Goal: Use online tool/utility: Utilize a website feature to perform a specific function

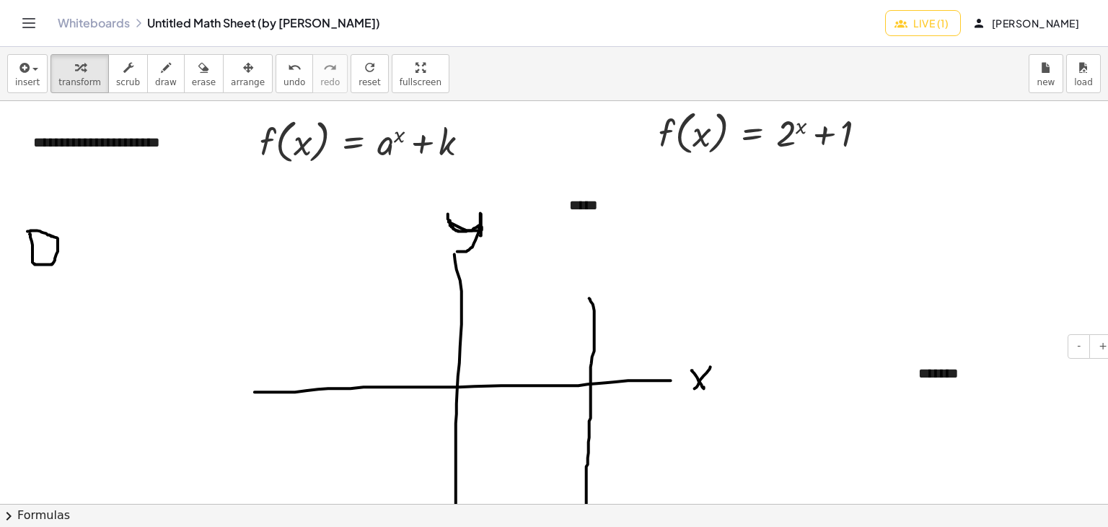
click at [996, 347] on div "- +" at bounding box center [1008, 346] width 216 height 25
click at [161, 59] on icon "button" at bounding box center [166, 67] width 10 height 17
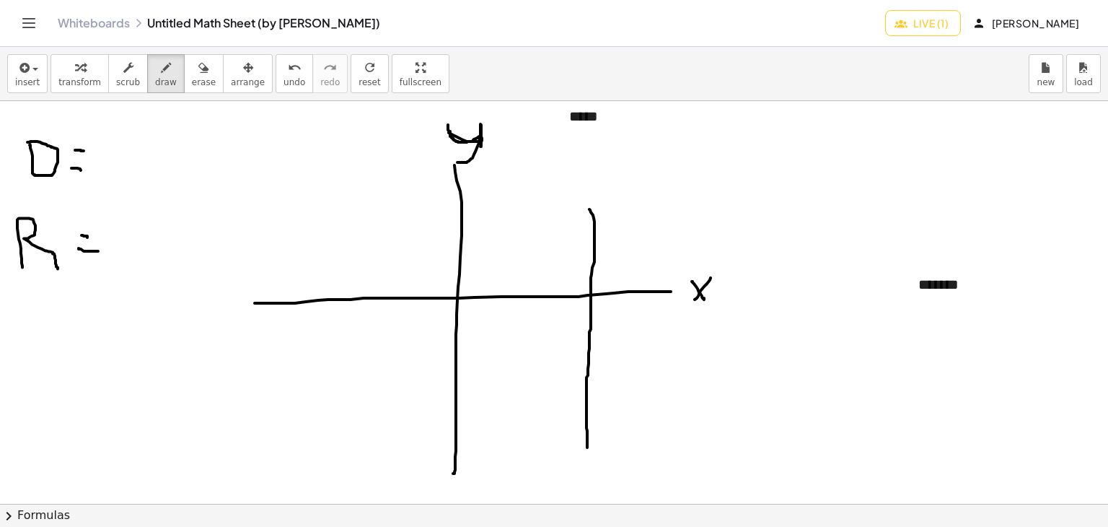
scroll to position [144, 0]
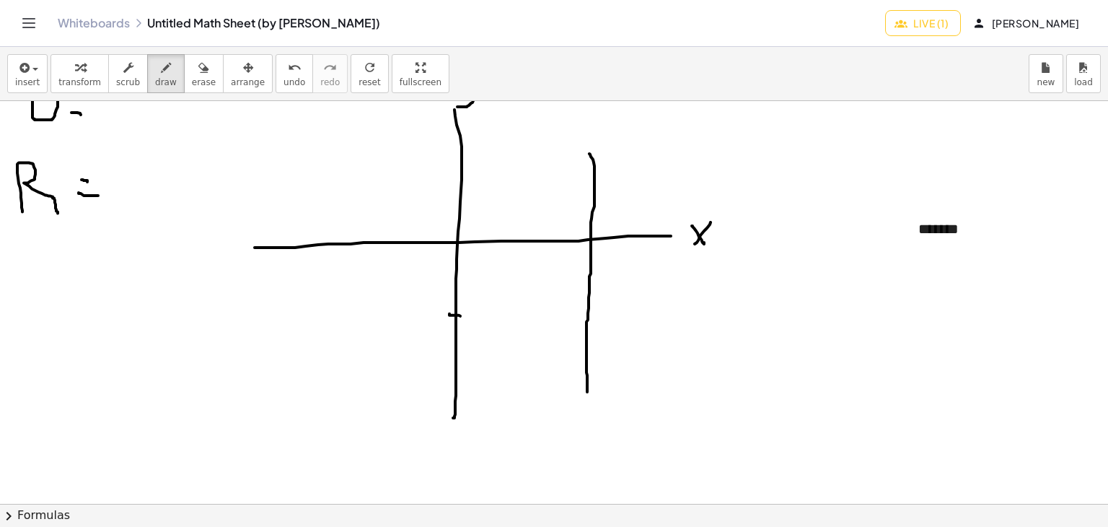
drag, startPoint x: 449, startPoint y: 313, endPoint x: 460, endPoint y: 315, distance: 11.0
click at [460, 315] on div at bounding box center [562, 360] width 1124 height 806
drag, startPoint x: 473, startPoint y: 304, endPoint x: 472, endPoint y: 325, distance: 21.0
click at [472, 325] on div at bounding box center [562, 360] width 1124 height 806
drag, startPoint x: 457, startPoint y: 258, endPoint x: 472, endPoint y: 258, distance: 15.1
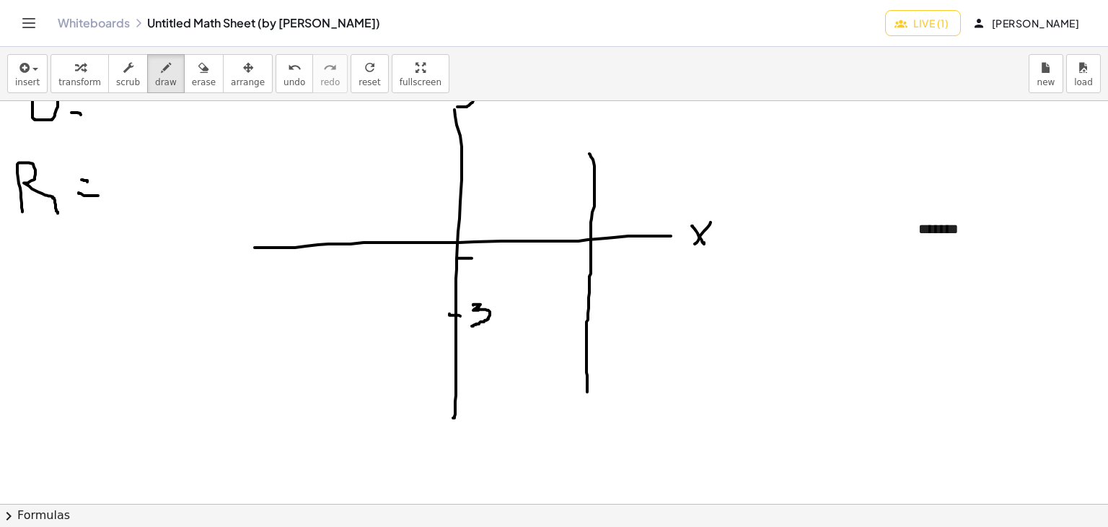
click at [472, 258] on div at bounding box center [562, 360] width 1124 height 806
drag, startPoint x: 455, startPoint y: 284, endPoint x: 482, endPoint y: 284, distance: 26.7
click at [482, 284] on div at bounding box center [562, 360] width 1124 height 806
drag, startPoint x: 456, startPoint y: 351, endPoint x: 480, endPoint y: 351, distance: 23.8
click at [480, 351] on div at bounding box center [562, 360] width 1124 height 806
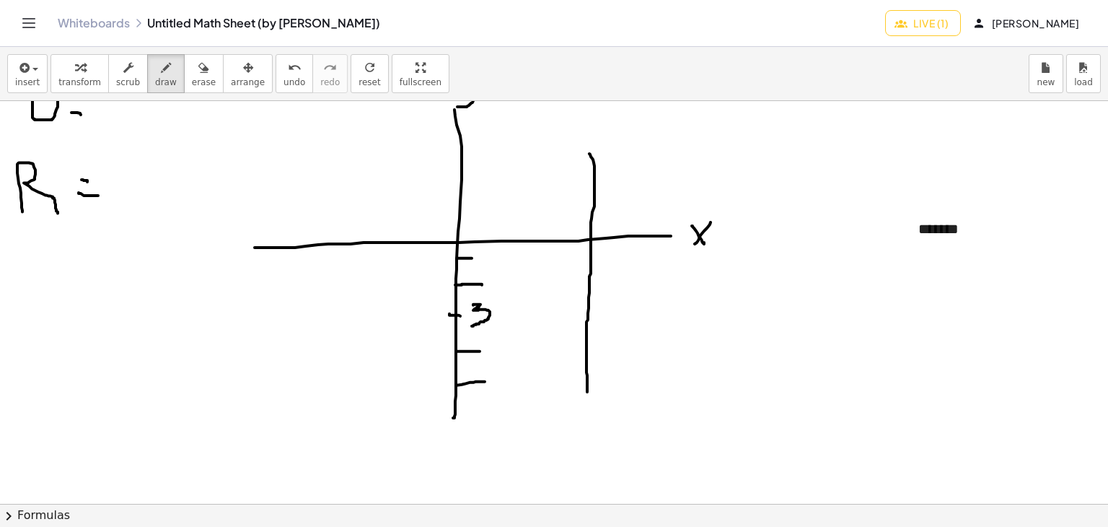
drag, startPoint x: 456, startPoint y: 384, endPoint x: 485, endPoint y: 381, distance: 29.1
click at [485, 381] on div at bounding box center [562, 360] width 1124 height 806
drag, startPoint x: 453, startPoint y: 416, endPoint x: 491, endPoint y: 418, distance: 37.6
click at [491, 418] on div at bounding box center [562, 360] width 1124 height 806
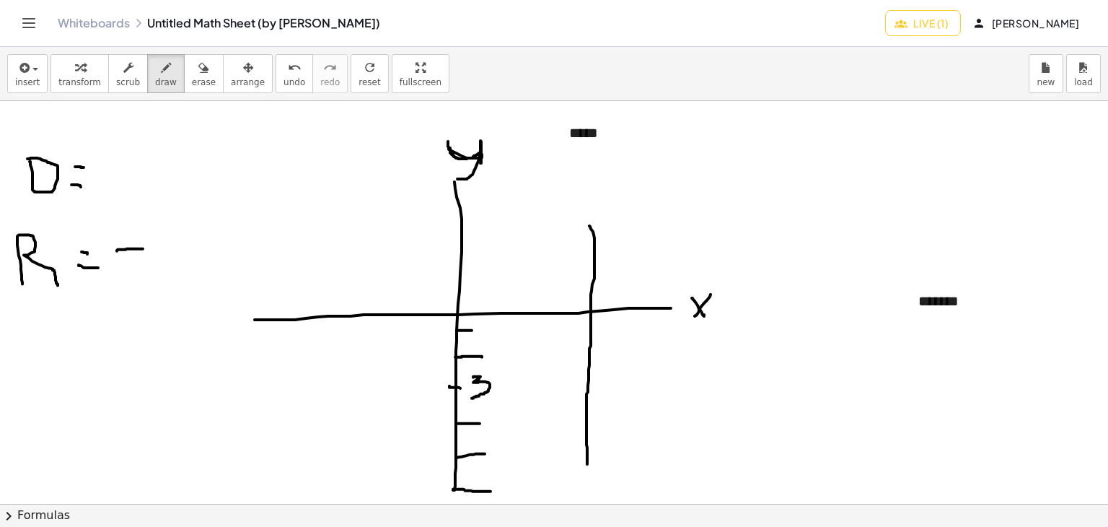
drag, startPoint x: 117, startPoint y: 250, endPoint x: 147, endPoint y: 248, distance: 30.4
click at [147, 248] on div at bounding box center [562, 432] width 1124 height 806
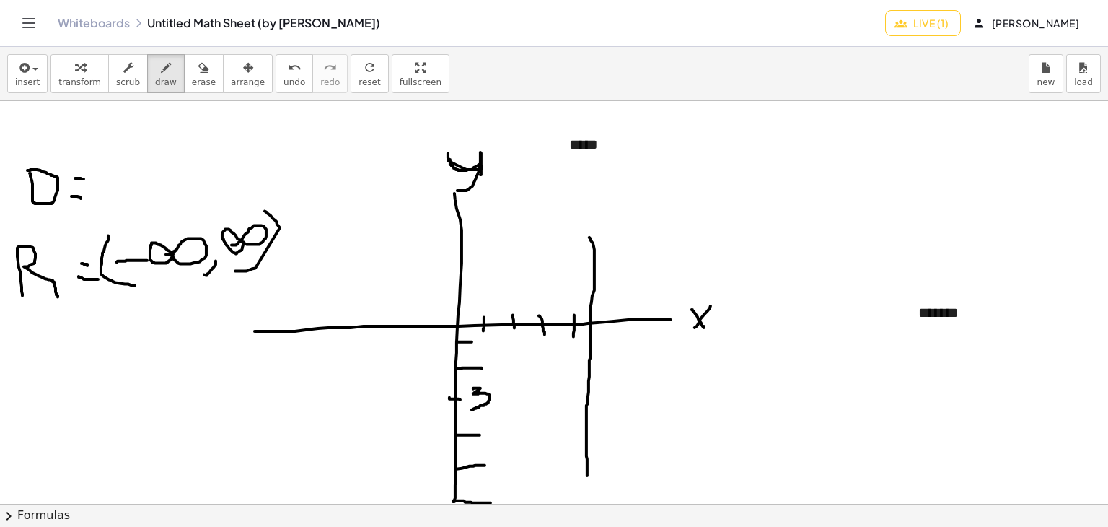
scroll to position [144, 0]
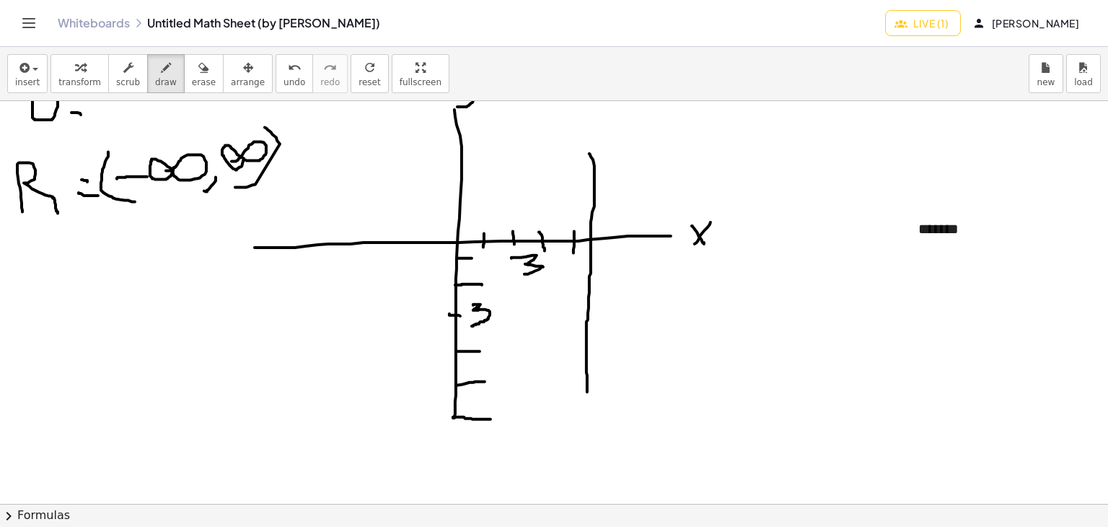
drag, startPoint x: 511, startPoint y: 258, endPoint x: 524, endPoint y: 273, distance: 20.5
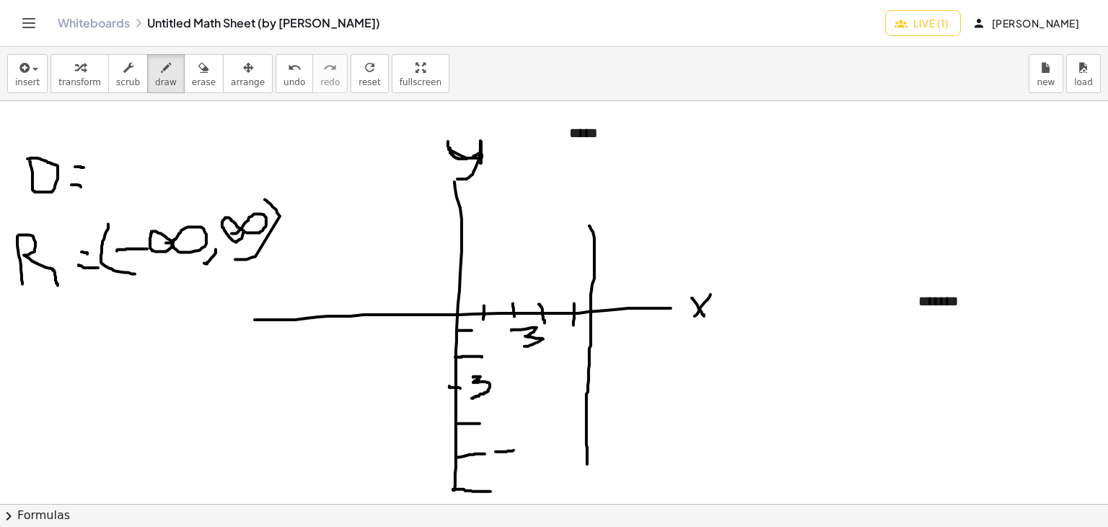
drag, startPoint x: 542, startPoint y: 444, endPoint x: 519, endPoint y: 462, distance: 28.7
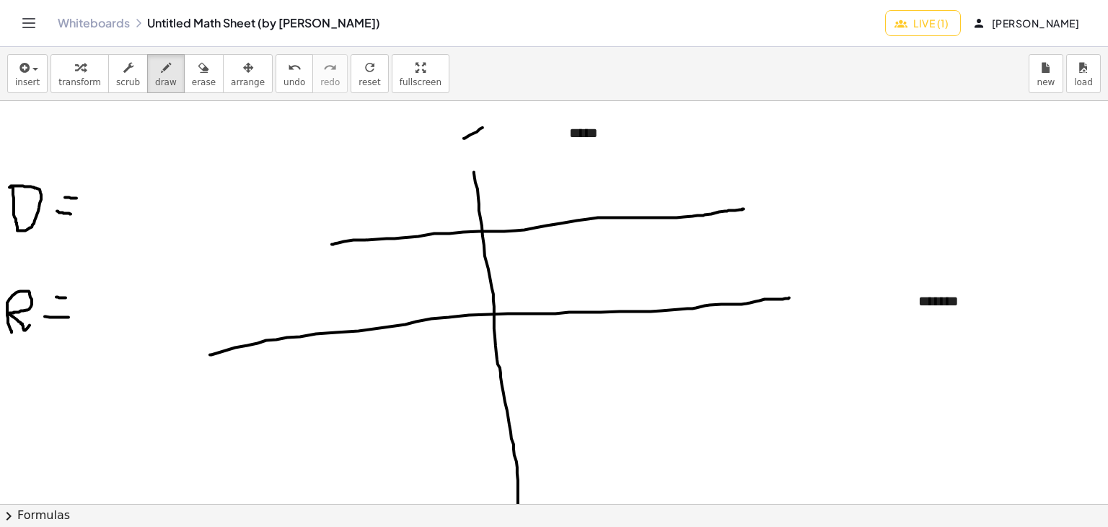
drag, startPoint x: 465, startPoint y: 138, endPoint x: 485, endPoint y: 126, distance: 23.3
drag, startPoint x: 454, startPoint y: 136, endPoint x: 462, endPoint y: 139, distance: 7.8
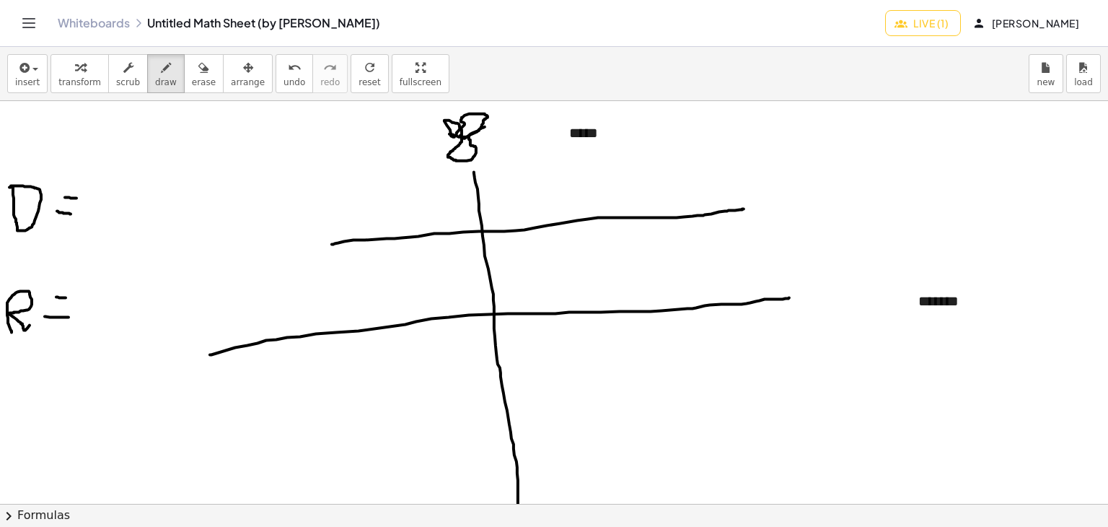
drag, startPoint x: 460, startPoint y: 135, endPoint x: 469, endPoint y: 136, distance: 8.8
drag, startPoint x: 480, startPoint y: 226, endPoint x: 452, endPoint y: 186, distance: 48.6
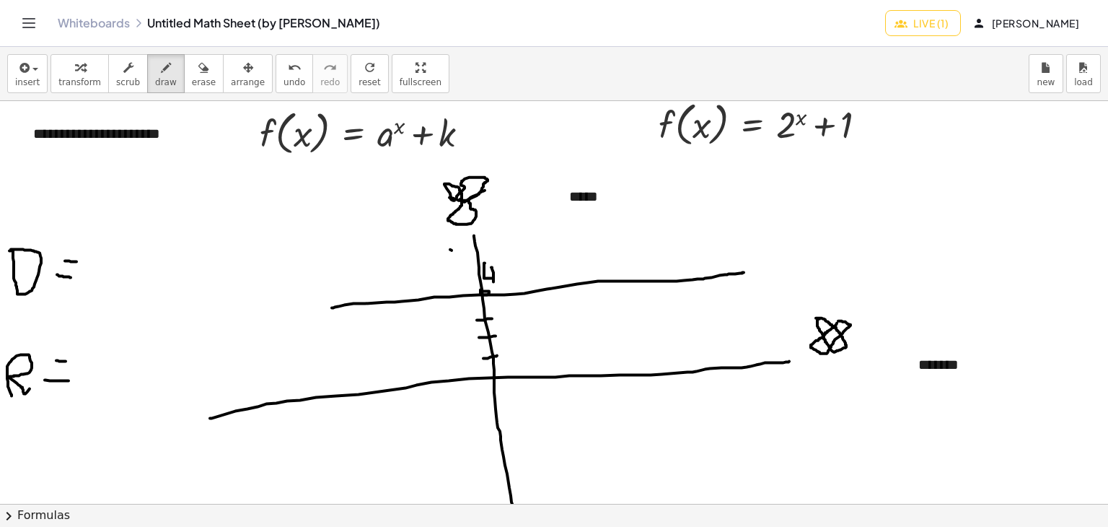
scroll to position [0, 0]
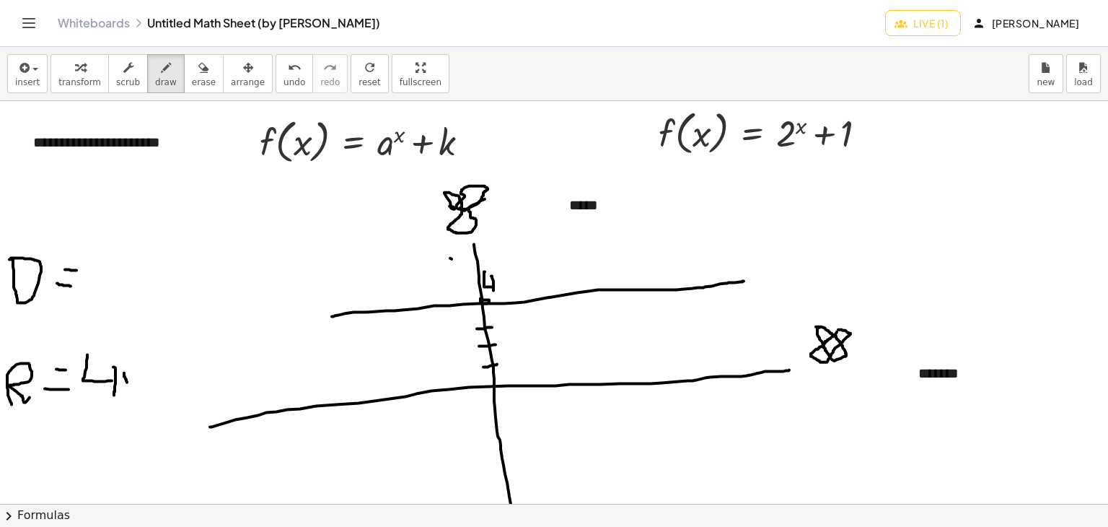
drag, startPoint x: 124, startPoint y: 372, endPoint x: 127, endPoint y: 382, distance: 9.8
click at [127, 382] on div at bounding box center [562, 504] width 1124 height 806
click at [344, 395] on div at bounding box center [562, 504] width 1124 height 806
click at [475, 383] on div at bounding box center [562, 504] width 1124 height 806
click at [434, 386] on div at bounding box center [562, 504] width 1124 height 806
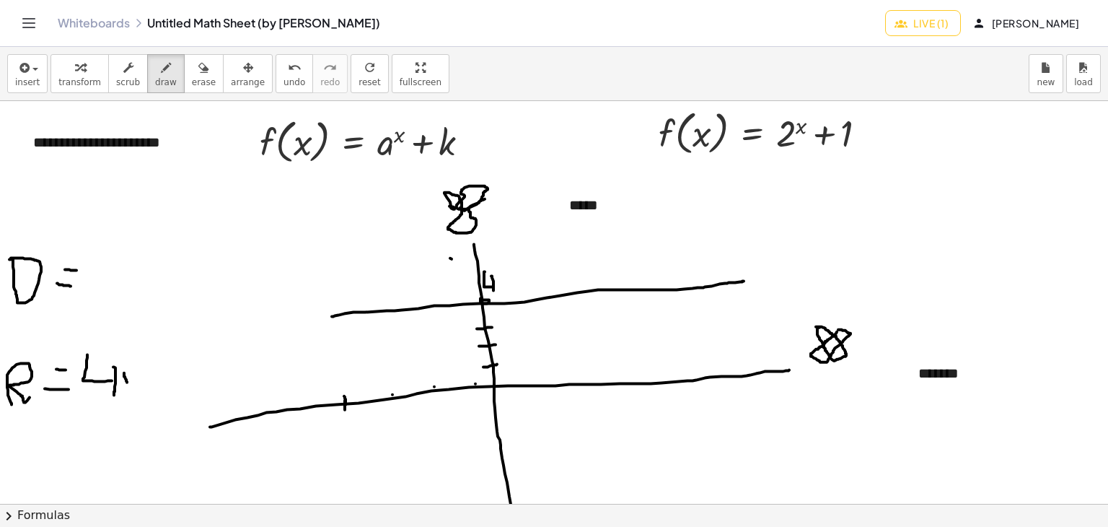
click at [392, 394] on div at bounding box center [562, 504] width 1124 height 806
drag, startPoint x: 346, startPoint y: 366, endPoint x: 346, endPoint y: 382, distance: 15.2
click at [346, 372] on div at bounding box center [562, 504] width 1124 height 806
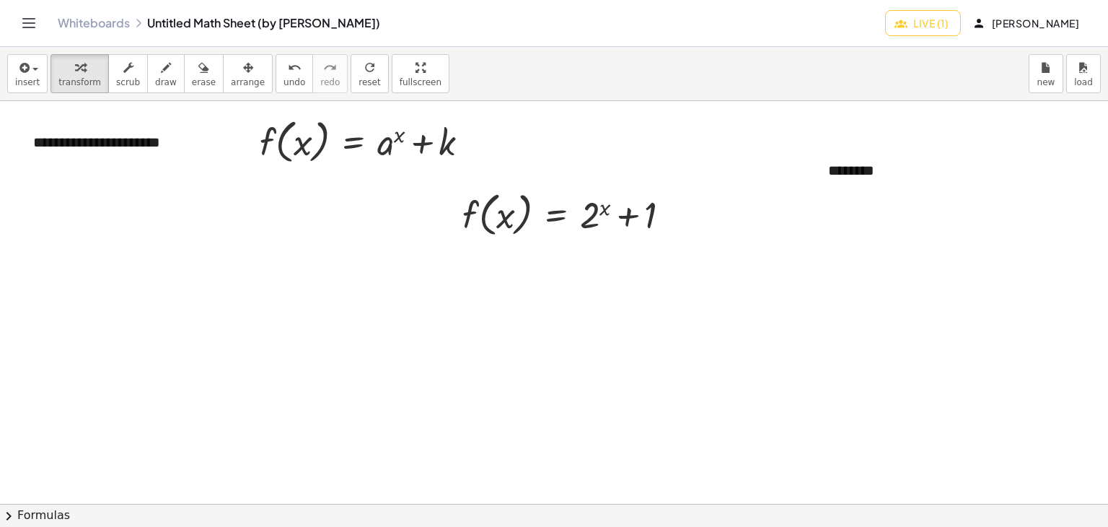
drag, startPoint x: 162, startPoint y: 354, endPoint x: 175, endPoint y: 328, distance: 29.4
click at [175, 328] on div at bounding box center [562, 504] width 1124 height 806
click at [147, 79] on button "draw" at bounding box center [166, 73] width 38 height 39
drag, startPoint x: 97, startPoint y: 307, endPoint x: 110, endPoint y: 289, distance: 21.2
click at [110, 289] on div at bounding box center [562, 504] width 1124 height 806
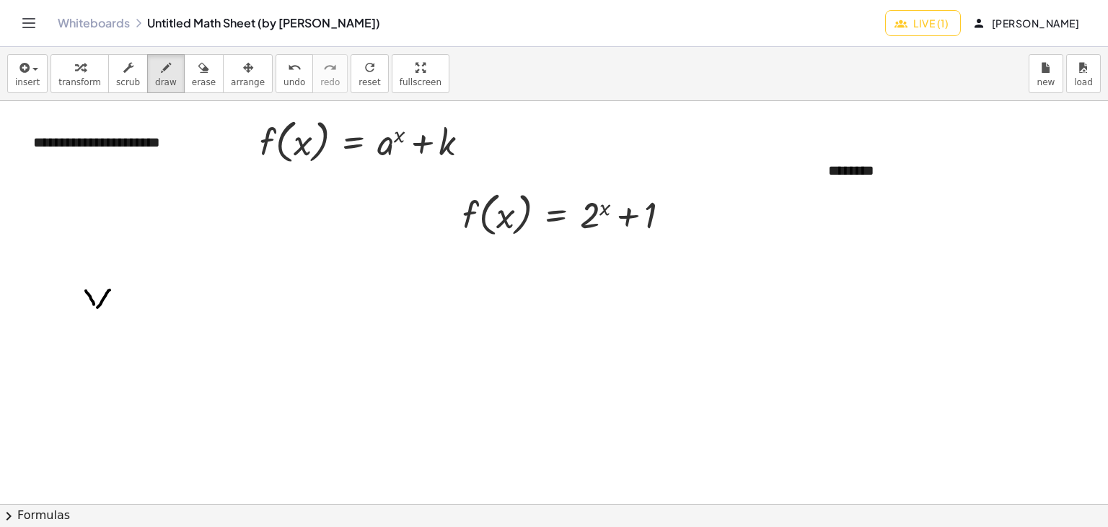
drag, startPoint x: 94, startPoint y: 304, endPoint x: 86, endPoint y: 290, distance: 15.8
click at [86, 290] on div at bounding box center [562, 504] width 1124 height 806
drag, startPoint x: 95, startPoint y: 304, endPoint x: 82, endPoint y: 325, distance: 25.2
click at [82, 325] on div at bounding box center [562, 504] width 1124 height 806
drag, startPoint x: 120, startPoint y: 315, endPoint x: 146, endPoint y: 312, distance: 26.1
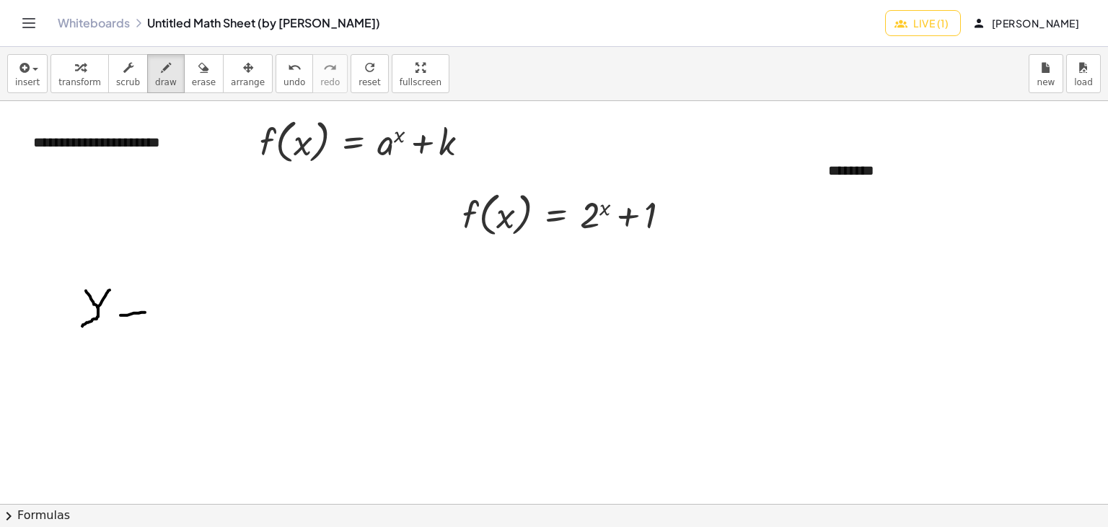
click at [146, 312] on div at bounding box center [562, 504] width 1124 height 806
drag, startPoint x: 124, startPoint y: 298, endPoint x: 162, endPoint y: 298, distance: 37.5
click at [157, 297] on div at bounding box center [562, 504] width 1124 height 806
drag, startPoint x: 182, startPoint y: 287, endPoint x: 182, endPoint y: 307, distance: 20.2
click at [182, 307] on div at bounding box center [562, 504] width 1124 height 806
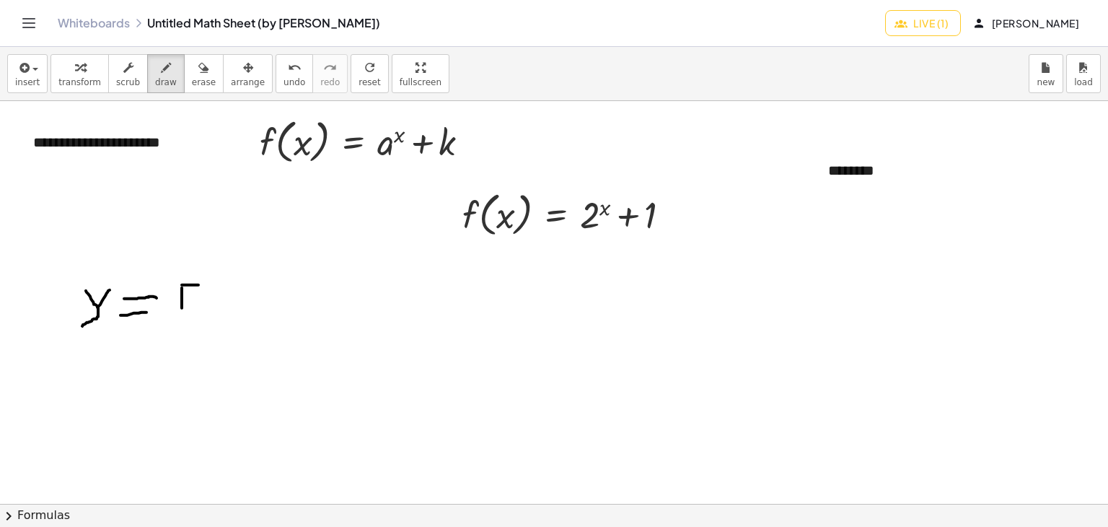
drag, startPoint x: 182, startPoint y: 284, endPoint x: 199, endPoint y: 284, distance: 17.3
click at [199, 284] on div at bounding box center [562, 504] width 1124 height 806
drag, startPoint x: 181, startPoint y: 296, endPoint x: 193, endPoint y: 299, distance: 12.6
click at [193, 299] on div at bounding box center [562, 504] width 1124 height 806
drag, startPoint x: 221, startPoint y: 276, endPoint x: 225, endPoint y: 307, distance: 31.3
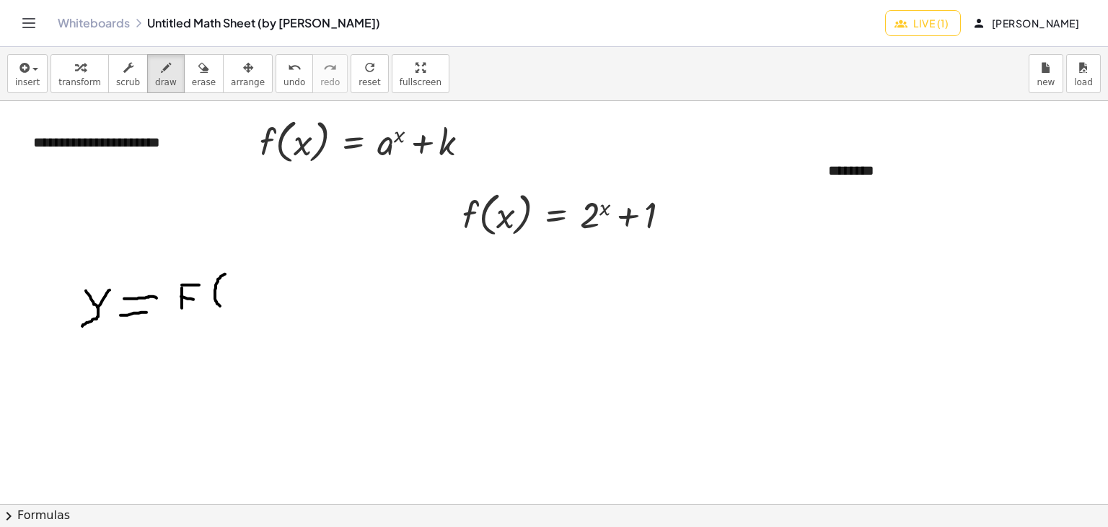
click at [225, 307] on div at bounding box center [562, 504] width 1124 height 806
drag, startPoint x: 245, startPoint y: 280, endPoint x: 224, endPoint y: 301, distance: 30.1
click at [224, 301] on div at bounding box center [562, 504] width 1124 height 806
click at [221, 286] on div at bounding box center [562, 504] width 1124 height 806
drag, startPoint x: 224, startPoint y: 286, endPoint x: 245, endPoint y: 301, distance: 25.4
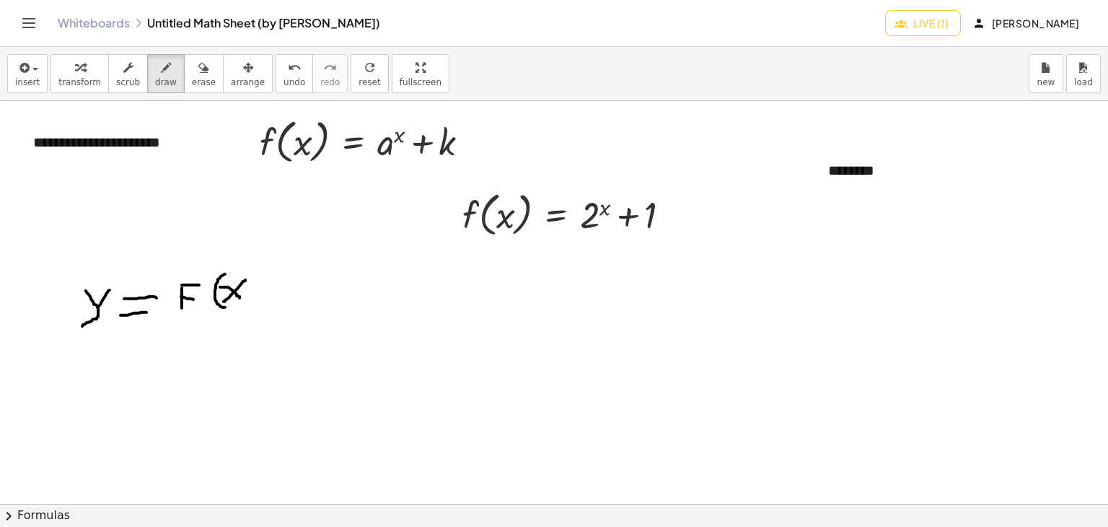
click at [245, 301] on div at bounding box center [562, 504] width 1124 height 806
drag, startPoint x: 250, startPoint y: 271, endPoint x: 278, endPoint y: 302, distance: 41.9
click at [255, 303] on div at bounding box center [562, 504] width 1124 height 806
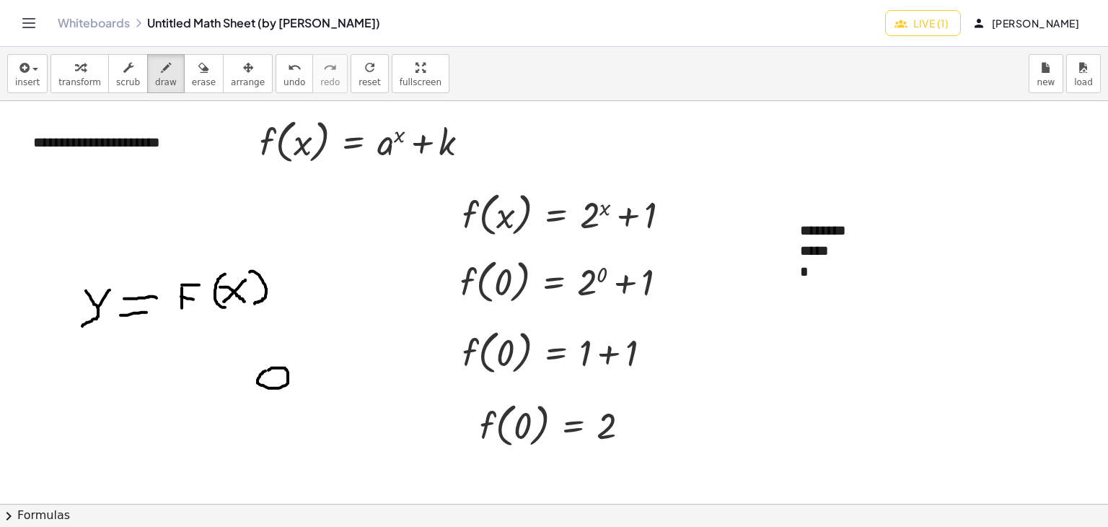
drag, startPoint x: 265, startPoint y: 370, endPoint x: 276, endPoint y: 376, distance: 12.3
click at [263, 372] on div at bounding box center [562, 504] width 1124 height 806
click at [286, 387] on div at bounding box center [562, 504] width 1124 height 806
drag, startPoint x: 324, startPoint y: 351, endPoint x: 312, endPoint y: 379, distance: 31.1
click at [312, 379] on div at bounding box center [562, 504] width 1124 height 806
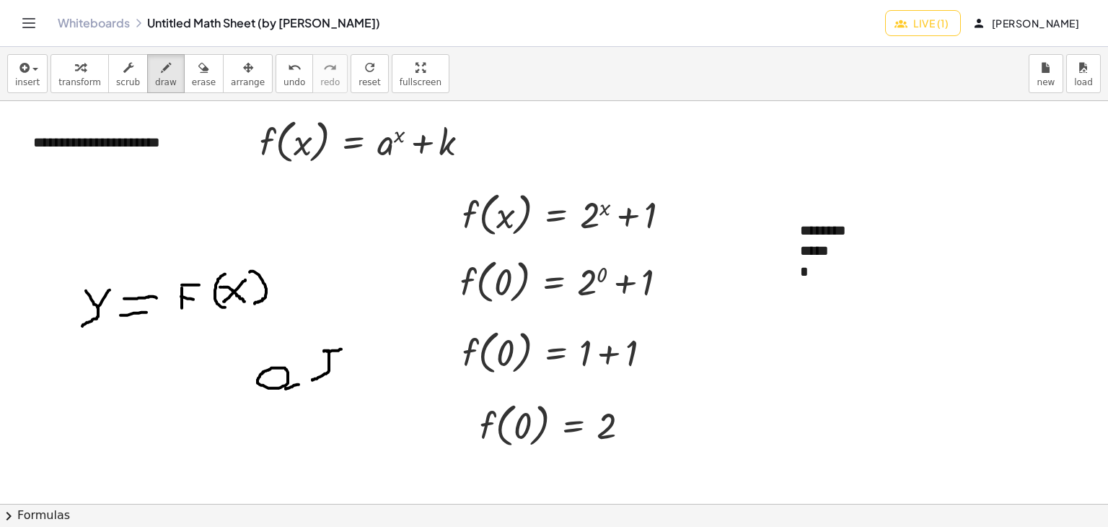
drag, startPoint x: 327, startPoint y: 351, endPoint x: 346, endPoint y: 348, distance: 19.6
click at [346, 348] on div at bounding box center [562, 504] width 1124 height 806
drag, startPoint x: 157, startPoint y: 400, endPoint x: 163, endPoint y: 425, distance: 25.9
click at [163, 425] on div at bounding box center [562, 504] width 1124 height 806
drag, startPoint x: 150, startPoint y: 395, endPoint x: 136, endPoint y: 408, distance: 18.9
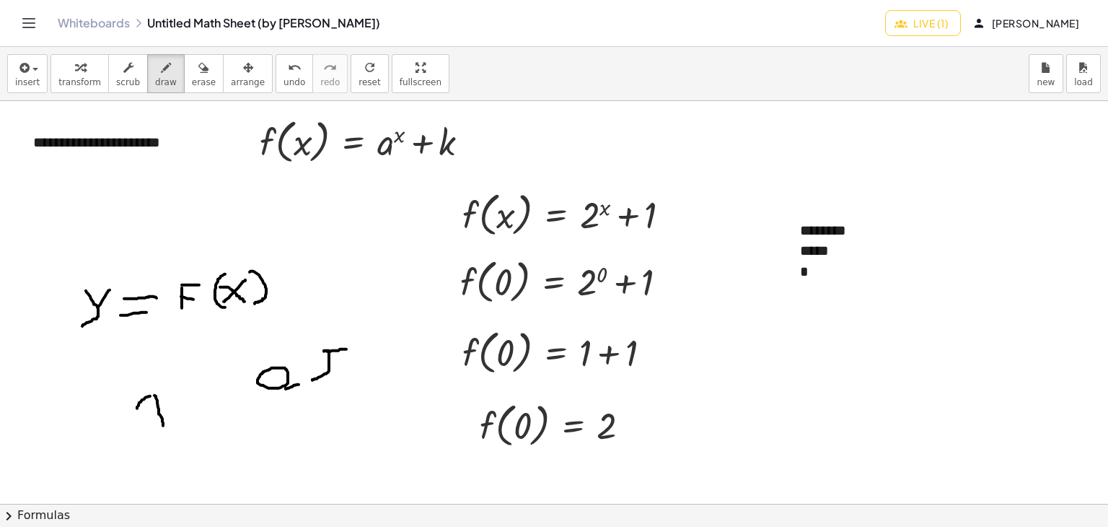
click at [136, 408] on div at bounding box center [562, 504] width 1124 height 806
drag, startPoint x: 183, startPoint y: 422, endPoint x: 168, endPoint y: 429, distance: 16.5
click at [168, 429] on div at bounding box center [562, 504] width 1124 height 806
drag, startPoint x: 189, startPoint y: 382, endPoint x: 182, endPoint y: 397, distance: 16.8
click at [214, 419] on div at bounding box center [562, 504] width 1124 height 806
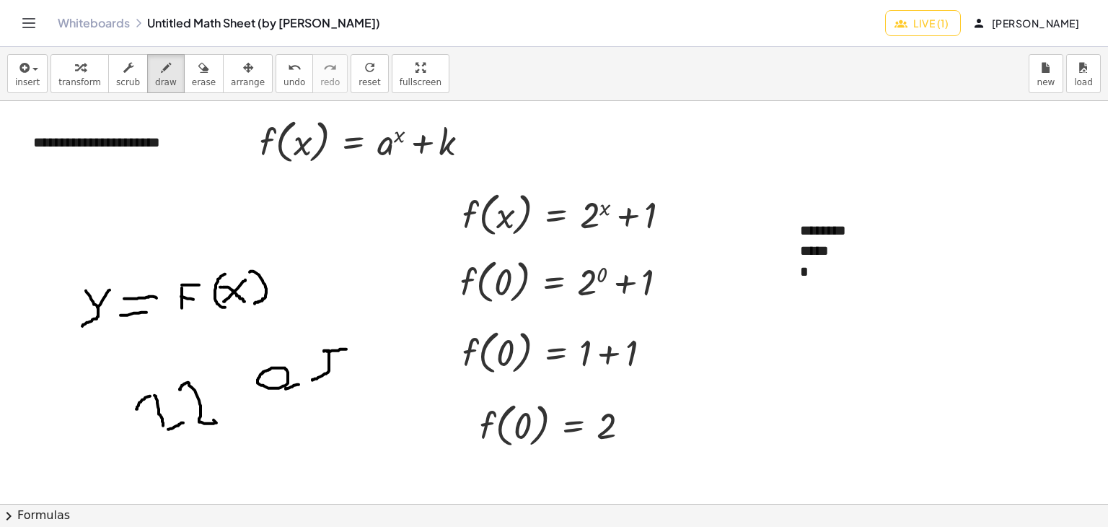
click at [188, 385] on div at bounding box center [562, 504] width 1124 height 806
drag, startPoint x: 393, startPoint y: 260, endPoint x: 346, endPoint y: 249, distance: 49.0
drag, startPoint x: 346, startPoint y: 249, endPoint x: 278, endPoint y: 237, distance: 68.1
click at [278, 237] on div at bounding box center [562, 504] width 1124 height 806
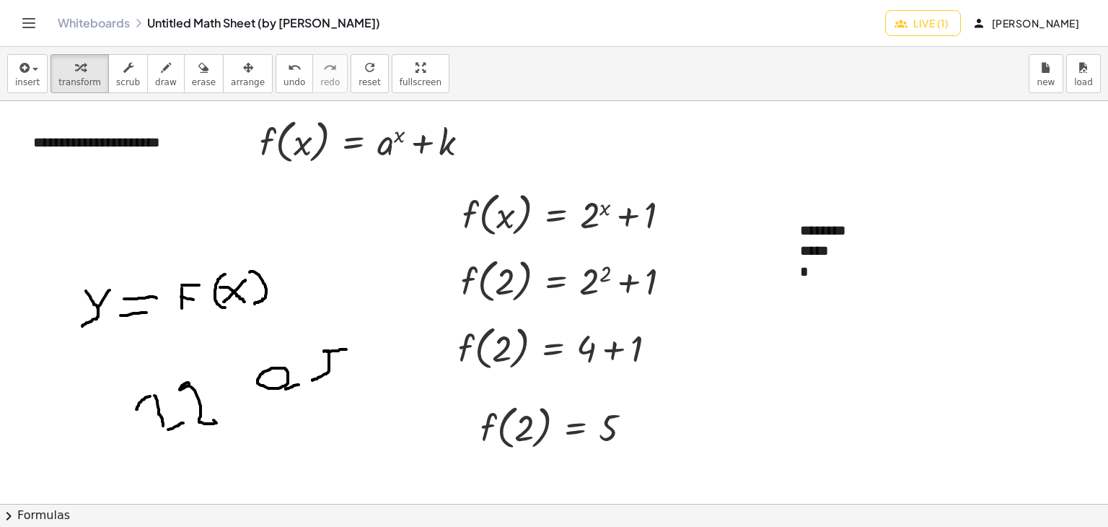
drag, startPoint x: 551, startPoint y: 246, endPoint x: 439, endPoint y: 234, distance: 113.1
drag, startPoint x: 439, startPoint y: 234, endPoint x: 593, endPoint y: 76, distance: 221.4
click at [593, 76] on div "insert select one: Math Expression Function Text transform scrub draw erase arr…" at bounding box center [554, 74] width 1108 height 54
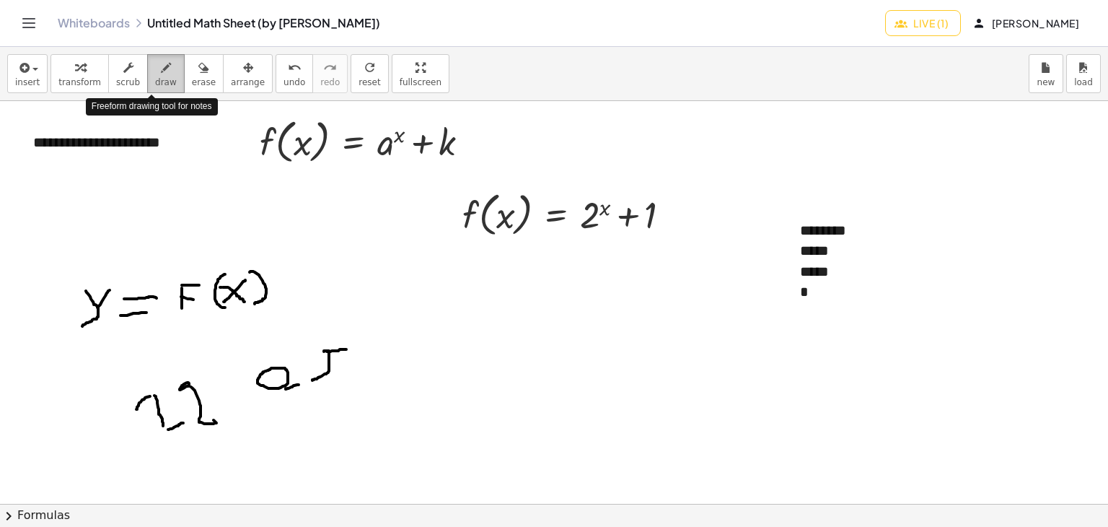
click at [161, 59] on icon "button" at bounding box center [166, 67] width 10 height 17
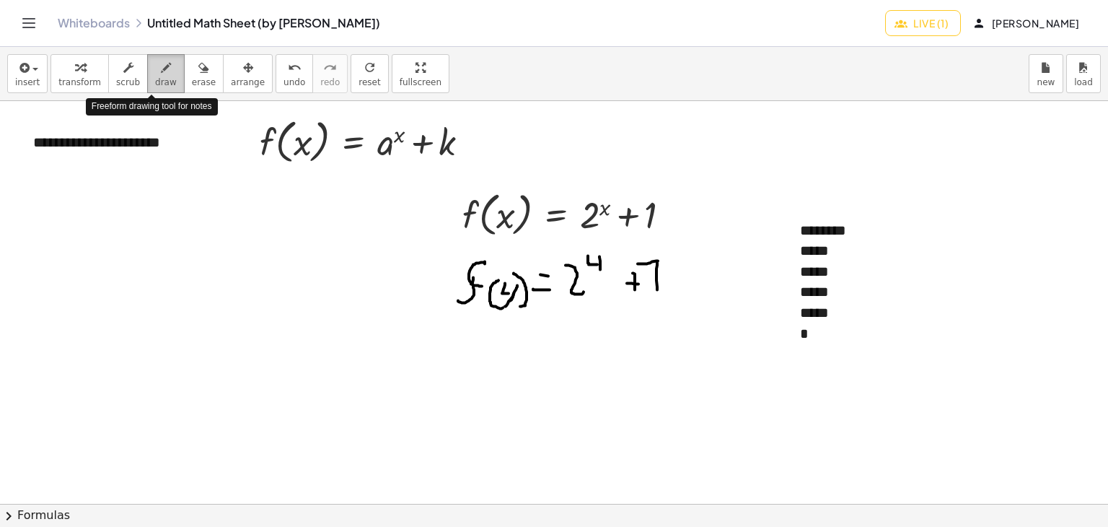
click at [155, 64] on div "button" at bounding box center [166, 66] width 22 height 17
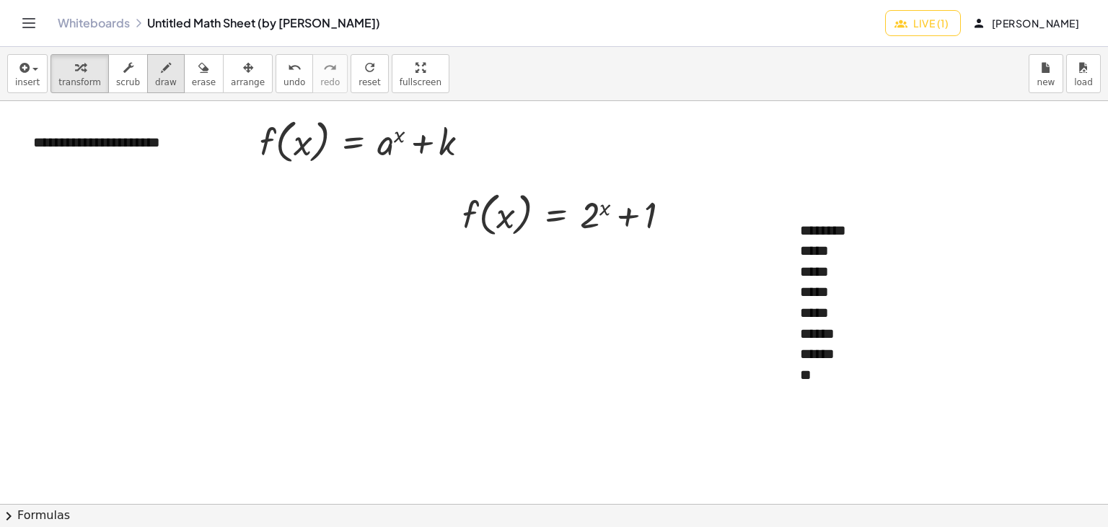
click at [161, 68] on icon "button" at bounding box center [166, 67] width 10 height 17
drag, startPoint x: 147, startPoint y: 305, endPoint x: 144, endPoint y: 331, distance: 26.2
click at [144, 346] on div at bounding box center [562, 504] width 1124 height 806
drag, startPoint x: 146, startPoint y: 305, endPoint x: 172, endPoint y: 315, distance: 28.5
click at [185, 310] on div at bounding box center [562, 504] width 1124 height 806
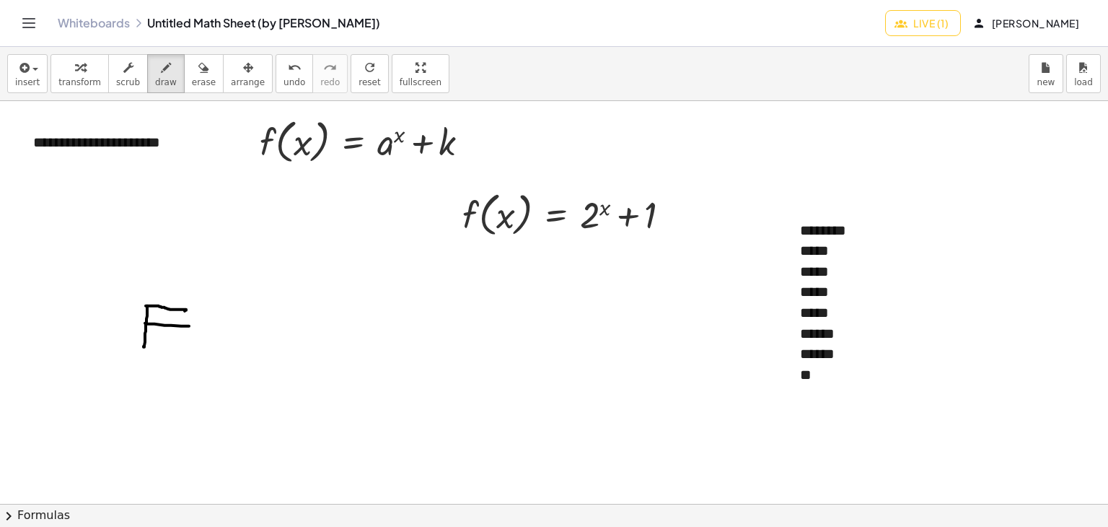
drag, startPoint x: 145, startPoint y: 322, endPoint x: 189, endPoint y: 325, distance: 44.1
click at [189, 325] on div at bounding box center [562, 504] width 1124 height 806
drag, startPoint x: 216, startPoint y: 304, endPoint x: 234, endPoint y: 338, distance: 38.7
click at [234, 338] on div at bounding box center [562, 504] width 1124 height 806
drag, startPoint x: 232, startPoint y: 324, endPoint x: 242, endPoint y: 324, distance: 9.4
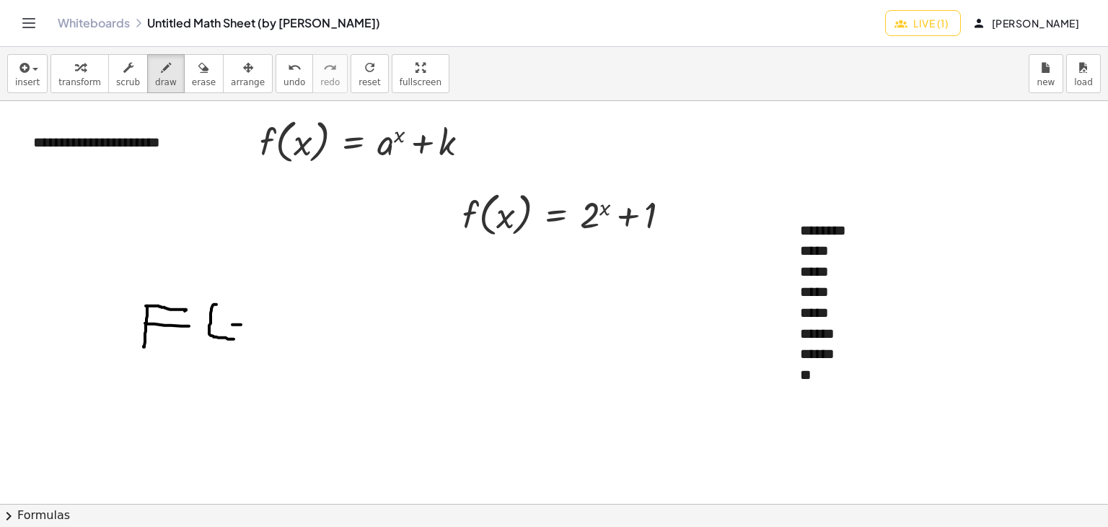
click at [242, 324] on div at bounding box center [562, 504] width 1124 height 806
drag, startPoint x: 258, startPoint y: 309, endPoint x: 260, endPoint y: 328, distance: 19.6
click at [268, 335] on div at bounding box center [562, 504] width 1124 height 806
drag, startPoint x: 252, startPoint y: 307, endPoint x: 246, endPoint y: 315, distance: 9.7
click at [246, 315] on div at bounding box center [562, 504] width 1124 height 806
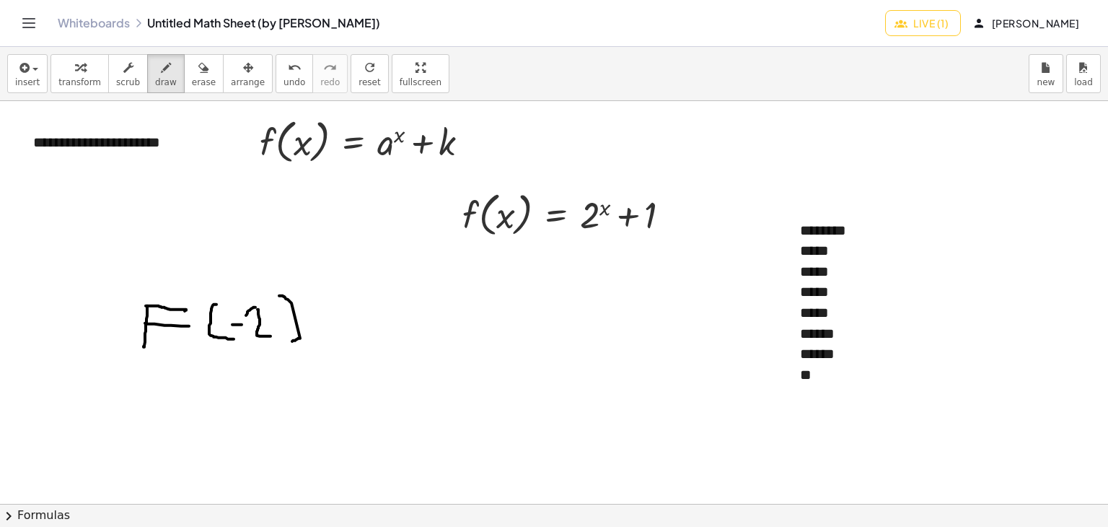
drag, startPoint x: 284, startPoint y: 296, endPoint x: 292, endPoint y: 341, distance: 46.3
click at [291, 341] on div at bounding box center [562, 504] width 1124 height 806
drag, startPoint x: 316, startPoint y: 328, endPoint x: 341, endPoint y: 330, distance: 25.3
click at [341, 330] on div at bounding box center [562, 504] width 1124 height 806
drag, startPoint x: 317, startPoint y: 294, endPoint x: 355, endPoint y: 303, distance: 39.4
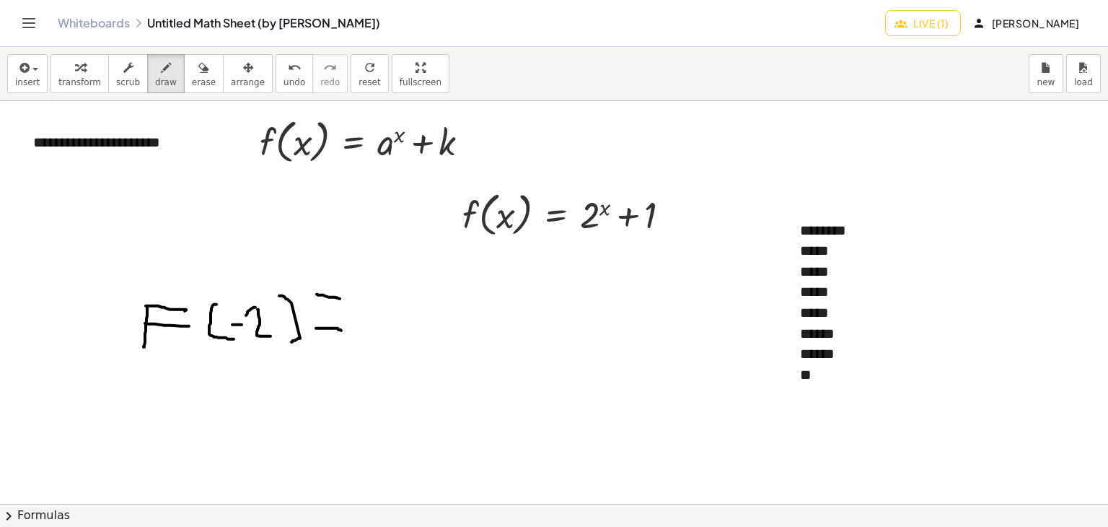
click at [343, 299] on div at bounding box center [562, 504] width 1124 height 806
drag, startPoint x: 377, startPoint y: 310, endPoint x: 405, endPoint y: 333, distance: 35.9
click at [405, 333] on div at bounding box center [562, 504] width 1124 height 806
drag, startPoint x: 401, startPoint y: 291, endPoint x: 418, endPoint y: 289, distance: 17.4
click at [418, 289] on div at bounding box center [562, 504] width 1124 height 806
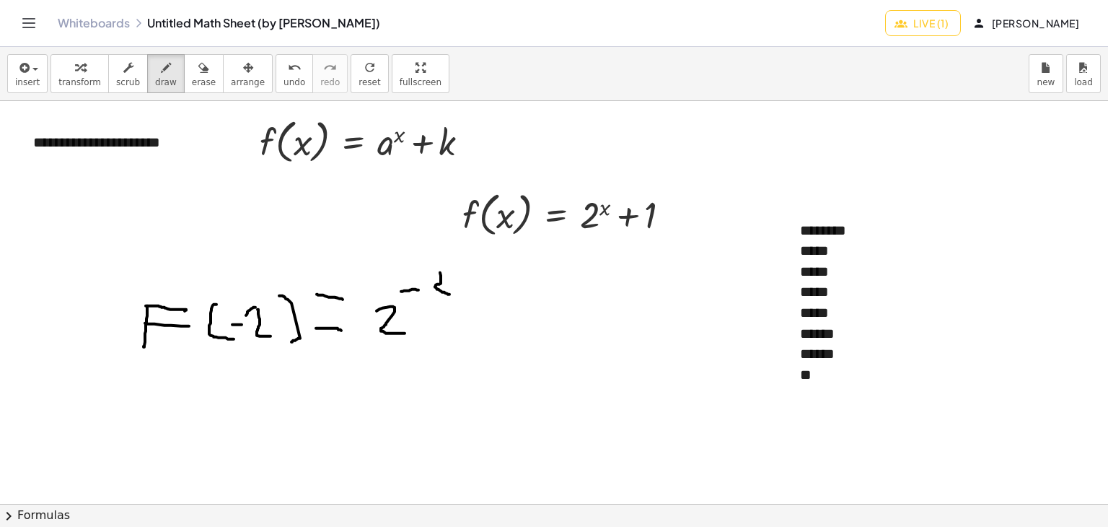
drag, startPoint x: 440, startPoint y: 272, endPoint x: 449, endPoint y: 294, distance: 23.6
click at [449, 294] on div at bounding box center [562, 504] width 1124 height 806
click at [433, 273] on div at bounding box center [562, 504] width 1124 height 806
drag, startPoint x: 482, startPoint y: 307, endPoint x: 480, endPoint y: 330, distance: 23.2
click at [480, 329] on div at bounding box center [562, 504] width 1124 height 806
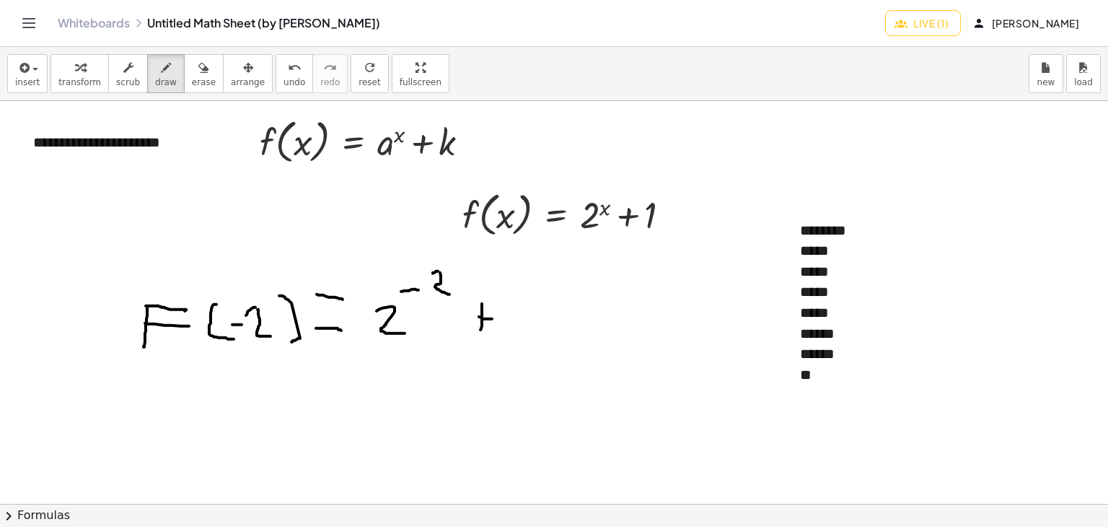
click at [494, 318] on div at bounding box center [562, 504] width 1124 height 806
click at [524, 327] on div at bounding box center [562, 504] width 1124 height 806
drag, startPoint x: 522, startPoint y: 309, endPoint x: 501, endPoint y: 312, distance: 21.2
click at [501, 312] on div at bounding box center [562, 504] width 1124 height 806
click at [528, 307] on div at bounding box center [562, 504] width 1124 height 806
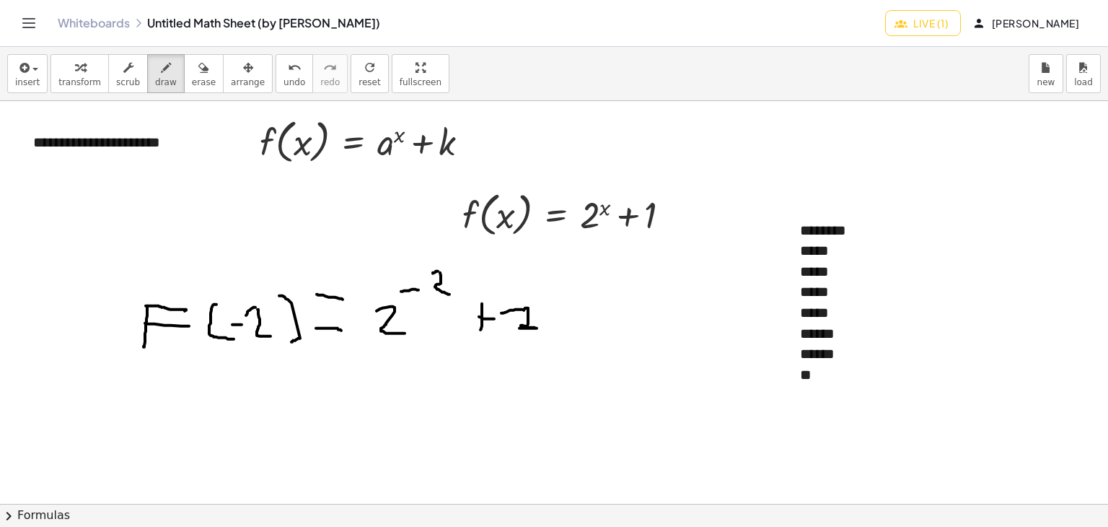
click at [519, 328] on div at bounding box center [562, 504] width 1124 height 806
drag, startPoint x: 219, startPoint y: 429, endPoint x: 284, endPoint y: 434, distance: 65.2
click at [284, 434] on div at bounding box center [562, 504] width 1124 height 806
drag, startPoint x: 229, startPoint y: 404, endPoint x: 281, endPoint y: 410, distance: 53.1
click at [281, 410] on div at bounding box center [562, 504] width 1124 height 806
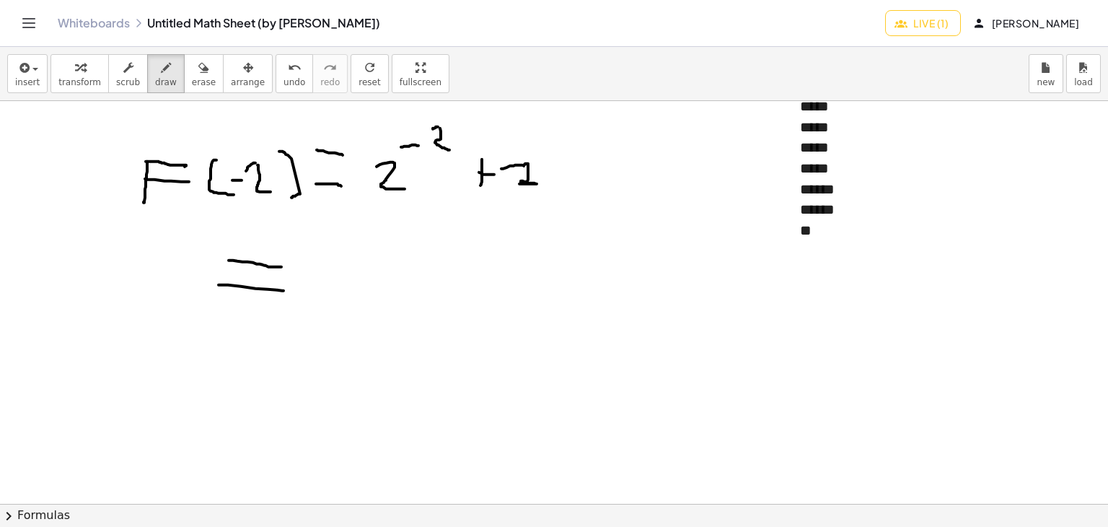
scroll to position [144, 0]
drag, startPoint x: 330, startPoint y: 249, endPoint x: 357, endPoint y: 246, distance: 26.8
click at [357, 246] on div at bounding box center [562, 360] width 1124 height 806
drag, startPoint x: 378, startPoint y: 227, endPoint x: 346, endPoint y: 261, distance: 46.4
click at [391, 260] on div at bounding box center [562, 360] width 1124 height 806
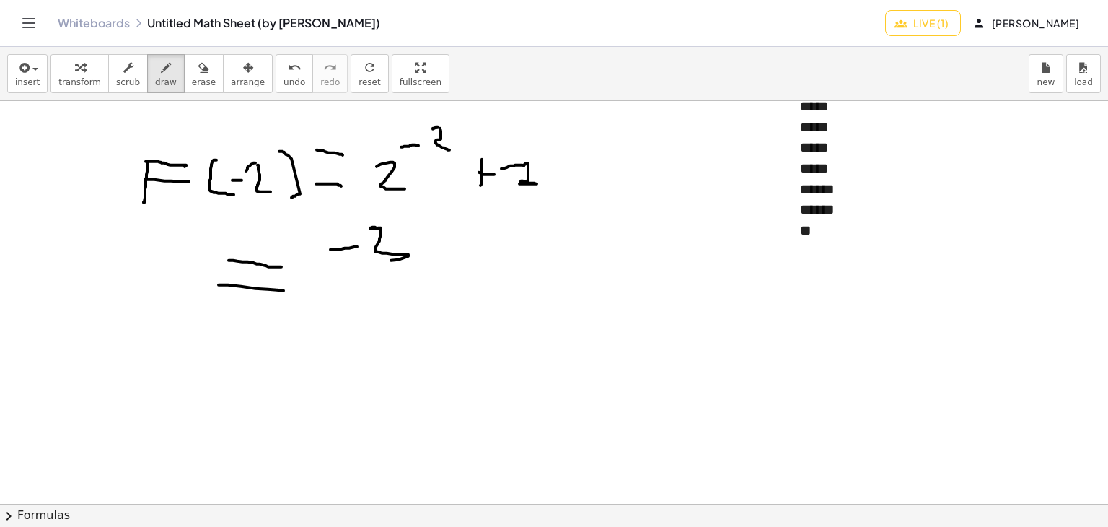
click at [379, 228] on div at bounding box center [562, 360] width 1124 height 806
drag, startPoint x: 320, startPoint y: 275, endPoint x: 427, endPoint y: 275, distance: 106.8
click at [427, 275] on div at bounding box center [562, 360] width 1124 height 806
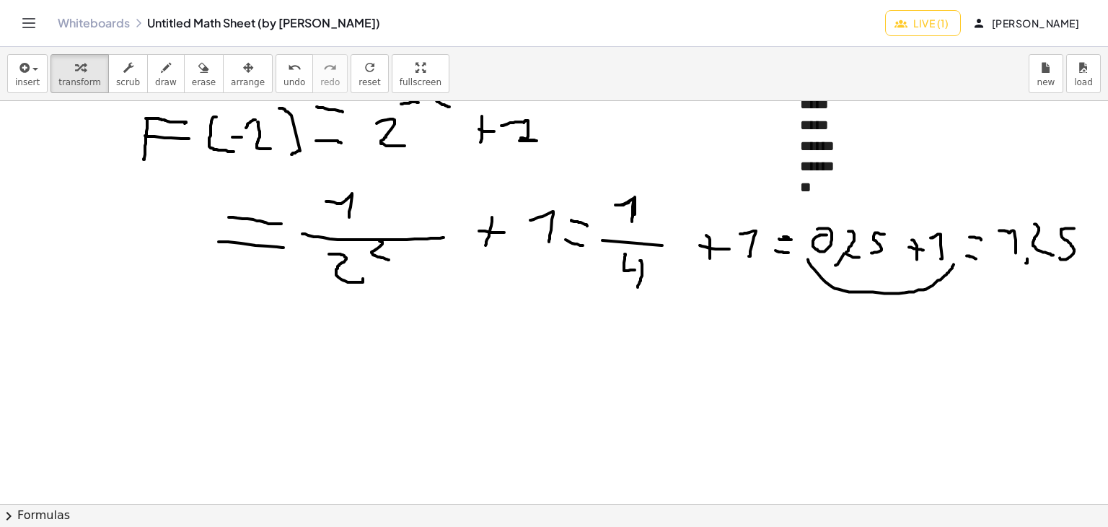
scroll to position [216, 0]
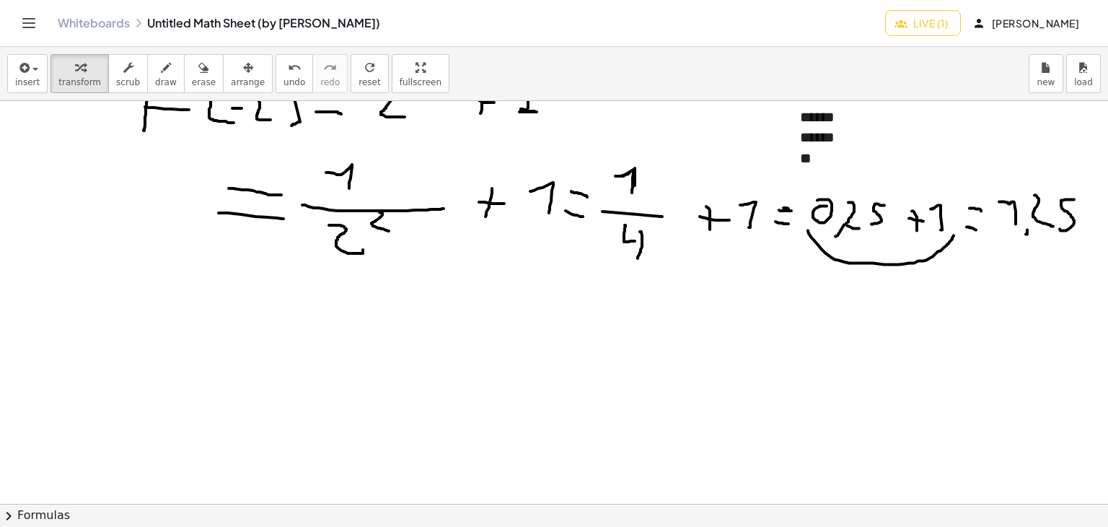
drag, startPoint x: 752, startPoint y: 281, endPoint x: 738, endPoint y: 291, distance: 17.5
drag, startPoint x: 738, startPoint y: 291, endPoint x: 537, endPoint y: 260, distance: 203.6
click at [537, 260] on div at bounding box center [596, 288] width 1192 height 806
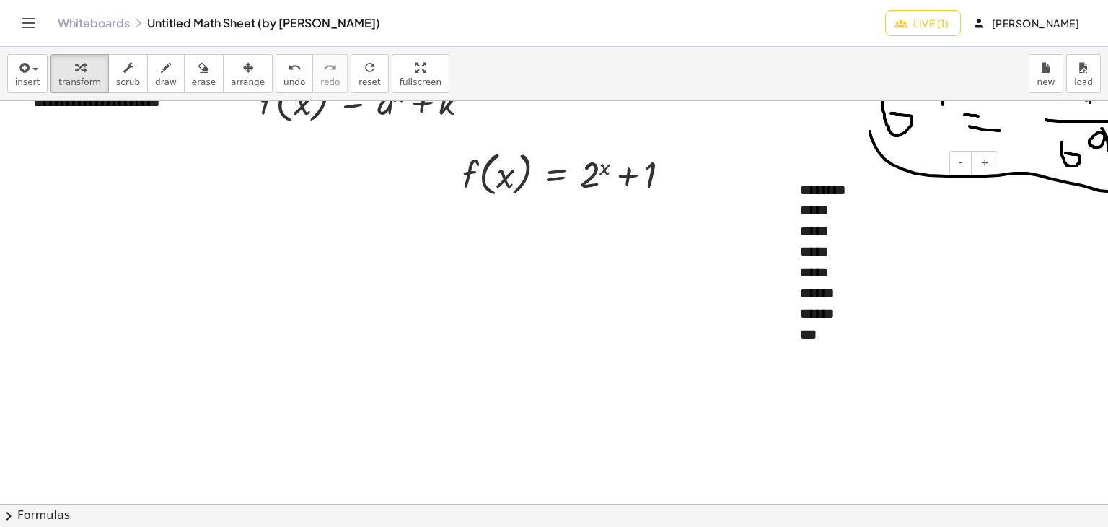
scroll to position [0, 0]
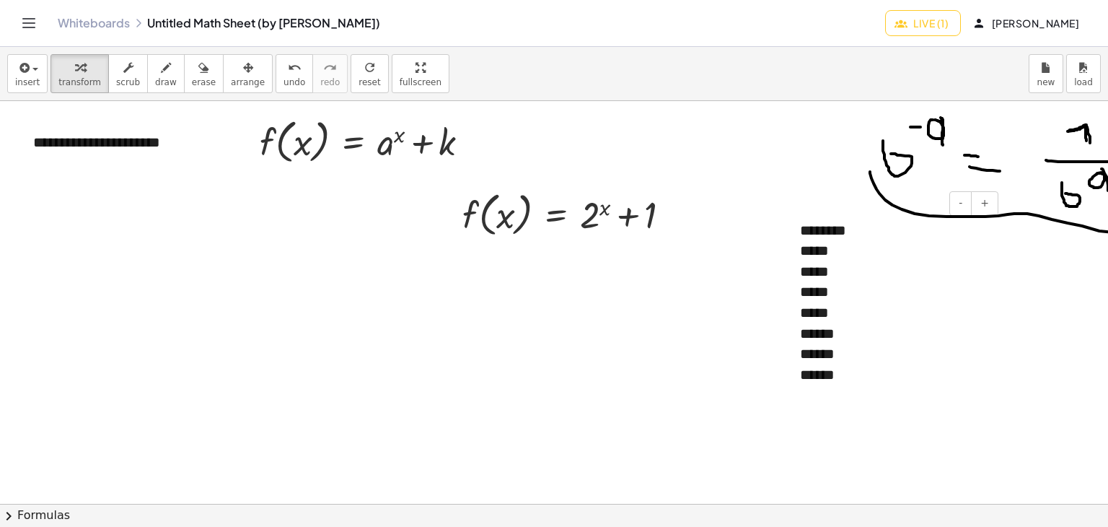
click at [792, 315] on div at bounding box center [793, 303] width 14 height 194
click at [164, 75] on button "draw" at bounding box center [166, 73] width 38 height 39
drag, startPoint x: 156, startPoint y: 290, endPoint x: 158, endPoint y: 337, distance: 46.9
click at [158, 337] on div at bounding box center [596, 504] width 1192 height 806
drag, startPoint x: 159, startPoint y: 284, endPoint x: 182, endPoint y: 289, distance: 22.8
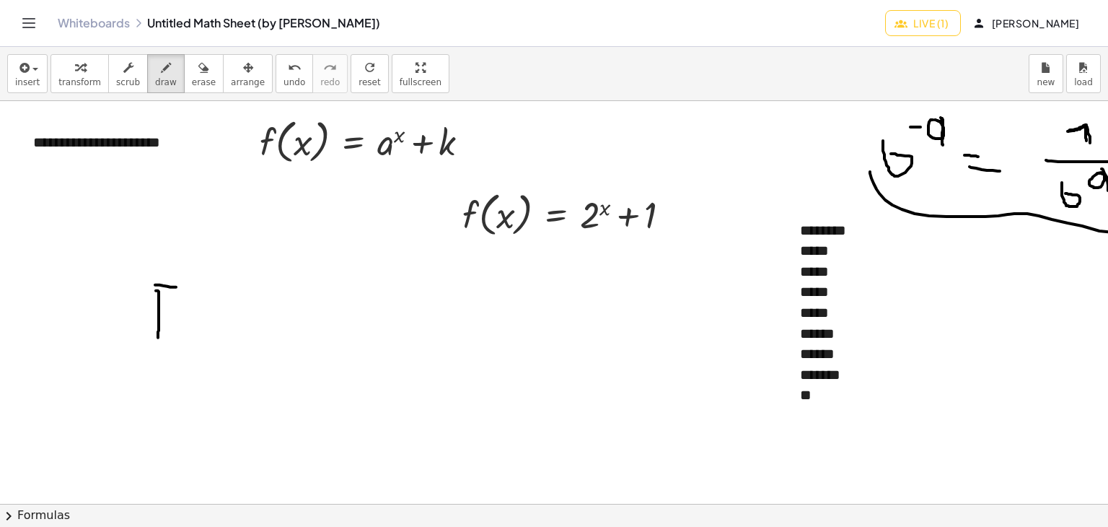
click at [182, 289] on div at bounding box center [596, 504] width 1192 height 806
drag, startPoint x: 157, startPoint y: 304, endPoint x: 188, endPoint y: 307, distance: 30.4
click at [188, 307] on div at bounding box center [596, 504] width 1192 height 806
drag, startPoint x: 216, startPoint y: 275, endPoint x: 234, endPoint y: 321, distance: 49.6
click at [234, 322] on div at bounding box center [596, 504] width 1192 height 806
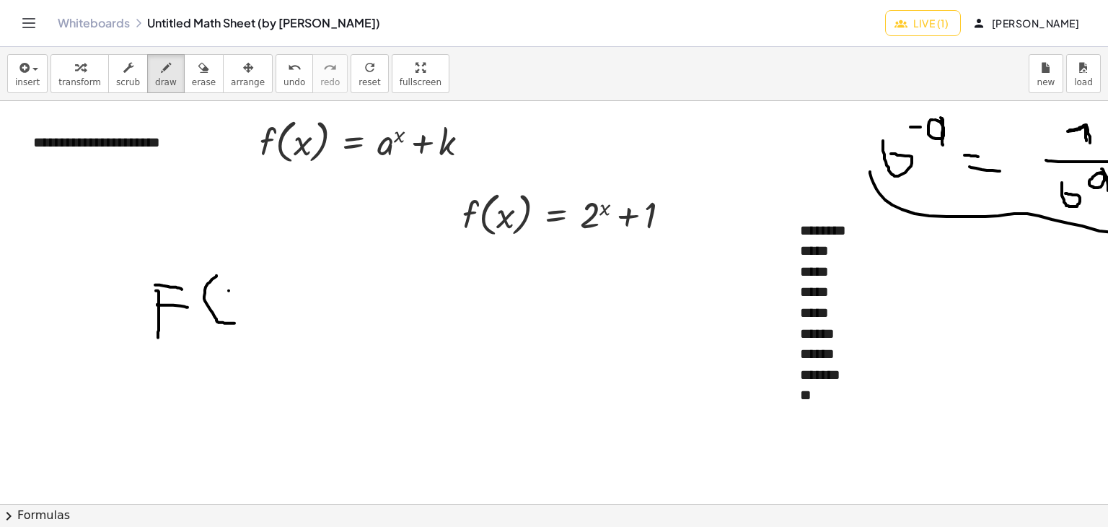
drag, startPoint x: 229, startPoint y: 290, endPoint x: 253, endPoint y: 290, distance: 24.5
click at [253, 290] on div at bounding box center [596, 504] width 1192 height 806
drag, startPoint x: 270, startPoint y: 282, endPoint x: 255, endPoint y: 315, distance: 35.8
click at [255, 315] on div at bounding box center [596, 504] width 1192 height 806
drag, startPoint x: 263, startPoint y: 272, endPoint x: 254, endPoint y: 272, distance: 9.4
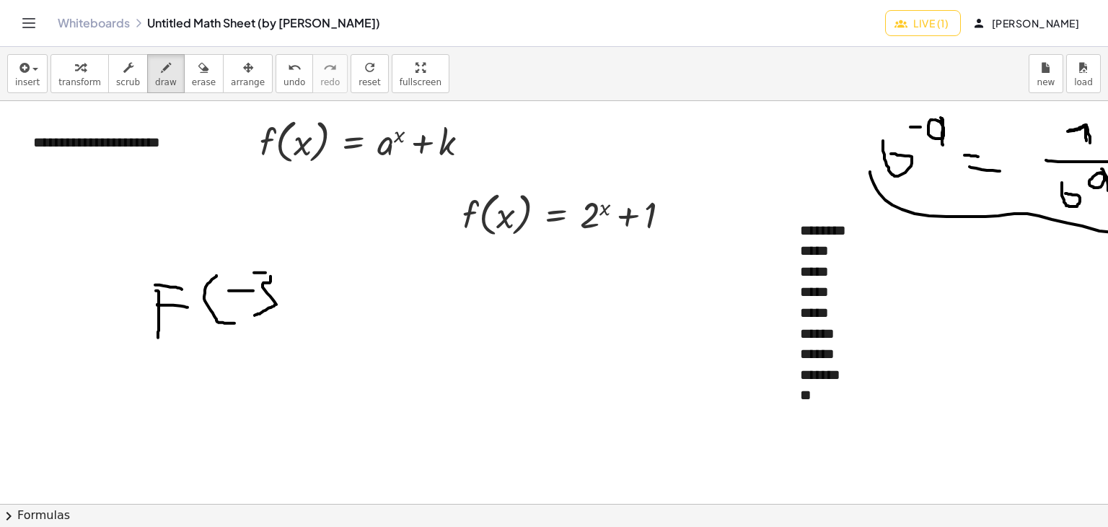
click at [254, 272] on div at bounding box center [596, 504] width 1192 height 806
drag, startPoint x: 277, startPoint y: 265, endPoint x: 292, endPoint y: 324, distance: 61.1
click at [292, 324] on div at bounding box center [596, 504] width 1192 height 806
drag, startPoint x: 329, startPoint y: 338, endPoint x: 359, endPoint y: 330, distance: 30.4
click at [359, 331] on div at bounding box center [596, 504] width 1192 height 806
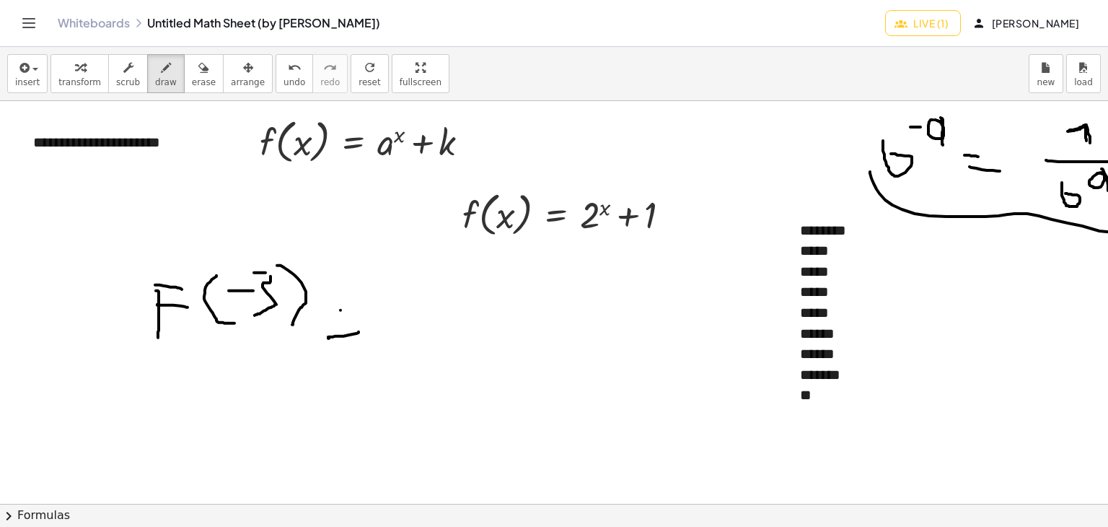
drag, startPoint x: 340, startPoint y: 309, endPoint x: 377, endPoint y: 305, distance: 36.3
click at [376, 305] on div at bounding box center [596, 504] width 1192 height 806
drag, startPoint x: 424, startPoint y: 301, endPoint x: 445, endPoint y: 330, distance: 35.6
click at [445, 330] on div at bounding box center [596, 504] width 1192 height 806
click at [436, 281] on div at bounding box center [596, 504] width 1192 height 806
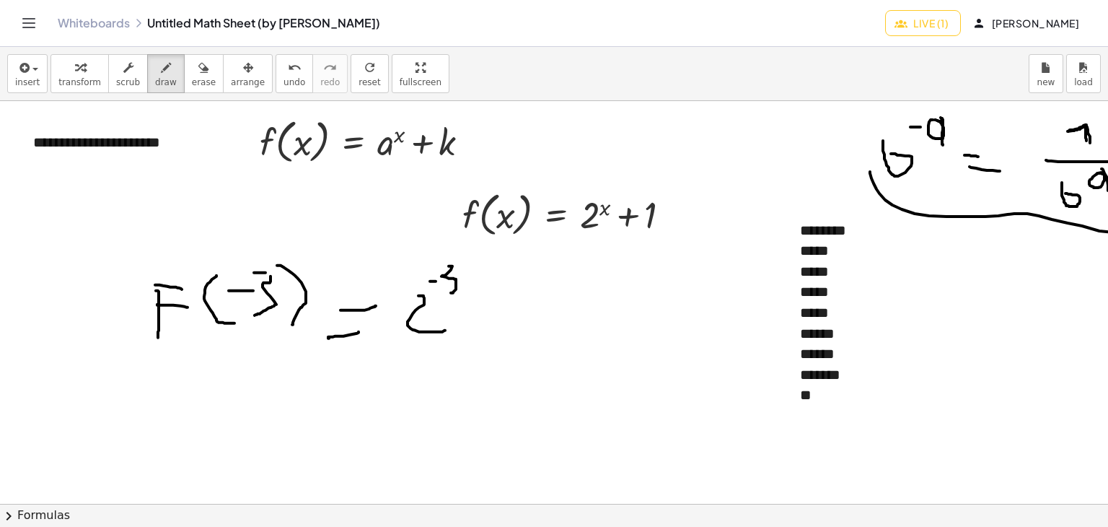
drag, startPoint x: 452, startPoint y: 265, endPoint x: 483, endPoint y: 288, distance: 37.7
click at [450, 292] on div at bounding box center [596, 504] width 1192 height 806
drag, startPoint x: 506, startPoint y: 302, endPoint x: 454, endPoint y: 309, distance: 52.3
click at [501, 327] on div at bounding box center [596, 504] width 1192 height 806
drag, startPoint x: 520, startPoint y: 304, endPoint x: 541, endPoint y: 304, distance: 20.9
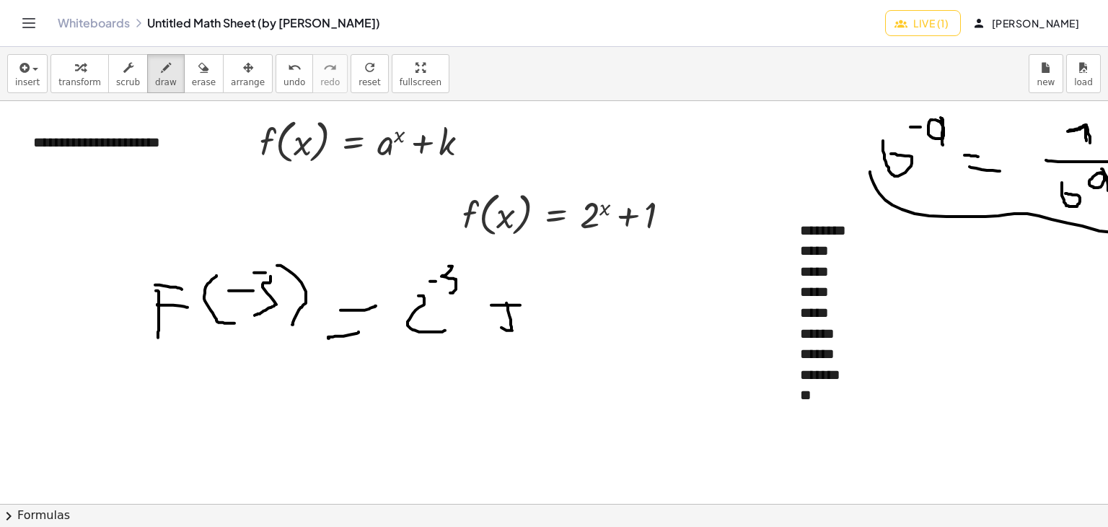
click at [541, 304] on div at bounding box center [596, 504] width 1192 height 806
drag, startPoint x: 563, startPoint y: 297, endPoint x: 568, endPoint y: 326, distance: 29.3
click at [568, 326] on div at bounding box center [596, 504] width 1192 height 806
drag, startPoint x: 562, startPoint y: 300, endPoint x: 538, endPoint y: 307, distance: 24.9
click at [538, 307] on div at bounding box center [596, 504] width 1192 height 806
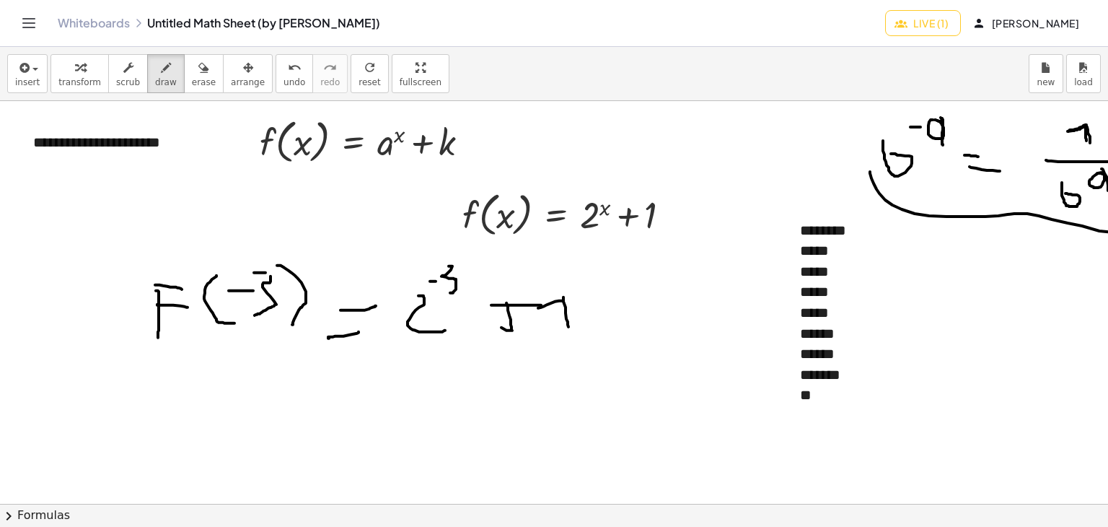
drag, startPoint x: 601, startPoint y: 321, endPoint x: 652, endPoint y: 309, distance: 52.5
click at [651, 309] on div at bounding box center [596, 504] width 1192 height 806
drag, startPoint x: 619, startPoint y: 282, endPoint x: 570, endPoint y: 294, distance: 50.6
click at [621, 282] on div at bounding box center [596, 504] width 1192 height 806
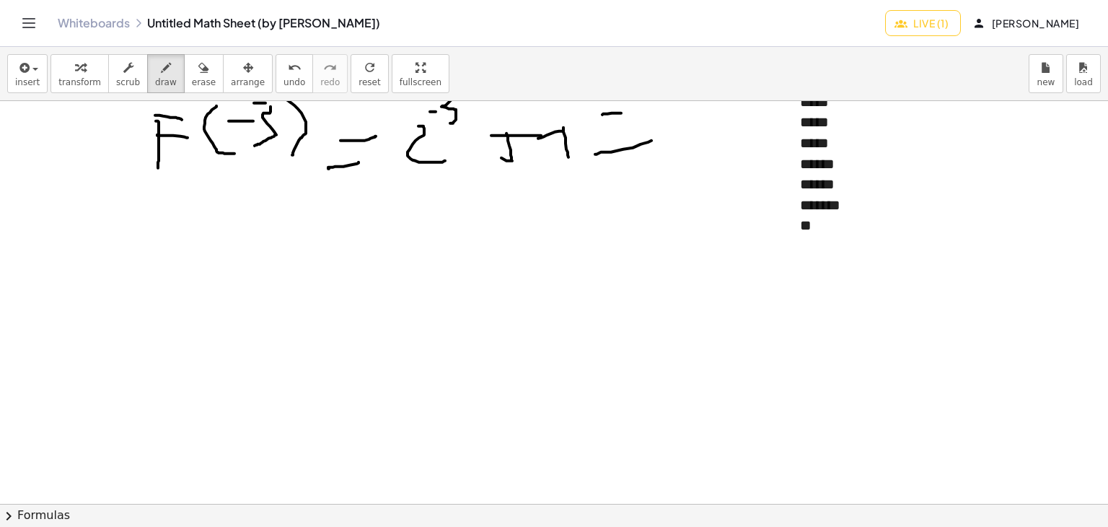
scroll to position [144, 0]
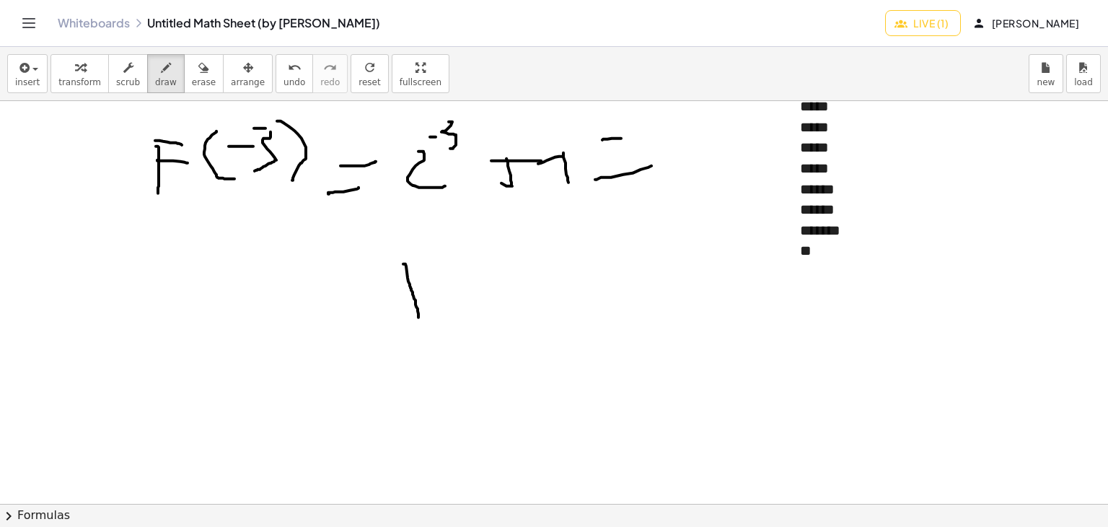
drag, startPoint x: 404, startPoint y: 263, endPoint x: 410, endPoint y: 275, distance: 12.9
click at [418, 313] on div at bounding box center [596, 360] width 1192 height 806
drag, startPoint x: 390, startPoint y: 268, endPoint x: 390, endPoint y: 284, distance: 15.1
click at [395, 268] on div at bounding box center [596, 360] width 1192 height 806
drag, startPoint x: 330, startPoint y: 328, endPoint x: 504, endPoint y: 323, distance: 173.2
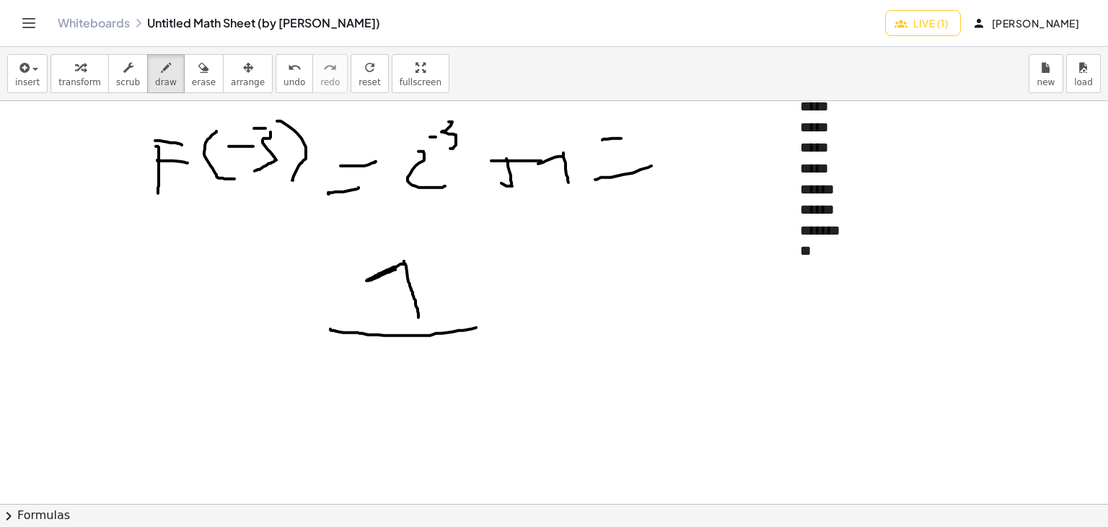
click at [504, 323] on div at bounding box center [596, 360] width 1192 height 806
drag, startPoint x: 362, startPoint y: 369, endPoint x: 384, endPoint y: 388, distance: 29.1
click at [382, 390] on div at bounding box center [596, 360] width 1192 height 806
drag, startPoint x: 386, startPoint y: 348, endPoint x: 401, endPoint y: 366, distance: 23.6
click at [390, 366] on div at bounding box center [596, 360] width 1192 height 806
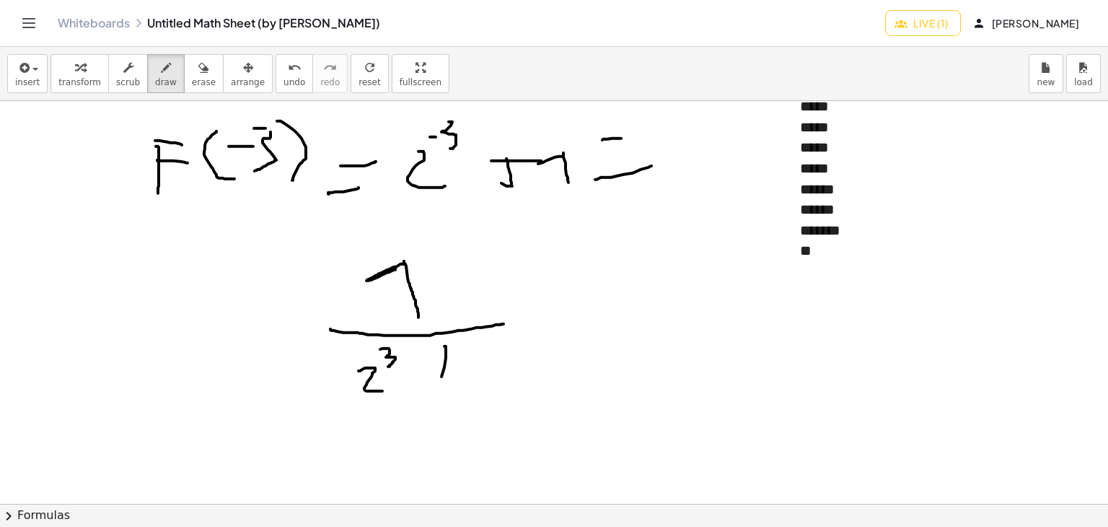
drag, startPoint x: 445, startPoint y: 346, endPoint x: 440, endPoint y: 382, distance: 36.4
click at [440, 382] on div at bounding box center [596, 360] width 1192 height 806
drag, startPoint x: 432, startPoint y: 367, endPoint x: 472, endPoint y: 365, distance: 39.7
click at [462, 367] on div at bounding box center [596, 360] width 1192 height 806
click at [488, 381] on div at bounding box center [596, 360] width 1192 height 806
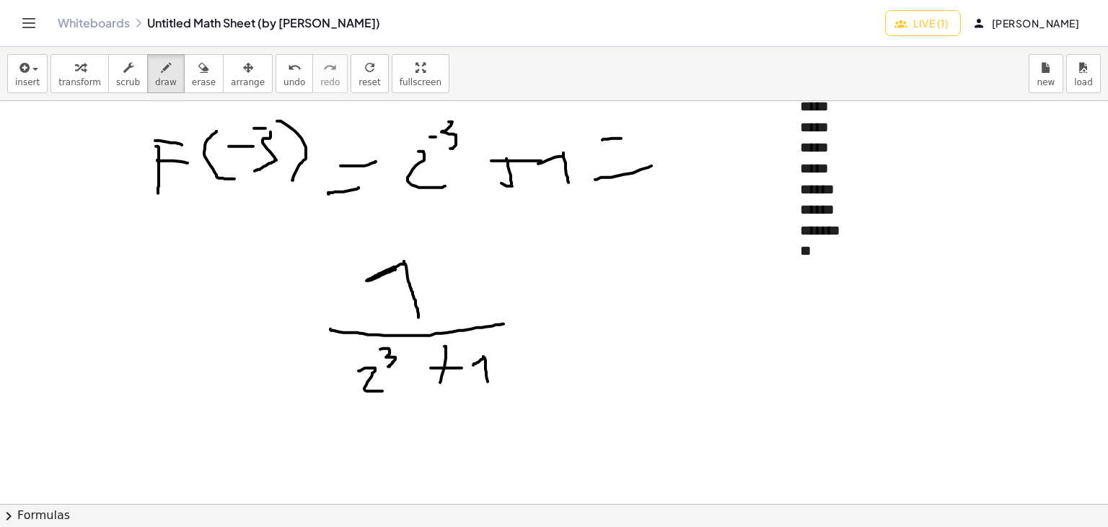
drag, startPoint x: 483, startPoint y: 356, endPoint x: 473, endPoint y: 364, distance: 13.3
click at [473, 364] on div at bounding box center [596, 360] width 1192 height 806
click at [197, 66] on button "erase" at bounding box center [204, 73] width 40 height 39
drag, startPoint x: 459, startPoint y: 366, endPoint x: 482, endPoint y: 371, distance: 23.6
click at [482, 371] on div at bounding box center [596, 360] width 1192 height 806
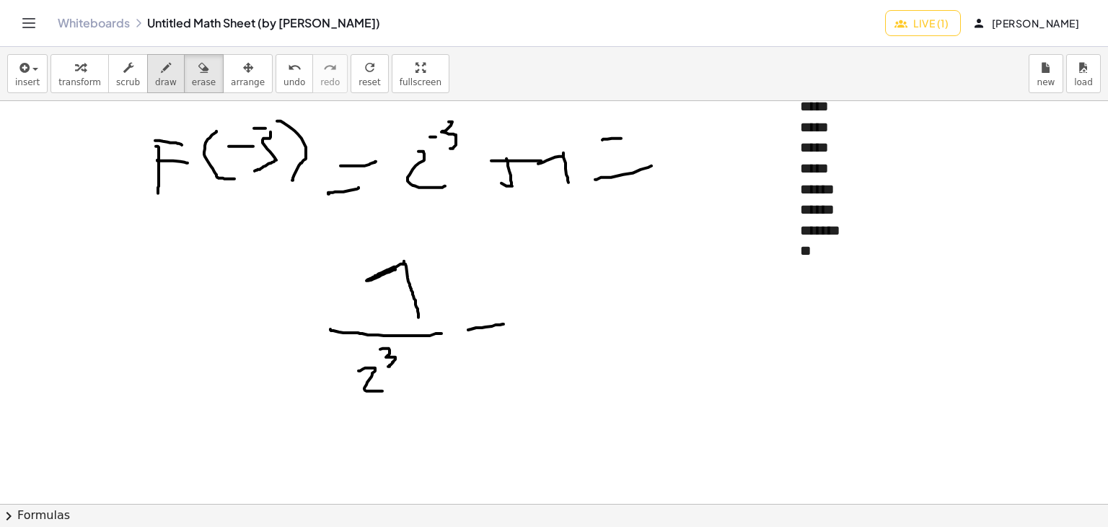
click at [162, 78] on button "draw" at bounding box center [166, 73] width 38 height 39
drag, startPoint x: 467, startPoint y: 327, endPoint x: 439, endPoint y: 330, distance: 29.0
click at [439, 330] on div at bounding box center [596, 360] width 1192 height 806
drag, startPoint x: 447, startPoint y: 263, endPoint x: 456, endPoint y: 321, distance: 58.4
click at [456, 321] on div at bounding box center [596, 360] width 1192 height 806
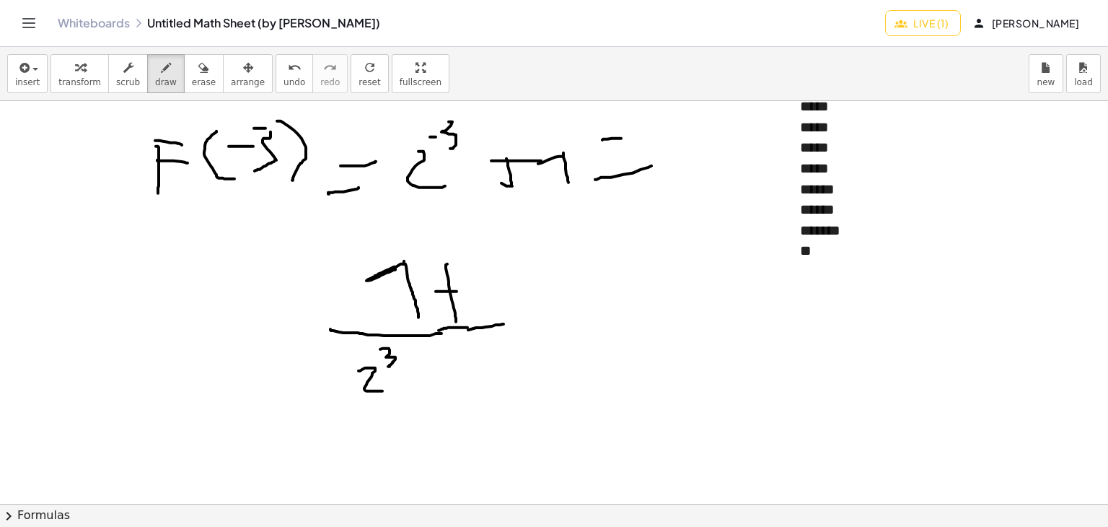
drag, startPoint x: 440, startPoint y: 291, endPoint x: 457, endPoint y: 291, distance: 16.6
click at [457, 291] on div at bounding box center [596, 360] width 1192 height 806
drag
click at [490, 308] on div at bounding box center [596, 360] width 1192 height 806
click at [476, 281] on div at bounding box center [596, 360] width 1192 height 806
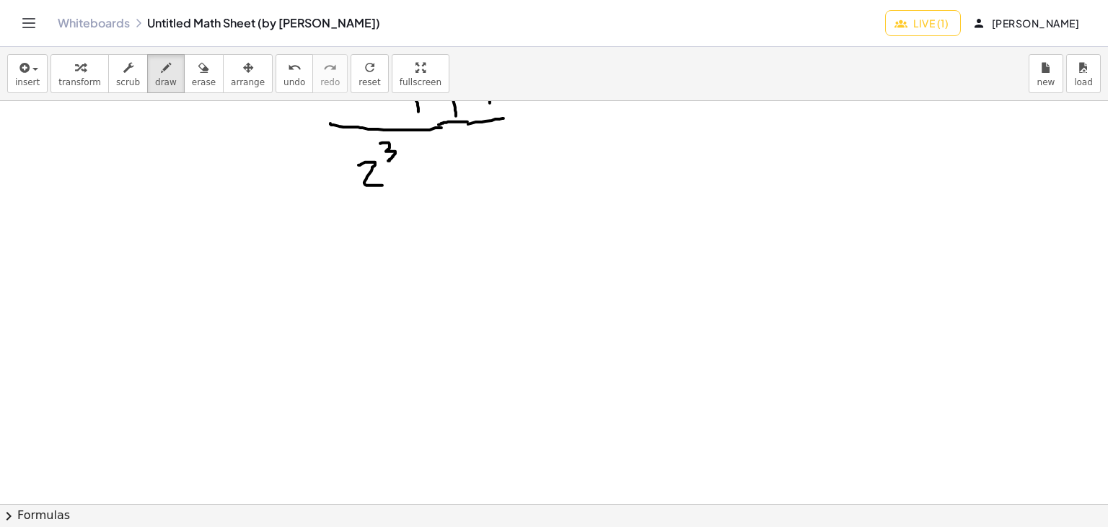
scroll to position [269, 0]
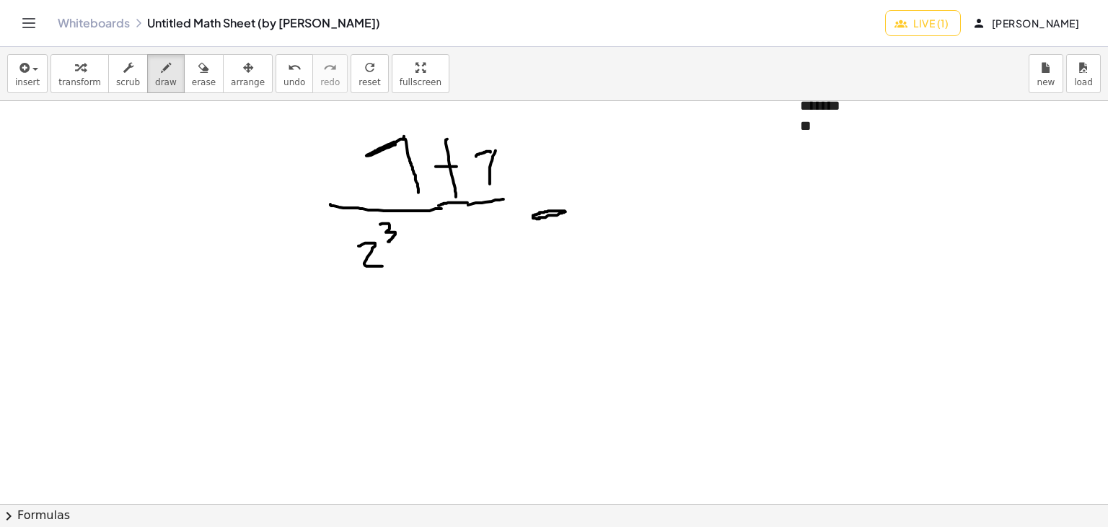
drag, startPoint x: 540, startPoint y: 216, endPoint x: 550, endPoint y: 214, distance: 10.3
click at [550, 214] on div at bounding box center [596, 436] width 1192 height 1208
drag, startPoint x: 533, startPoint y: 194, endPoint x: 548, endPoint y: 194, distance: 14.4
click at [548, 194] on div at bounding box center [596, 436] width 1192 height 1208
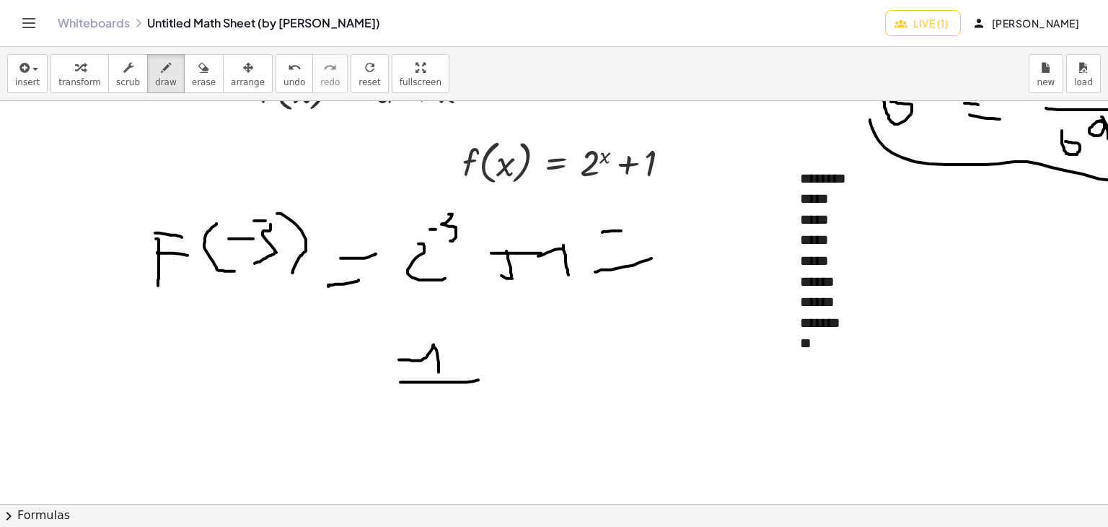
scroll to position [216, 0]
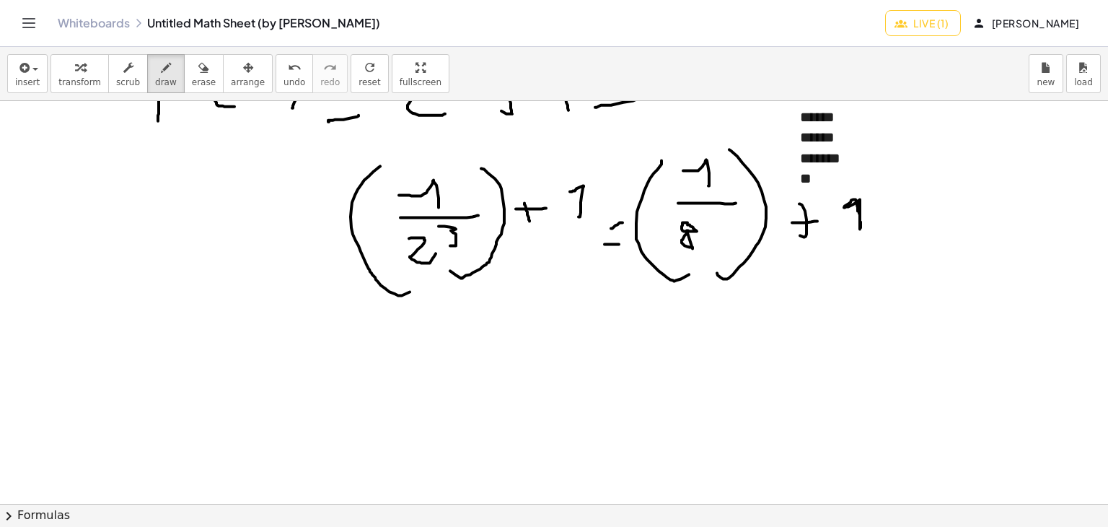
drag, startPoint x: 629, startPoint y: 361, endPoint x: 615, endPoint y: 384, distance: 27.2
drag, startPoint x: 615, startPoint y: 384, endPoint x: 606, endPoint y: 448, distance: 64.1
click at [606, 448] on div at bounding box center [596, 288] width 1192 height 806
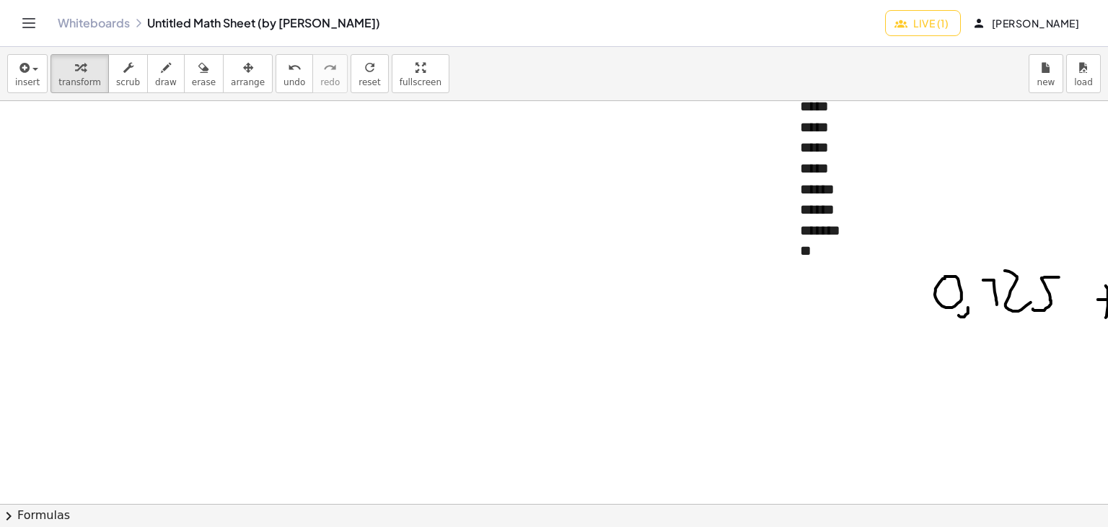
scroll to position [0, 0]
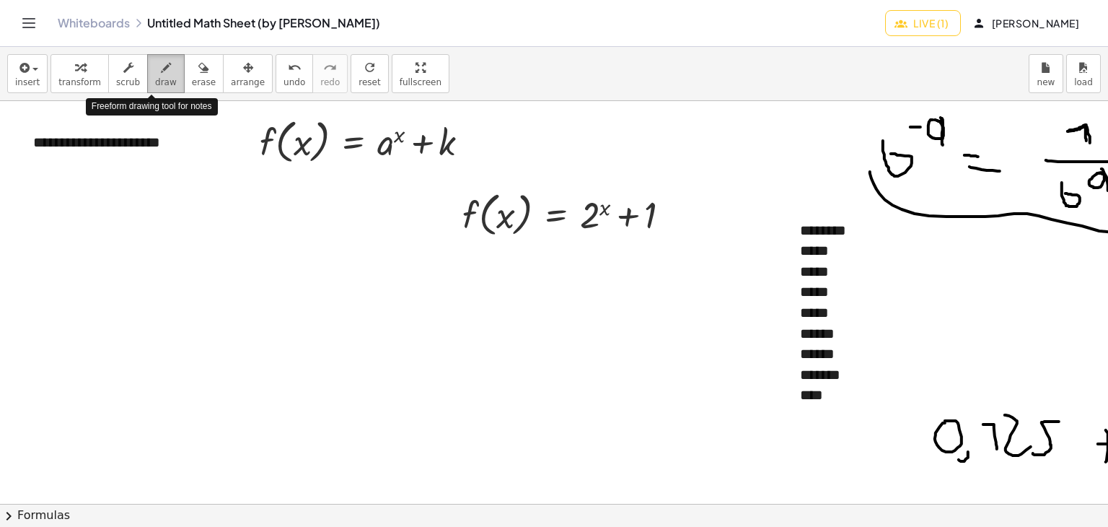
click at [155, 79] on span "draw" at bounding box center [166, 82] width 22 height 10
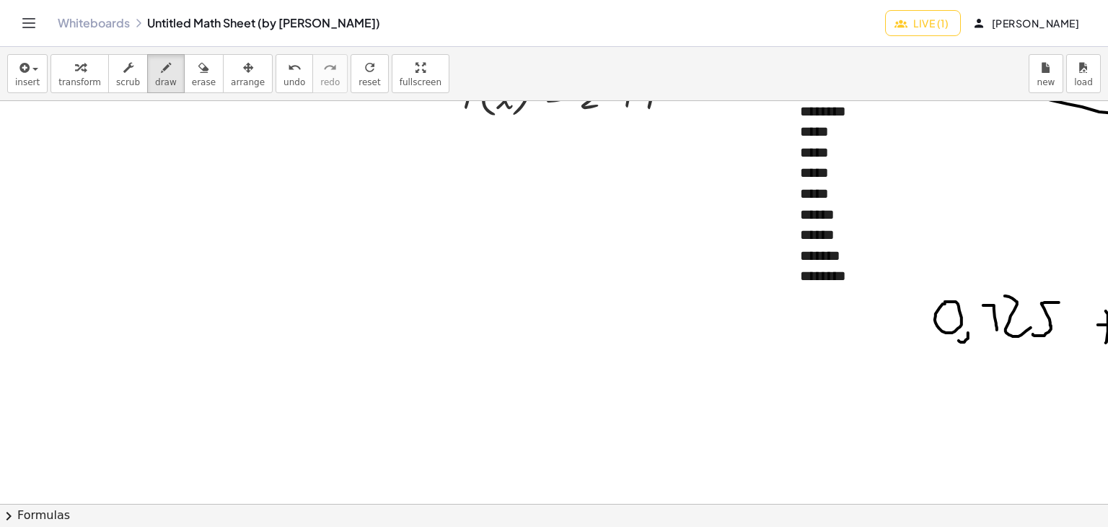
scroll to position [144, 0]
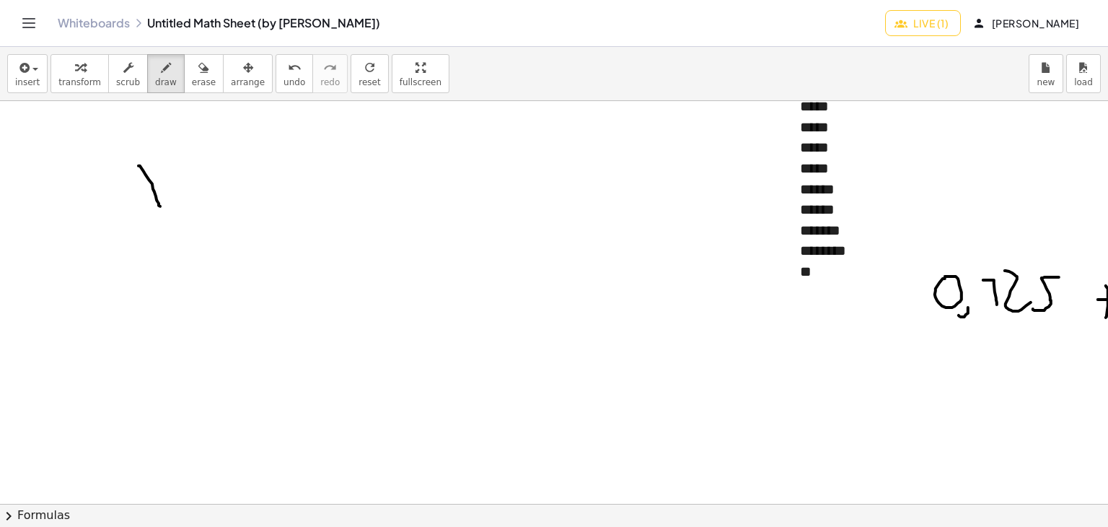
drag, startPoint x: 139, startPoint y: 165, endPoint x: 139, endPoint y: 174, distance: 8.7
drag, startPoint x: 144, startPoint y: 163, endPoint x: 186, endPoint y: 153, distance: 43.0
drag, startPoint x: 157, startPoint y: 183, endPoint x: 196, endPoint y: 174, distance: 39.9
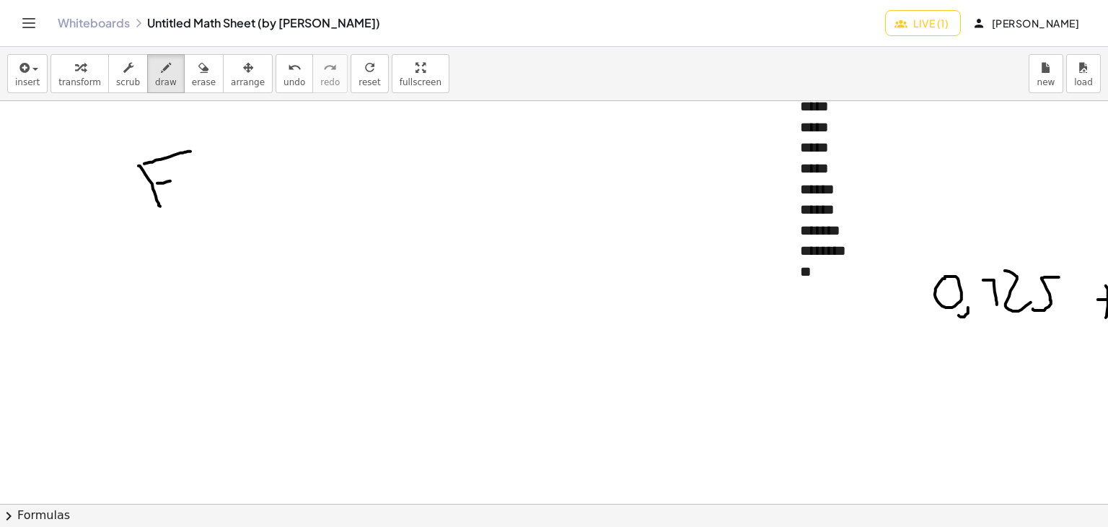
drag, startPoint x: 234, startPoint y: 146, endPoint x: 245, endPoint y: 190, distance: 45.9
drag, startPoint x: 248, startPoint y: 160, endPoint x: 278, endPoint y: 156, distance: 29.9
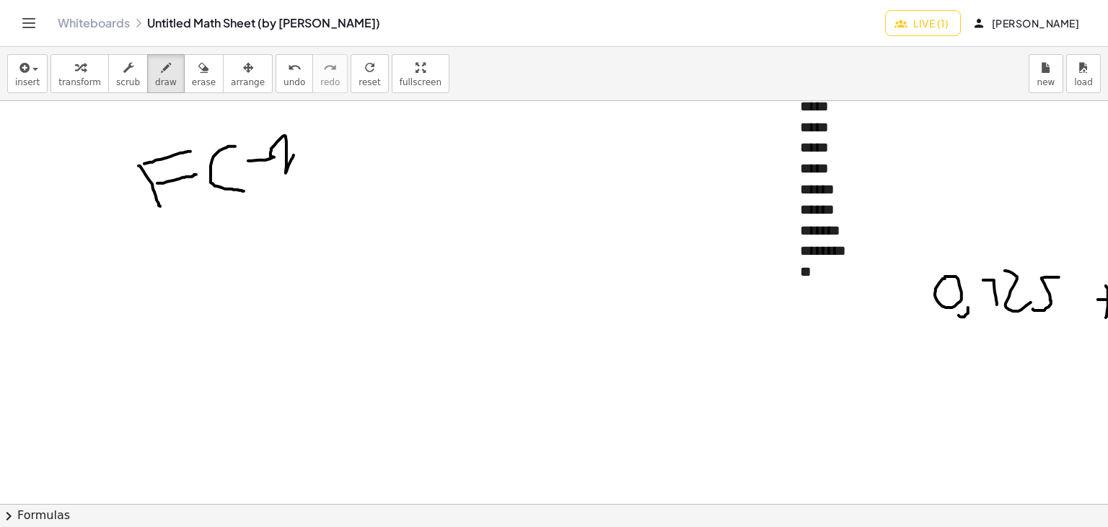
drag, startPoint x: 286, startPoint y: 172, endPoint x: 283, endPoint y: 159, distance: 12.6
drag, startPoint x: 312, startPoint y: 142, endPoint x: 307, endPoint y: 184, distance: 42.1
drag, startPoint x: 338, startPoint y: 165, endPoint x: 359, endPoint y: 161, distance: 21.4
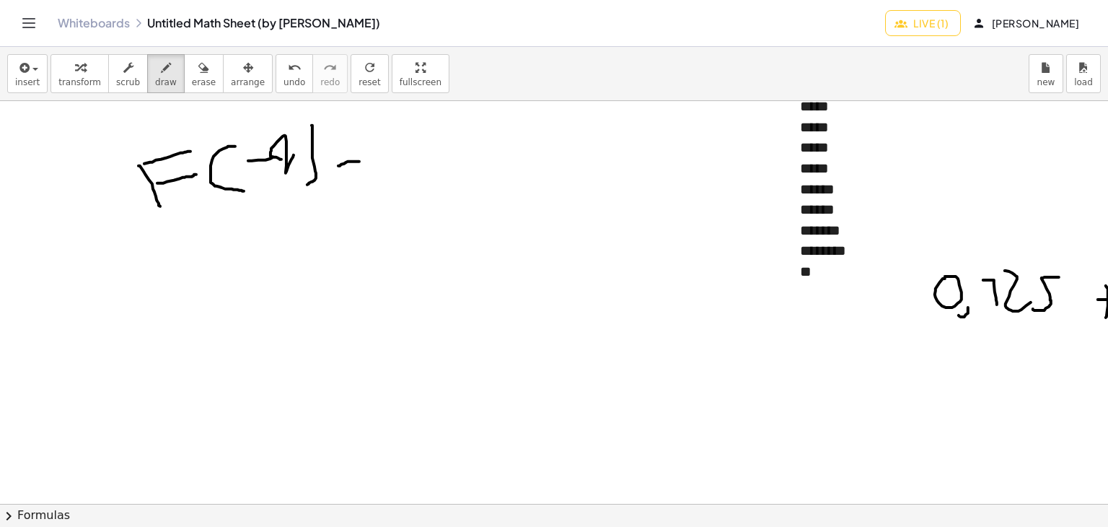
drag, startPoint x: 326, startPoint y: 131, endPoint x: 366, endPoint y: 130, distance: 39.7
drag, startPoint x: 410, startPoint y: 132, endPoint x: 433, endPoint y: 154, distance: 32.1
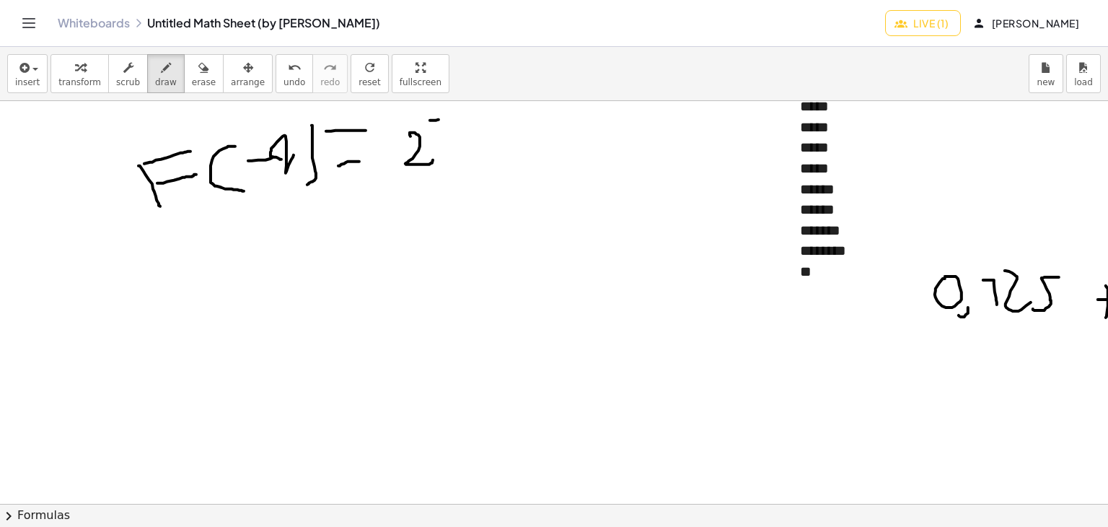
drag, startPoint x: 430, startPoint y: 120, endPoint x: 441, endPoint y: 119, distance: 11.6
drag, startPoint x: 467, startPoint y: 120, endPoint x: 454, endPoint y: 122, distance: 12.3
drag, startPoint x: 499, startPoint y: 139, endPoint x: 502, endPoint y: 150, distance: 11.2
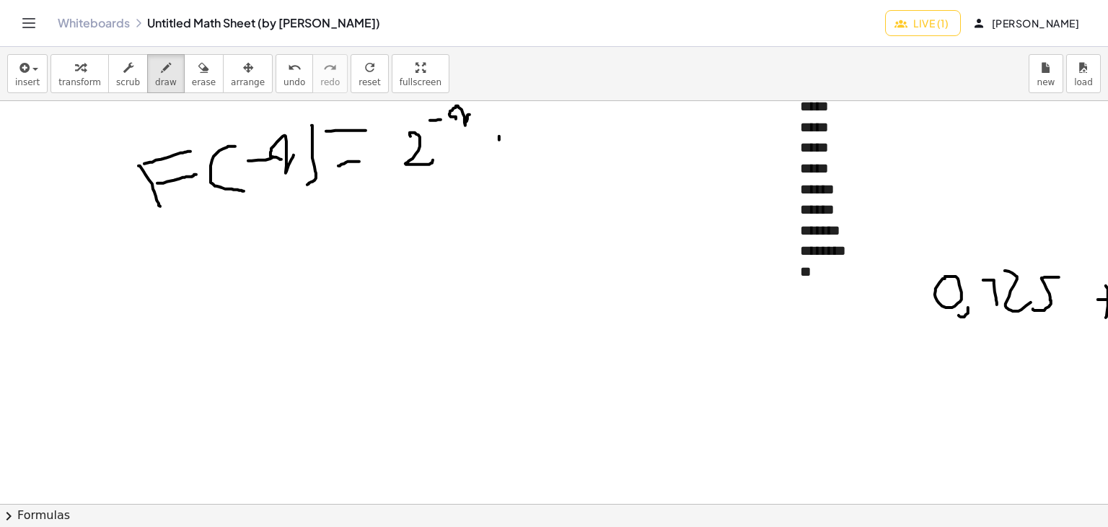
drag, startPoint x: 496, startPoint y: 133, endPoint x: 507, endPoint y: 132, distance: 11.6
drag, startPoint x: 537, startPoint y: 130, endPoint x: 542, endPoint y: 166, distance: 36.5
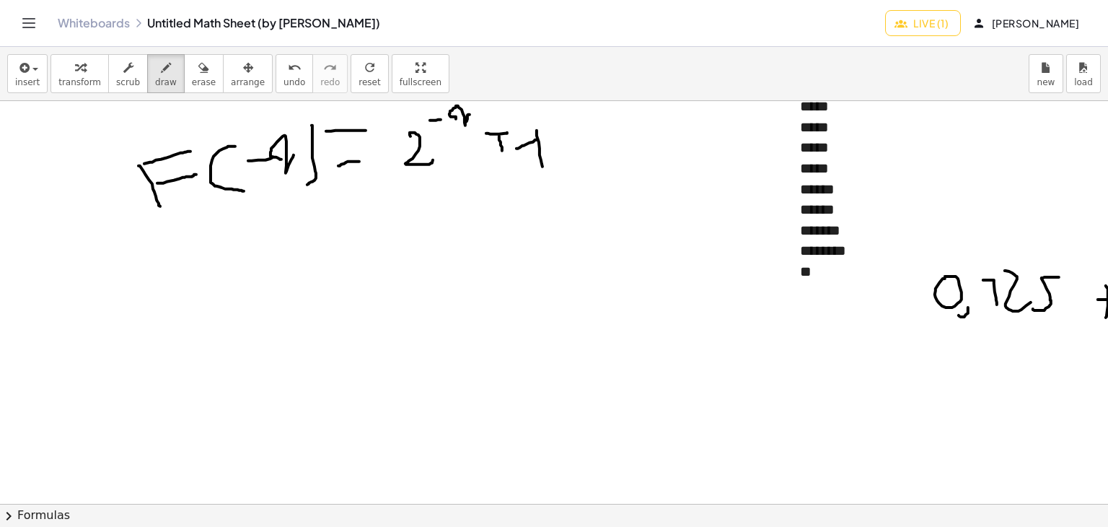
drag, startPoint x: 537, startPoint y: 139, endPoint x: 535, endPoint y: 149, distance: 9.6
drag, startPoint x: 280, startPoint y: 280, endPoint x: 303, endPoint y: 246, distance: 41.0
drag, startPoint x: 290, startPoint y: 239, endPoint x: 336, endPoint y: 237, distance: 46.3
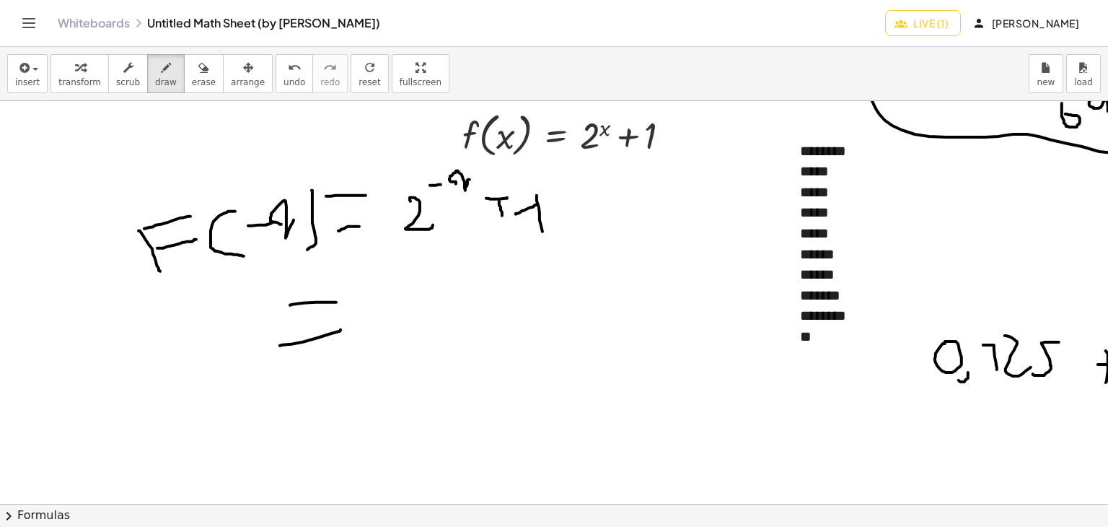
scroll to position [72, 0]
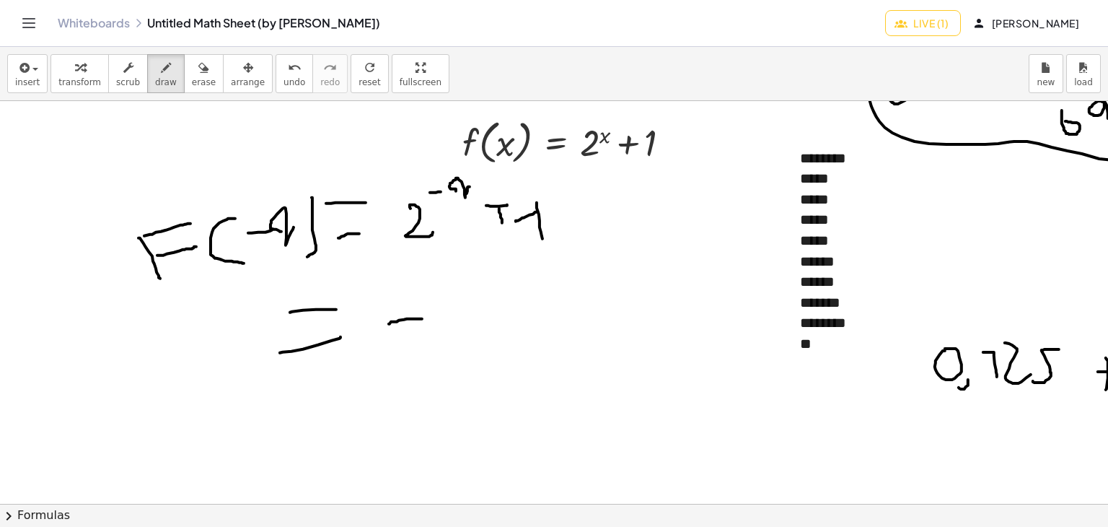
drag, startPoint x: 390, startPoint y: 323, endPoint x: 423, endPoint y: 318, distance: 34.3
drag, startPoint x: 449, startPoint y: 320, endPoint x: 450, endPoint y: 304, distance: 15.9
drag, startPoint x: 381, startPoint y: 356, endPoint x: 479, endPoint y: 350, distance: 98.3
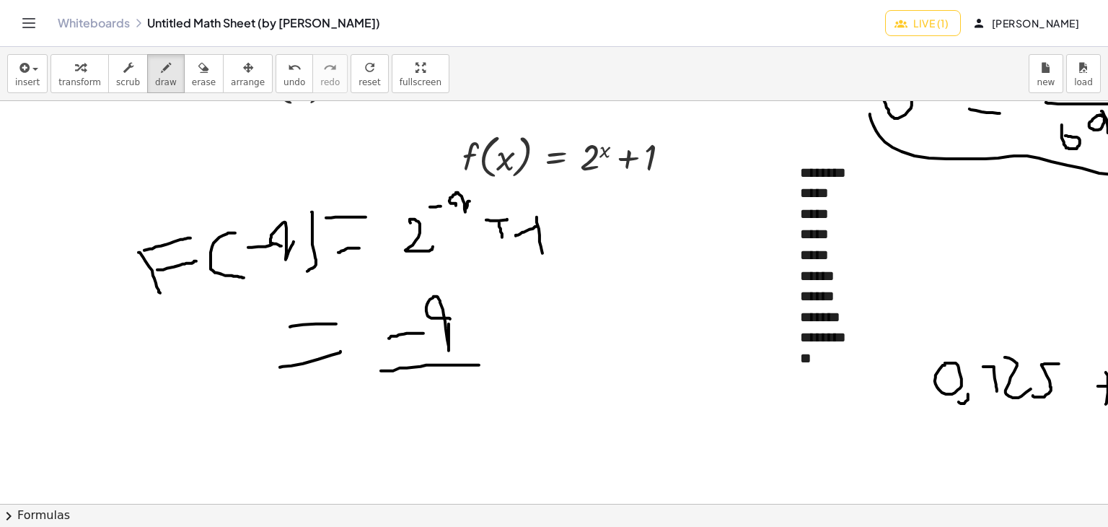
scroll to position [144, 0]
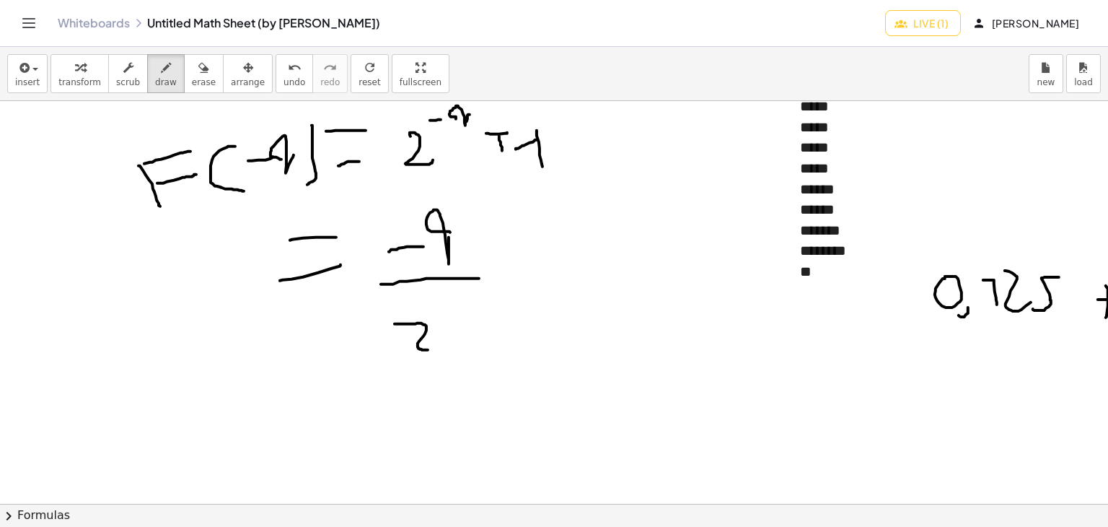
drag, startPoint x: 395, startPoint y: 323, endPoint x: 452, endPoint y: 318, distance: 57.9
drag, startPoint x: 451, startPoint y: 315, endPoint x: 448, endPoint y: 305, distance: 10.5
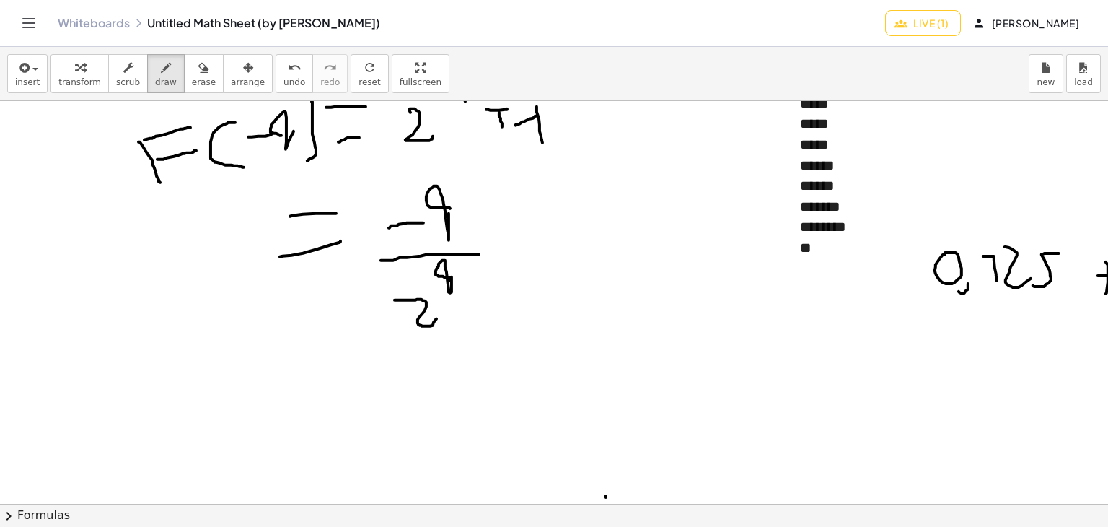
scroll to position [289, 0]
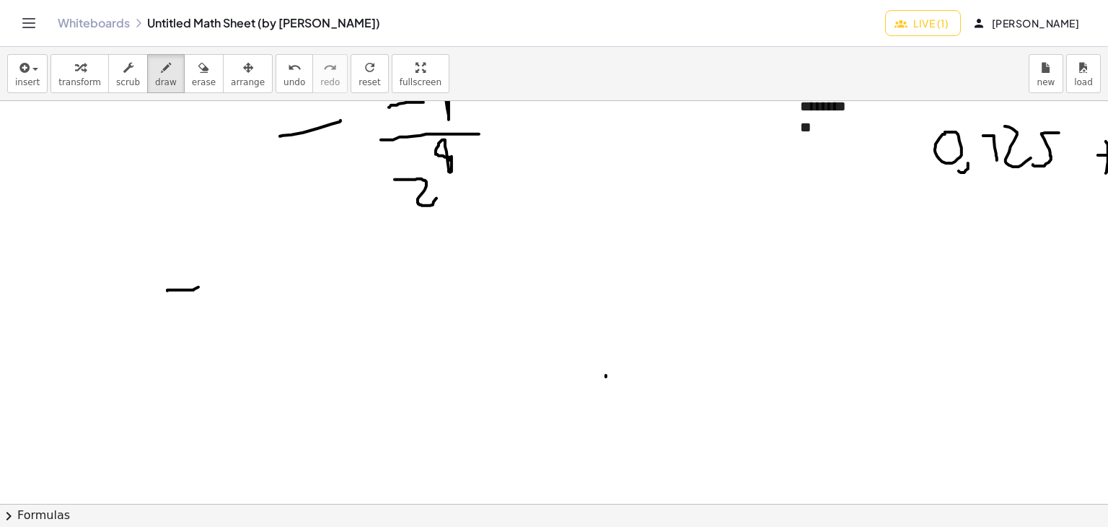
drag, startPoint x: 167, startPoint y: 290, endPoint x: 172, endPoint y: 255, distance: 35.7
click at [199, 286] on div at bounding box center [596, 416] width 1192 height 1208
drag, startPoint x: 180, startPoint y: 249, endPoint x: 201, endPoint y: 250, distance: 20.3
click at [201, 250] on div at bounding box center [596, 416] width 1192 height 1208
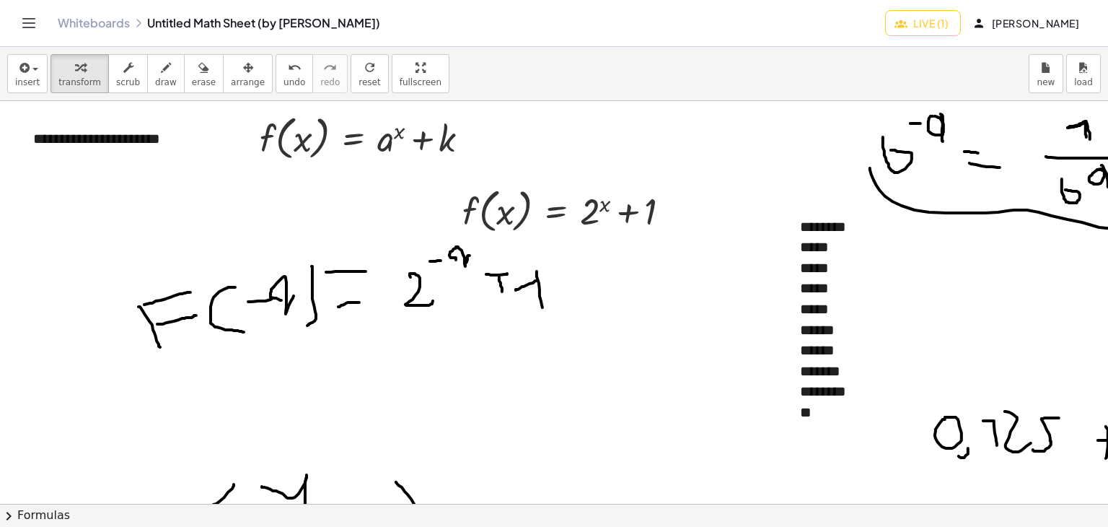
scroll to position [0, 0]
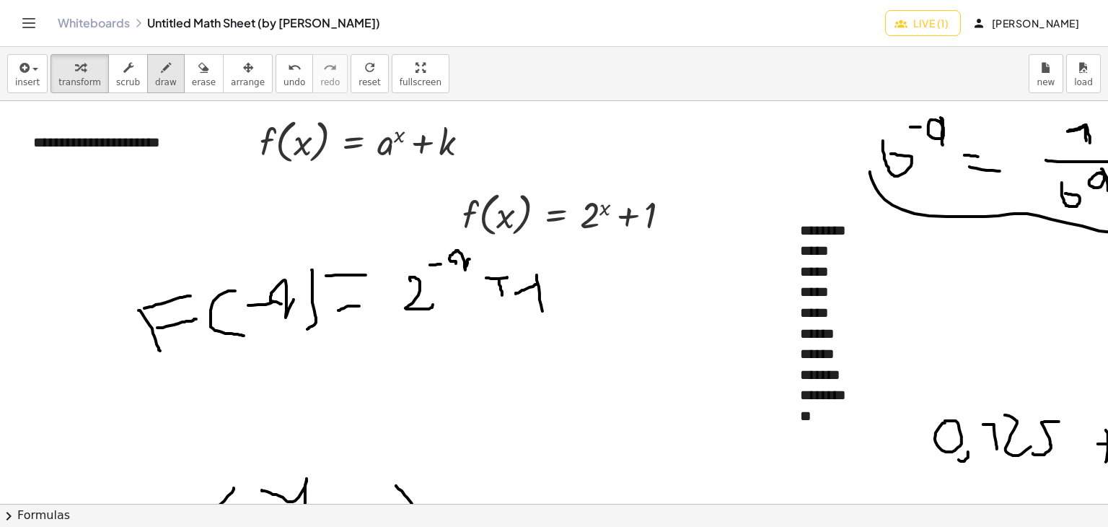
click at [155, 59] on div "button" at bounding box center [166, 66] width 22 height 17
drag, startPoint x: 5, startPoint y: 229, endPoint x: 28, endPoint y: 219, distance: 24.9
drag, startPoint x: 28, startPoint y: 219, endPoint x: 524, endPoint y: 324, distance: 507.2
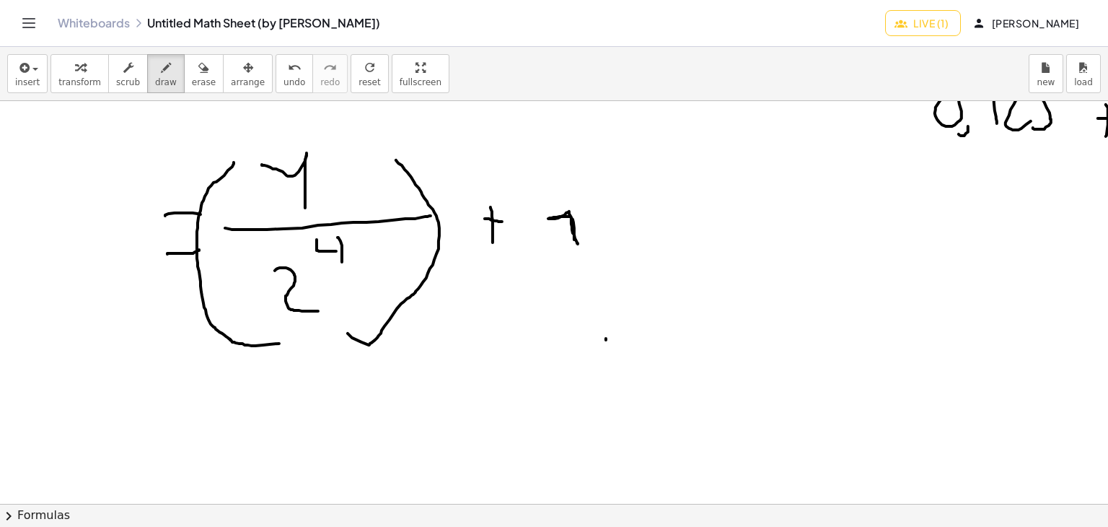
scroll to position [361, 0]
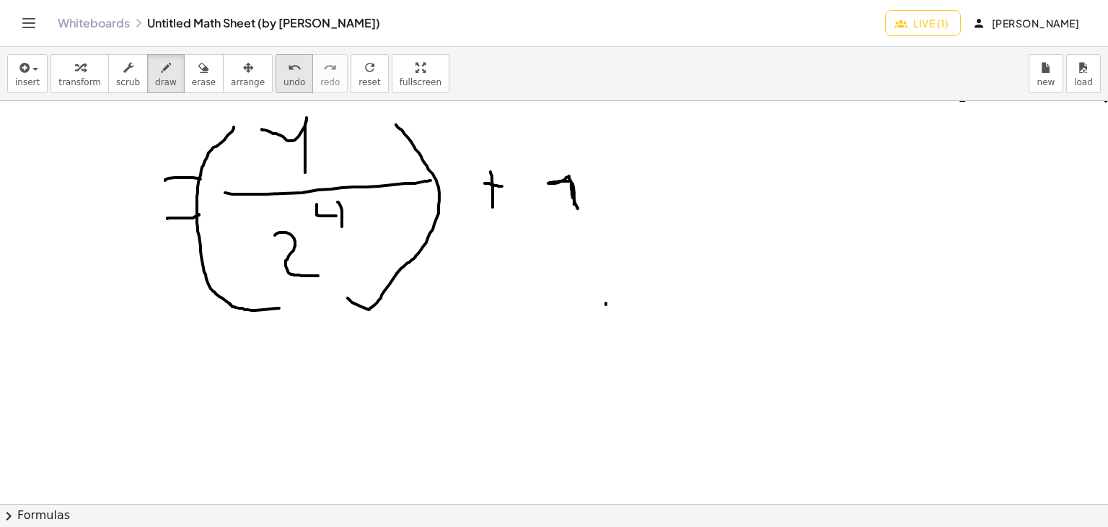
drag, startPoint x: 147, startPoint y: 66, endPoint x: 257, endPoint y: 76, distance: 110.2
click at [161, 66] on icon "button" at bounding box center [166, 67] width 10 height 17
drag, startPoint x: 635, startPoint y: 223, endPoint x: 649, endPoint y: 221, distance: 14.5
click at [649, 221] on div at bounding box center [596, 344] width 1192 height 1208
drag, startPoint x: 620, startPoint y: 181, endPoint x: 656, endPoint y: 177, distance: 35.5
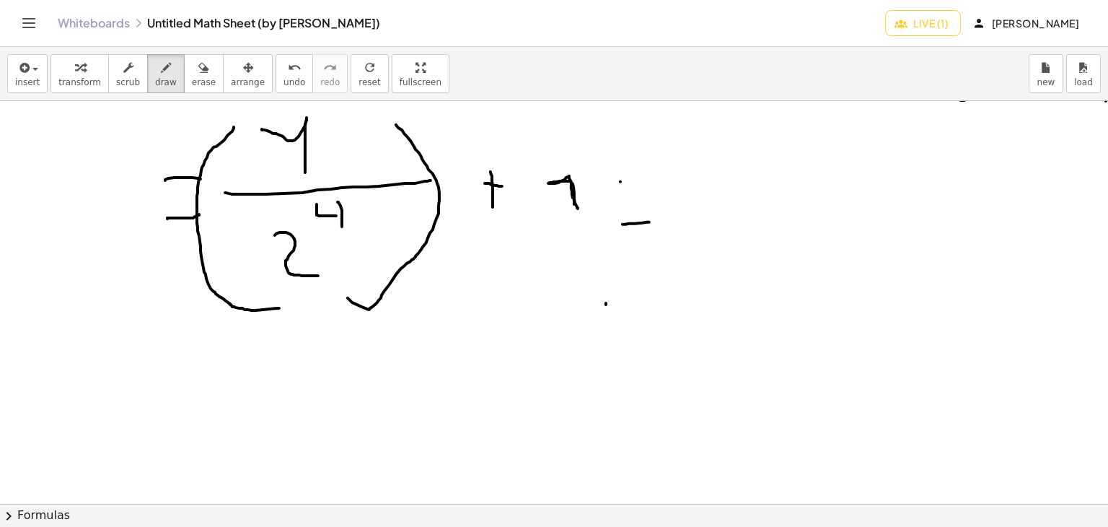
click at [649, 180] on div at bounding box center [596, 344] width 1192 height 1208
drag, startPoint x: 729, startPoint y: 158, endPoint x: 730, endPoint y: 187, distance: 28.9
click at [730, 187] on div at bounding box center [596, 344] width 1192 height 1208
click at [727, 154] on div at bounding box center [596, 344] width 1192 height 1208
drag, startPoint x: 715, startPoint y: 193, endPoint x: 760, endPoint y: 194, distance: 44.7
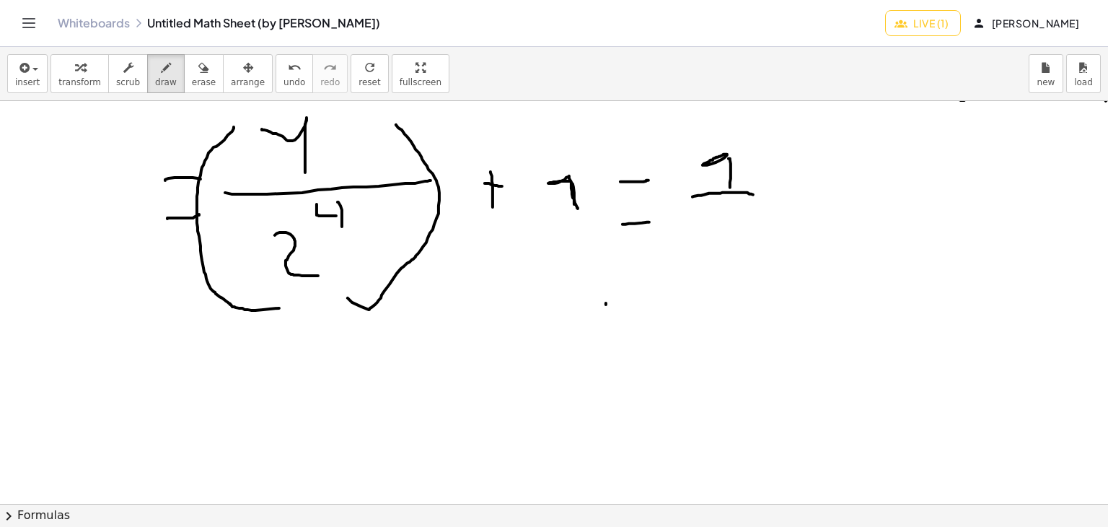
click at [760, 194] on div at bounding box center [596, 344] width 1192 height 1208
drag, startPoint x: 724, startPoint y: 234, endPoint x: 722, endPoint y: 248, distance: 14.5
click at [722, 248] on div at bounding box center [596, 344] width 1192 height 1208
drag, startPoint x: 726, startPoint y: 227, endPoint x: 705, endPoint y: 232, distance: 21.5
click at [705, 232] on div at bounding box center [596, 344] width 1192 height 1208
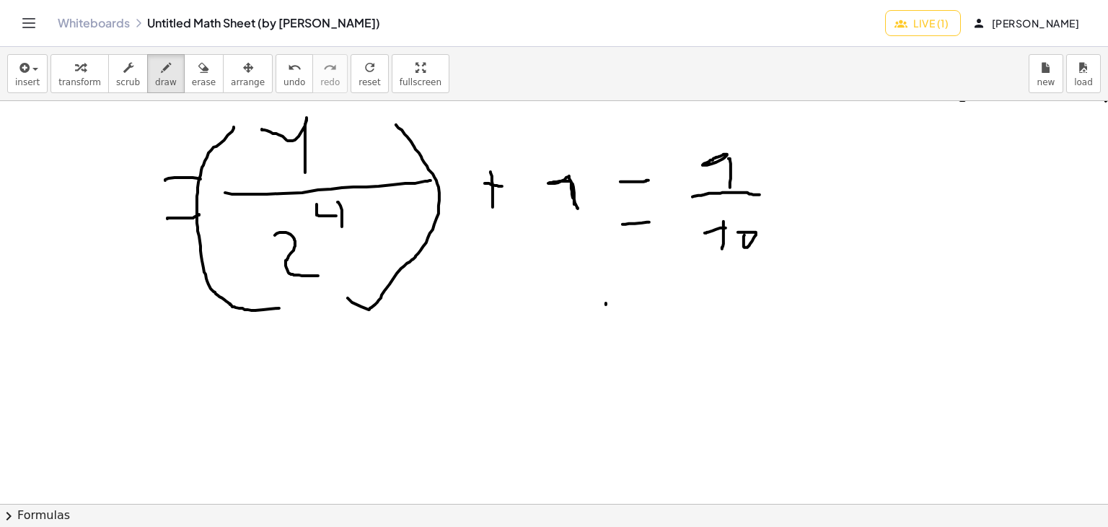
drag, startPoint x: 744, startPoint y: 246, endPoint x: 736, endPoint y: 234, distance: 14.0
click at [736, 233] on div at bounding box center [596, 344] width 1192 height 1208
drag, startPoint x: 739, startPoint y: 237, endPoint x: 748, endPoint y: 206, distance: 33.1
click at [748, 206] on div at bounding box center [596, 344] width 1192 height 1208
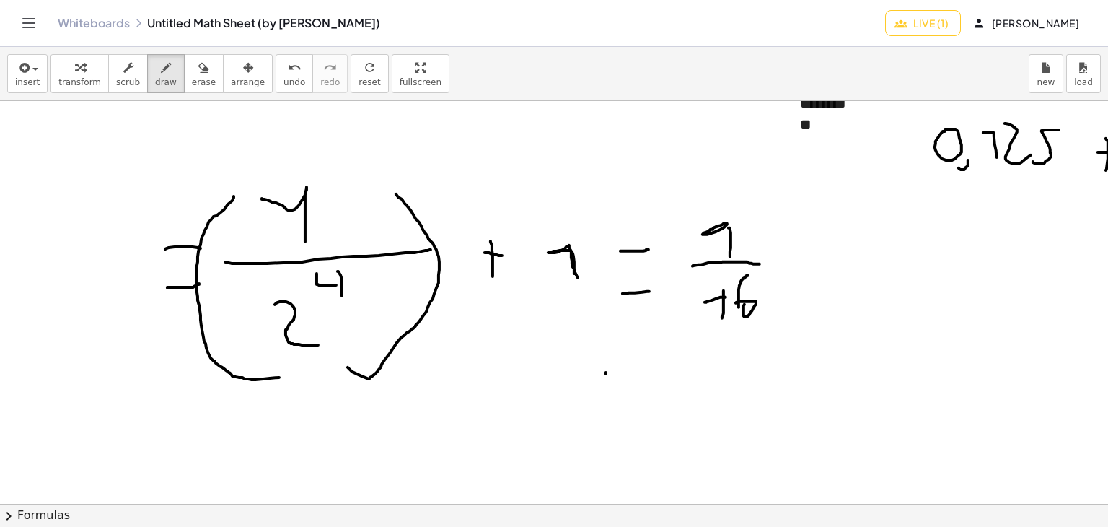
scroll to position [289, 0]
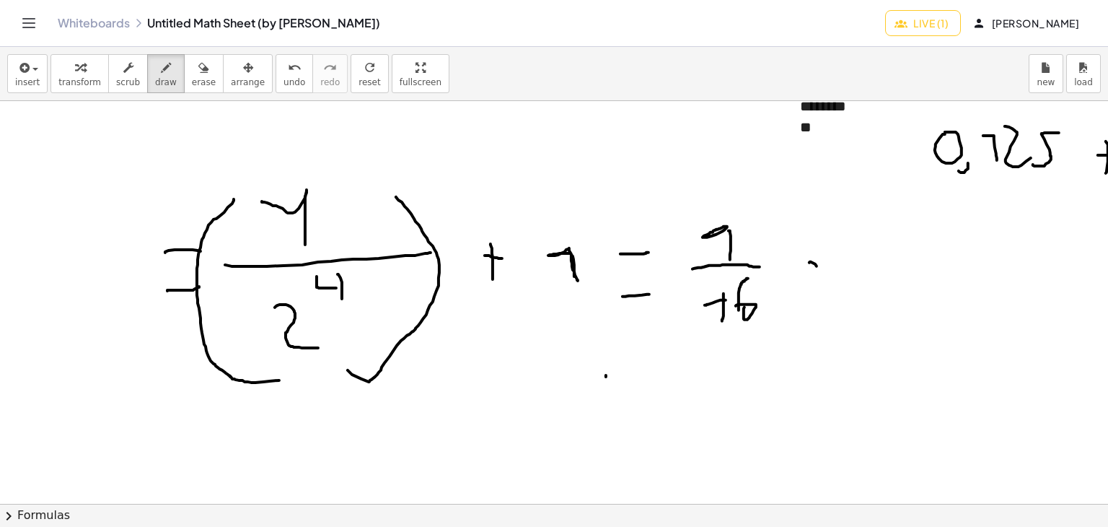
drag, startPoint x: 809, startPoint y: 262, endPoint x: 824, endPoint y: 300, distance: 40.9
click at [825, 302] on div at bounding box center [596, 416] width 1192 height 1208
drag, startPoint x: 825, startPoint y: 274, endPoint x: 843, endPoint y: 271, distance: 18.3
click at [836, 272] on div at bounding box center [596, 416] width 1192 height 1208
click at [879, 290] on div at bounding box center [596, 416] width 1192 height 1208
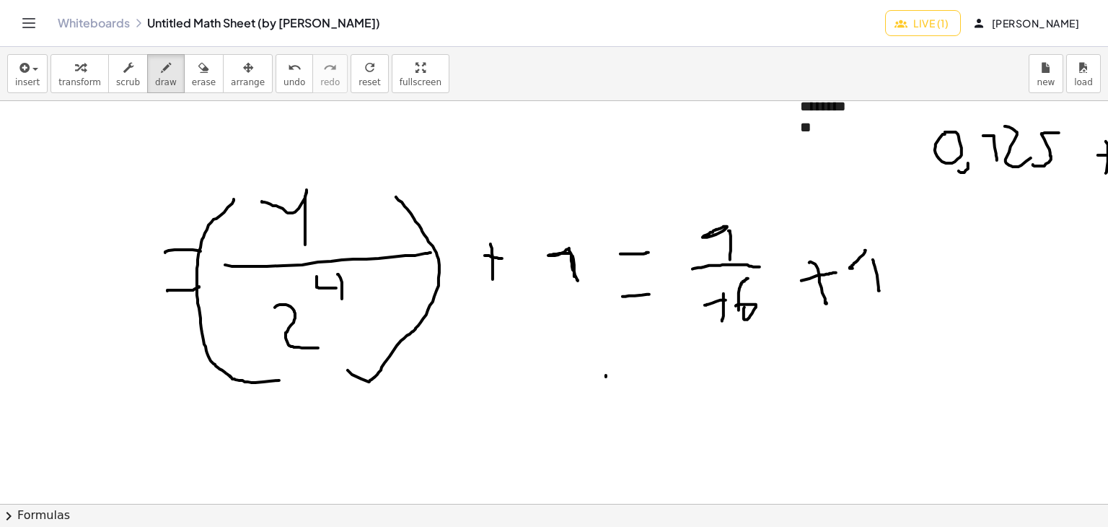
drag, startPoint x: 865, startPoint y: 250, endPoint x: 857, endPoint y: 265, distance: 17.7
click at [856, 266] on div at bounding box center [596, 416] width 1192 height 1208
click at [936, 275] on div at bounding box center [596, 416] width 1192 height 1208
drag, startPoint x: 898, startPoint y: 258, endPoint x: 926, endPoint y: 257, distance: 28.1
click at [926, 257] on div at bounding box center [596, 416] width 1192 height 1208
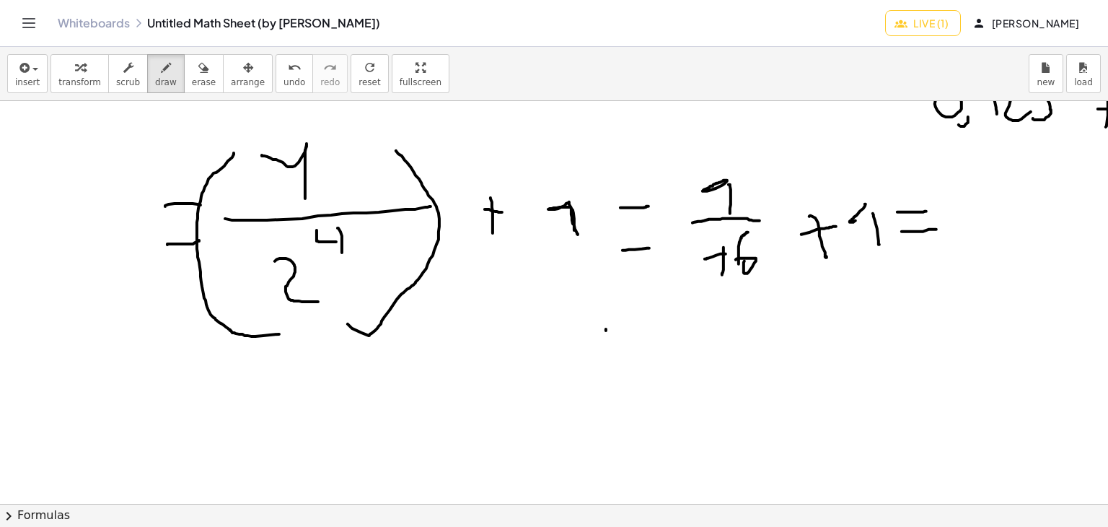
scroll to position [361, 0]
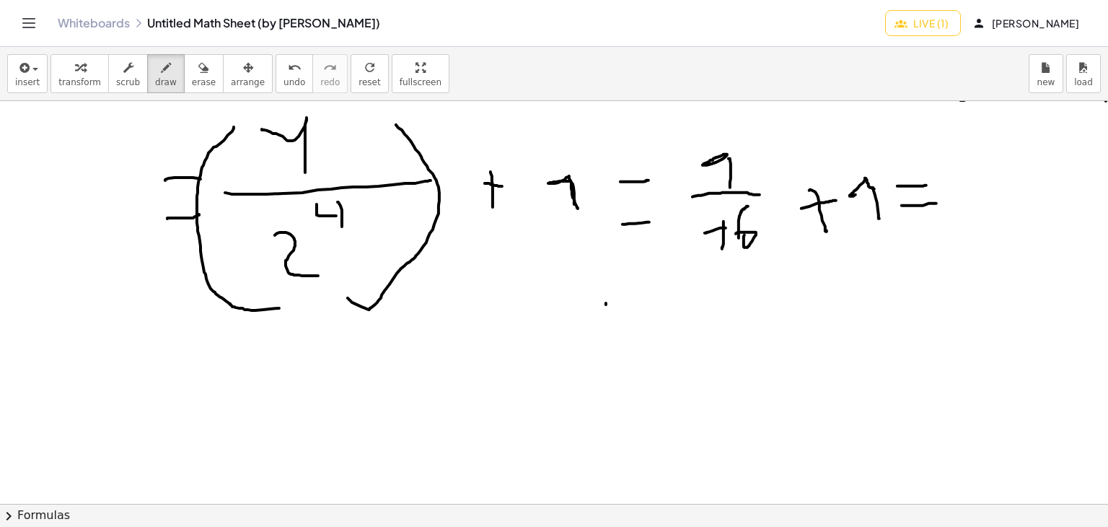
drag, startPoint x: 866, startPoint y: 178, endPoint x: 874, endPoint y: 188, distance: 12.8
click at [874, 188] on div at bounding box center [596, 344] width 1192 height 1208
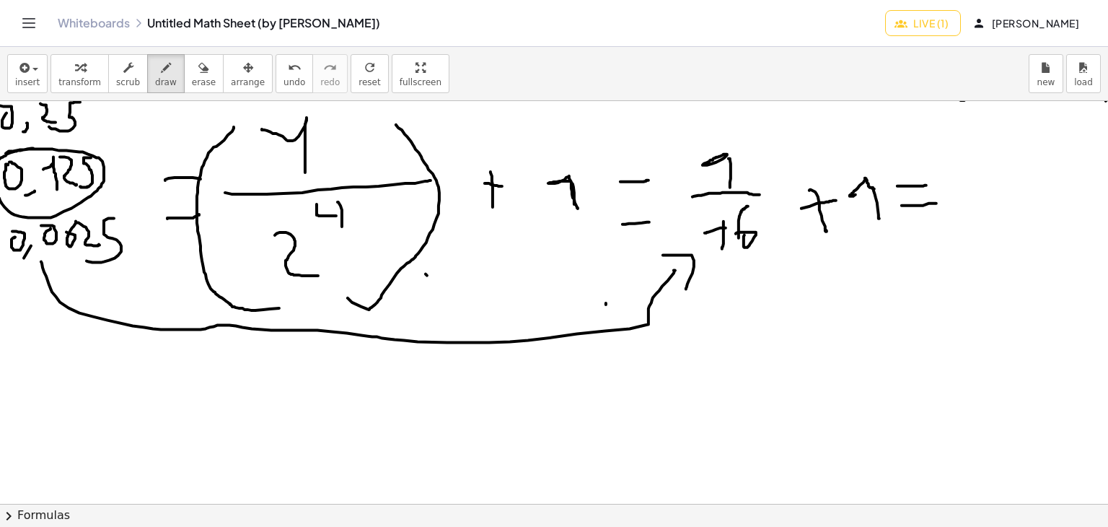
drag, startPoint x: 606, startPoint y: 235, endPoint x: 427, endPoint y: 275, distance: 183.2
click at [427, 275] on div at bounding box center [596, 344] width 1192 height 1208
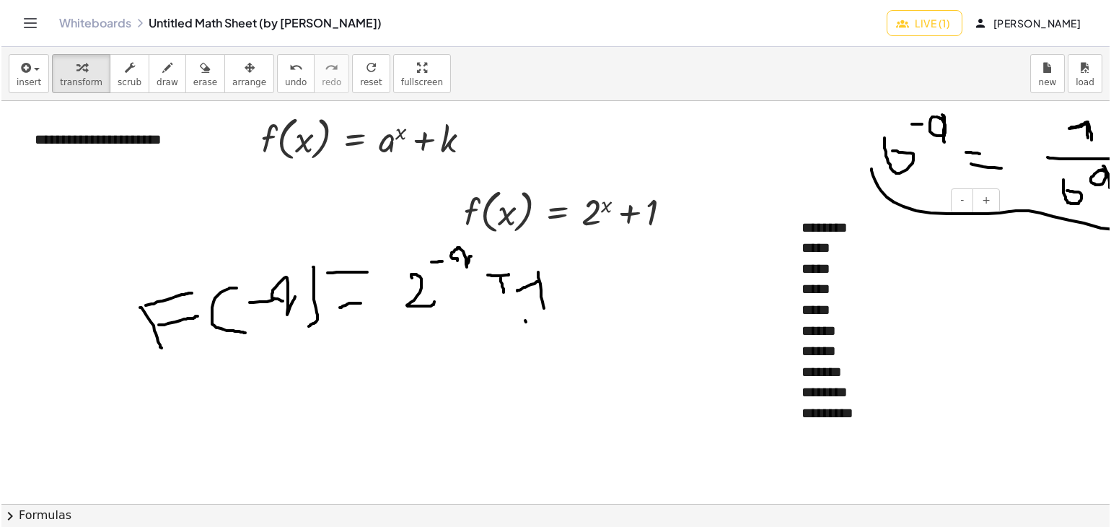
scroll to position [0, 0]
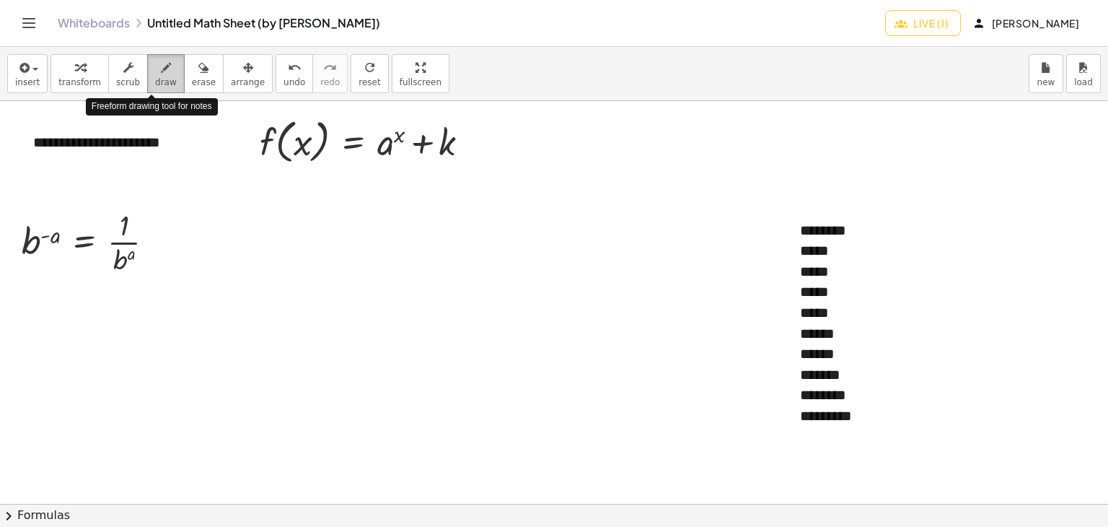
click at [155, 81] on span "draw" at bounding box center [166, 82] width 22 height 10
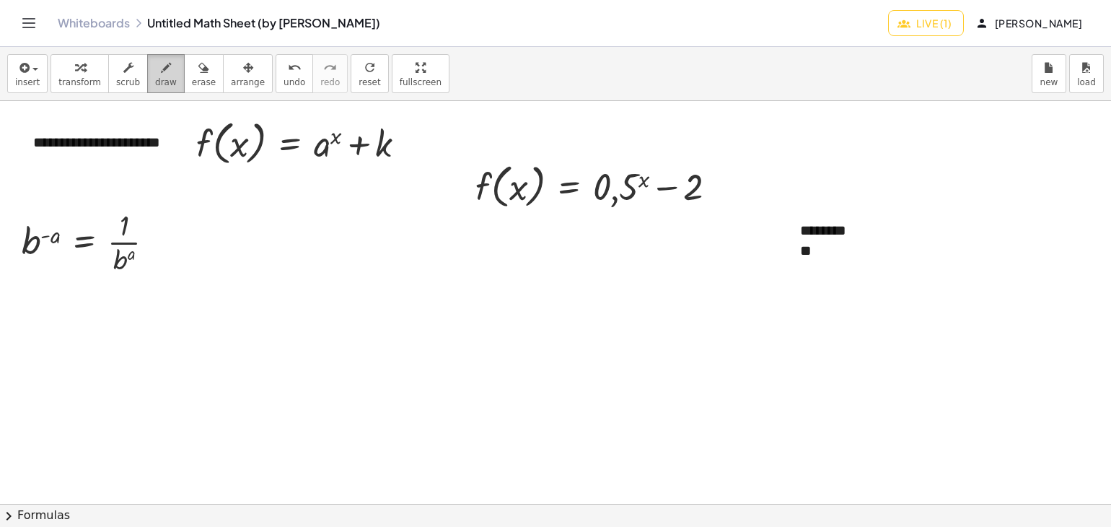
click at [162, 69] on button "draw" at bounding box center [166, 73] width 38 height 39
drag, startPoint x: 301, startPoint y: 307, endPoint x: 323, endPoint y: 337, distance: 37.1
click at [323, 349] on div at bounding box center [596, 504] width 1192 height 806
drag, startPoint x: 317, startPoint y: 298, endPoint x: 349, endPoint y: 297, distance: 31.7
click at [349, 297] on div at bounding box center [596, 504] width 1192 height 806
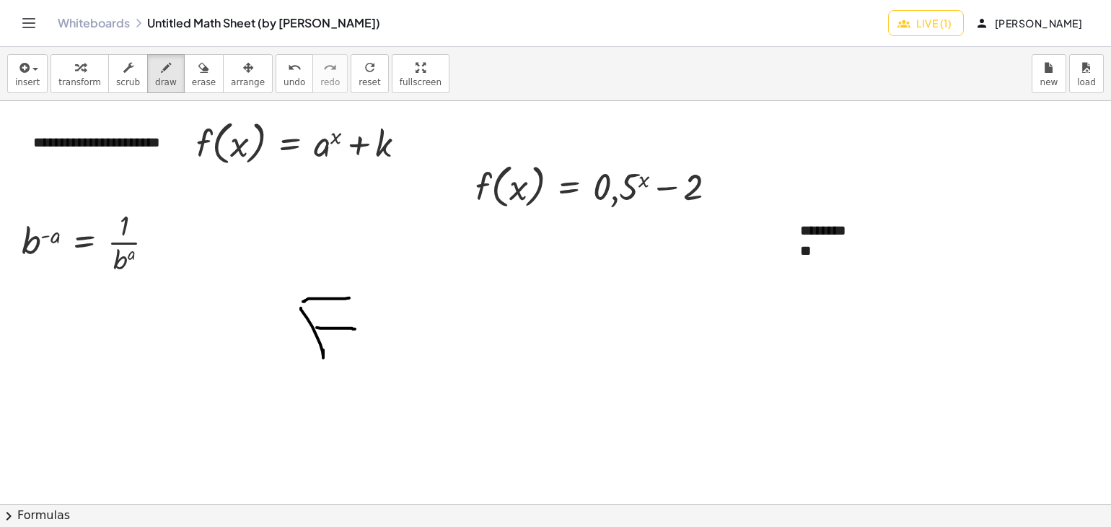
drag, startPoint x: 317, startPoint y: 327, endPoint x: 407, endPoint y: 309, distance: 91.8
click at [358, 328] on div at bounding box center [596, 504] width 1192 height 806
drag, startPoint x: 405, startPoint y: 291, endPoint x: 407, endPoint y: 344, distance: 52.7
click at [395, 356] on div at bounding box center [596, 504] width 1192 height 806
click at [421, 308] on div at bounding box center [596, 504] width 1192 height 806
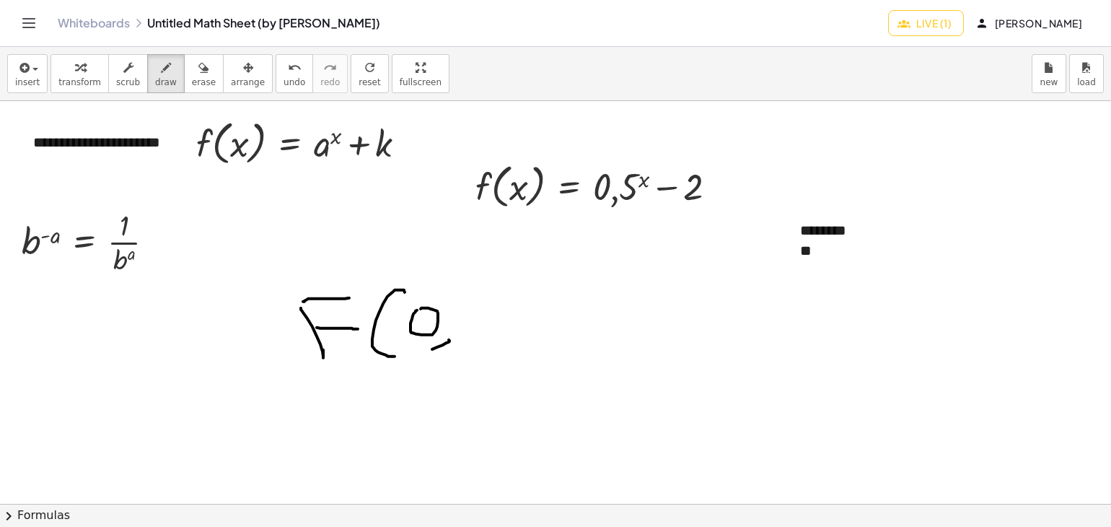
drag, startPoint x: 449, startPoint y: 339, endPoint x: 418, endPoint y: 353, distance: 33.3
click at [418, 353] on div at bounding box center [596, 504] width 1192 height 806
drag, startPoint x: 466, startPoint y: 293, endPoint x: 469, endPoint y: 338, distance: 45.5
click at [469, 338] on div at bounding box center [596, 504] width 1192 height 806
drag, startPoint x: 461, startPoint y: 286, endPoint x: 493, endPoint y: 278, distance: 33.4
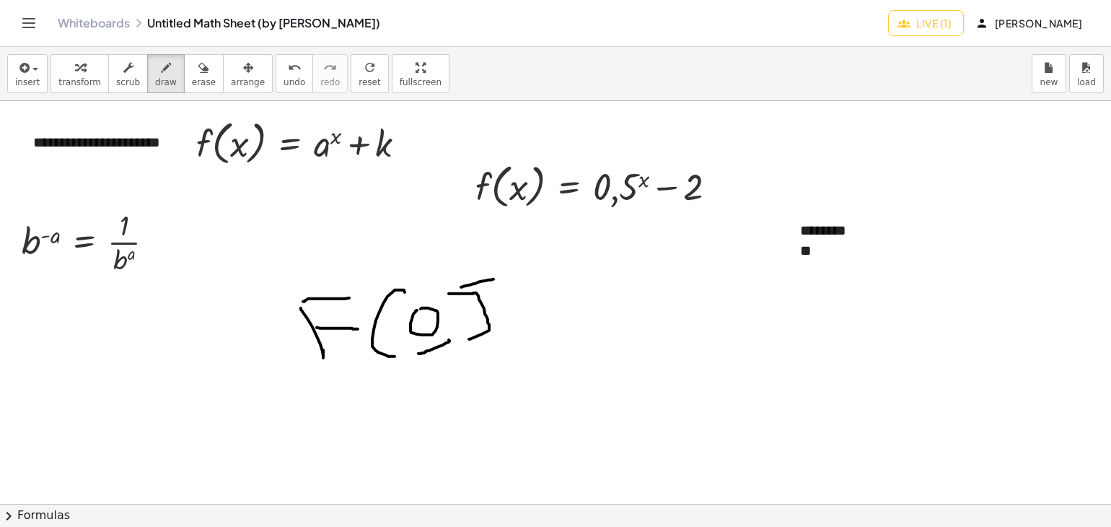
click at [493, 278] on div at bounding box center [596, 504] width 1192 height 806
click at [192, 58] on div "button" at bounding box center [204, 66] width 24 height 17
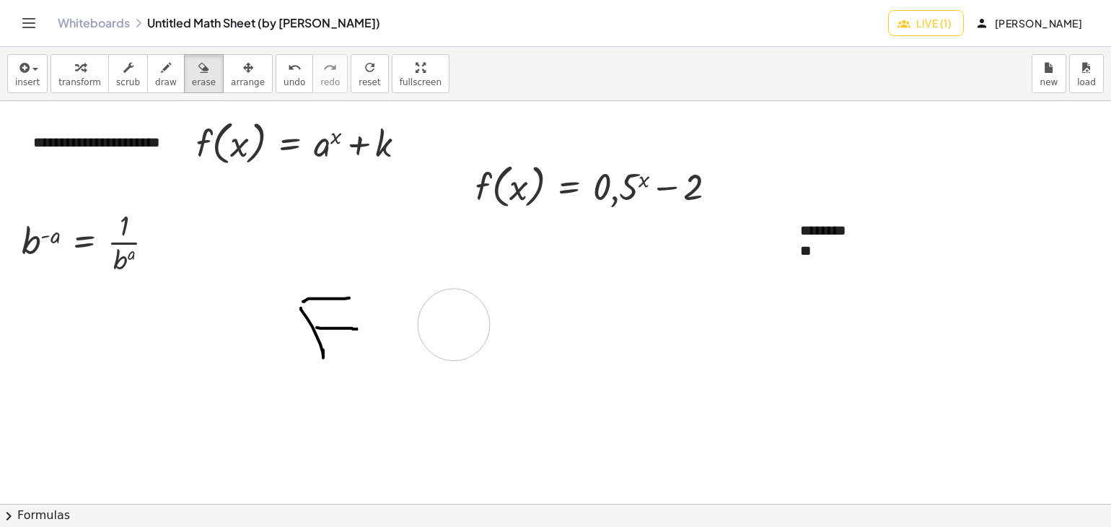
click at [454, 297] on div at bounding box center [596, 504] width 1192 height 806
click at [163, 78] on button "draw" at bounding box center [166, 73] width 38 height 39
drag, startPoint x: 384, startPoint y: 302, endPoint x: 404, endPoint y: 335, distance: 38.8
click at [398, 338] on div at bounding box center [596, 504] width 1192 height 806
drag, startPoint x: 404, startPoint y: 308, endPoint x: 422, endPoint y: 317, distance: 20.3
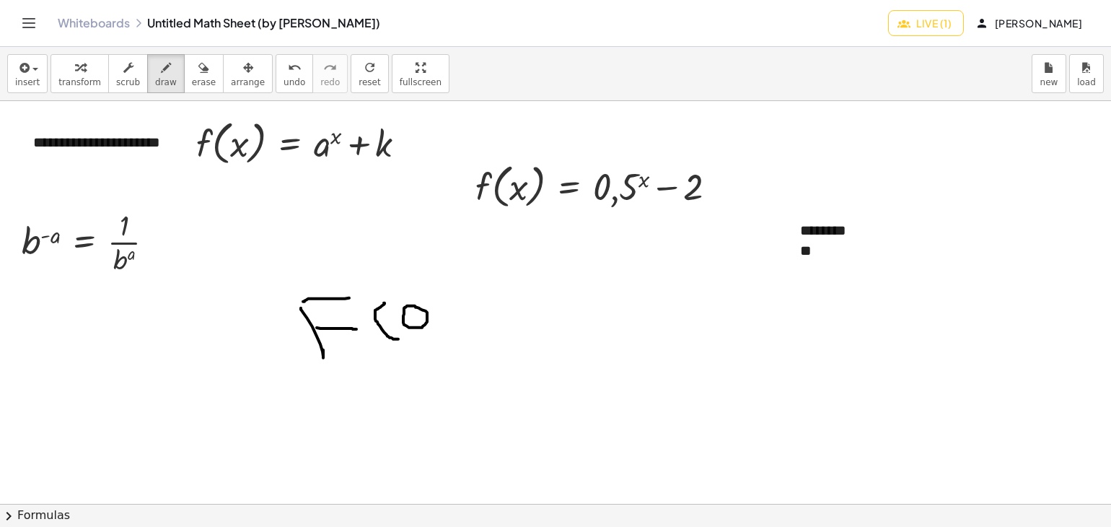
click at [406, 306] on div at bounding box center [596, 504] width 1192 height 806
drag, startPoint x: 433, startPoint y: 321, endPoint x: 425, endPoint y: 335, distance: 15.8
click at [425, 335] on div at bounding box center [596, 504] width 1192 height 806
drag, startPoint x: 437, startPoint y: 296, endPoint x: 458, endPoint y: 295, distance: 20.9
click at [458, 295] on div at bounding box center [596, 504] width 1192 height 806
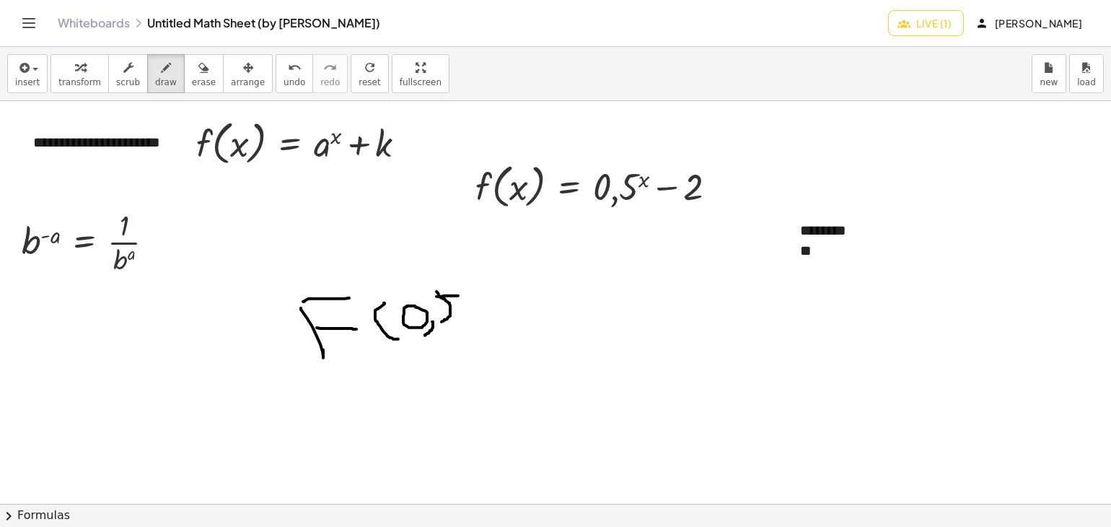
drag, startPoint x: 436, startPoint y: 291, endPoint x: 441, endPoint y: 321, distance: 30.7
click at [441, 321] on div at bounding box center [596, 504] width 1192 height 806
drag, startPoint x: 456, startPoint y: 278, endPoint x: 465, endPoint y: 329, distance: 51.4
click at [465, 329] on div at bounding box center [596, 504] width 1192 height 806
drag, startPoint x: 511, startPoint y: 313, endPoint x: 531, endPoint y: 312, distance: 20.3
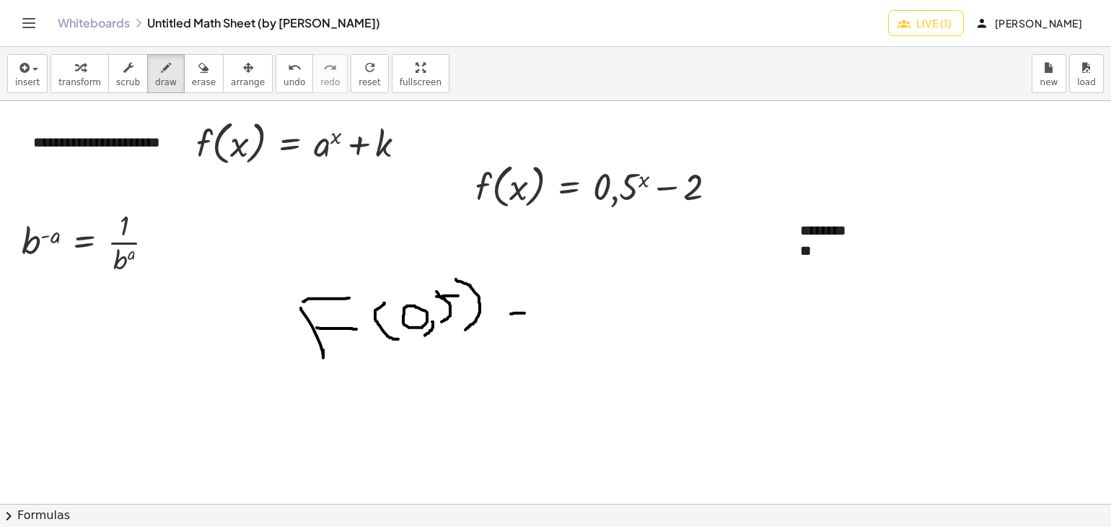
click at [531, 312] on div at bounding box center [596, 504] width 1192 height 806
drag, startPoint x: 493, startPoint y: 281, endPoint x: 545, endPoint y: 291, distance: 52.8
click at [537, 288] on div at bounding box center [596, 504] width 1192 height 806
drag, startPoint x: 571, startPoint y: 289, endPoint x: 603, endPoint y: 306, distance: 36.5
click at [569, 290] on div at bounding box center [596, 504] width 1192 height 806
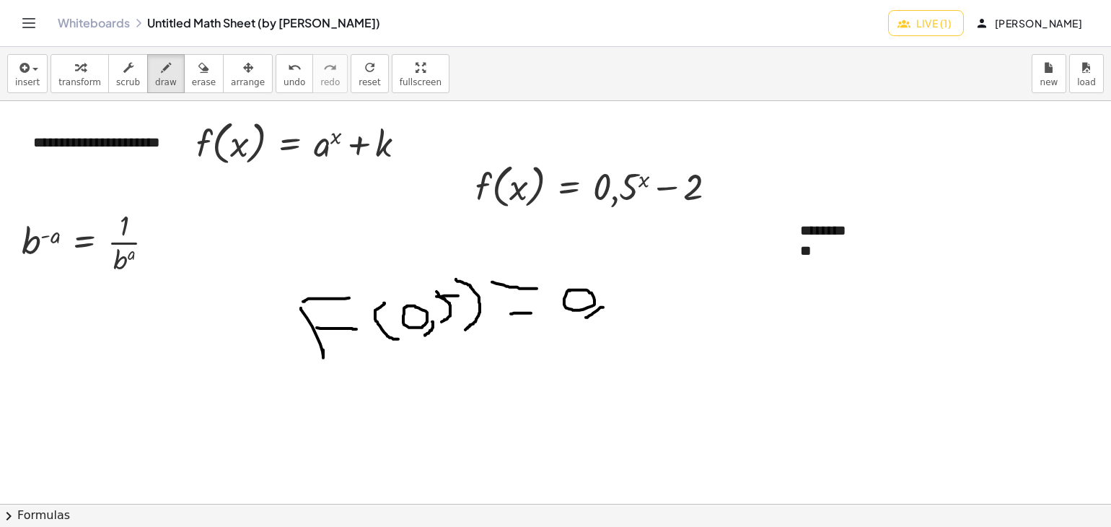
drag, startPoint x: 603, startPoint y: 307, endPoint x: 585, endPoint y: 317, distance: 20.7
click at [586, 317] on div at bounding box center [596, 504] width 1192 height 806
click at [193, 63] on div "button" at bounding box center [204, 66] width 24 height 17
drag, startPoint x: 439, startPoint y: 286, endPoint x: 460, endPoint y: 313, distance: 34.5
click at [460, 313] on div at bounding box center [596, 504] width 1192 height 806
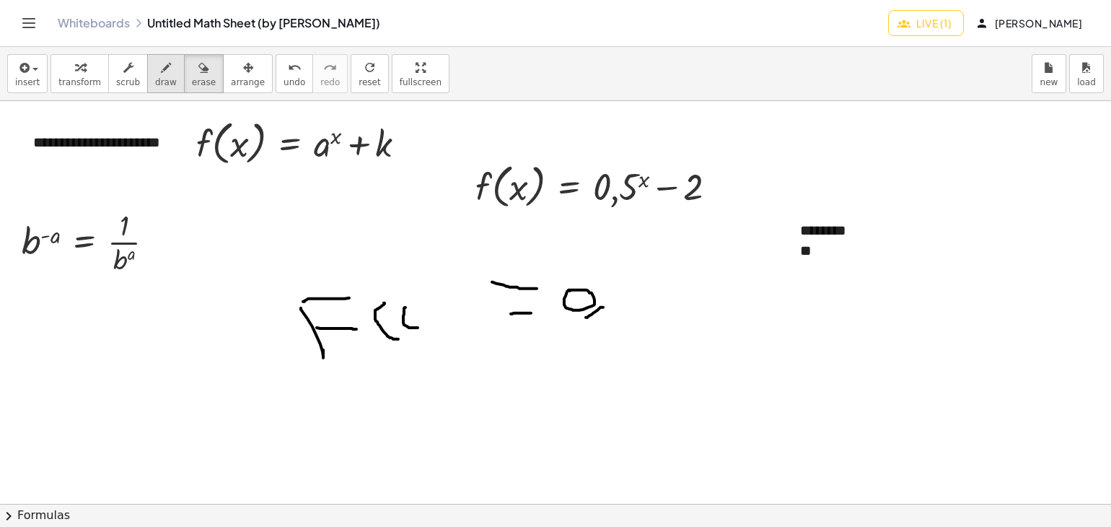
click at [159, 70] on div "button" at bounding box center [166, 66] width 22 height 17
drag, startPoint x: 407, startPoint y: 304, endPoint x: 417, endPoint y: 327, distance: 24.5
click at [417, 327] on div at bounding box center [596, 504] width 1192 height 806
drag, startPoint x: 418, startPoint y: 287, endPoint x: 537, endPoint y: 313, distance: 121.8
click at [454, 328] on div at bounding box center [596, 504] width 1192 height 806
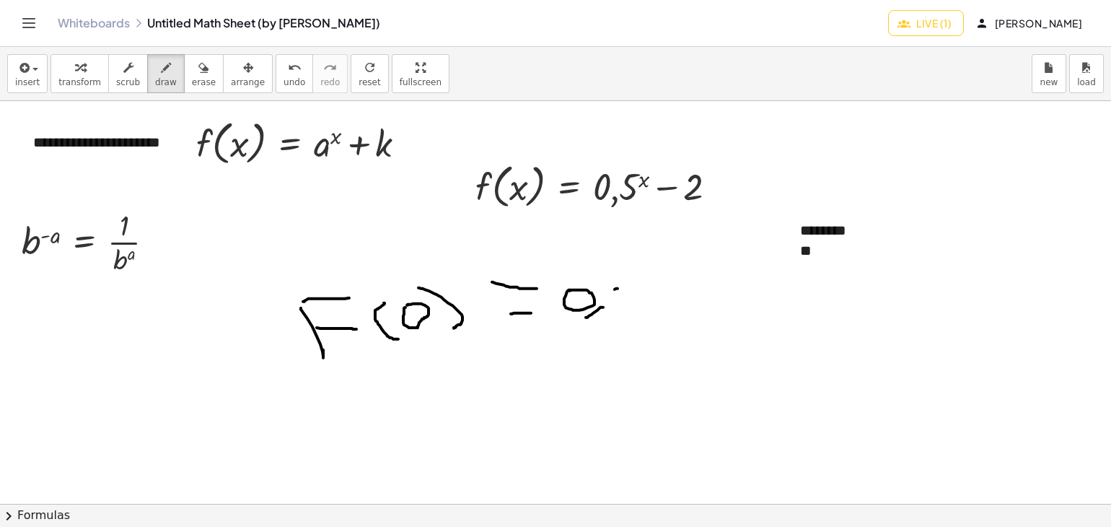
click at [618, 288] on div at bounding box center [596, 504] width 1192 height 806
drag, startPoint x: 615, startPoint y: 286, endPoint x: 641, endPoint y: 281, distance: 26.6
click at [641, 281] on div at bounding box center [596, 504] width 1192 height 806
drag, startPoint x: 620, startPoint y: 285, endPoint x: 611, endPoint y: 315, distance: 31.5
click at [610, 315] on div at bounding box center [596, 504] width 1192 height 806
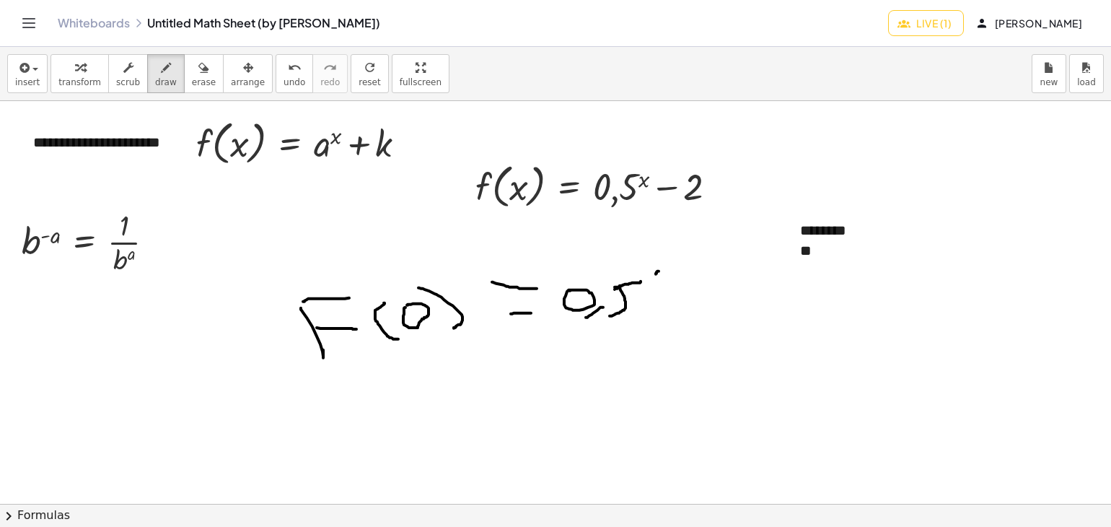
click at [656, 273] on div at bounding box center [596, 504] width 1192 height 806
click at [654, 272] on div at bounding box center [596, 504] width 1192 height 806
drag, startPoint x: 675, startPoint y: 315, endPoint x: 693, endPoint y: 315, distance: 17.3
click at [693, 315] on div at bounding box center [596, 504] width 1192 height 806
drag, startPoint x: 704, startPoint y: 278, endPoint x: 726, endPoint y: 310, distance: 39.4
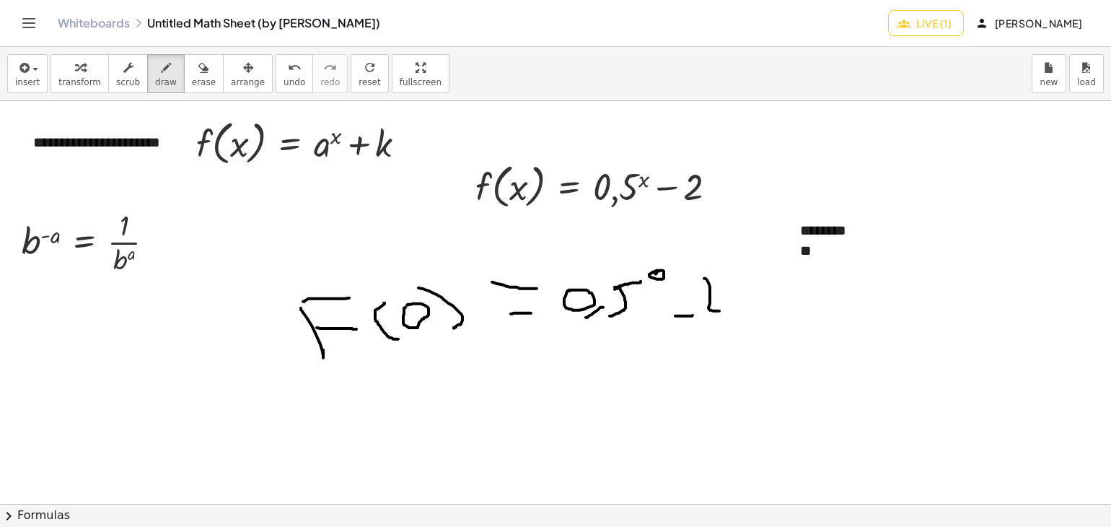
click at [726, 310] on div at bounding box center [596, 504] width 1192 height 806
drag, startPoint x: 475, startPoint y: 428, endPoint x: 565, endPoint y: 414, distance: 90.5
click at [581, 422] on div at bounding box center [596, 504] width 1192 height 806
drag, startPoint x: 504, startPoint y: 389, endPoint x: 554, endPoint y: 391, distance: 49.8
click at [551, 391] on div at bounding box center [596, 504] width 1192 height 806
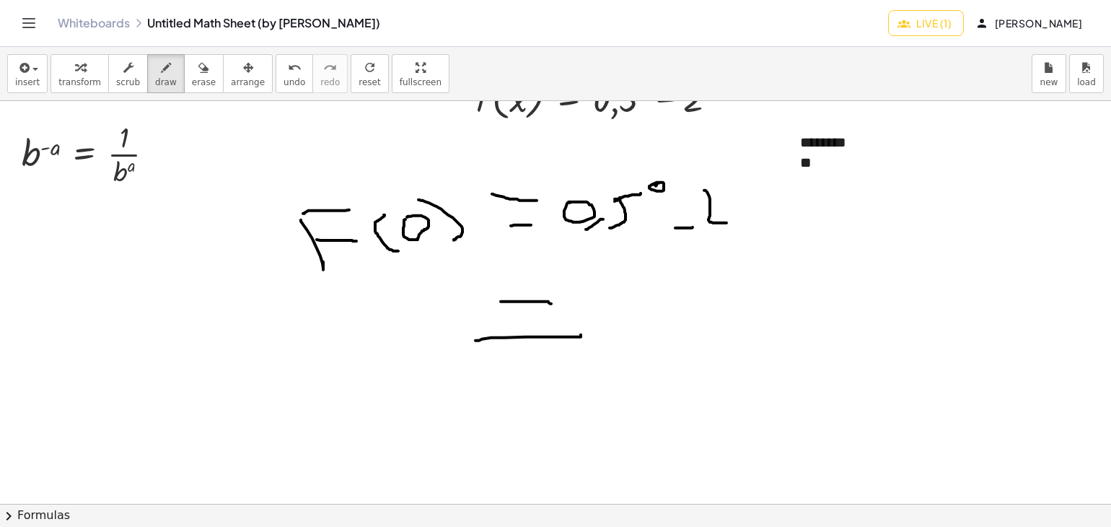
scroll to position [144, 0]
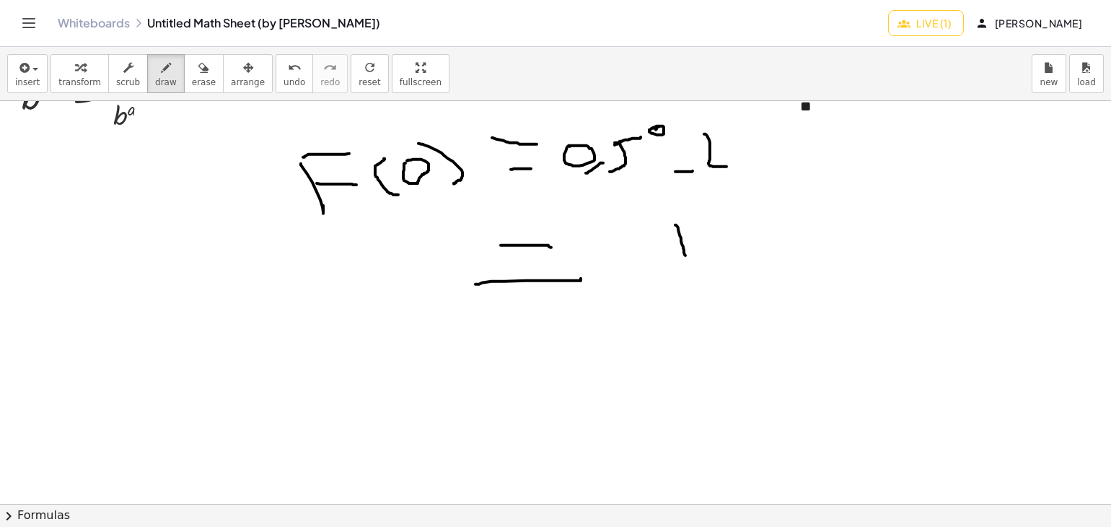
drag, startPoint x: 675, startPoint y: 224, endPoint x: 685, endPoint y: 255, distance: 31.9
click at [685, 255] on div at bounding box center [596, 360] width 1192 height 806
drag, startPoint x: 669, startPoint y: 220, endPoint x: 675, endPoint y: 224, distance: 7.4
click at [675, 224] on div at bounding box center [596, 360] width 1192 height 806
drag, startPoint x: 641, startPoint y: 268, endPoint x: 721, endPoint y: 263, distance: 80.2
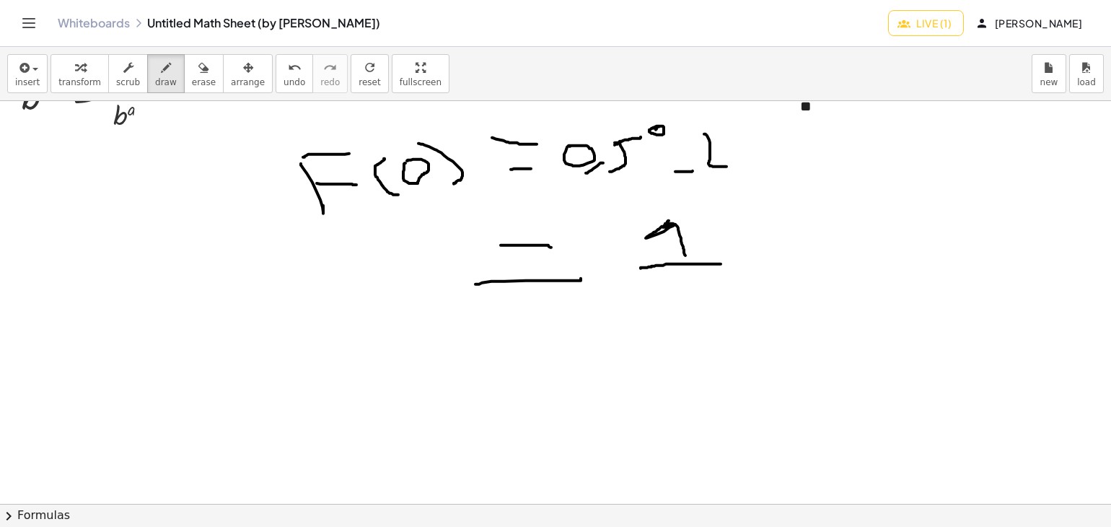
click at [721, 263] on div at bounding box center [596, 360] width 1192 height 806
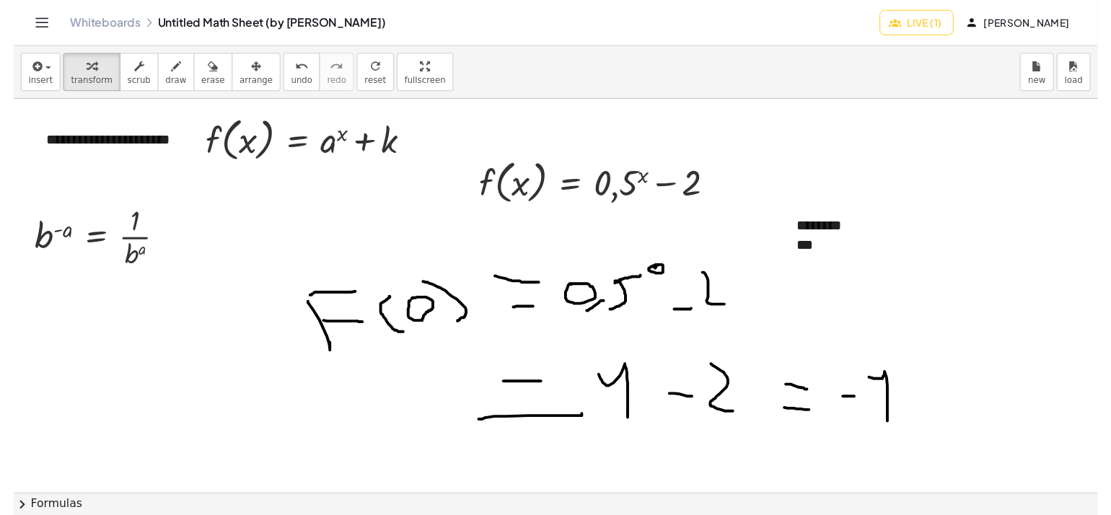
scroll to position [0, 0]
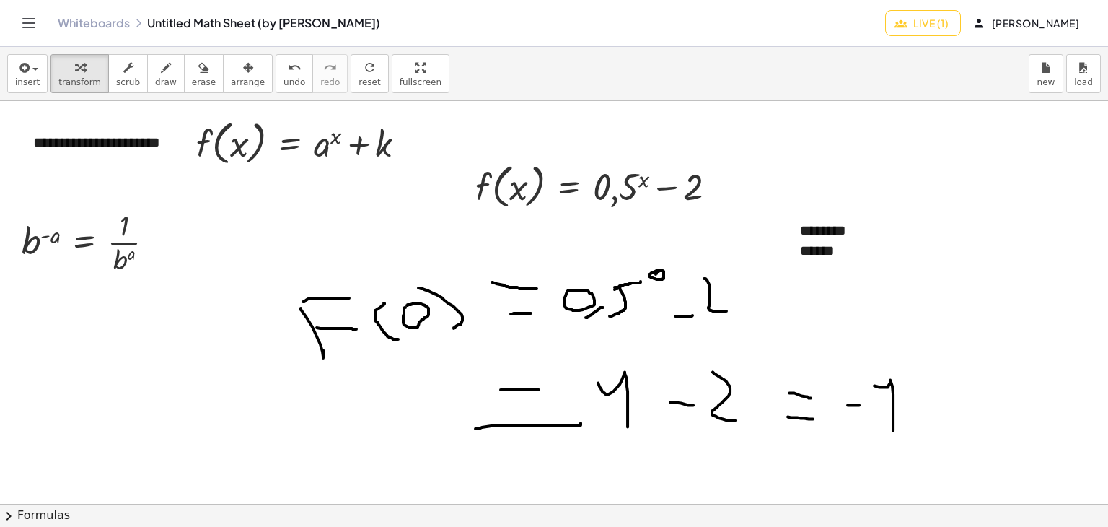
drag, startPoint x: 996, startPoint y: 171, endPoint x: 970, endPoint y: 175, distance: 26.2
drag, startPoint x: 970, startPoint y: 175, endPoint x: 747, endPoint y: 147, distance: 224.6
click at [747, 147] on div at bounding box center [596, 504] width 1192 height 806
click at [161, 68] on icon "button" at bounding box center [166, 67] width 10 height 17
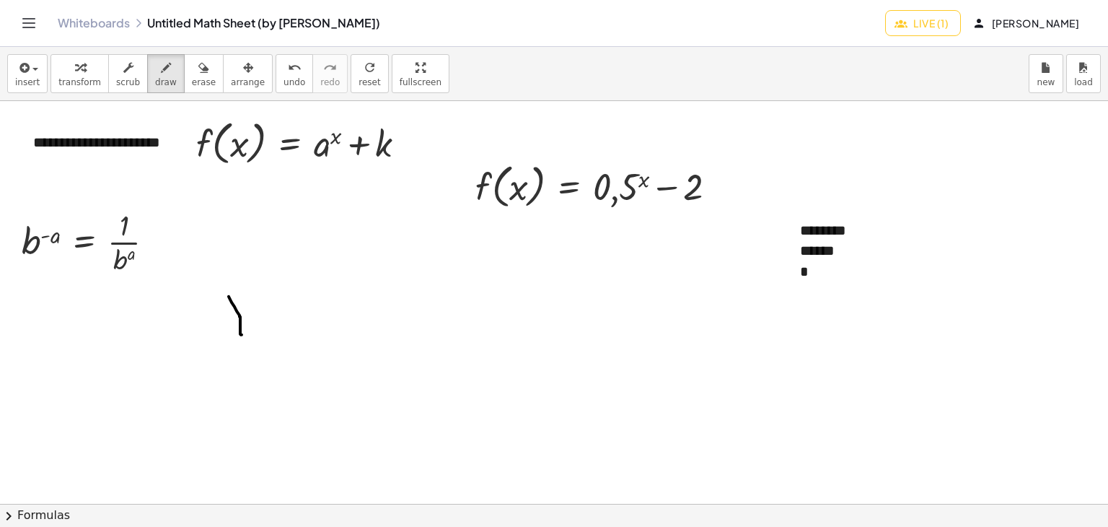
drag, startPoint x: 229, startPoint y: 296, endPoint x: 242, endPoint y: 334, distance: 40.4
click at [242, 334] on div at bounding box center [596, 504] width 1192 height 806
drag, startPoint x: 225, startPoint y: 292, endPoint x: 277, endPoint y: 280, distance: 53.4
click at [277, 280] on div at bounding box center [596, 504] width 1192 height 806
drag, startPoint x: 242, startPoint y: 312, endPoint x: 272, endPoint y: 307, distance: 30.1
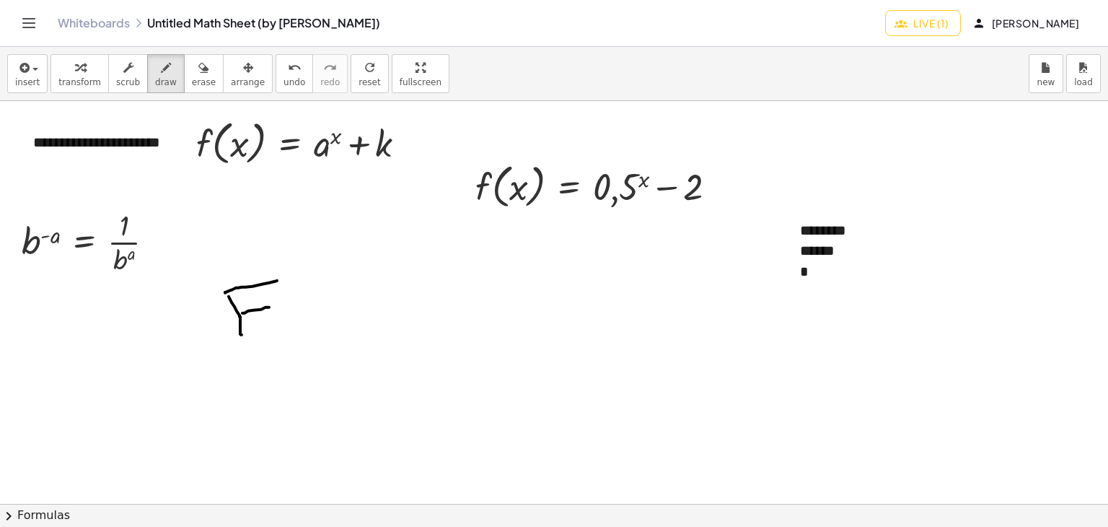
click at [271, 307] on div at bounding box center [596, 504] width 1192 height 806
drag, startPoint x: 312, startPoint y: 273, endPoint x: 329, endPoint y: 326, distance: 55.4
click at [328, 327] on div at bounding box center [596, 504] width 1192 height 806
click at [354, 320] on div at bounding box center [596, 504] width 1192 height 806
drag, startPoint x: 349, startPoint y: 286, endPoint x: 330, endPoint y: 294, distance: 21.0
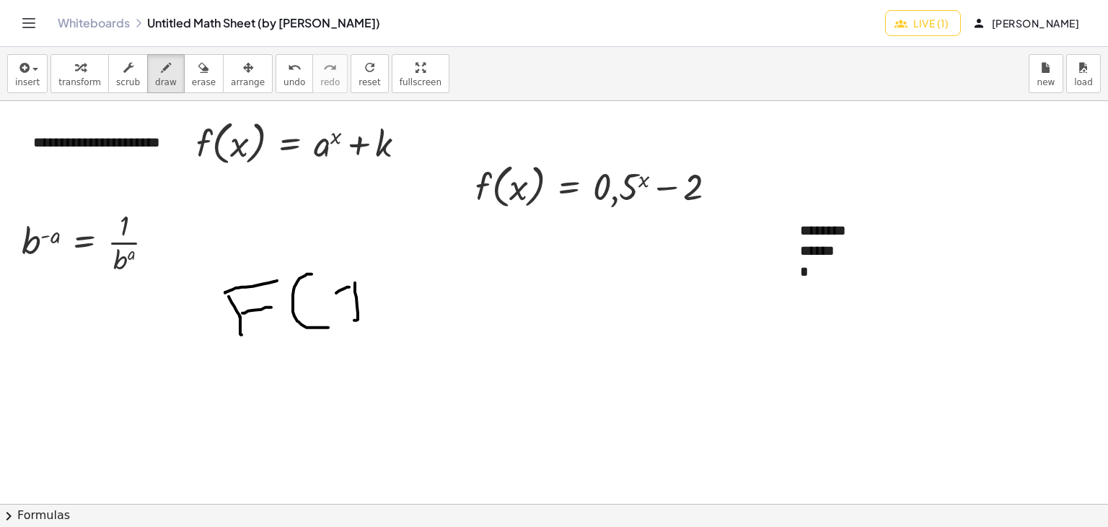
click at [322, 299] on div at bounding box center [596, 504] width 1192 height 806
drag, startPoint x: 366, startPoint y: 260, endPoint x: 392, endPoint y: 321, distance: 65.9
click at [392, 321] on div at bounding box center [596, 504] width 1192 height 806
drag, startPoint x: 433, startPoint y: 306, endPoint x: 450, endPoint y: 301, distance: 18.0
click at [450, 301] on div at bounding box center [596, 504] width 1192 height 806
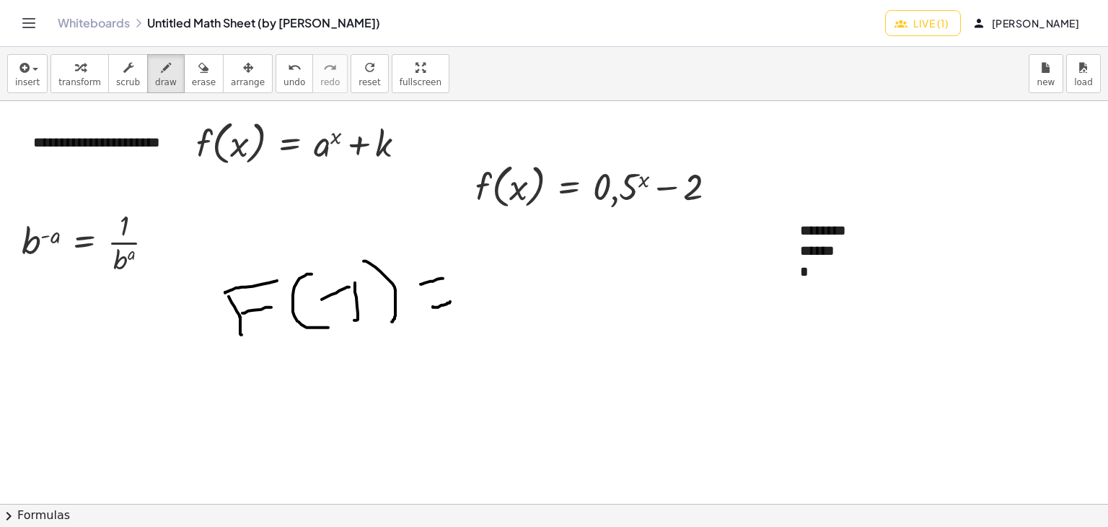
drag, startPoint x: 421, startPoint y: 284, endPoint x: 461, endPoint y: 280, distance: 40.6
click at [447, 276] on div at bounding box center [596, 504] width 1192 height 806
click at [430, 281] on div at bounding box center [596, 504] width 1192 height 806
drag, startPoint x: 500, startPoint y: 275, endPoint x: 501, endPoint y: 295, distance: 20.2
click at [501, 295] on div at bounding box center [596, 504] width 1192 height 806
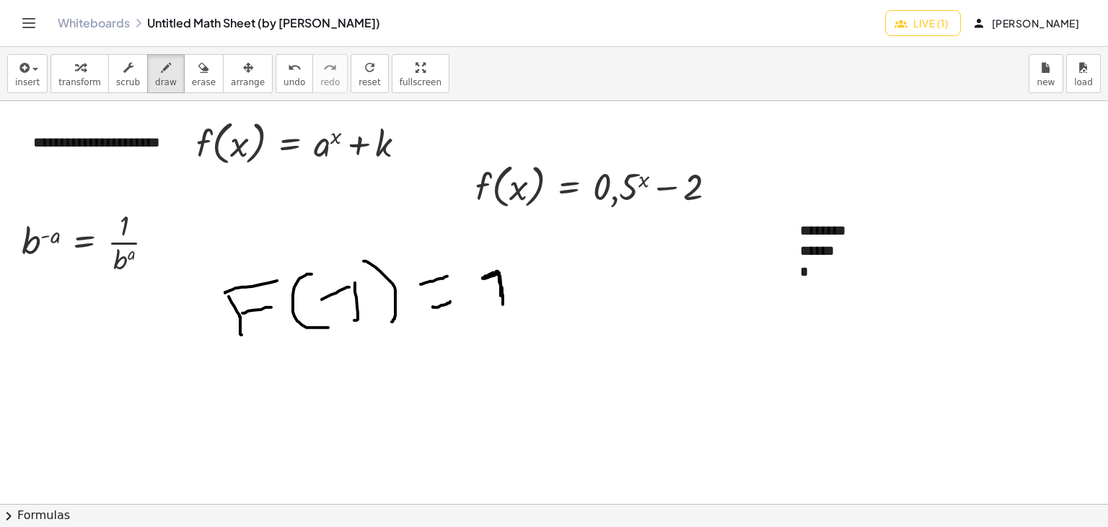
drag, startPoint x: 496, startPoint y: 271, endPoint x: 503, endPoint y: 307, distance: 36.6
click at [503, 307] on div at bounding box center [596, 504] width 1192 height 806
drag, startPoint x: 549, startPoint y: 272, endPoint x: 556, endPoint y: 321, distance: 49.6
click at [556, 321] on div at bounding box center [596, 504] width 1192 height 806
click at [566, 285] on div at bounding box center [596, 504] width 1192 height 806
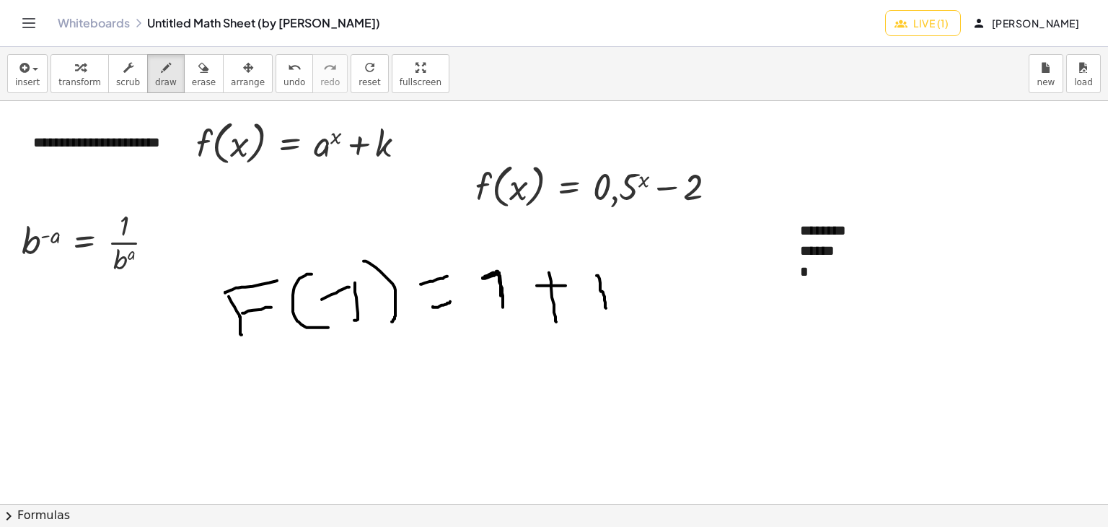
drag, startPoint x: 598, startPoint y: 275, endPoint x: 606, endPoint y: 308, distance: 34.1
click at [606, 308] on div at bounding box center [596, 504] width 1192 height 806
drag, startPoint x: 594, startPoint y: 274, endPoint x: 584, endPoint y: 278, distance: 11.0
click at [584, 278] on div at bounding box center [596, 504] width 1192 height 806
click at [198, 59] on icon "button" at bounding box center [203, 67] width 10 height 17
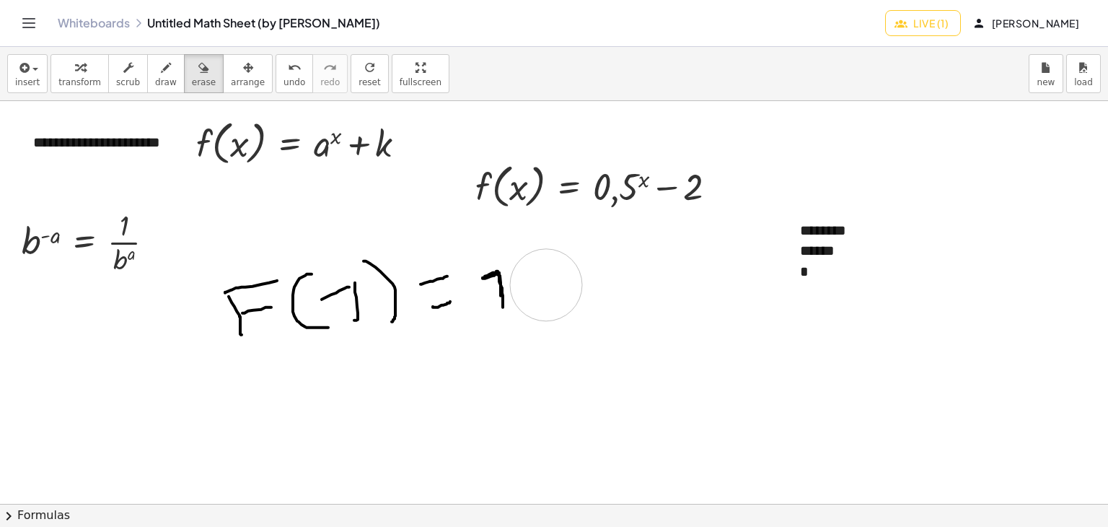
drag, startPoint x: 588, startPoint y: 264, endPoint x: 545, endPoint y: 284, distance: 46.8
click at [545, 284] on div at bounding box center [596, 504] width 1192 height 806
drag, startPoint x: 548, startPoint y: 271, endPoint x: 548, endPoint y: 284, distance: 13.7
click at [548, 284] on div at bounding box center [596, 504] width 1192 height 806
drag, startPoint x: 494, startPoint y: 269, endPoint x: 498, endPoint y: 287, distance: 18.5
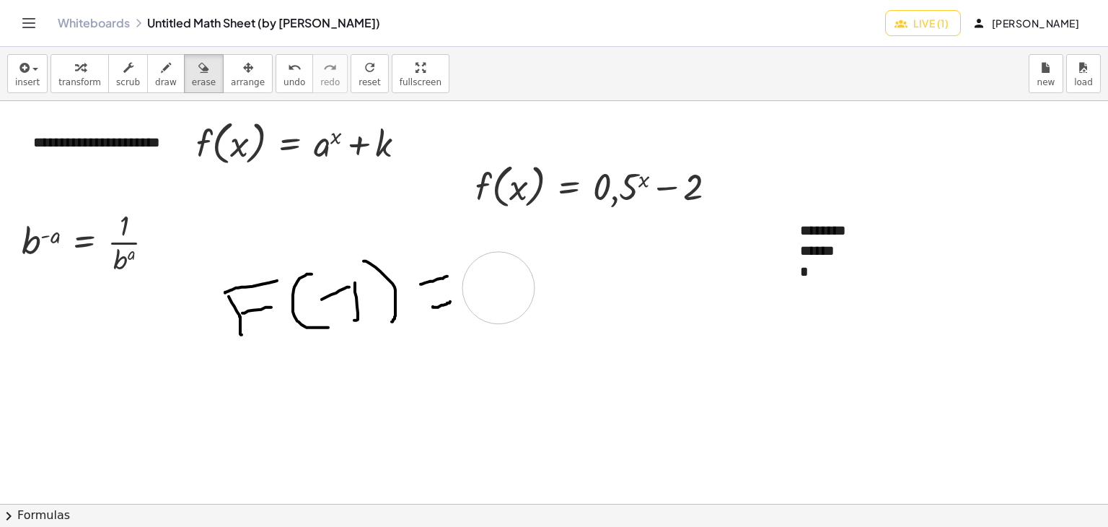
click at [498, 287] on div at bounding box center [596, 504] width 1192 height 806
drag, startPoint x: 157, startPoint y: 84, endPoint x: 191, endPoint y: 99, distance: 36.8
click at [162, 84] on button "draw" at bounding box center [166, 73] width 38 height 39
drag, startPoint x: 480, startPoint y: 268, endPoint x: 493, endPoint y: 284, distance: 19.5
click at [482, 269] on div at bounding box center [596, 504] width 1192 height 806
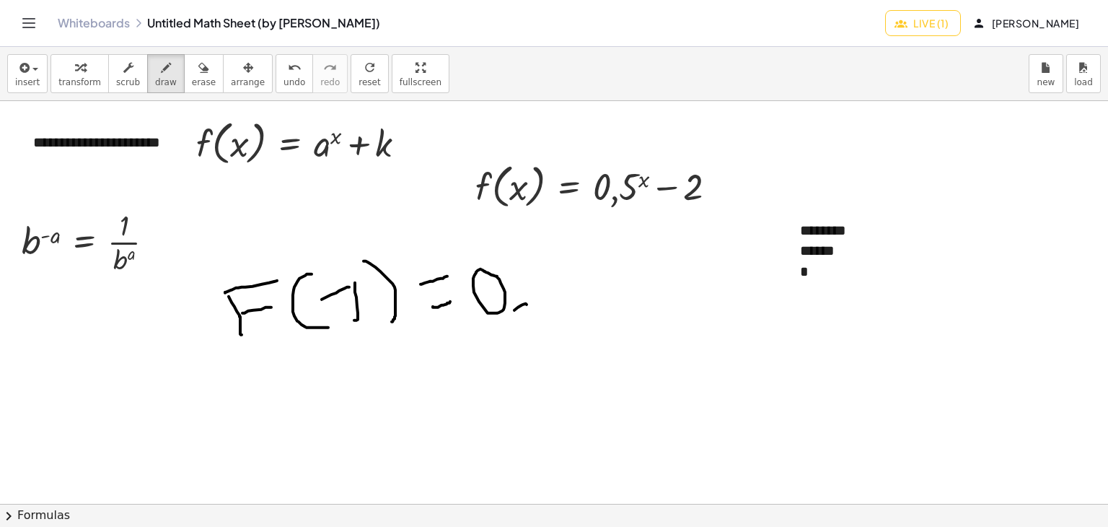
drag, startPoint x: 527, startPoint y: 304, endPoint x: 497, endPoint y: 318, distance: 32.9
click at [497, 319] on div at bounding box center [596, 504] width 1192 height 806
drag, startPoint x: 536, startPoint y: 254, endPoint x: 548, endPoint y: 260, distance: 13.9
click at [549, 260] on div at bounding box center [596, 504] width 1192 height 806
drag, startPoint x: 537, startPoint y: 260, endPoint x: 560, endPoint y: 261, distance: 23.1
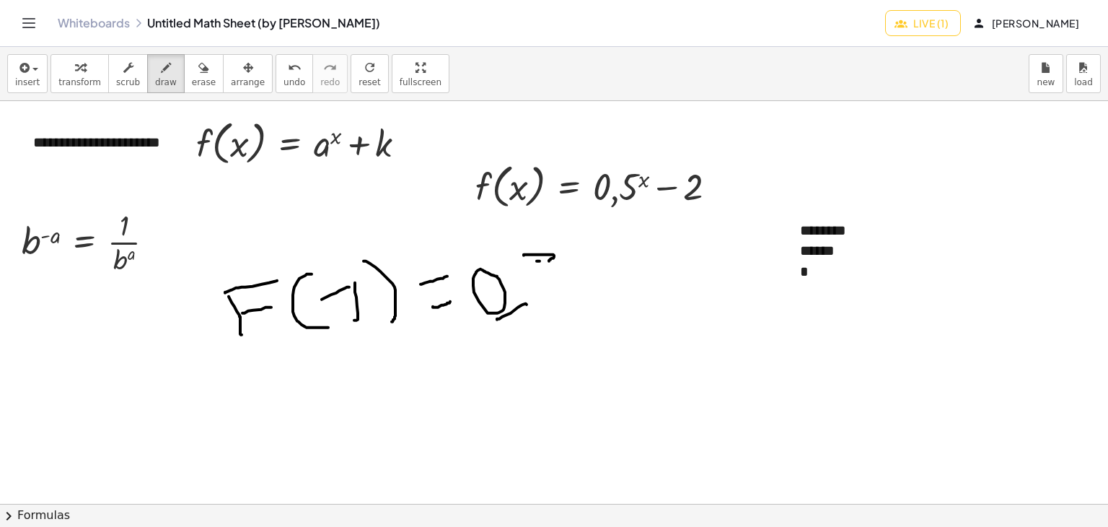
click at [560, 261] on div at bounding box center [596, 504] width 1192 height 806
drag, startPoint x: 540, startPoint y: 263, endPoint x: 531, endPoint y: 295, distance: 33.8
click at [535, 302] on div at bounding box center [596, 504] width 1192 height 806
click at [570, 244] on div at bounding box center [596, 504] width 1192 height 806
drag, startPoint x: 566, startPoint y: 245, endPoint x: 568, endPoint y: 254, distance: 9.6
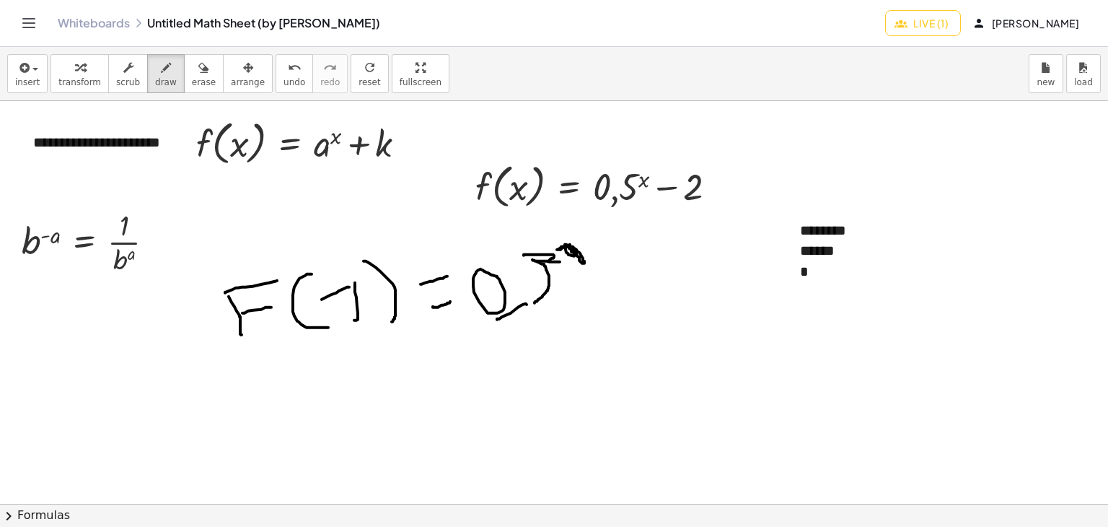
click at [570, 255] on div at bounding box center [596, 504] width 1192 height 806
drag, startPoint x: 603, startPoint y: 284, endPoint x: 638, endPoint y: 281, distance: 34.8
click at [636, 281] on div at bounding box center [596, 504] width 1192 height 806
drag, startPoint x: 652, startPoint y: 262, endPoint x: 703, endPoint y: 298, distance: 62.1
click at [703, 296] on div at bounding box center [596, 504] width 1192 height 806
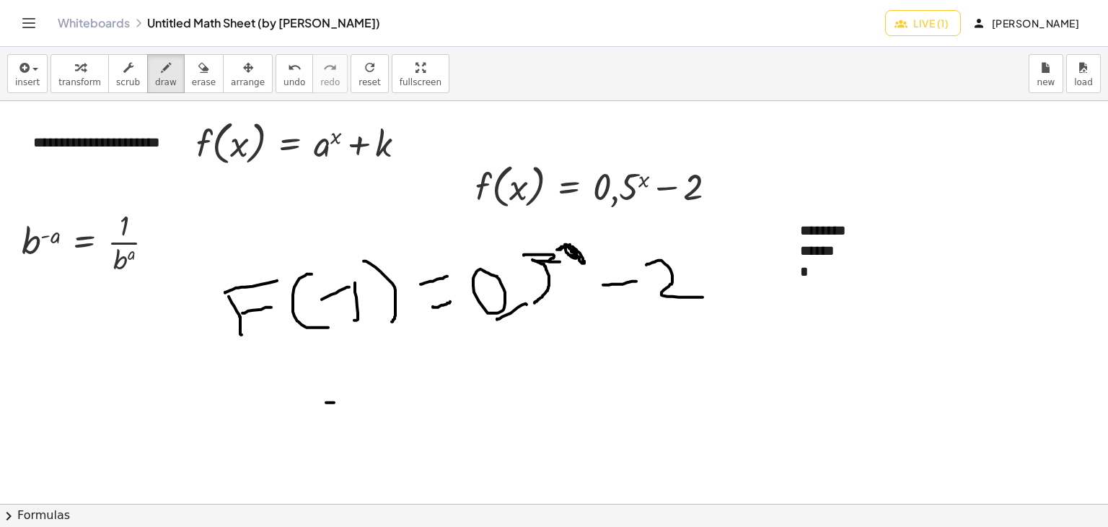
drag, startPoint x: 326, startPoint y: 402, endPoint x: 364, endPoint y: 399, distance: 38.3
click at [367, 402] on div at bounding box center [596, 504] width 1192 height 806
drag, startPoint x: 338, startPoint y: 371, endPoint x: 346, endPoint y: 370, distance: 8.7
click at [345, 369] on div at bounding box center [596, 504] width 1192 height 806
drag, startPoint x: 536, startPoint y: 339, endPoint x: 537, endPoint y: 353, distance: 13.7
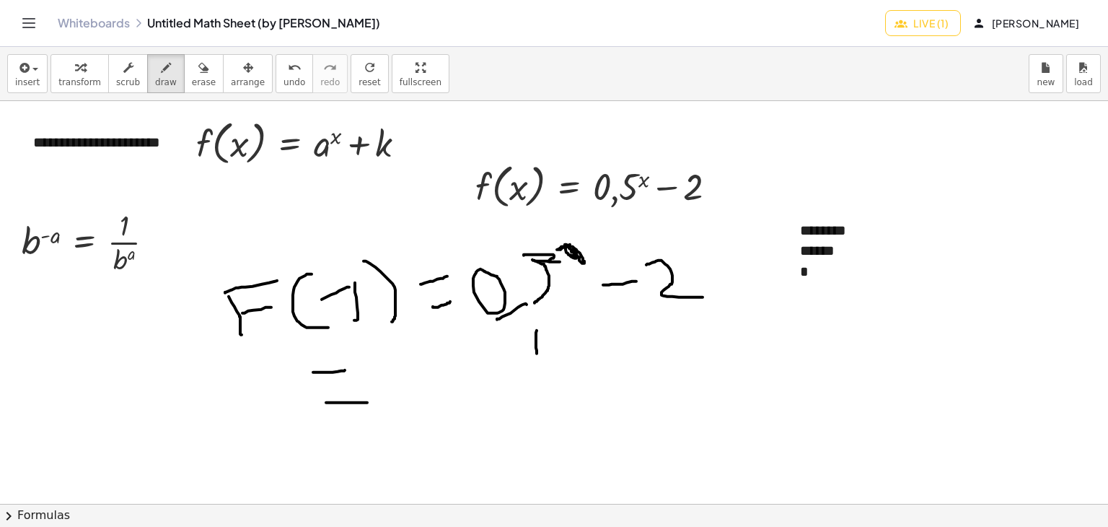
click at [537, 353] on div at bounding box center [596, 504] width 1192 height 806
drag, startPoint x: 534, startPoint y: 331, endPoint x: 517, endPoint y: 335, distance: 17.8
click at [517, 335] on div at bounding box center [596, 504] width 1192 height 806
drag, startPoint x: 506, startPoint y: 359, endPoint x: 577, endPoint y: 360, distance: 70.7
click at [577, 360] on div at bounding box center [596, 504] width 1192 height 806
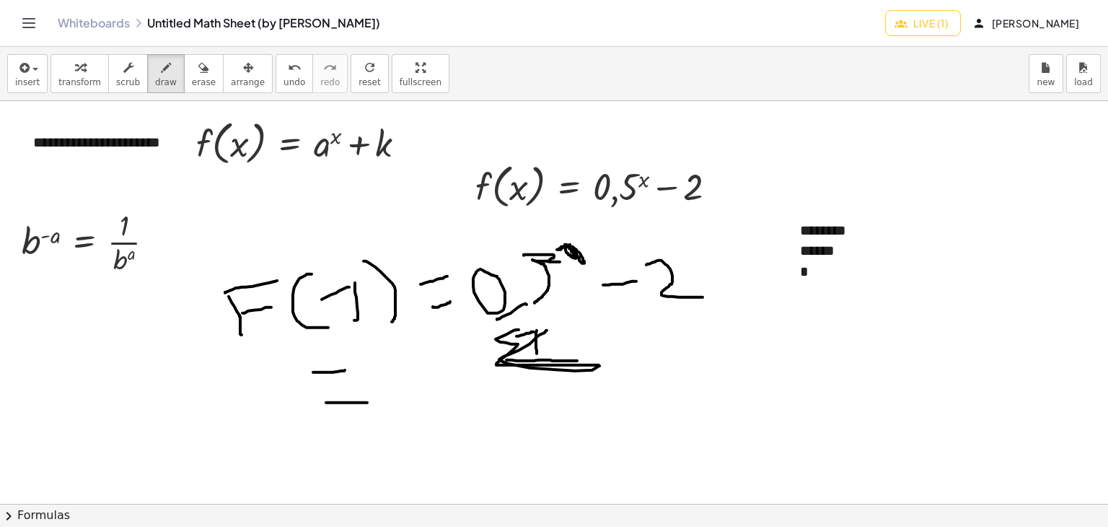
drag, startPoint x: 547, startPoint y: 330, endPoint x: 519, endPoint y: 329, distance: 28.1
click at [519, 329] on div at bounding box center [596, 504] width 1192 height 806
drag, startPoint x: 193, startPoint y: 69, endPoint x: 237, endPoint y: 88, distance: 47.8
click at [207, 76] on div "transform scrub draw erase arrange" at bounding box center [161, 73] width 222 height 39
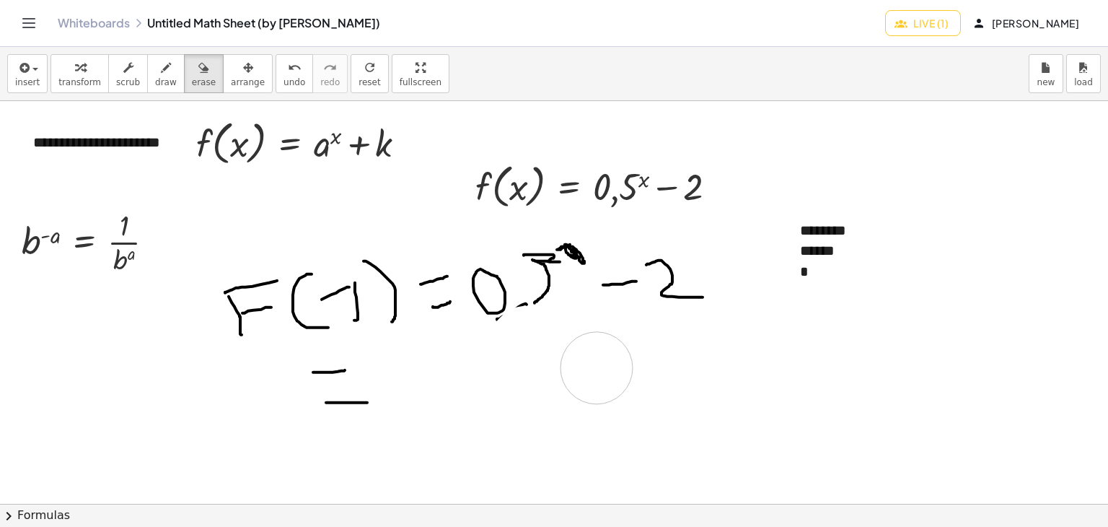
drag, startPoint x: 530, startPoint y: 342, endPoint x: 597, endPoint y: 367, distance: 71.0
click at [597, 367] on div at bounding box center [596, 504] width 1192 height 806
click at [155, 82] on span "draw" at bounding box center [166, 82] width 22 height 10
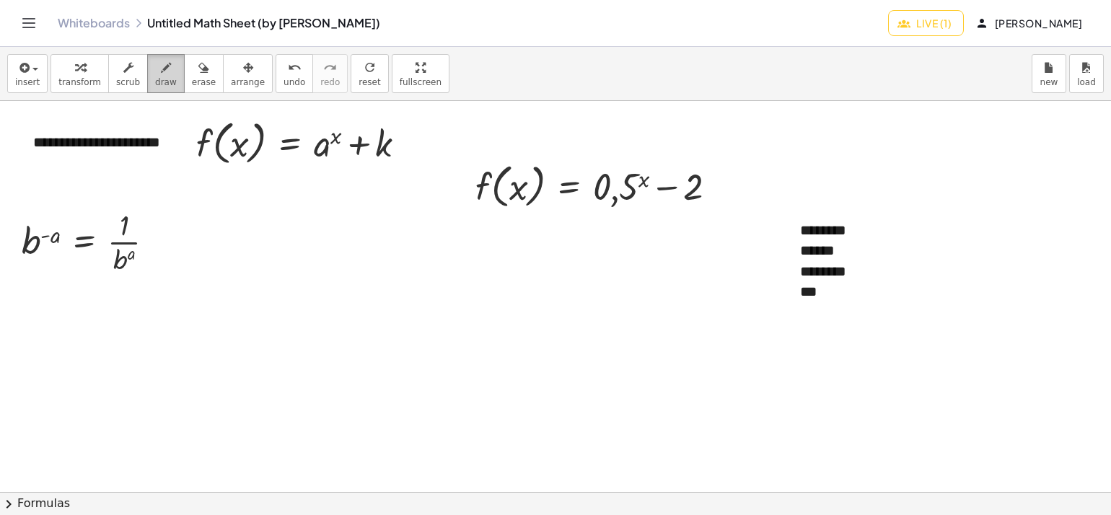
click at [161, 67] on icon "button" at bounding box center [166, 67] width 10 height 17
drag, startPoint x: 271, startPoint y: 298, endPoint x: 281, endPoint y: 338, distance: 40.9
click at [281, 338] on div at bounding box center [596, 504] width 1192 height 806
drag, startPoint x: 277, startPoint y: 292, endPoint x: 307, endPoint y: 285, distance: 31.1
click at [307, 285] on div at bounding box center [596, 504] width 1192 height 806
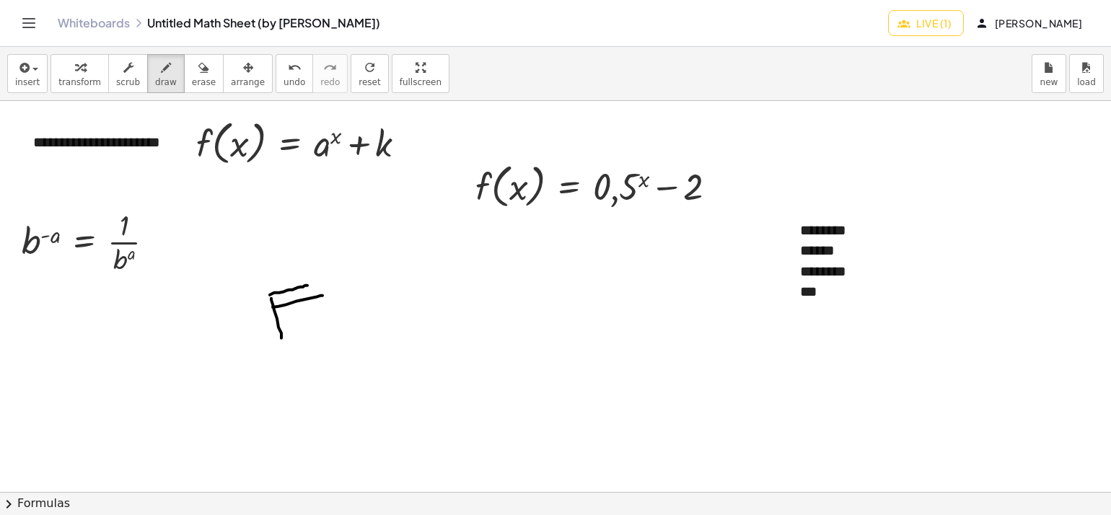
drag, startPoint x: 274, startPoint y: 307, endPoint x: 328, endPoint y: 294, distance: 54.9
click at [328, 294] on div at bounding box center [596, 504] width 1192 height 806
drag, startPoint x: 374, startPoint y: 275, endPoint x: 399, endPoint y: 306, distance: 39.5
click at [399, 306] on div at bounding box center [596, 504] width 1192 height 806
drag, startPoint x: 392, startPoint y: 287, endPoint x: 408, endPoint y: 281, distance: 16.5
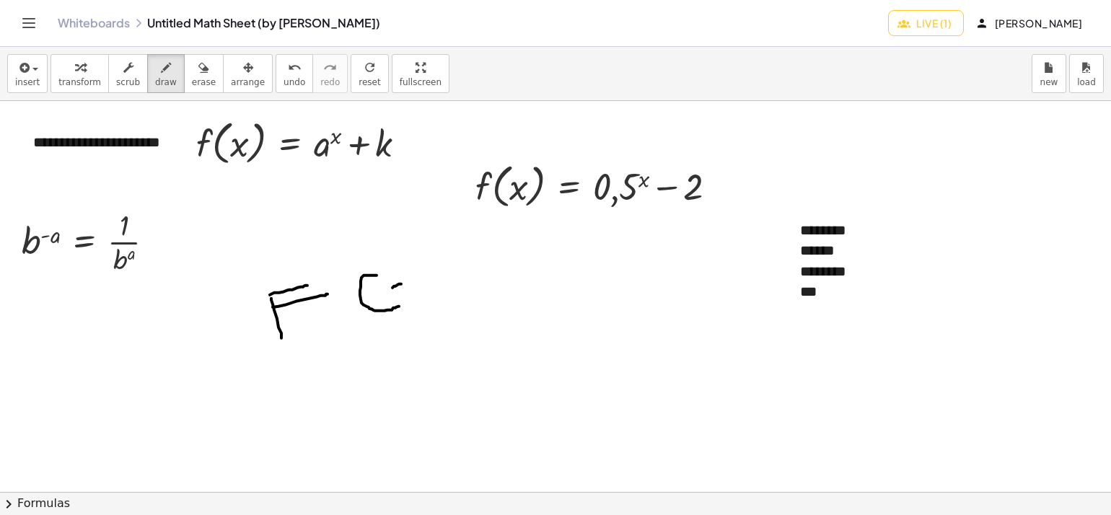
click at [407, 281] on div at bounding box center [596, 504] width 1192 height 806
click at [435, 287] on div at bounding box center [596, 504] width 1192 height 806
drag, startPoint x: 425, startPoint y: 268, endPoint x: 434, endPoint y: 261, distance: 11.8
click at [408, 275] on div at bounding box center [596, 504] width 1192 height 806
drag, startPoint x: 447, startPoint y: 249, endPoint x: 473, endPoint y: 288, distance: 46.4
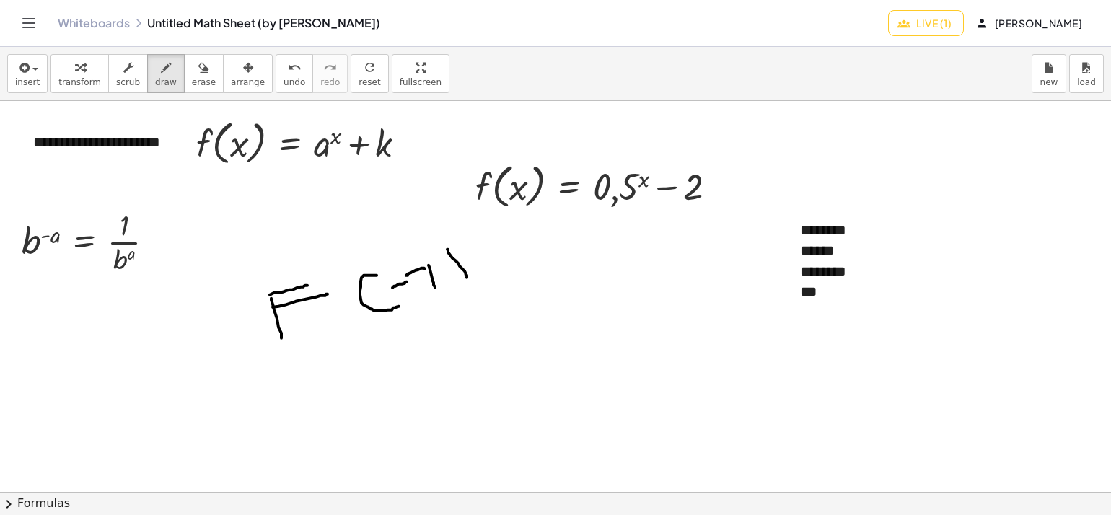
click at [460, 285] on div at bounding box center [596, 504] width 1192 height 806
drag, startPoint x: 496, startPoint y: 284, endPoint x: 517, endPoint y: 281, distance: 20.5
click at [517, 281] on div at bounding box center [596, 504] width 1192 height 806
drag, startPoint x: 493, startPoint y: 256, endPoint x: 566, endPoint y: 273, distance: 74.2
click at [510, 254] on div at bounding box center [596, 504] width 1192 height 806
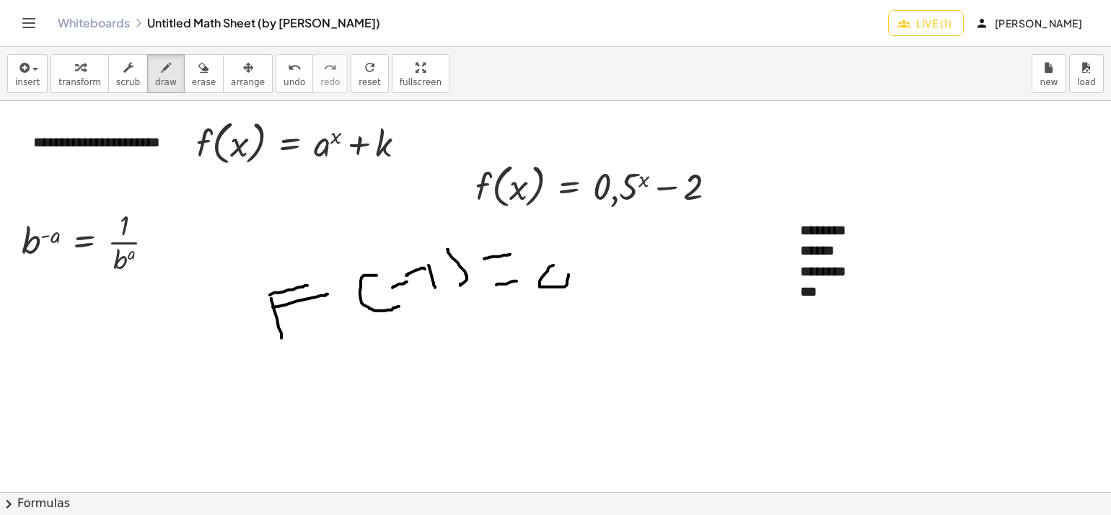
drag, startPoint x: 553, startPoint y: 265, endPoint x: 558, endPoint y: 271, distance: 7.8
click at [558, 271] on div at bounding box center [596, 504] width 1192 height 806
drag, startPoint x: 584, startPoint y: 291, endPoint x: 566, endPoint y: 298, distance: 19.2
click at [566, 298] on div at bounding box center [596, 504] width 1192 height 806
drag, startPoint x: 609, startPoint y: 258, endPoint x: 606, endPoint y: 286, distance: 28.3
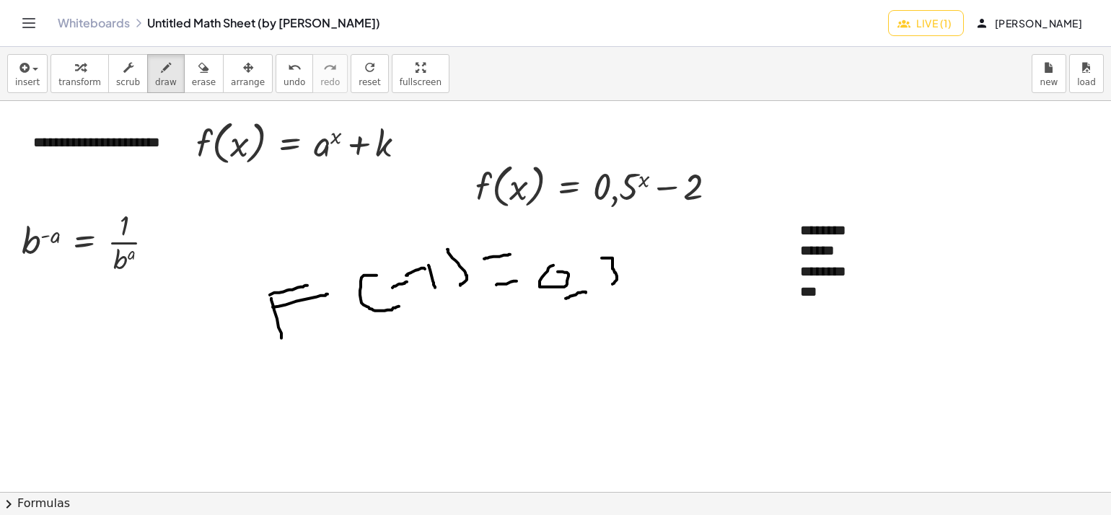
click at [606, 286] on div at bounding box center [596, 504] width 1192 height 806
drag, startPoint x: 612, startPoint y: 255, endPoint x: 620, endPoint y: 255, distance: 7.9
click at [620, 255] on div at bounding box center [596, 504] width 1192 height 806
drag, startPoint x: 627, startPoint y: 242, endPoint x: 643, endPoint y: 239, distance: 16.1
click at [643, 239] on div at bounding box center [596, 504] width 1192 height 806
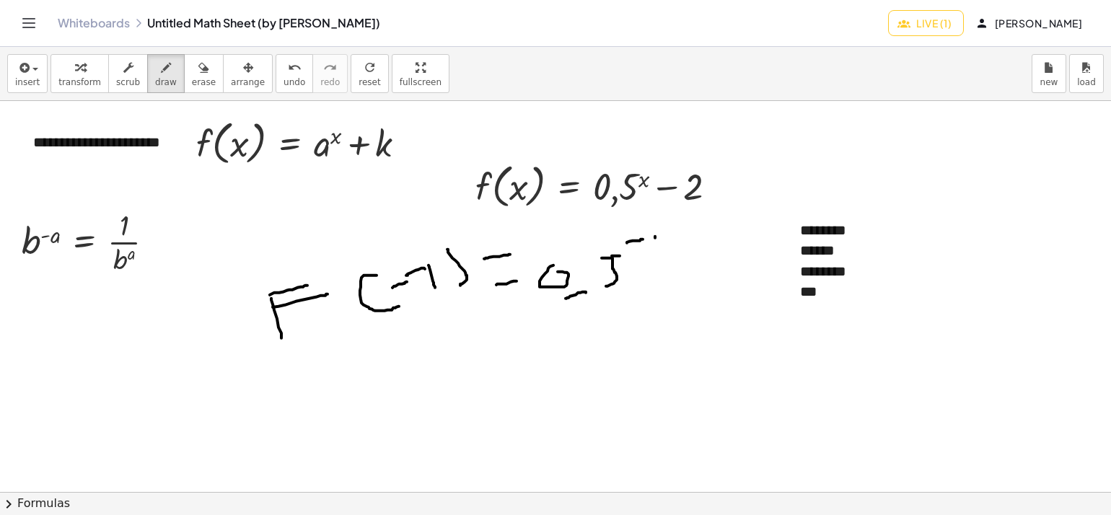
click at [655, 246] on div at bounding box center [596, 504] width 1192 height 806
drag, startPoint x: 649, startPoint y: 237, endPoint x: 645, endPoint y: 243, distance: 7.4
click at [645, 243] on div at bounding box center [596, 504] width 1192 height 806
click at [654, 235] on div at bounding box center [596, 504] width 1192 height 806
drag, startPoint x: 669, startPoint y: 265, endPoint x: 704, endPoint y: 259, distance: 35.2
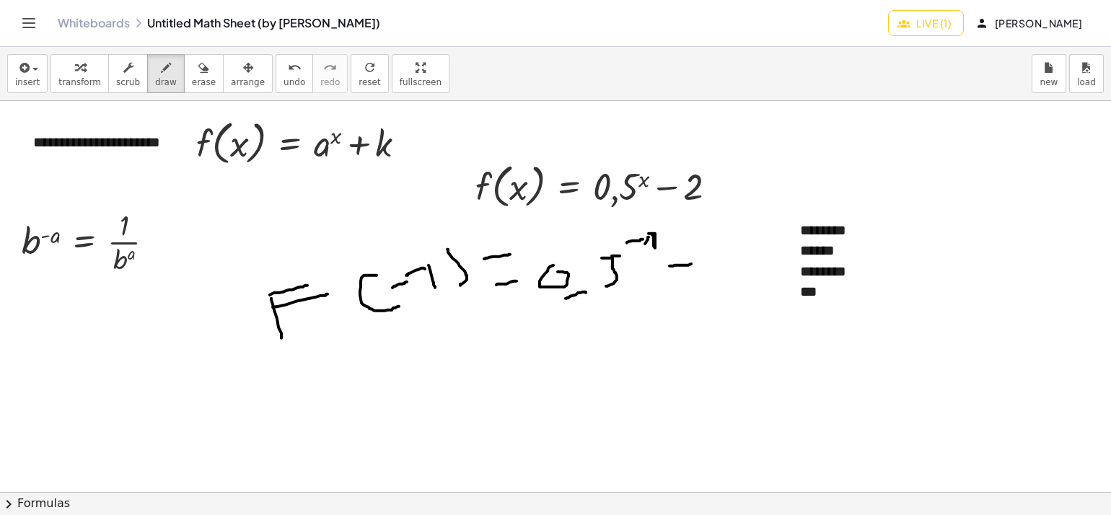
click at [695, 263] on div at bounding box center [596, 504] width 1192 height 806
drag, startPoint x: 711, startPoint y: 251, endPoint x: 706, endPoint y: 286, distance: 35.0
click at [743, 275] on div at bounding box center [596, 504] width 1192 height 806
drag, startPoint x: 392, startPoint y: 402, endPoint x: 457, endPoint y: 396, distance: 64.5
click at [457, 396] on div at bounding box center [596, 504] width 1192 height 806
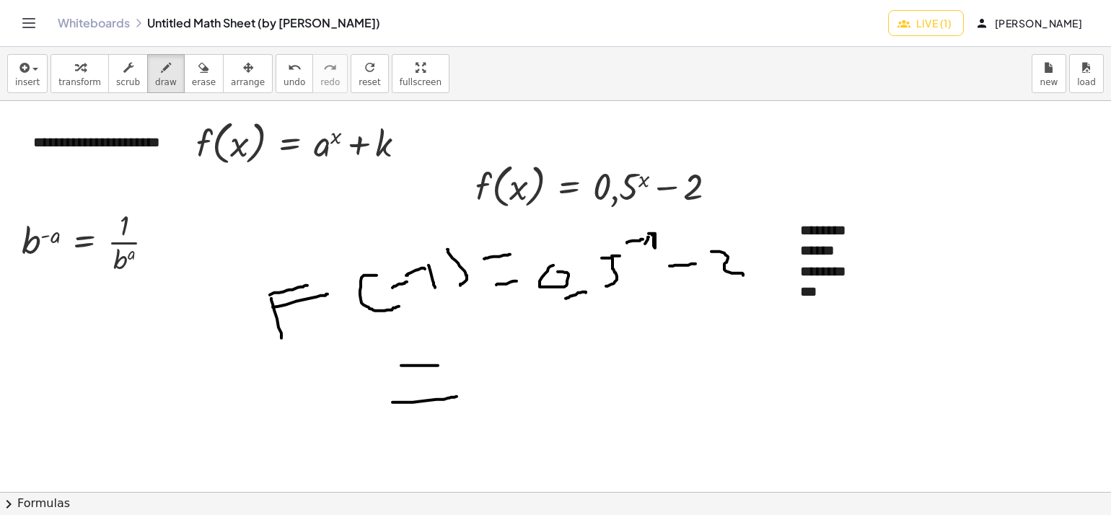
drag, startPoint x: 401, startPoint y: 365, endPoint x: 439, endPoint y: 365, distance: 38.2
click at [439, 365] on div at bounding box center [596, 504] width 1192 height 806
drag, startPoint x: 491, startPoint y: 344, endPoint x: 532, endPoint y: 336, distance: 42.6
click at [491, 343] on div at bounding box center [596, 504] width 1192 height 806
drag, startPoint x: 529, startPoint y: 349, endPoint x: 520, endPoint y: 333, distance: 19.1
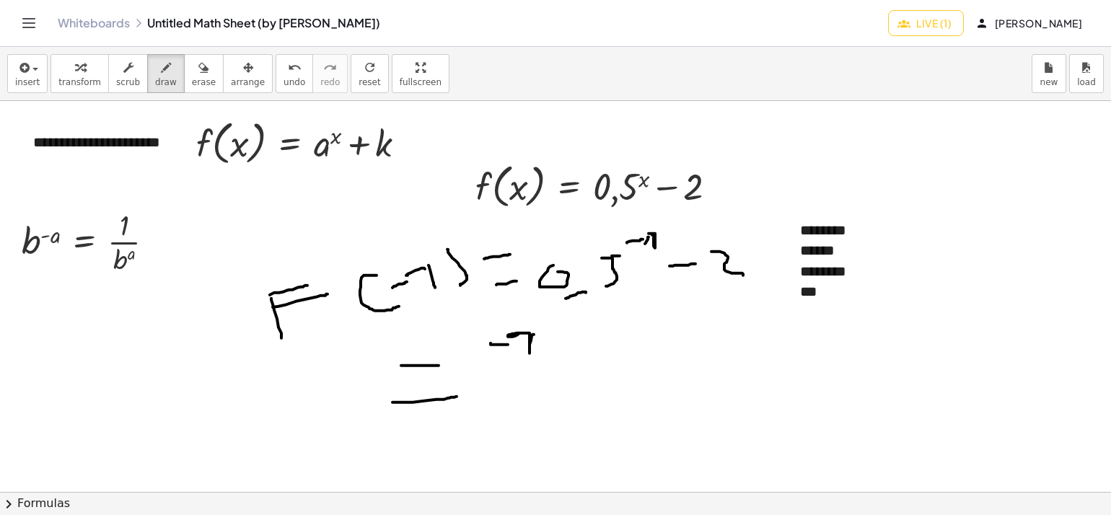
click at [520, 333] on div at bounding box center [596, 504] width 1192 height 806
drag, startPoint x: 485, startPoint y: 364, endPoint x: 548, endPoint y: 361, distance: 62.8
click at [548, 361] on div at bounding box center [596, 504] width 1192 height 806
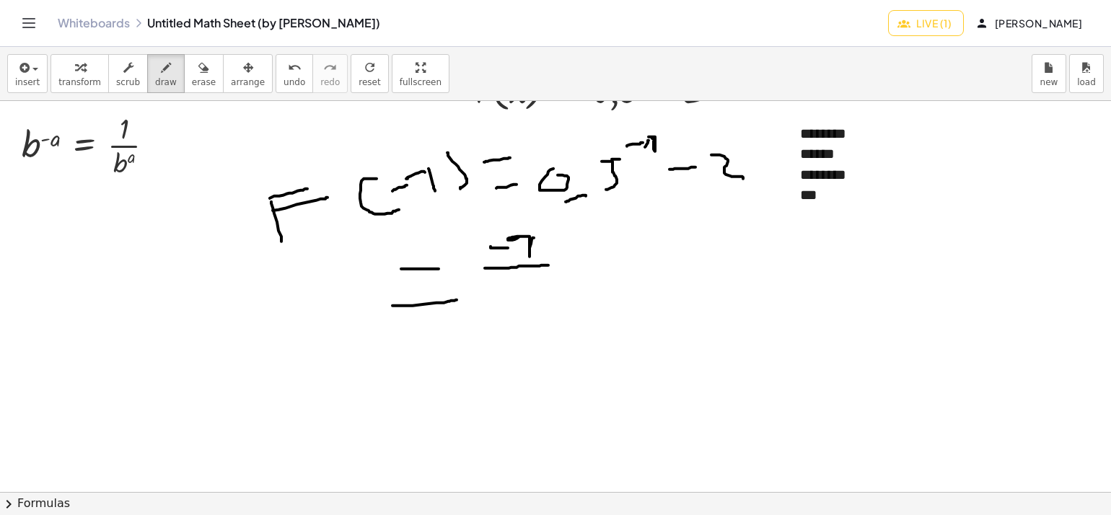
scroll to position [72, 0]
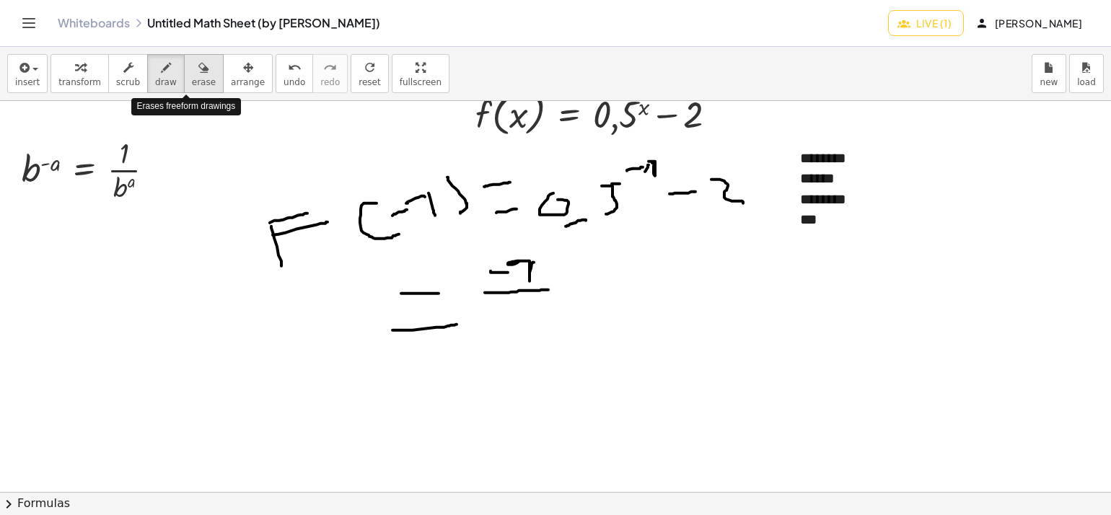
click at [184, 74] on button "erase" at bounding box center [204, 73] width 40 height 39
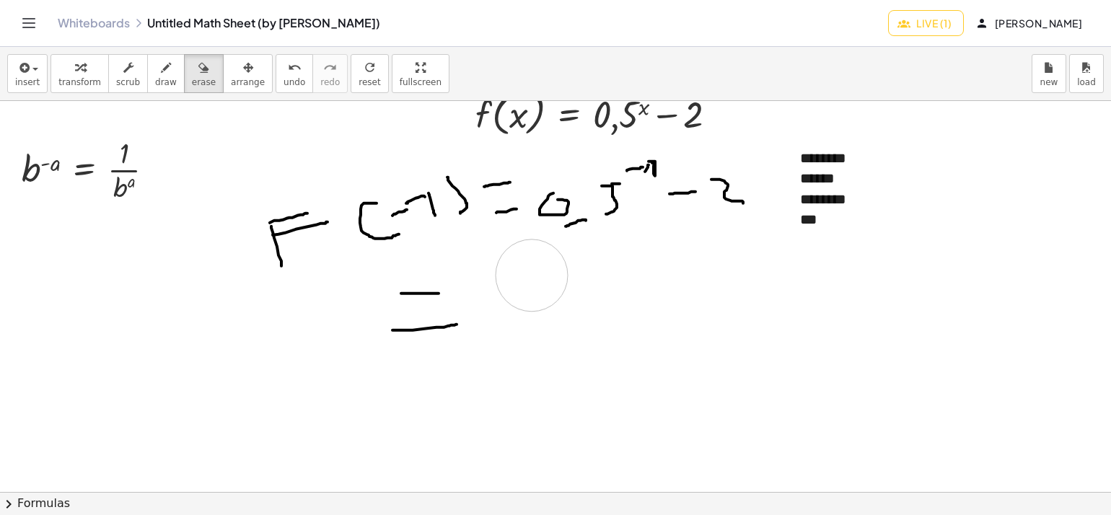
drag, startPoint x: 487, startPoint y: 273, endPoint x: 527, endPoint y: 268, distance: 40.1
click at [536, 275] on div at bounding box center [596, 432] width 1192 height 806
click at [159, 65] on div "button" at bounding box center [166, 66] width 22 height 17
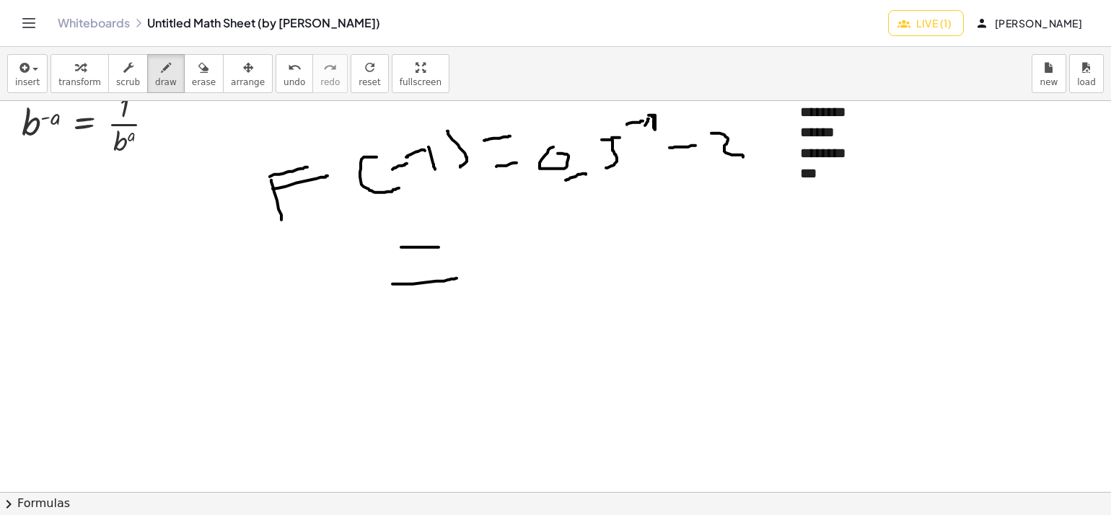
scroll to position [144, 0]
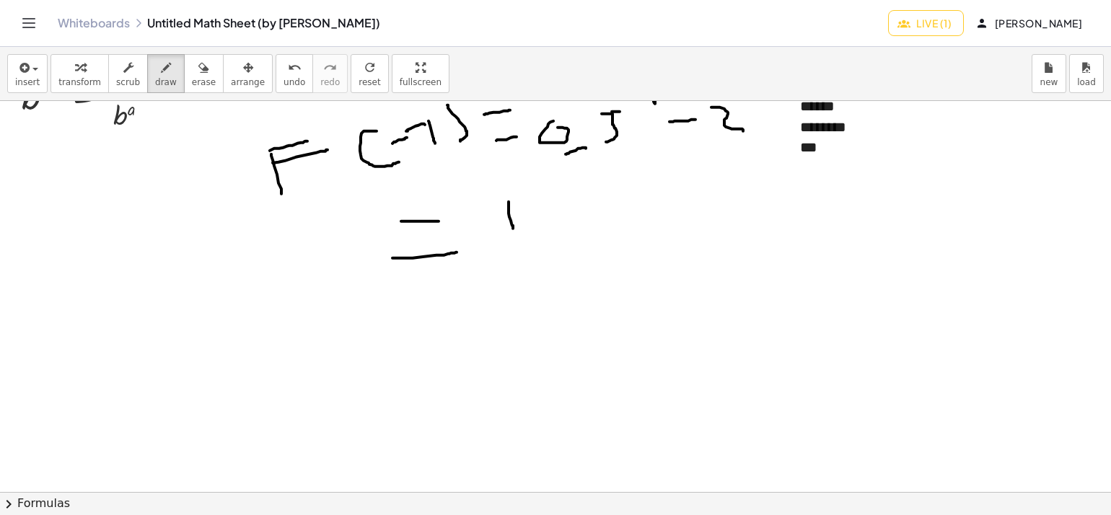
drag, startPoint x: 509, startPoint y: 201, endPoint x: 513, endPoint y: 228, distance: 27.0
click at [513, 228] on div at bounding box center [596, 360] width 1192 height 806
drag, startPoint x: 502, startPoint y: 200, endPoint x: 508, endPoint y: 206, distance: 8.2
click at [508, 206] on div at bounding box center [596, 360] width 1192 height 806
drag, startPoint x: 476, startPoint y: 233, endPoint x: 542, endPoint y: 230, distance: 66.4
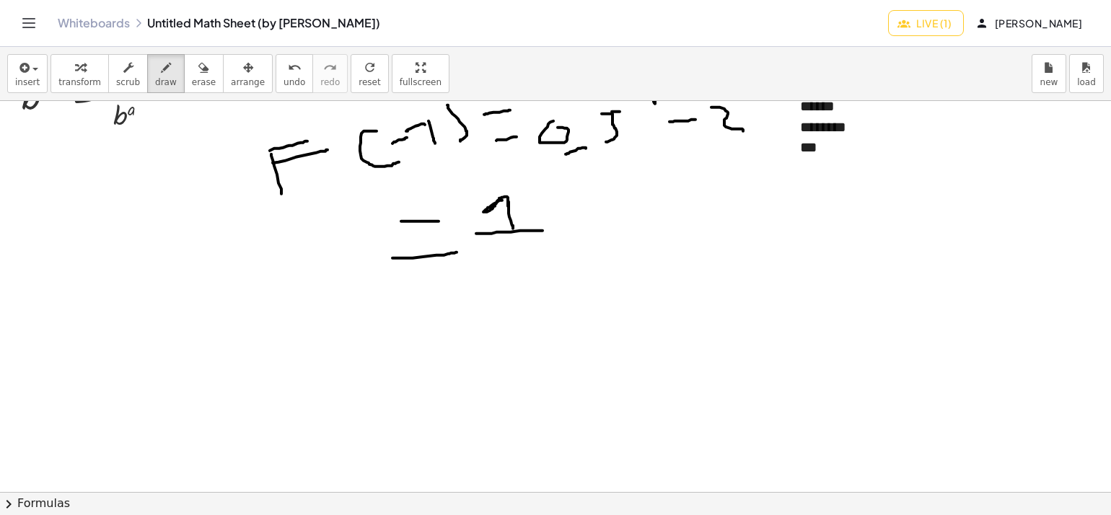
click at [542, 230] on div at bounding box center [596, 360] width 1192 height 806
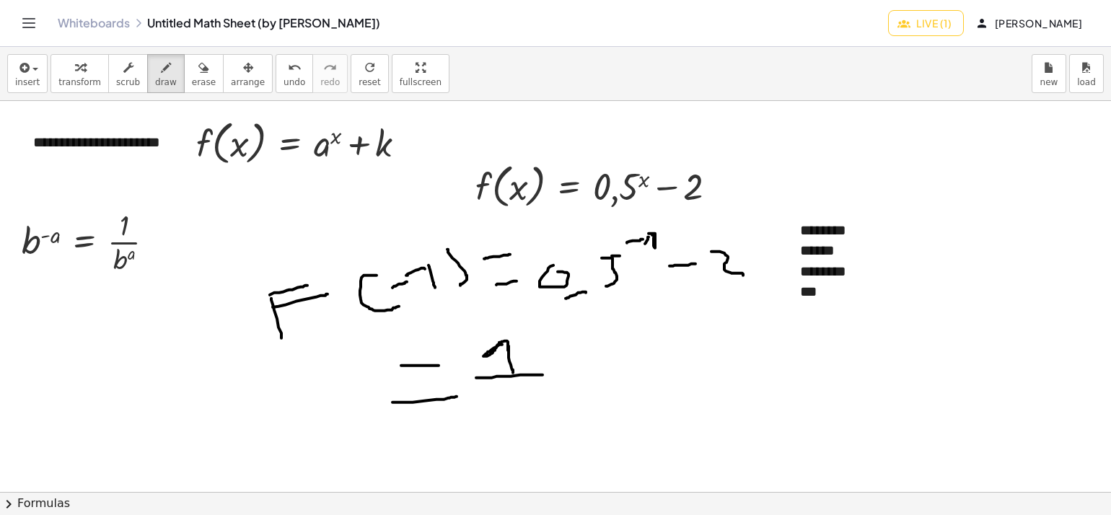
scroll to position [72, 0]
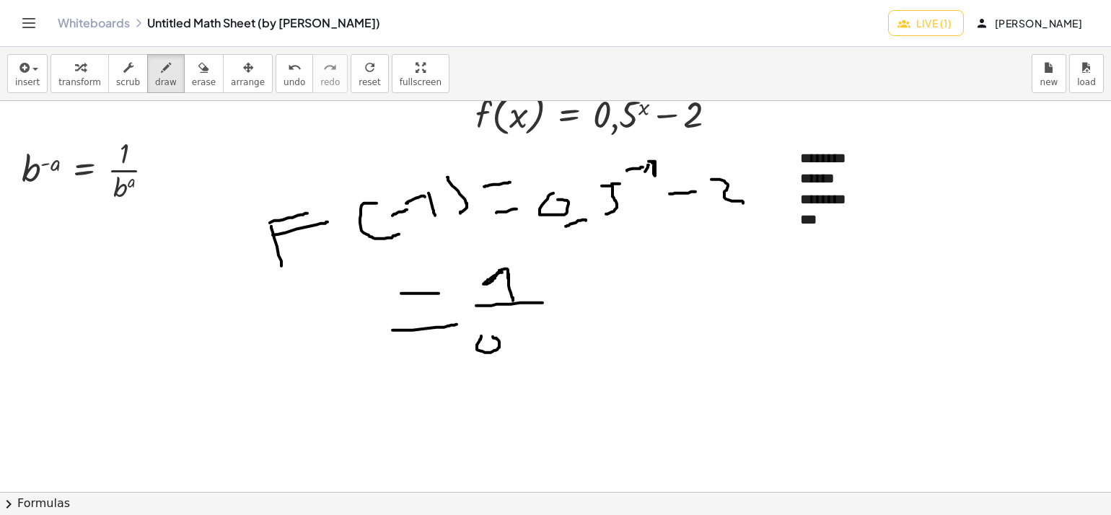
drag, startPoint x: 481, startPoint y: 335, endPoint x: 493, endPoint y: 336, distance: 11.6
click at [493, 336] on div at bounding box center [596, 432] width 1192 height 806
drag, startPoint x: 491, startPoint y: 333, endPoint x: 503, endPoint y: 337, distance: 12.8
click at [485, 336] on div at bounding box center [596, 432] width 1192 height 806
drag, startPoint x: 514, startPoint y: 343, endPoint x: 508, endPoint y: 356, distance: 14.2
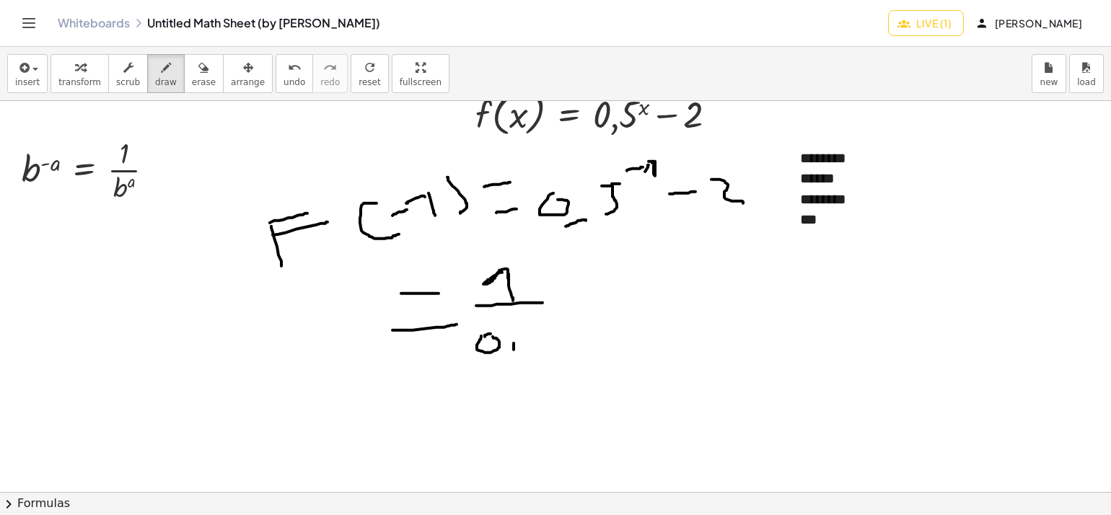
click at [508, 356] on div at bounding box center [596, 432] width 1192 height 806
drag, startPoint x: 529, startPoint y: 321, endPoint x: 519, endPoint y: 330, distance: 12.8
click at [525, 356] on div at bounding box center [596, 432] width 1192 height 806
drag, startPoint x: 528, startPoint y: 320, endPoint x: 545, endPoint y: 317, distance: 17.6
click at [545, 317] on div at bounding box center [596, 432] width 1192 height 806
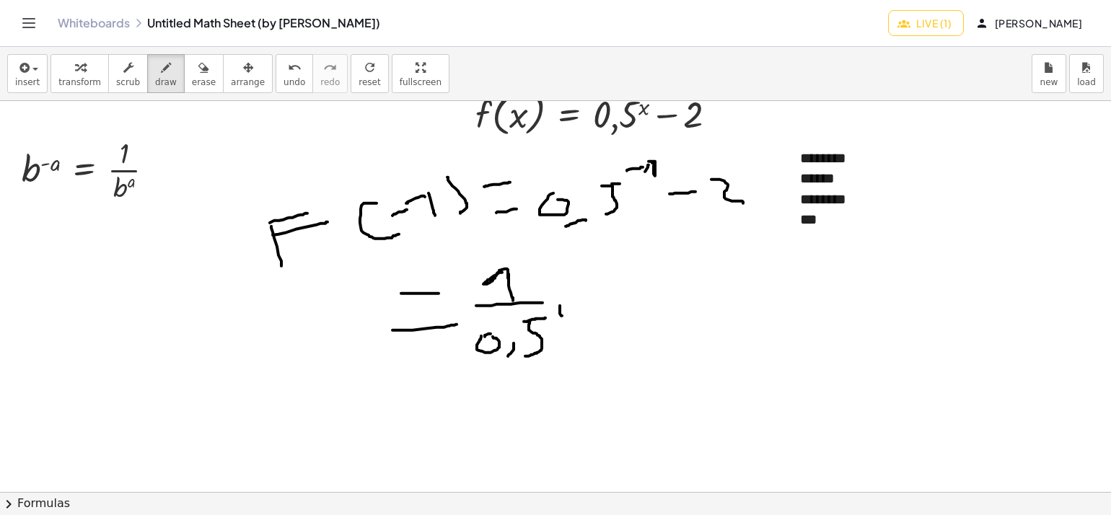
drag, startPoint x: 560, startPoint y: 306, endPoint x: 562, endPoint y: 316, distance: 10.3
click at [562, 316] on div at bounding box center [596, 432] width 1192 height 806
click at [559, 301] on div at bounding box center [596, 432] width 1192 height 806
drag, startPoint x: 592, startPoint y: 338, endPoint x: 614, endPoint y: 336, distance: 22.5
click at [614, 336] on div at bounding box center [596, 432] width 1192 height 806
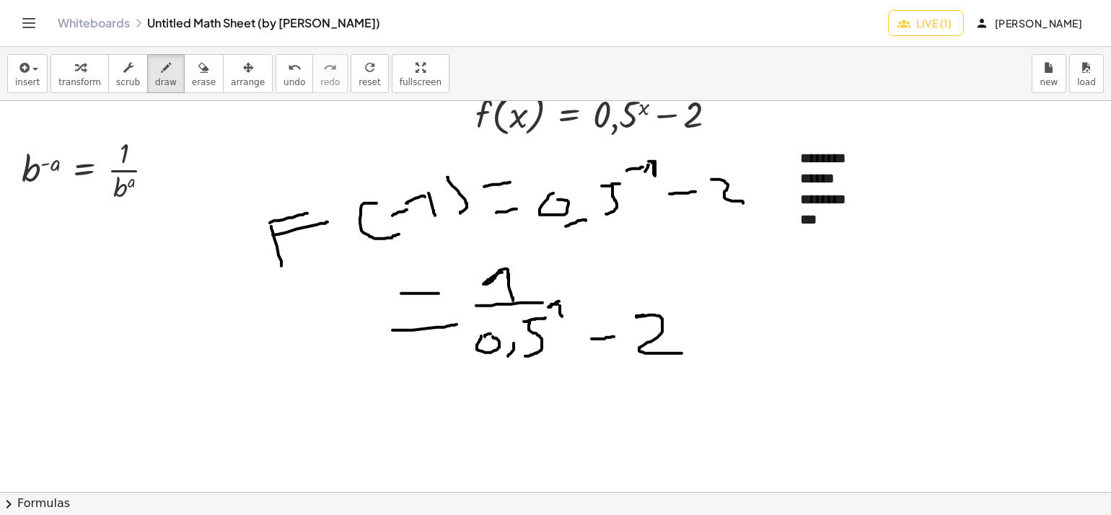
drag, startPoint x: 643, startPoint y: 315, endPoint x: 682, endPoint y: 353, distance: 54.6
click at [682, 353] on div at bounding box center [596, 432] width 1192 height 806
drag, startPoint x: 185, startPoint y: 72, endPoint x: 693, endPoint y: 328, distance: 568.1
click at [195, 73] on div "button" at bounding box center [204, 66] width 24 height 17
drag, startPoint x: 675, startPoint y: 333, endPoint x: 315, endPoint y: 95, distance: 432.2
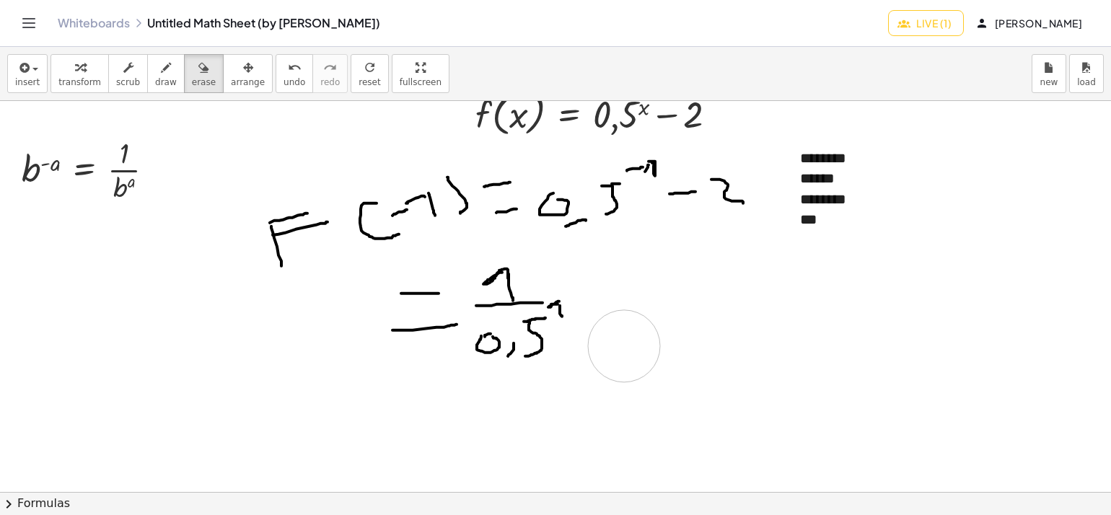
click at [624, 344] on div at bounding box center [596, 432] width 1192 height 806
drag, startPoint x: 147, startPoint y: 58, endPoint x: 216, endPoint y: 76, distance: 71.4
click at [161, 59] on icon "button" at bounding box center [166, 67] width 10 height 17
drag, startPoint x: 548, startPoint y: 268, endPoint x: 568, endPoint y: 269, distance: 19.5
click at [568, 269] on div at bounding box center [596, 432] width 1192 height 806
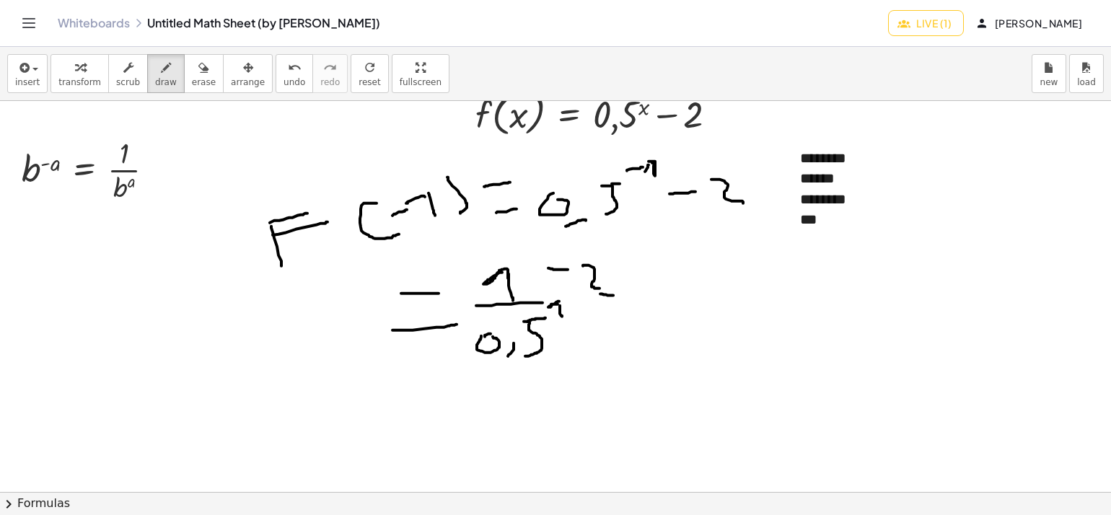
drag, startPoint x: 583, startPoint y: 265, endPoint x: 599, endPoint y: 288, distance: 27.8
click at [599, 288] on div at bounding box center [596, 432] width 1192 height 806
click at [155, 65] on div "button" at bounding box center [166, 66] width 22 height 17
drag, startPoint x: 150, startPoint y: 74, endPoint x: 474, endPoint y: 290, distance: 389.1
click at [161, 74] on icon "button" at bounding box center [166, 67] width 10 height 17
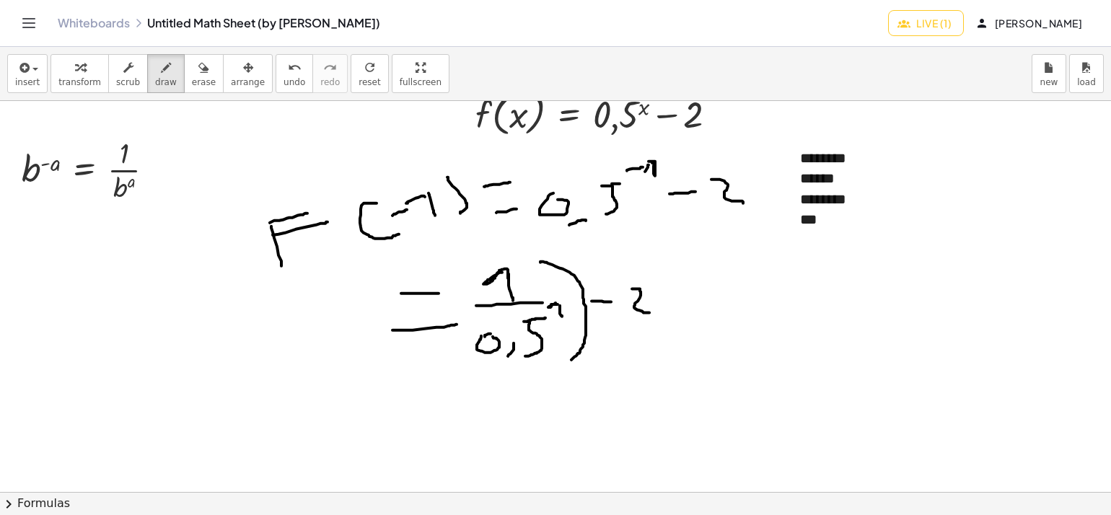
drag, startPoint x: 540, startPoint y: 262, endPoint x: 569, endPoint y: 362, distance: 104.3
click at [569, 362] on div at bounding box center [596, 432] width 1192 height 806
drag, startPoint x: 470, startPoint y: 256, endPoint x: 479, endPoint y: 373, distance: 117.2
click at [479, 373] on div at bounding box center [596, 432] width 1192 height 806
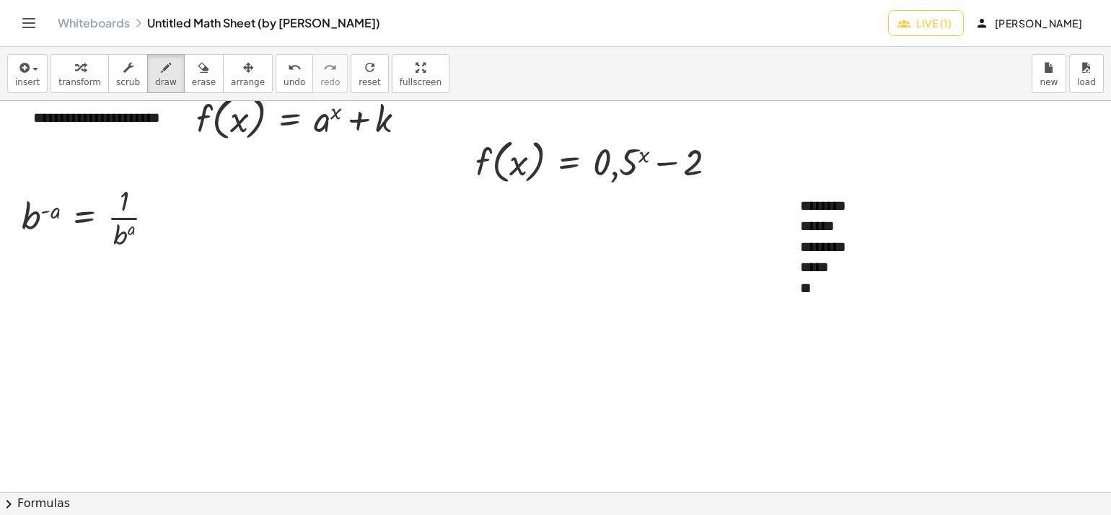
scroll to position [0, 0]
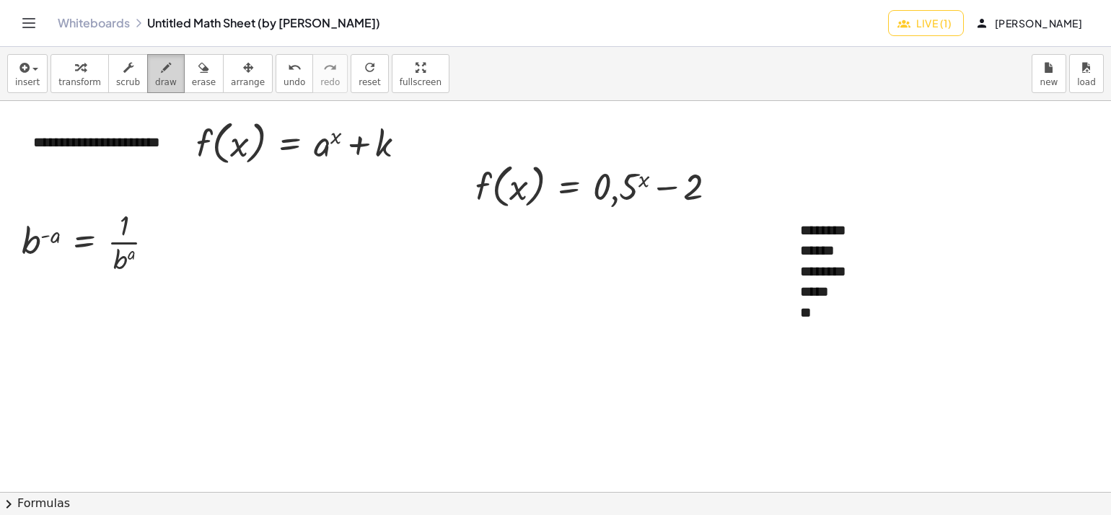
click at [161, 63] on icon "button" at bounding box center [166, 67] width 10 height 17
drag, startPoint x: 245, startPoint y: 267, endPoint x: 252, endPoint y: 337, distance: 70.3
click at [252, 343] on div at bounding box center [596, 504] width 1192 height 806
drag, startPoint x: 251, startPoint y: 263, endPoint x: 286, endPoint y: 263, distance: 34.6
click at [286, 263] on div at bounding box center [596, 504] width 1192 height 806
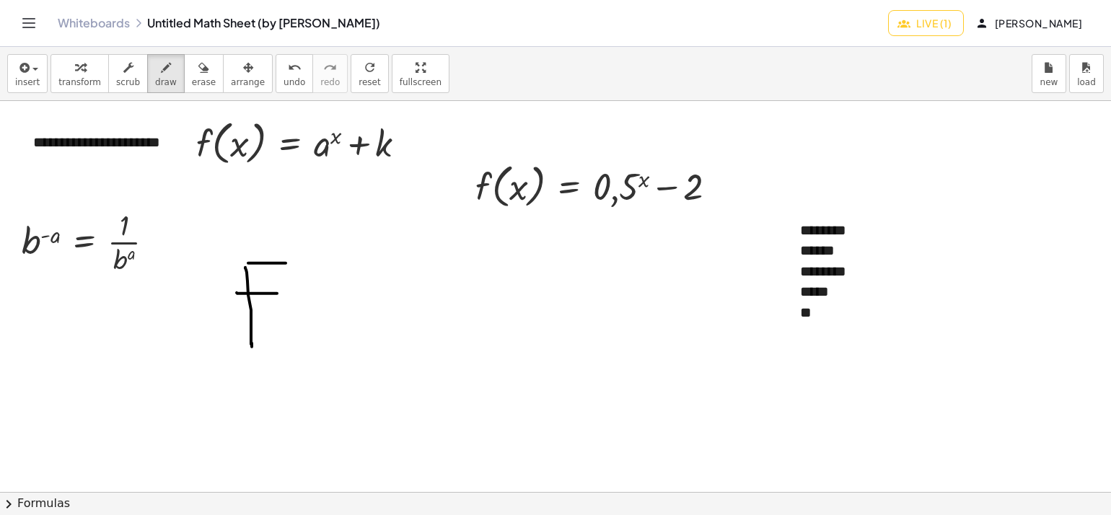
drag, startPoint x: 237, startPoint y: 292, endPoint x: 289, endPoint y: 292, distance: 51.9
click at [284, 293] on div at bounding box center [596, 504] width 1192 height 806
drag, startPoint x: 329, startPoint y: 263, endPoint x: 382, endPoint y: 277, distance: 55.1
click at [335, 317] on div at bounding box center [596, 504] width 1192 height 806
drag, startPoint x: 333, startPoint y: 284, endPoint x: 320, endPoint y: 293, distance: 15.0
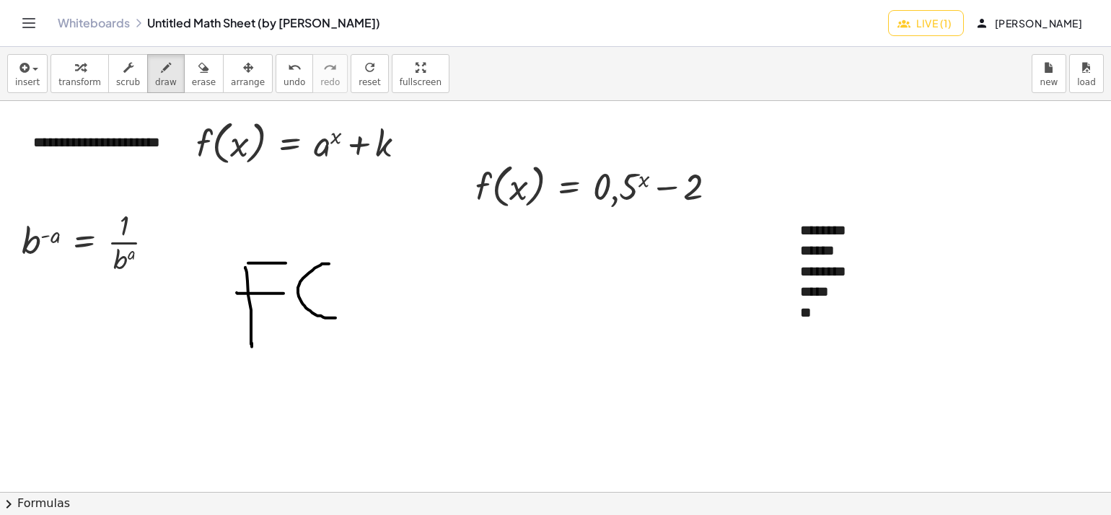
click at [320, 293] on div at bounding box center [596, 504] width 1192 height 806
drag, startPoint x: 320, startPoint y: 293, endPoint x: 343, endPoint y: 293, distance: 23.1
click at [343, 293] on div at bounding box center [596, 504] width 1192 height 806
drag, startPoint x: 345, startPoint y: 289, endPoint x: 395, endPoint y: 307, distance: 53.2
click at [395, 307] on div at bounding box center [596, 504] width 1192 height 806
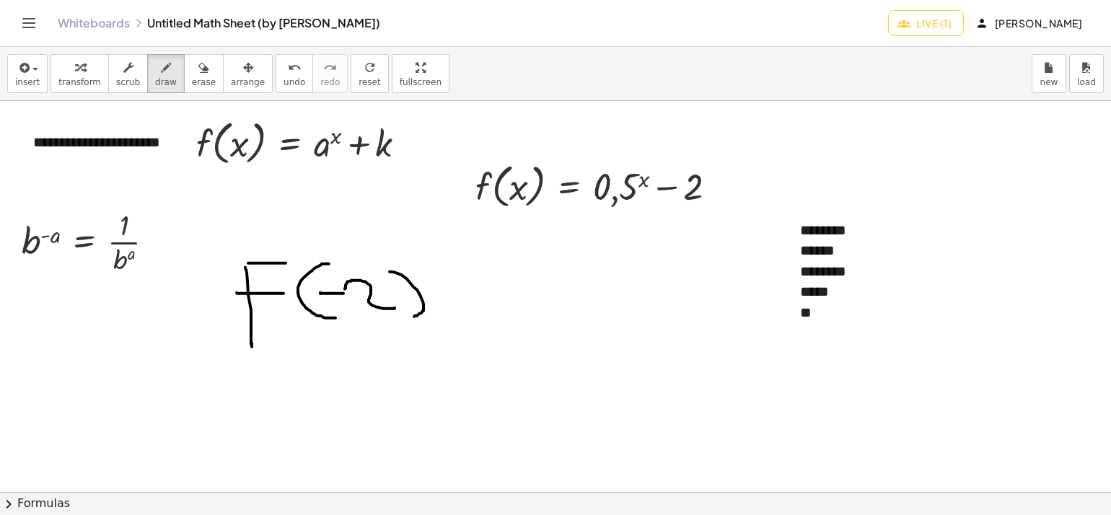
drag, startPoint x: 390, startPoint y: 271, endPoint x: 413, endPoint y: 317, distance: 51.3
click at [413, 317] on div at bounding box center [596, 504] width 1192 height 806
drag, startPoint x: 444, startPoint y: 313, endPoint x: 479, endPoint y: 318, distance: 35.7
click at [479, 318] on div at bounding box center [596, 504] width 1192 height 806
drag, startPoint x: 436, startPoint y: 287, endPoint x: 457, endPoint y: 286, distance: 20.9
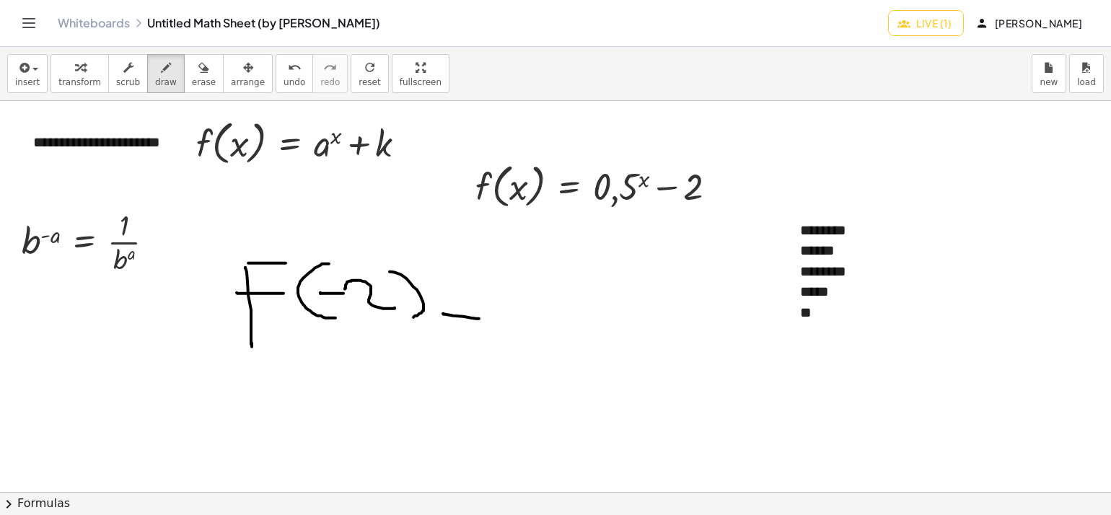
click at [456, 287] on div at bounding box center [596, 504] width 1192 height 806
click at [506, 283] on div at bounding box center [596, 504] width 1192 height 806
click at [542, 315] on div at bounding box center [596, 504] width 1192 height 806
click at [593, 271] on div at bounding box center [596, 504] width 1192 height 806
drag, startPoint x: 576, startPoint y: 269, endPoint x: 592, endPoint y: 268, distance: 15.2
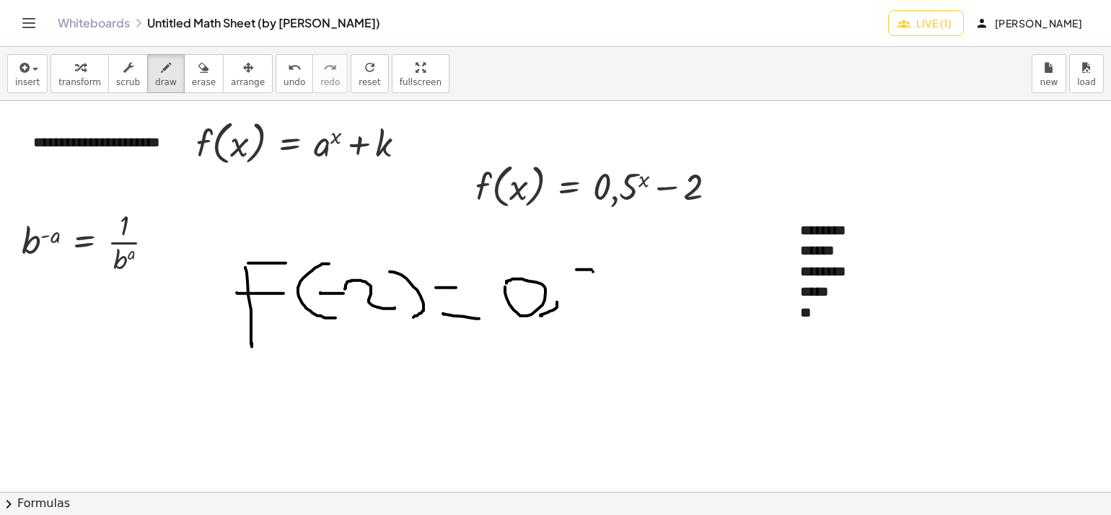
click at [600, 269] on div at bounding box center [596, 504] width 1192 height 806
drag, startPoint x: 576, startPoint y: 265, endPoint x: 571, endPoint y: 294, distance: 29.2
click at [571, 300] on div at bounding box center [596, 504] width 1192 height 806
drag, startPoint x: 593, startPoint y: 252, endPoint x: 604, endPoint y: 254, distance: 11.0
click at [604, 254] on div at bounding box center [596, 504] width 1192 height 806
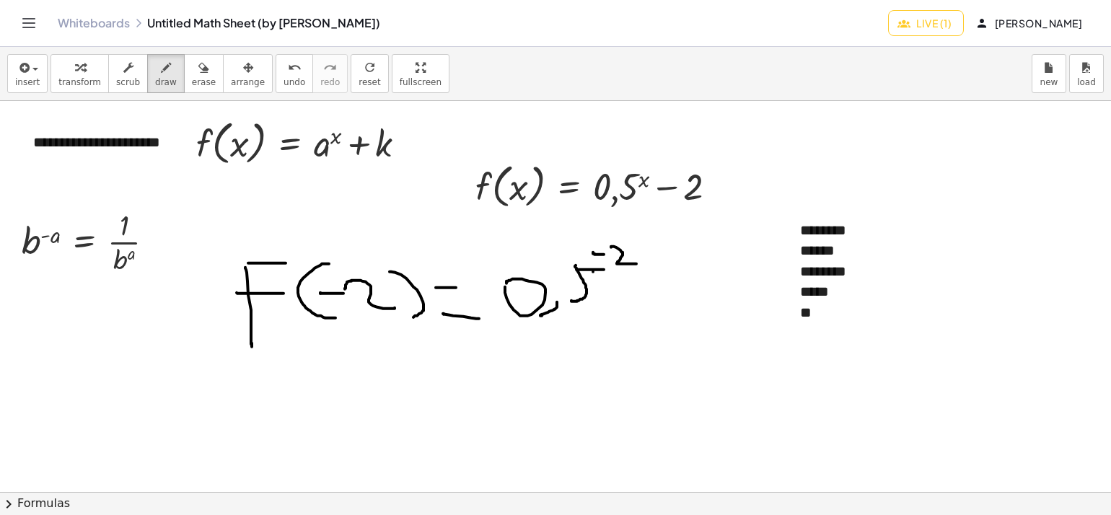
drag, startPoint x: 611, startPoint y: 246, endPoint x: 636, endPoint y: 263, distance: 30.6
click at [636, 263] on div at bounding box center [596, 504] width 1192 height 806
drag, startPoint x: 654, startPoint y: 291, endPoint x: 698, endPoint y: 294, distance: 44.1
click at [698, 294] on div at bounding box center [596, 504] width 1192 height 806
drag, startPoint x: 734, startPoint y: 273, endPoint x: 750, endPoint y: 312, distance: 42.1
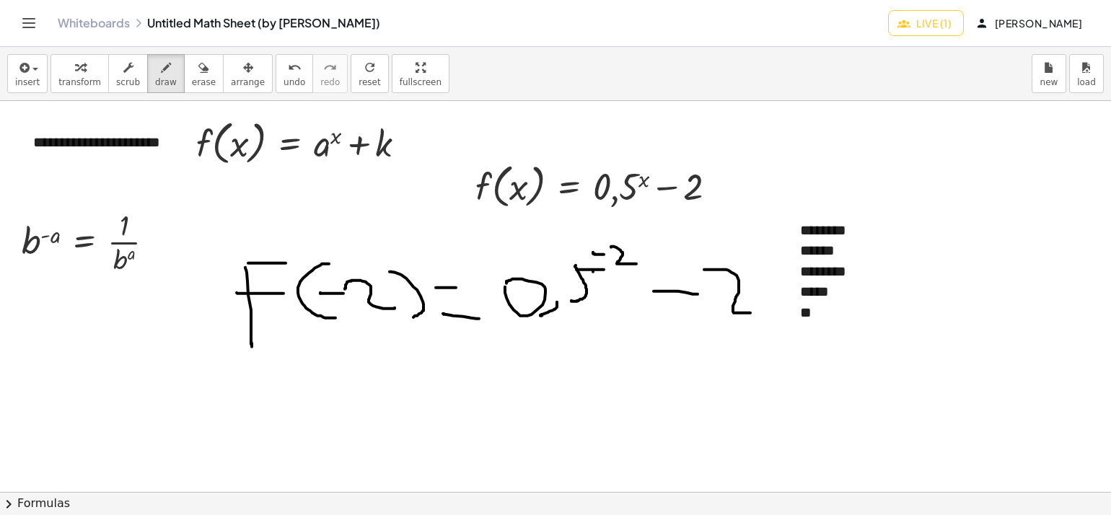
click at [750, 312] on div at bounding box center [596, 504] width 1192 height 806
drag, startPoint x: 403, startPoint y: 391, endPoint x: 470, endPoint y: 379, distance: 68.2
click at [473, 379] on div at bounding box center [596, 504] width 1192 height 806
drag, startPoint x: 417, startPoint y: 361, endPoint x: 470, endPoint y: 359, distance: 53.5
click at [470, 359] on div at bounding box center [596, 504] width 1192 height 806
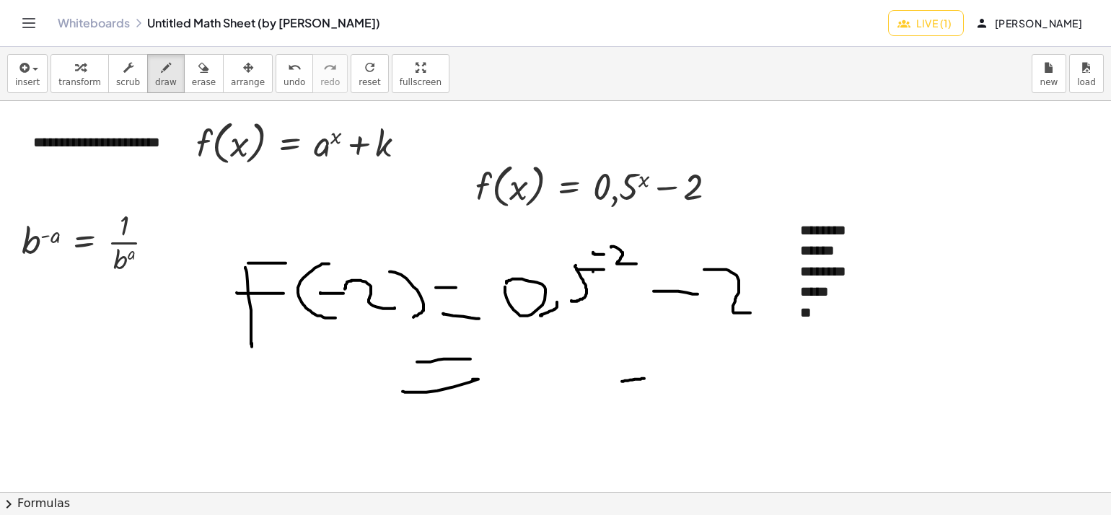
drag, startPoint x: 622, startPoint y: 381, endPoint x: 644, endPoint y: 378, distance: 22.5
click at [644, 378] on div at bounding box center [596, 504] width 1192 height 806
drag, startPoint x: 658, startPoint y: 361, endPoint x: 692, endPoint y: 383, distance: 40.6
click at [692, 383] on div at bounding box center [596, 504] width 1192 height 806
drag, startPoint x: 540, startPoint y: 344, endPoint x: 557, endPoint y: 345, distance: 17.3
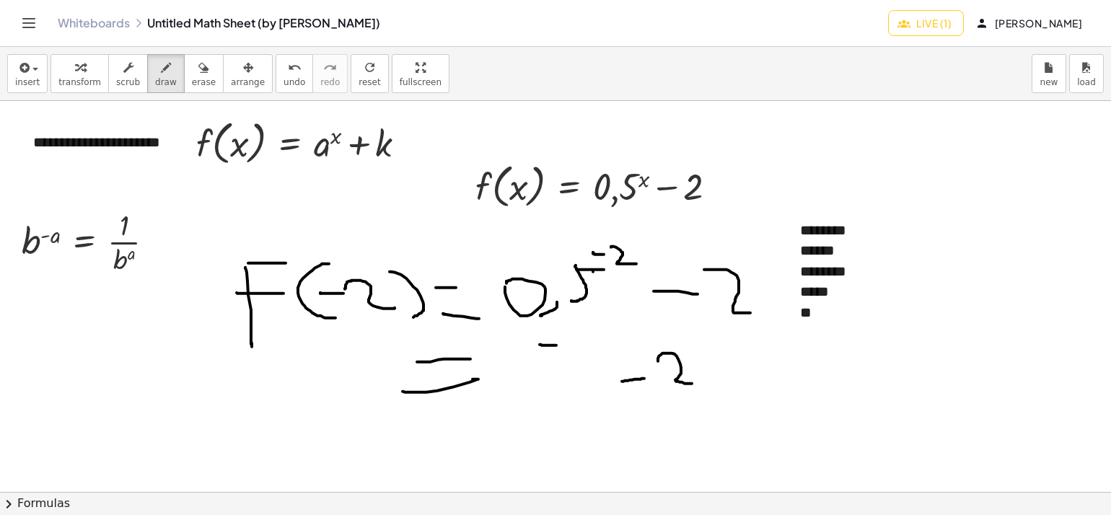
click at [557, 345] on div at bounding box center [596, 504] width 1192 height 806
drag, startPoint x: 563, startPoint y: 333, endPoint x: 598, endPoint y: 359, distance: 42.9
click at [598, 359] on div at bounding box center [596, 504] width 1192 height 806
click at [130, 70] on button "scrub" at bounding box center [128, 73] width 40 height 39
click at [155, 77] on span "draw" at bounding box center [166, 82] width 22 height 10
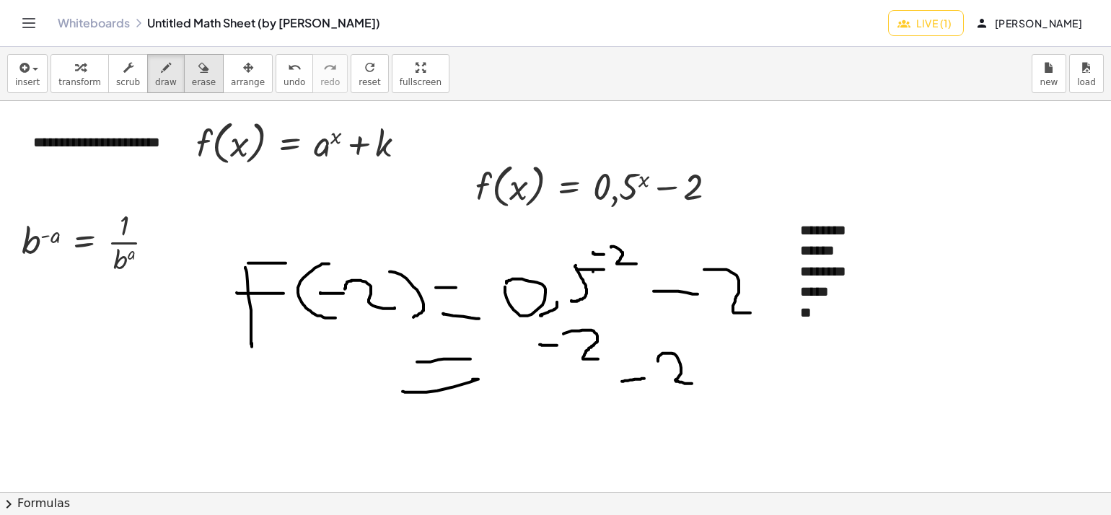
click at [192, 69] on div "button" at bounding box center [204, 66] width 24 height 17
drag, startPoint x: 582, startPoint y: 335, endPoint x: 560, endPoint y: 345, distance: 24.2
click at [560, 345] on div at bounding box center [596, 504] width 1192 height 806
click at [155, 77] on span "draw" at bounding box center [166, 82] width 22 height 10
drag, startPoint x: 553, startPoint y: 340, endPoint x: 549, endPoint y: 333, distance: 8.1
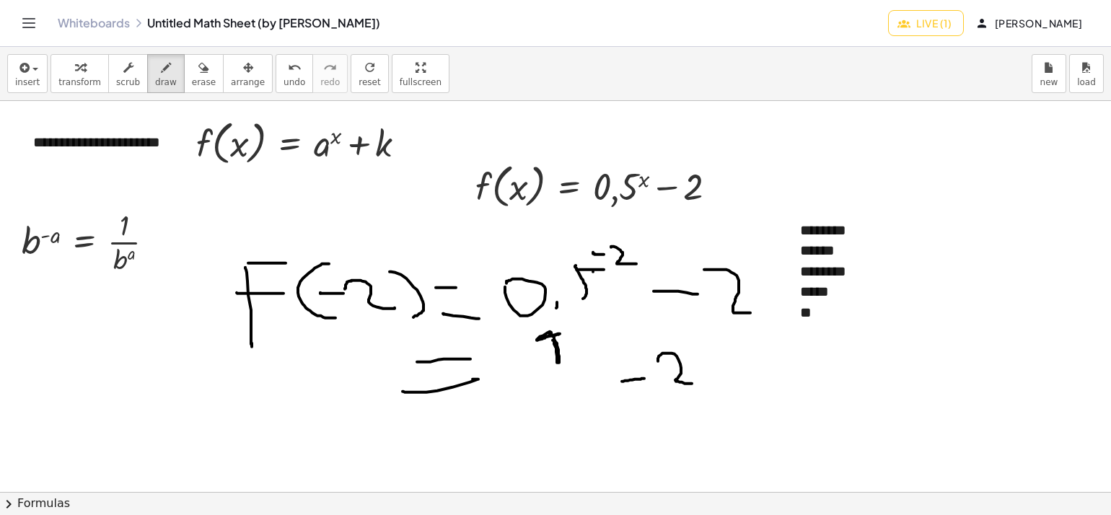
click at [549, 333] on div at bounding box center [596, 504] width 1192 height 806
drag, startPoint x: 526, startPoint y: 374, endPoint x: 591, endPoint y: 363, distance: 65.8
click at [591, 363] on div at bounding box center [596, 504] width 1192 height 806
click at [532, 392] on div at bounding box center [596, 504] width 1192 height 806
drag, startPoint x: 553, startPoint y: 397, endPoint x: 551, endPoint y: 407, distance: 10.3
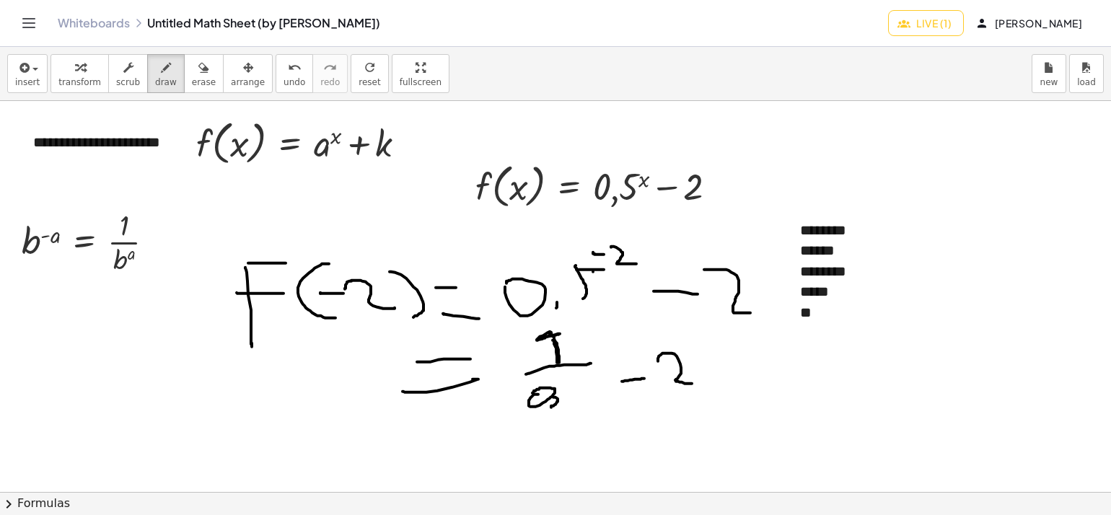
click at [551, 407] on div at bounding box center [596, 504] width 1192 height 806
drag, startPoint x: 564, startPoint y: 375, endPoint x: 573, endPoint y: 397, distance: 23.6
click at [573, 397] on div at bounding box center [596, 504] width 1192 height 806
drag, startPoint x: 588, startPoint y: 372, endPoint x: 526, endPoint y: 413, distance: 74.4
click at [597, 378] on div at bounding box center [596, 504] width 1192 height 806
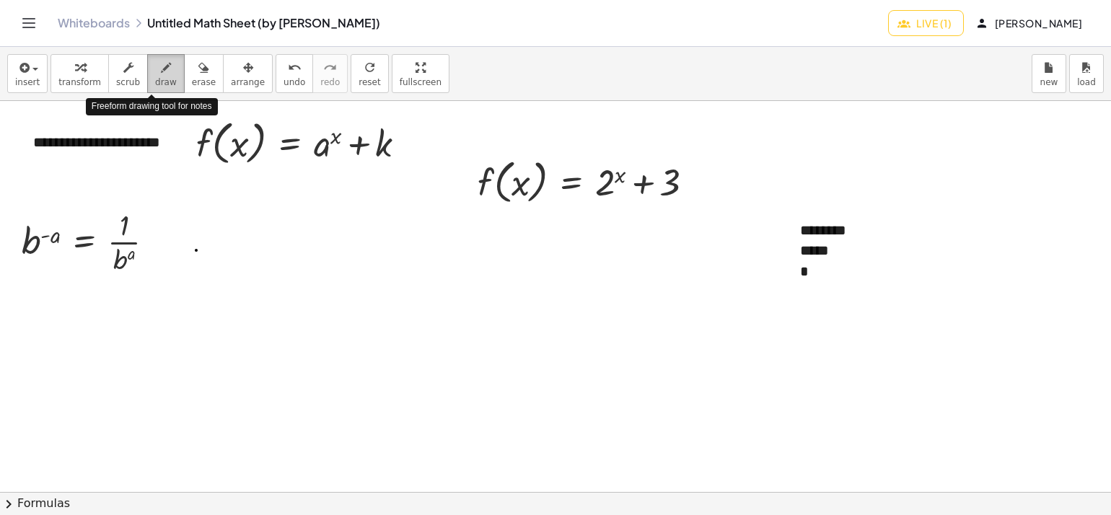
click at [158, 87] on span "draw" at bounding box center [166, 82] width 22 height 10
drag, startPoint x: 366, startPoint y: 335, endPoint x: 368, endPoint y: 316, distance: 19.5
click at [368, 335] on div at bounding box center [596, 492] width 1192 height 783
drag, startPoint x: 358, startPoint y: 283, endPoint x: 376, endPoint y: 284, distance: 18.0
click at [376, 281] on div at bounding box center [596, 492] width 1192 height 783
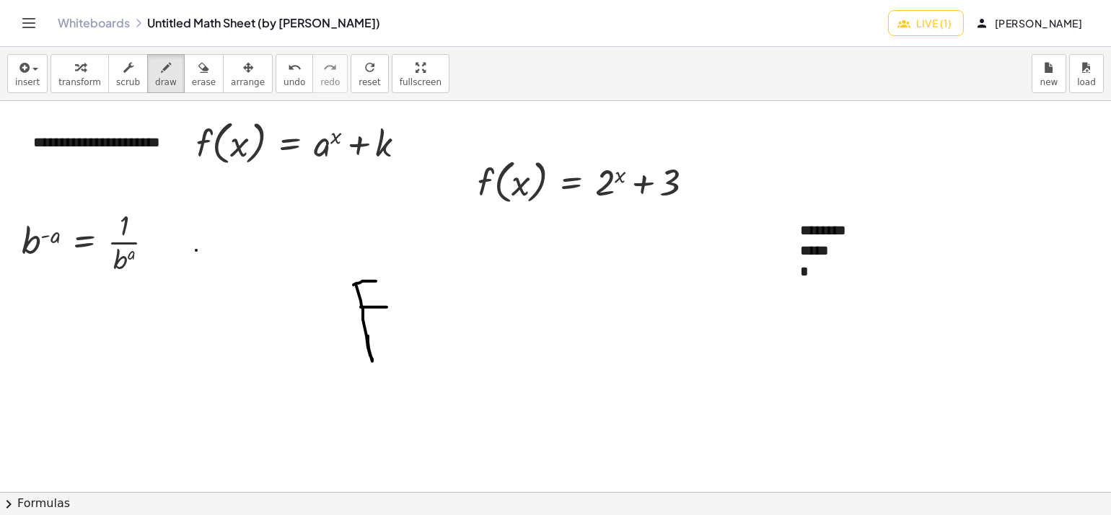
drag, startPoint x: 364, startPoint y: 307, endPoint x: 407, endPoint y: 304, distance: 43.4
click at [403, 307] on div at bounding box center [596, 492] width 1192 height 783
drag, startPoint x: 422, startPoint y: 277, endPoint x: 441, endPoint y: 335, distance: 61.6
click at [439, 335] on div at bounding box center [596, 492] width 1192 height 783
drag, startPoint x: 459, startPoint y: 311, endPoint x: 462, endPoint y: 330, distance: 19.0
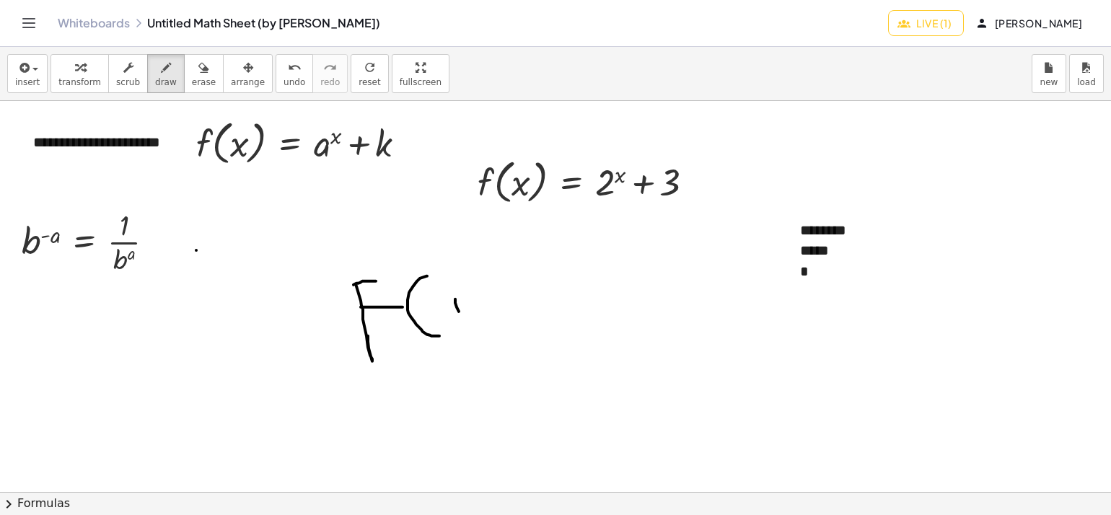
click at [462, 330] on div at bounding box center [596, 492] width 1192 height 783
drag, startPoint x: 450, startPoint y: 303, endPoint x: 443, endPoint y: 307, distance: 8.1
click at [443, 307] on div at bounding box center [596, 492] width 1192 height 783
drag, startPoint x: 486, startPoint y: 292, endPoint x: 498, endPoint y: 330, distance: 39.2
click at [498, 330] on div at bounding box center [596, 492] width 1192 height 783
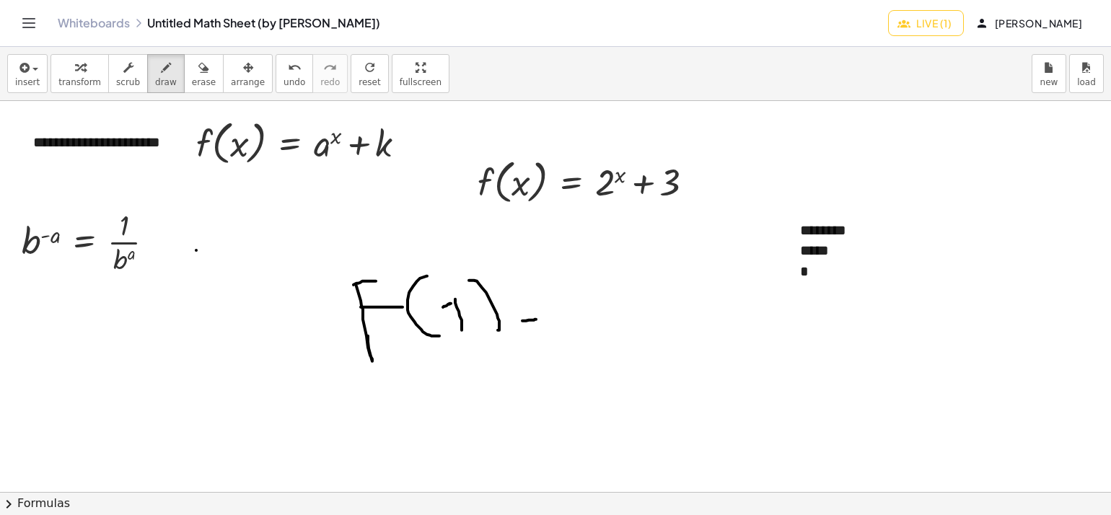
drag, startPoint x: 522, startPoint y: 320, endPoint x: 537, endPoint y: 318, distance: 14.6
click at [537, 318] on div at bounding box center [596, 492] width 1192 height 783
drag, startPoint x: 519, startPoint y: 291, endPoint x: 532, endPoint y: 289, distance: 13.1
click at [532, 289] on div at bounding box center [596, 492] width 1192 height 783
drag, startPoint x: 558, startPoint y: 299, endPoint x: 592, endPoint y: 312, distance: 36.3
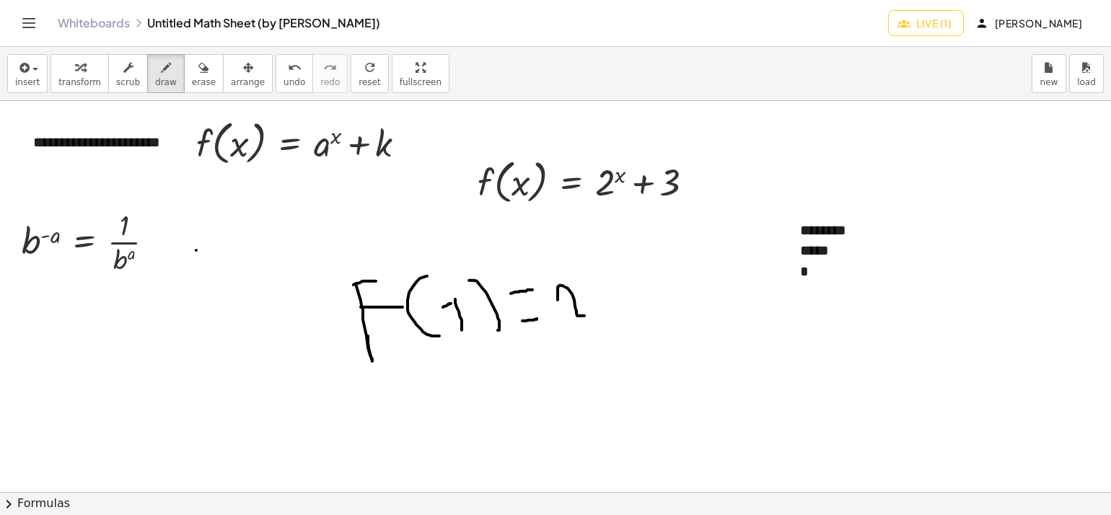
click at [587, 315] on div at bounding box center [596, 492] width 1192 height 783
click at [591, 273] on div at bounding box center [596, 492] width 1192 height 783
drag, startPoint x: 585, startPoint y: 265, endPoint x: 576, endPoint y: 269, distance: 10.0
click at [576, 269] on div at bounding box center [596, 492] width 1192 height 783
drag, startPoint x: 626, startPoint y: 332, endPoint x: 624, endPoint y: 313, distance: 18.9
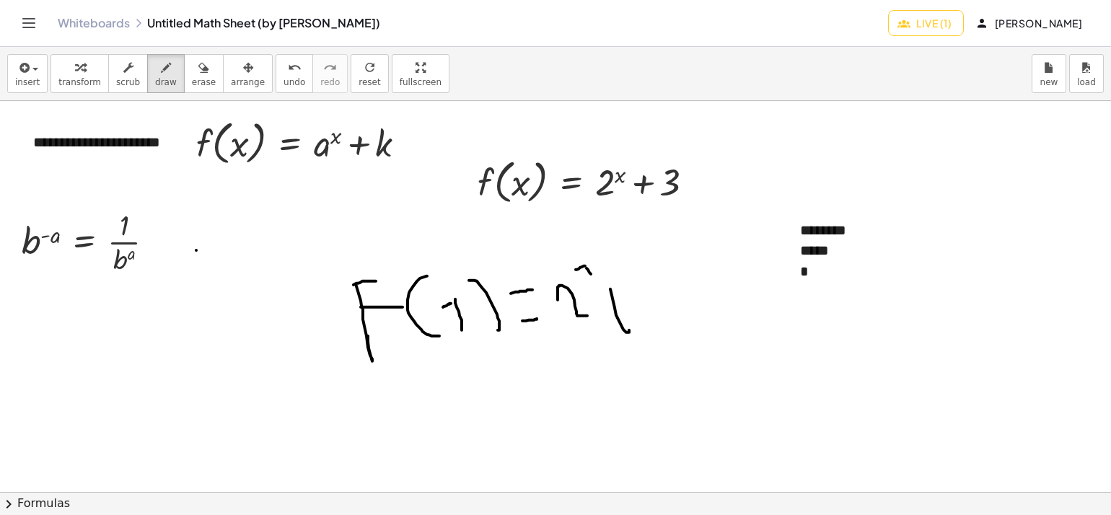
click at [629, 328] on div at bounding box center [596, 492] width 1192 height 783
drag, startPoint x: 609, startPoint y: 305, endPoint x: 619, endPoint y: 295, distance: 14.3
click at [619, 295] on div at bounding box center [596, 492] width 1192 height 783
drag, startPoint x: 627, startPoint y: 272, endPoint x: 629, endPoint y: 290, distance: 18.2
click at [629, 290] on div at bounding box center [596, 492] width 1192 height 783
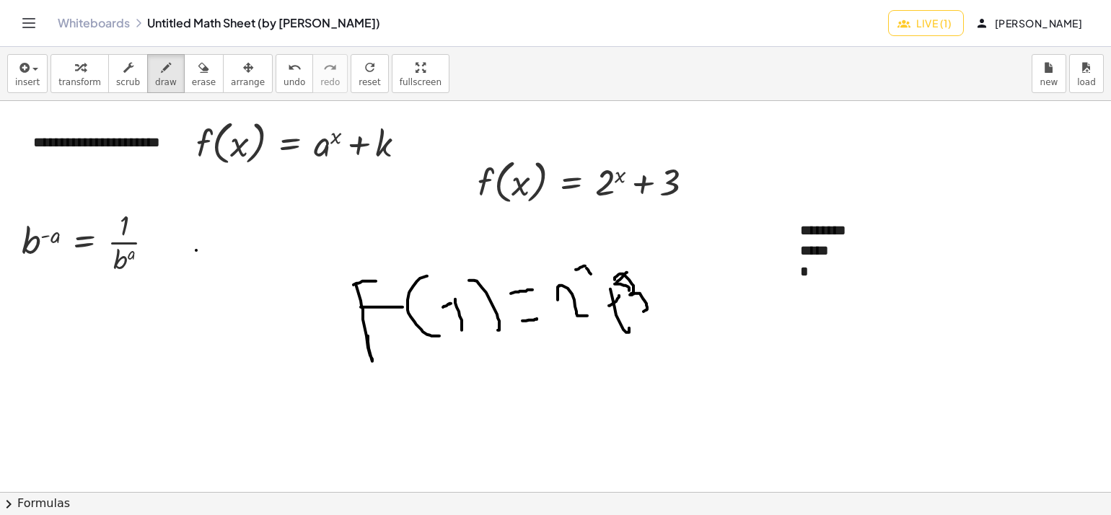
drag, startPoint x: 615, startPoint y: 279, endPoint x: 633, endPoint y: 315, distance: 40.3
click at [640, 312] on div at bounding box center [596, 492] width 1192 height 783
drag, startPoint x: 451, startPoint y: 414, endPoint x: 498, endPoint y: 414, distance: 47.6
click at [498, 414] on div at bounding box center [596, 492] width 1192 height 783
drag, startPoint x: 426, startPoint y: 375, endPoint x: 462, endPoint y: 370, distance: 36.4
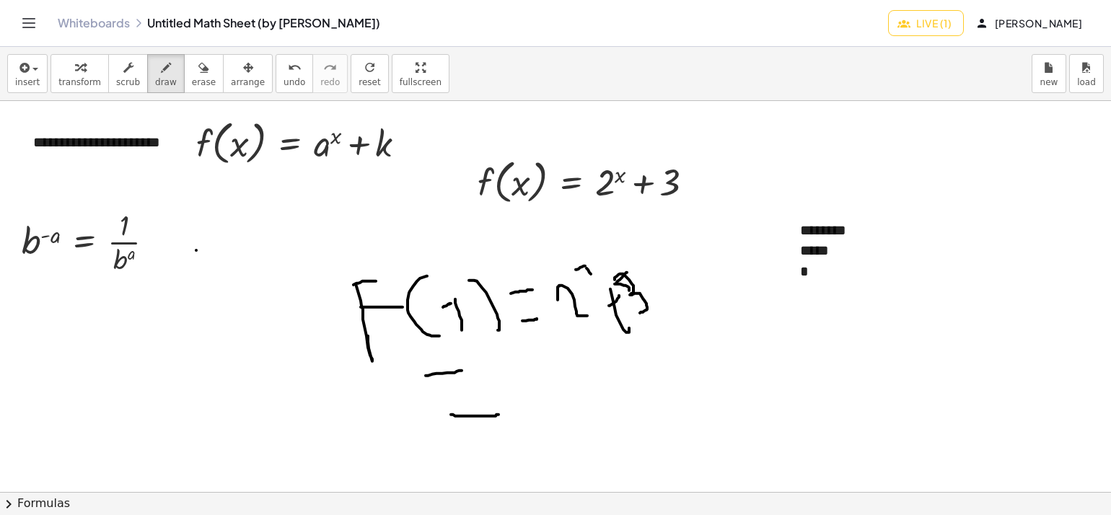
click at [462, 370] on div at bounding box center [596, 492] width 1192 height 783
drag, startPoint x: 557, startPoint y: 371, endPoint x: 568, endPoint y: 385, distance: 18.0
click at [568, 385] on div at bounding box center [596, 492] width 1192 height 783
drag, startPoint x: 563, startPoint y: 395, endPoint x: 596, endPoint y: 391, distance: 33.5
click at [596, 391] on div at bounding box center [596, 492] width 1192 height 783
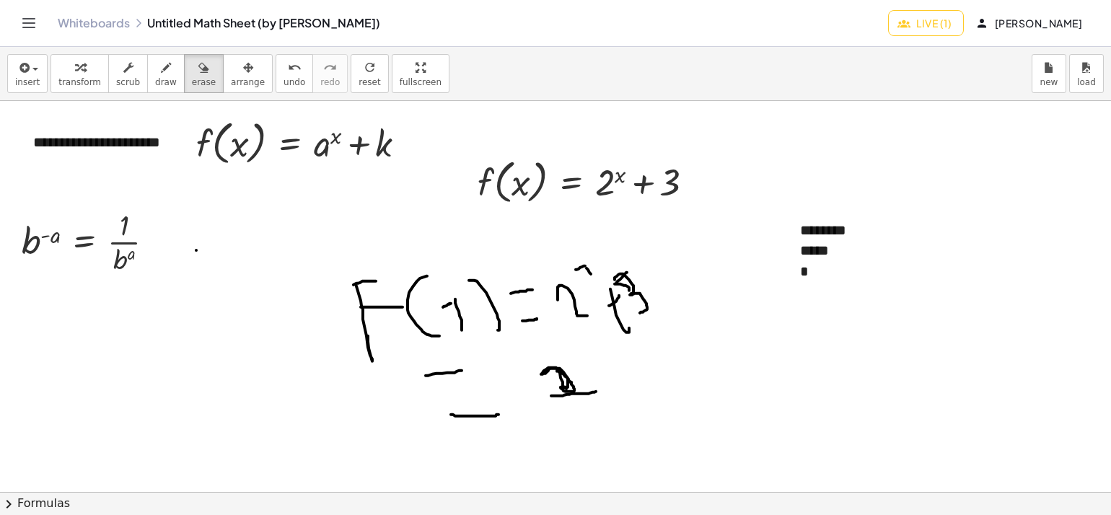
drag, startPoint x: 196, startPoint y: 80, endPoint x: 361, endPoint y: 269, distance: 251.0
click at [195, 84] on span "erase" at bounding box center [204, 82] width 24 height 10
drag, startPoint x: 529, startPoint y: 372, endPoint x: 555, endPoint y: 384, distance: 28.1
click at [568, 396] on div at bounding box center [596, 492] width 1192 height 783
click at [155, 83] on span "draw" at bounding box center [166, 82] width 22 height 10
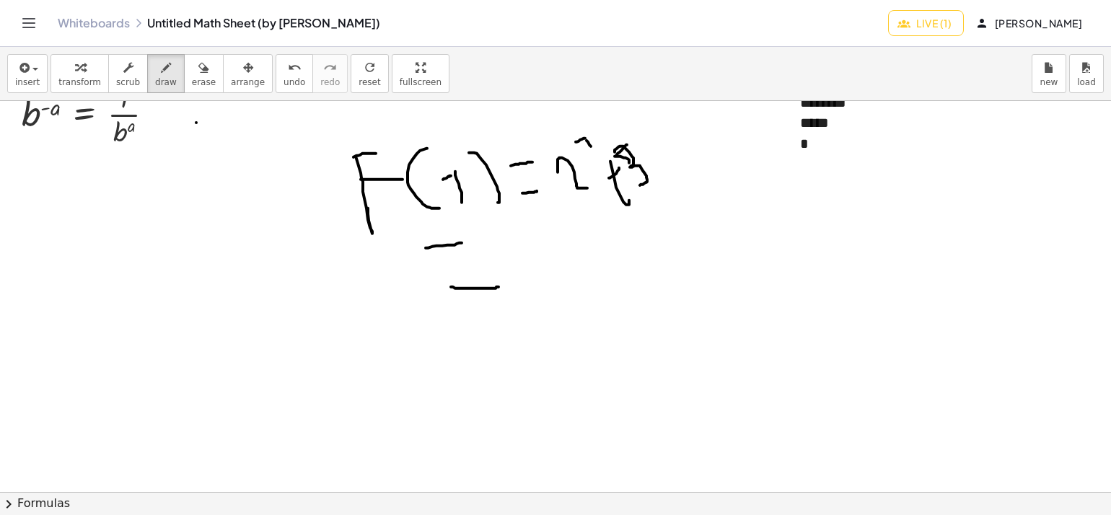
scroll to position [144, 0]
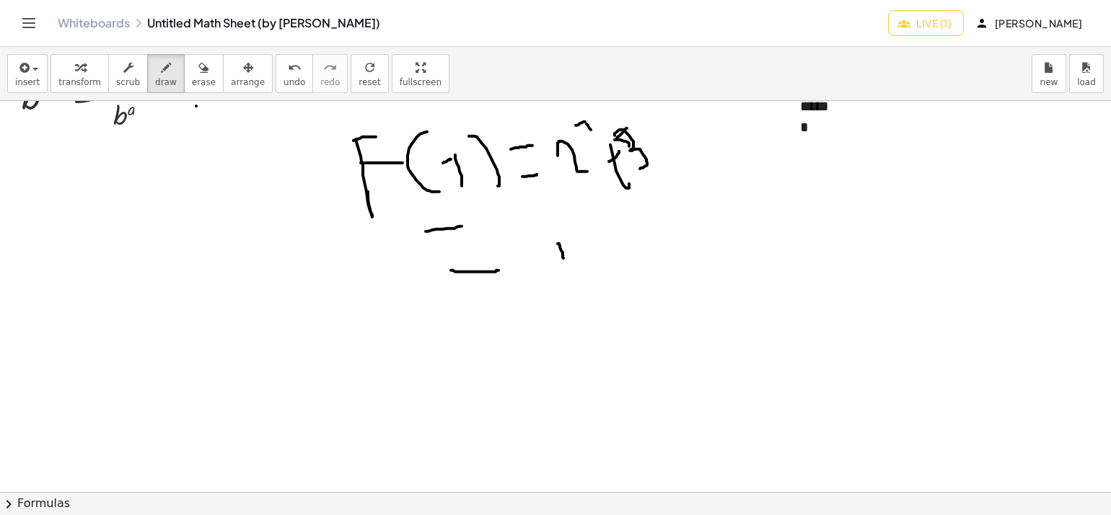
drag, startPoint x: 558, startPoint y: 243, endPoint x: 563, endPoint y: 258, distance: 15.5
click at [563, 258] on div at bounding box center [596, 348] width 1192 height 783
click at [555, 240] on div at bounding box center [596, 348] width 1192 height 783
drag, startPoint x: 172, startPoint y: 303, endPoint x: 221, endPoint y: 322, distance: 52.5
click at [221, 324] on div at bounding box center [596, 348] width 1192 height 783
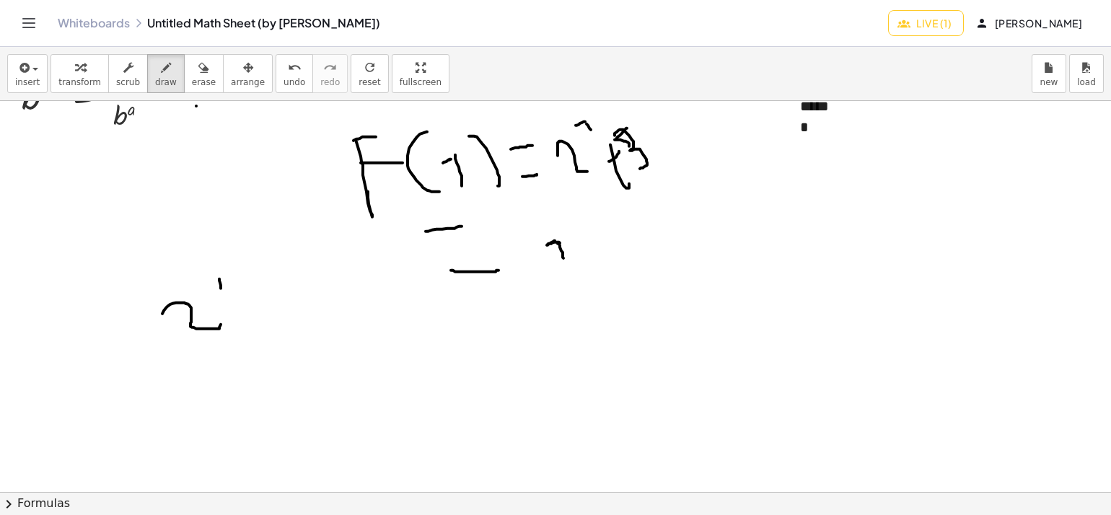
drag, startPoint x: 219, startPoint y: 278, endPoint x: 221, endPoint y: 288, distance: 9.5
click at [221, 288] on div at bounding box center [596, 348] width 1192 height 783
drag, startPoint x: 218, startPoint y: 278, endPoint x: 211, endPoint y: 280, distance: 7.5
click at [211, 280] on div at bounding box center [596, 348] width 1192 height 783
drag, startPoint x: 241, startPoint y: 302, endPoint x: 277, endPoint y: 301, distance: 36.1
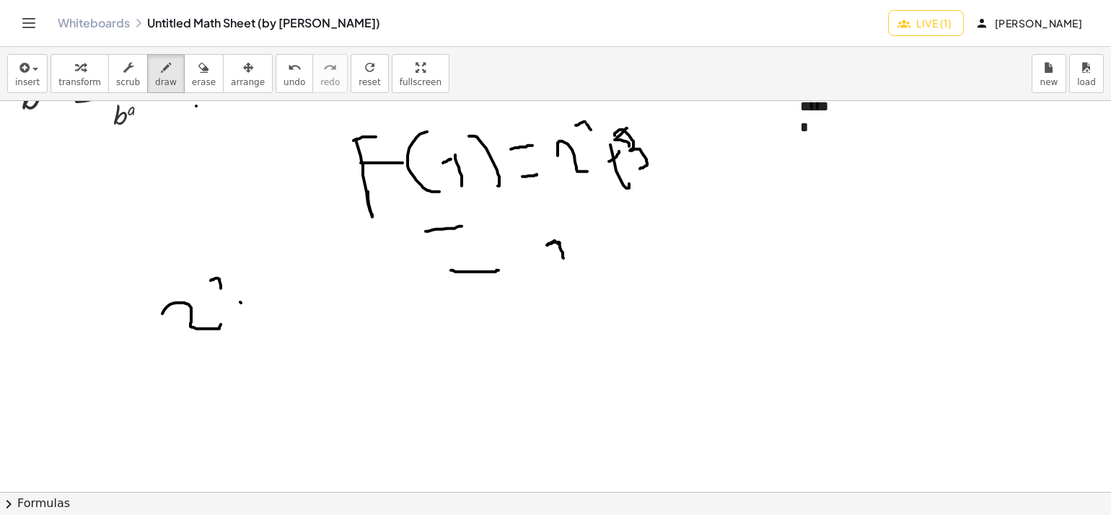
click at [277, 301] on div at bounding box center [596, 348] width 1192 height 783
drag, startPoint x: 259, startPoint y: 281, endPoint x: 280, endPoint y: 278, distance: 21.2
click at [280, 278] on div at bounding box center [596, 348] width 1192 height 783
drag, startPoint x: 309, startPoint y: 286, endPoint x: 325, endPoint y: 330, distance: 46.8
click at [328, 329] on div at bounding box center [596, 348] width 1192 height 783
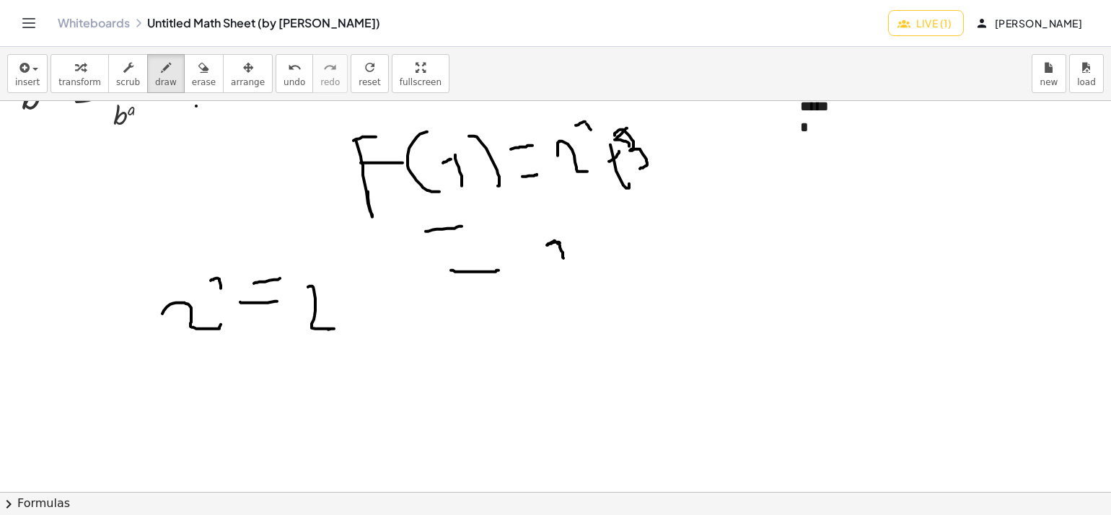
click at [625, 172] on div at bounding box center [596, 348] width 1192 height 783
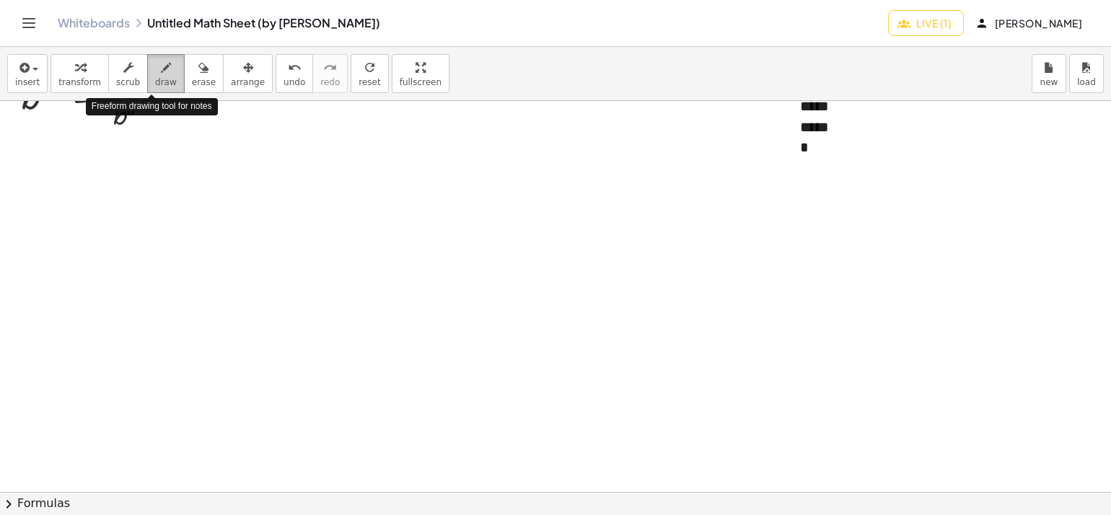
click at [150, 89] on button "draw" at bounding box center [166, 73] width 38 height 39
drag, startPoint x: 232, startPoint y: 248, endPoint x: 248, endPoint y: 292, distance: 46.8
click at [248, 292] on div at bounding box center [596, 348] width 1192 height 783
drag, startPoint x: 231, startPoint y: 247, endPoint x: 258, endPoint y: 242, distance: 27.9
click at [271, 227] on div at bounding box center [596, 348] width 1192 height 783
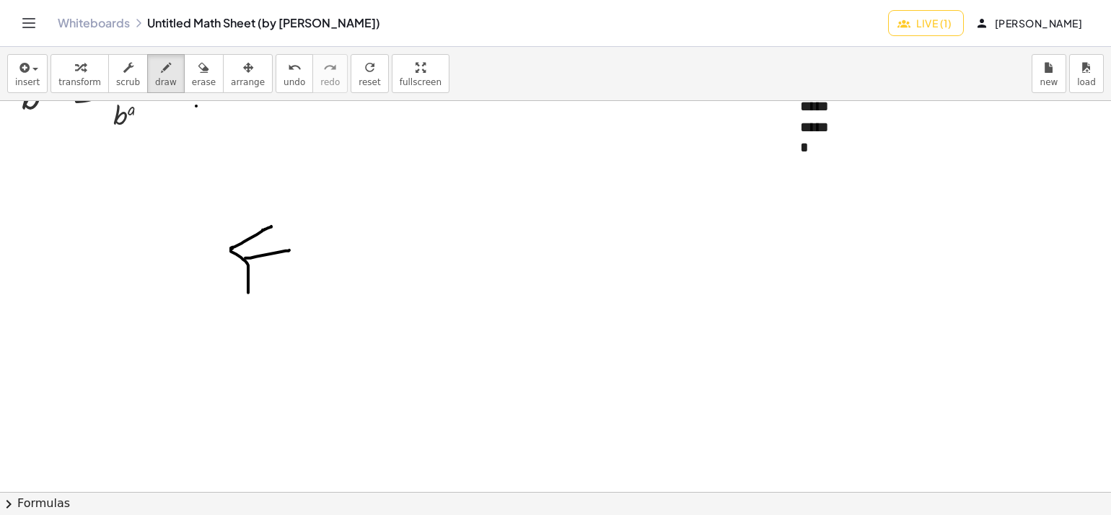
drag, startPoint x: 245, startPoint y: 258, endPoint x: 317, endPoint y: 241, distance: 73.3
click at [290, 250] on div at bounding box center [596, 348] width 1192 height 783
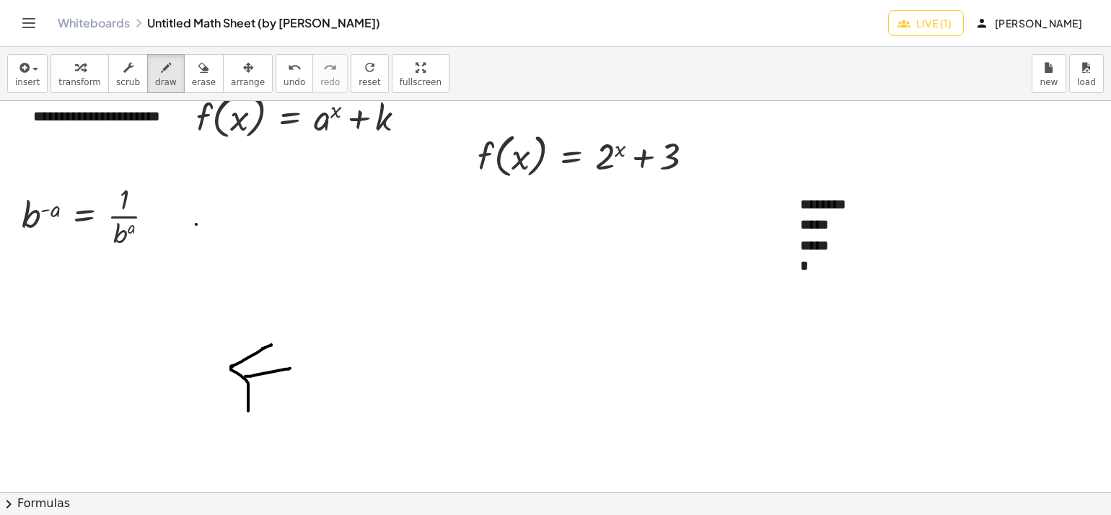
scroll to position [0, 0]
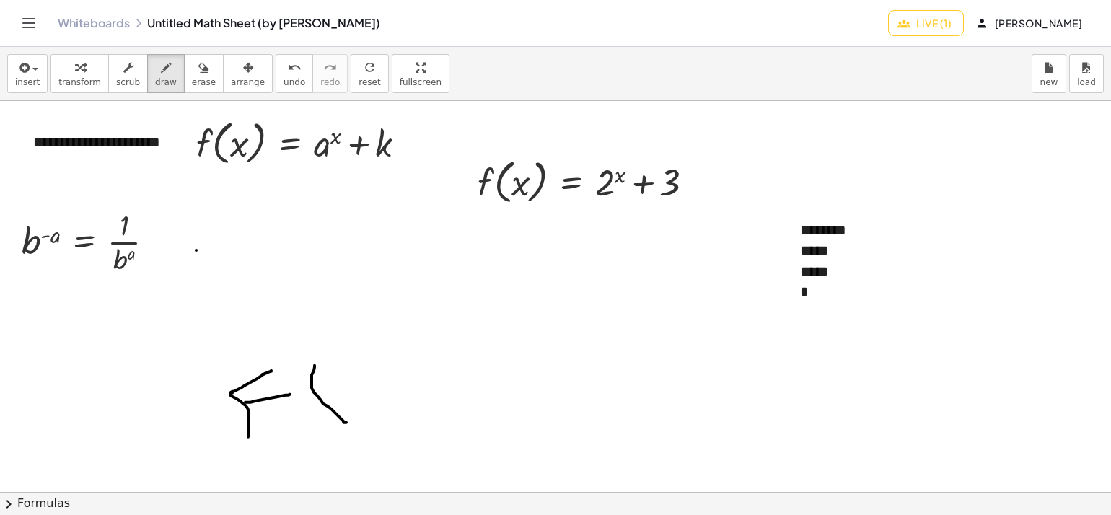
drag, startPoint x: 315, startPoint y: 365, endPoint x: 346, endPoint y: 422, distance: 65.2
click at [346, 422] on div at bounding box center [596, 492] width 1192 height 783
drag, startPoint x: 346, startPoint y: 376, endPoint x: 390, endPoint y: 405, distance: 52.0
click at [390, 405] on div at bounding box center [596, 492] width 1192 height 783
drag, startPoint x: 378, startPoint y: 355, endPoint x: 403, endPoint y: 411, distance: 61.7
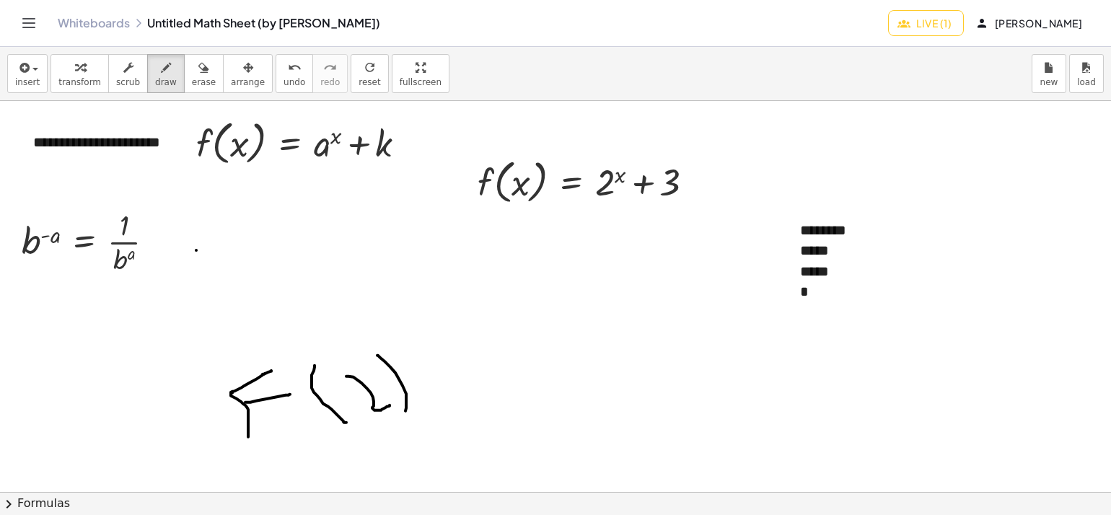
click at [403, 411] on div at bounding box center [596, 492] width 1192 height 783
drag, startPoint x: 435, startPoint y: 411, endPoint x: 446, endPoint y: 385, distance: 28.1
click at [475, 410] on div at bounding box center [596, 492] width 1192 height 783
drag, startPoint x: 441, startPoint y: 383, endPoint x: 465, endPoint y: 379, distance: 24.8
click at [465, 379] on div at bounding box center [596, 492] width 1192 height 783
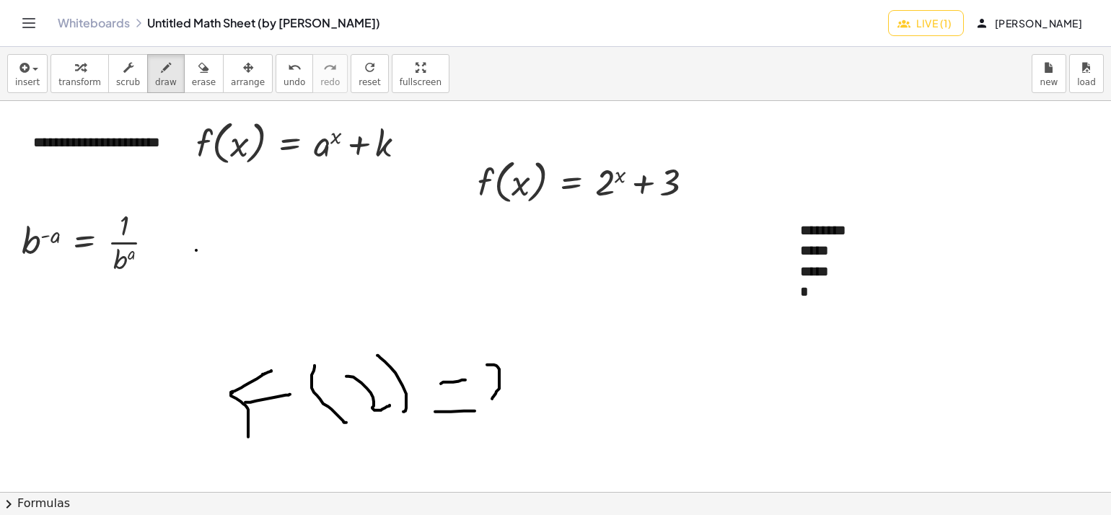
drag, startPoint x: 490, startPoint y: 364, endPoint x: 512, endPoint y: 392, distance: 35.9
click at [511, 397] on div at bounding box center [596, 492] width 1192 height 783
drag, startPoint x: 508, startPoint y: 343, endPoint x: 518, endPoint y: 359, distance: 18.2
click at [518, 359] on div at bounding box center [596, 492] width 1192 height 783
drag, startPoint x: 557, startPoint y: 364, endPoint x: 551, endPoint y: 405, distance: 40.8
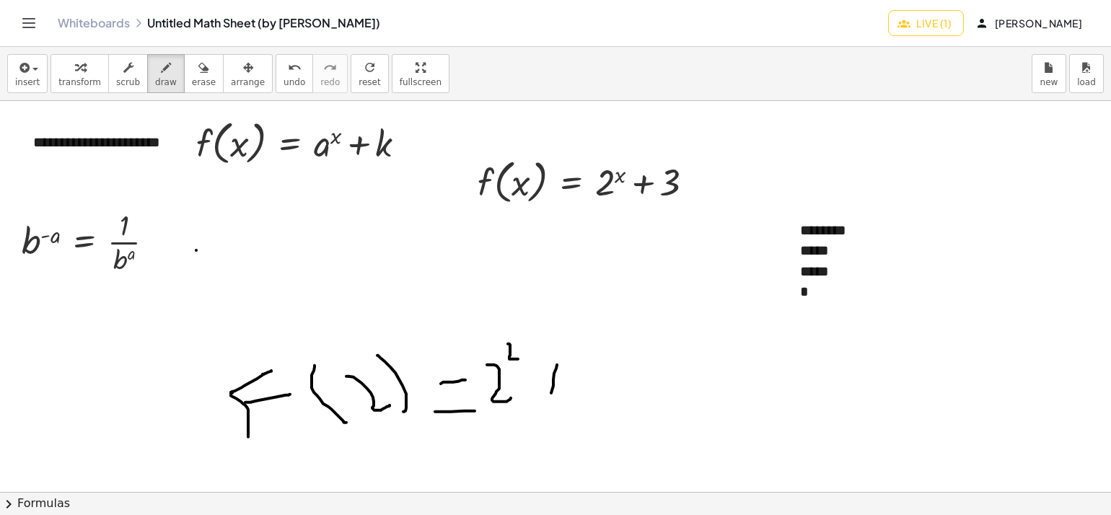
click at [551, 405] on div at bounding box center [596, 492] width 1192 height 783
drag, startPoint x: 538, startPoint y: 382, endPoint x: 565, endPoint y: 377, distance: 27.2
click at [565, 377] on div at bounding box center [596, 492] width 1192 height 783
drag, startPoint x: 574, startPoint y: 357, endPoint x: 582, endPoint y: 405, distance: 48.3
click at [588, 405] on div at bounding box center [596, 492] width 1192 height 783
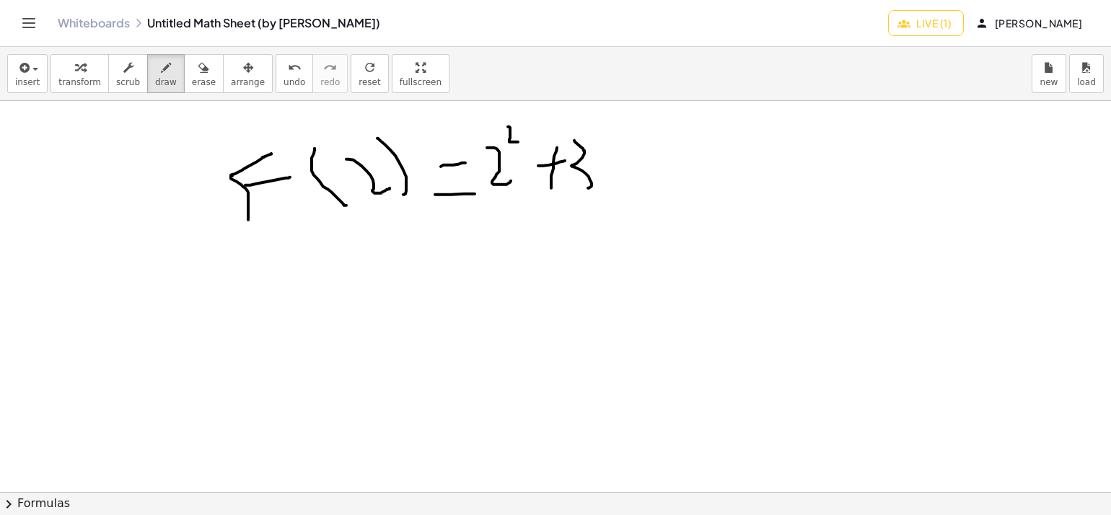
scroll to position [144, 0]
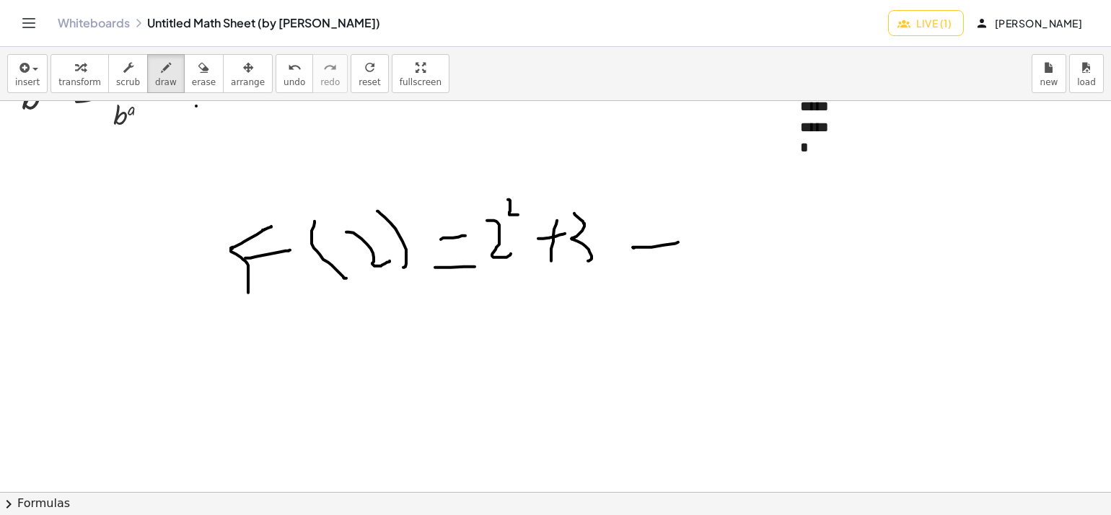
drag, startPoint x: 664, startPoint y: 245, endPoint x: 678, endPoint y: 242, distance: 14.7
click at [678, 242] on div at bounding box center [596, 348] width 1192 height 783
drag, startPoint x: 641, startPoint y: 220, endPoint x: 675, endPoint y: 217, distance: 34.0
click at [674, 217] on div at bounding box center [596, 348] width 1192 height 783
click at [721, 237] on div at bounding box center [596, 348] width 1192 height 783
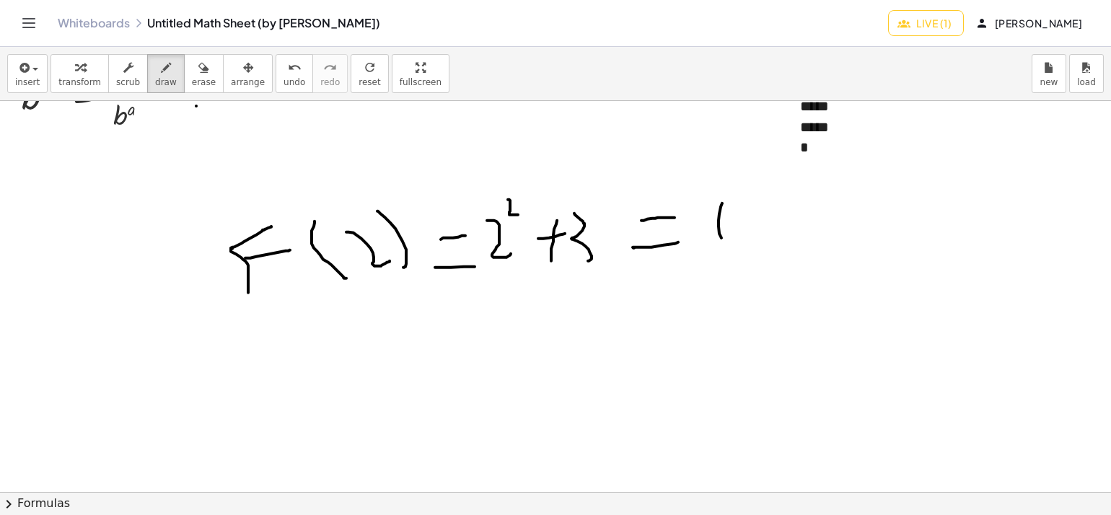
drag, startPoint x: 721, startPoint y: 208, endPoint x: 690, endPoint y: 210, distance: 31.1
click at [705, 207] on div at bounding box center [596, 348] width 1192 height 783
drag, startPoint x: 706, startPoint y: 217, endPoint x: 563, endPoint y: 202, distance: 143.6
click at [711, 217] on div at bounding box center [596, 348] width 1192 height 783
drag, startPoint x: 709, startPoint y: 208, endPoint x: 708, endPoint y: 223, distance: 14.5
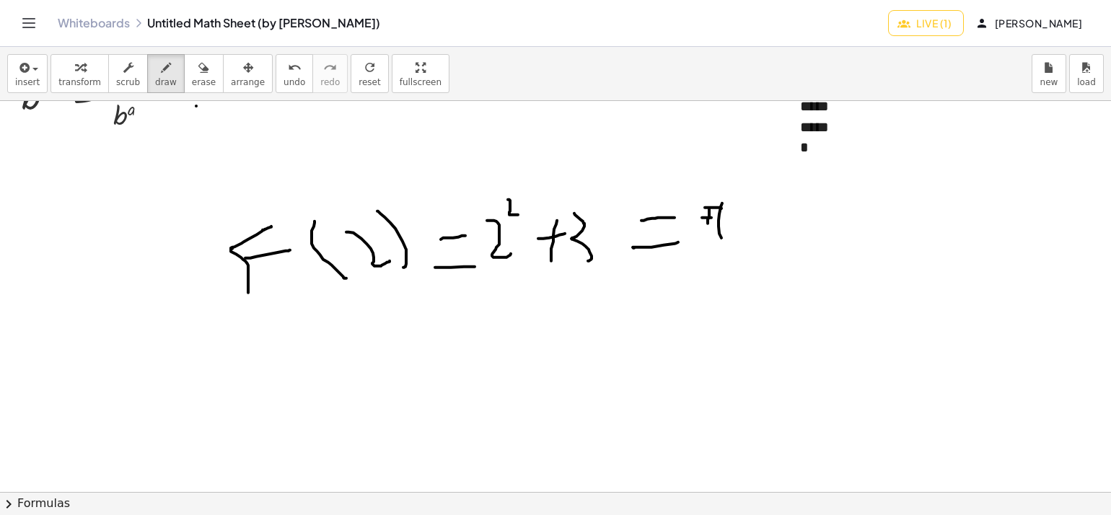
click at [708, 223] on div at bounding box center [596, 348] width 1192 height 783
drag, startPoint x: 704, startPoint y: 219, endPoint x: 730, endPoint y: 218, distance: 26.0
click at [730, 218] on div at bounding box center [596, 348] width 1192 height 783
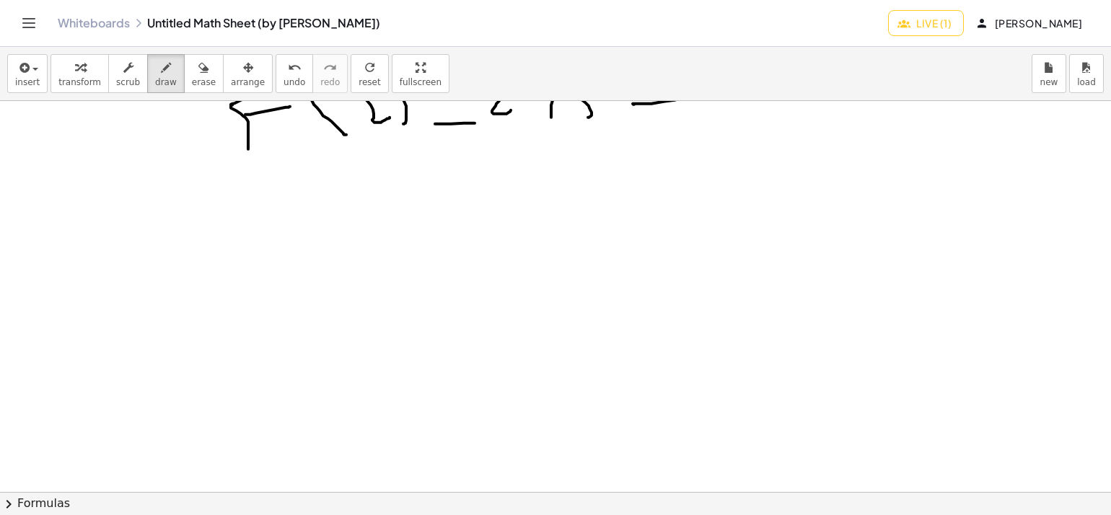
scroll to position [289, 0]
drag, startPoint x: 257, startPoint y: 234, endPoint x: 272, endPoint y: 290, distance: 57.6
click at [272, 290] on div at bounding box center [596, 203] width 1192 height 783
drag, startPoint x: 260, startPoint y: 242, endPoint x: 303, endPoint y: 226, distance: 46.1
click at [303, 226] on div at bounding box center [596, 203] width 1192 height 783
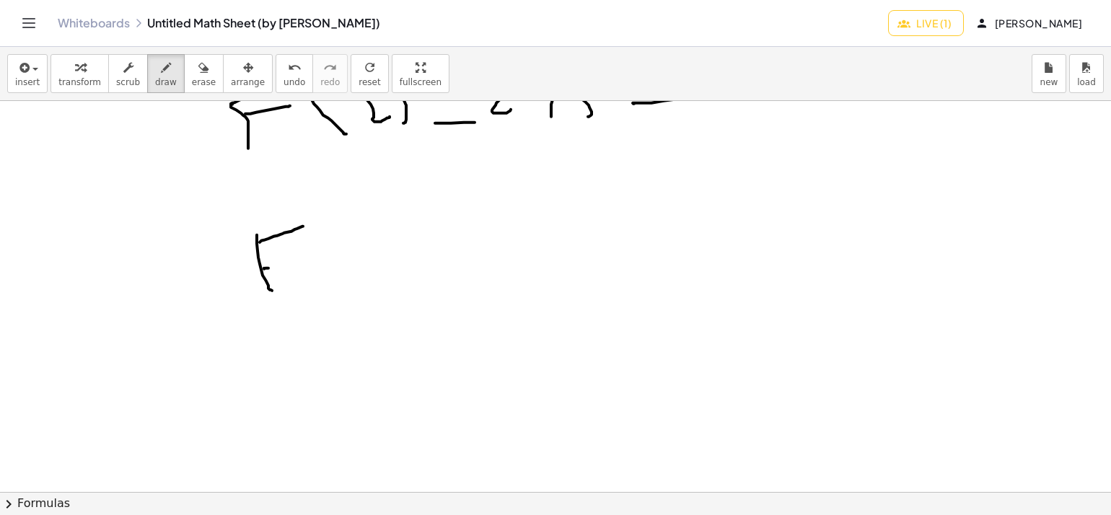
drag, startPoint x: 264, startPoint y: 268, endPoint x: 332, endPoint y: 239, distance: 73.4
click at [300, 258] on div at bounding box center [596, 203] width 1192 height 783
drag, startPoint x: 333, startPoint y: 224, endPoint x: 360, endPoint y: 257, distance: 42.6
click at [356, 258] on div at bounding box center [596, 203] width 1192 height 783
drag, startPoint x: 398, startPoint y: 227, endPoint x: 390, endPoint y: 260, distance: 34.3
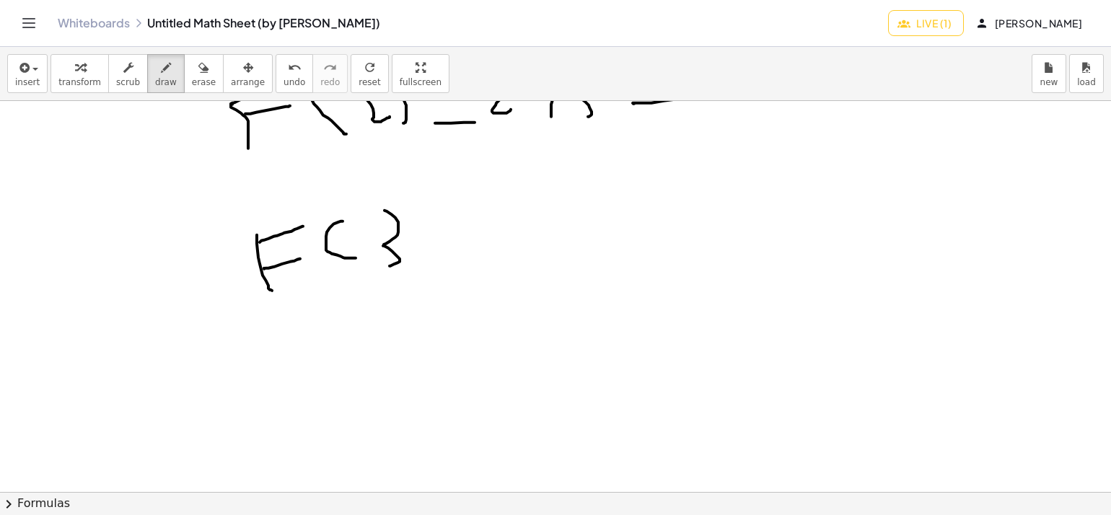
click at [389, 263] on div at bounding box center [596, 203] width 1192 height 783
drag, startPoint x: 408, startPoint y: 199, endPoint x: 443, endPoint y: 243, distance: 56.4
click at [439, 254] on div at bounding box center [596, 203] width 1192 height 783
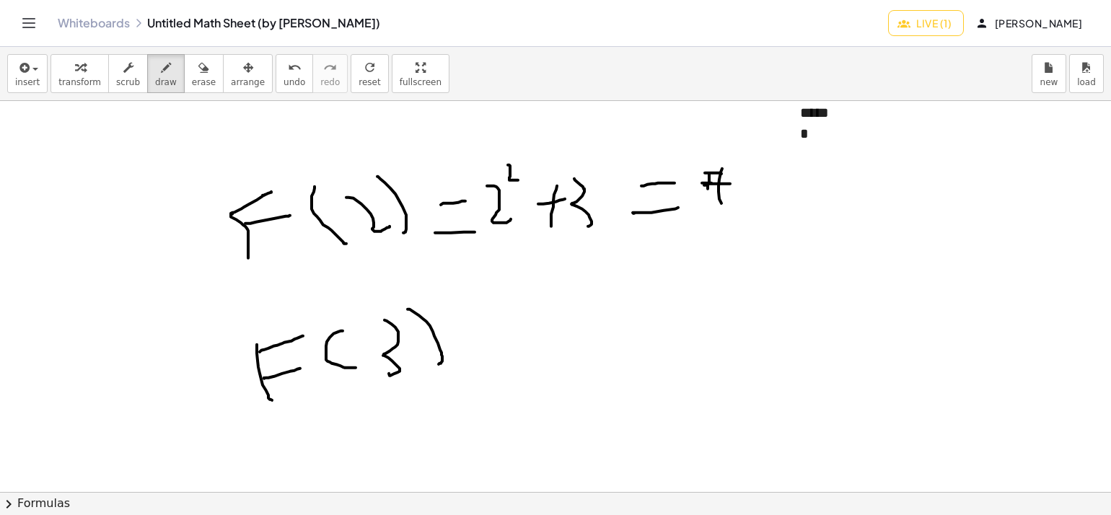
scroll to position [144, 0]
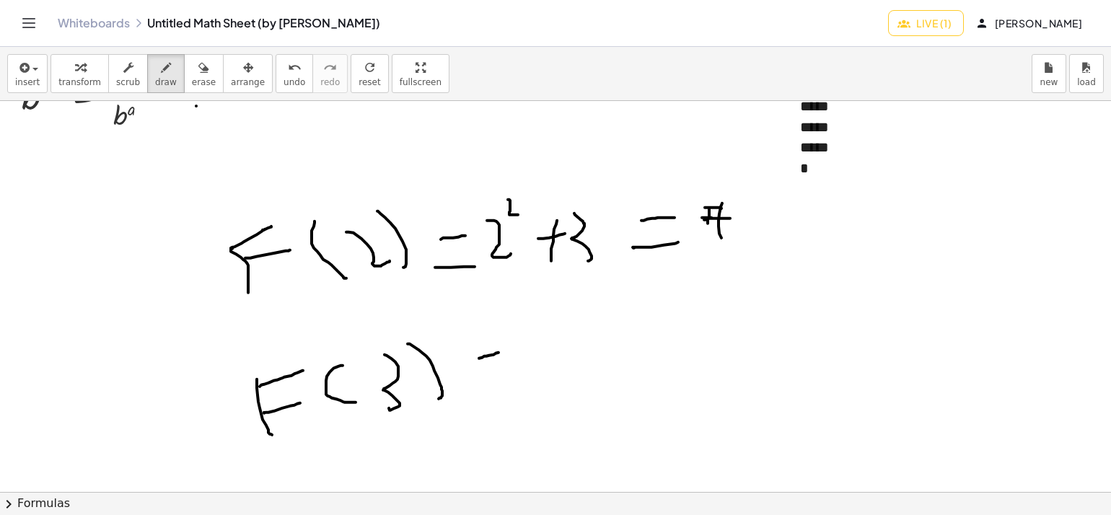
drag, startPoint x: 479, startPoint y: 358, endPoint x: 501, endPoint y: 351, distance: 22.8
click at [501, 351] on div at bounding box center [596, 348] width 1192 height 783
drag, startPoint x: 465, startPoint y: 330, endPoint x: 482, endPoint y: 325, distance: 17.1
click at [480, 326] on div at bounding box center [596, 348] width 1192 height 783
drag, startPoint x: 523, startPoint y: 323, endPoint x: 555, endPoint y: 353, distance: 43.9
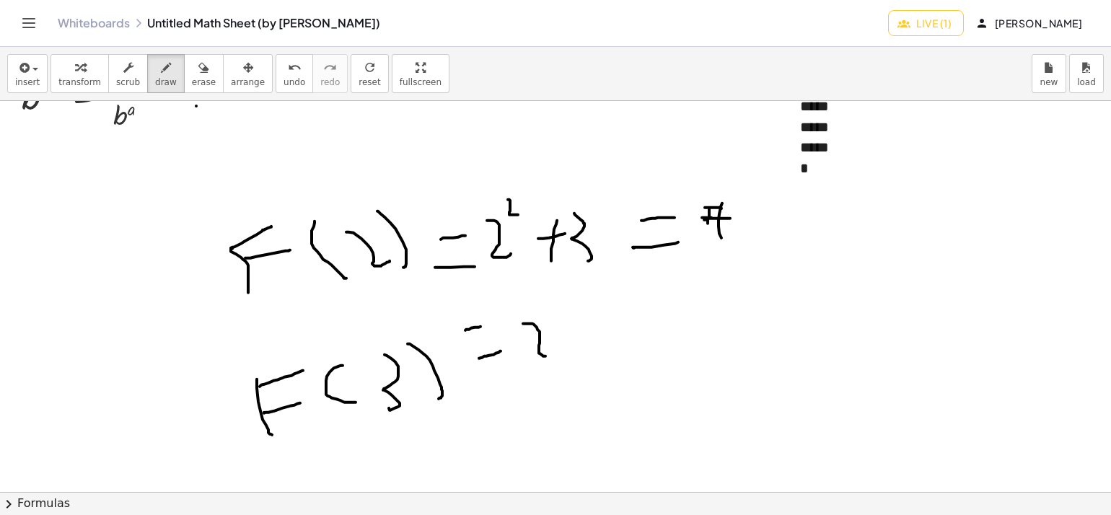
click at [554, 356] on div at bounding box center [596, 348] width 1192 height 783
drag, startPoint x: 554, startPoint y: 310, endPoint x: 554, endPoint y: 322, distance: 11.5
click at [554, 322] on div at bounding box center [596, 348] width 1192 height 783
drag, startPoint x: 580, startPoint y: 307, endPoint x: 592, endPoint y: 351, distance: 45.5
click at [594, 353] on div at bounding box center [596, 348] width 1192 height 783
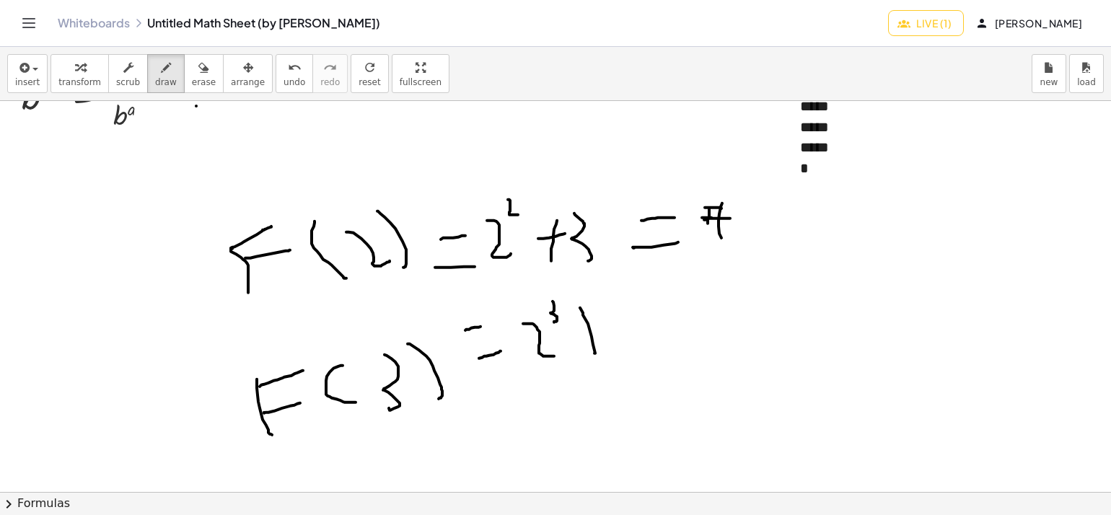
drag, startPoint x: 582, startPoint y: 327, endPoint x: 602, endPoint y: 323, distance: 19.8
click at [602, 323] on div at bounding box center [596, 348] width 1192 height 783
click at [623, 347] on div at bounding box center [596, 348] width 1192 height 783
click at [548, 422] on div at bounding box center [596, 348] width 1192 height 783
click at [524, 395] on div at bounding box center [596, 348] width 1192 height 783
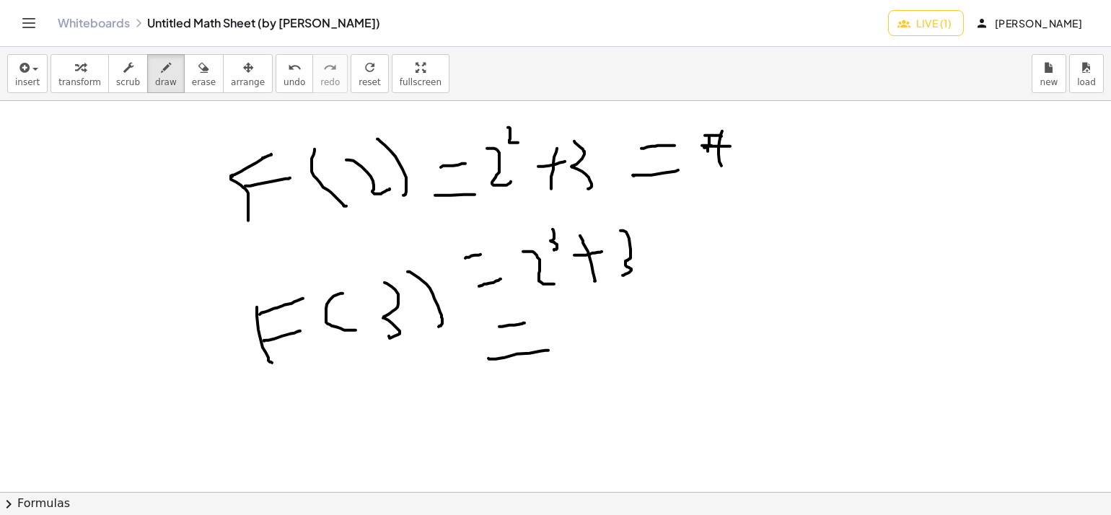
scroll to position [289, 0]
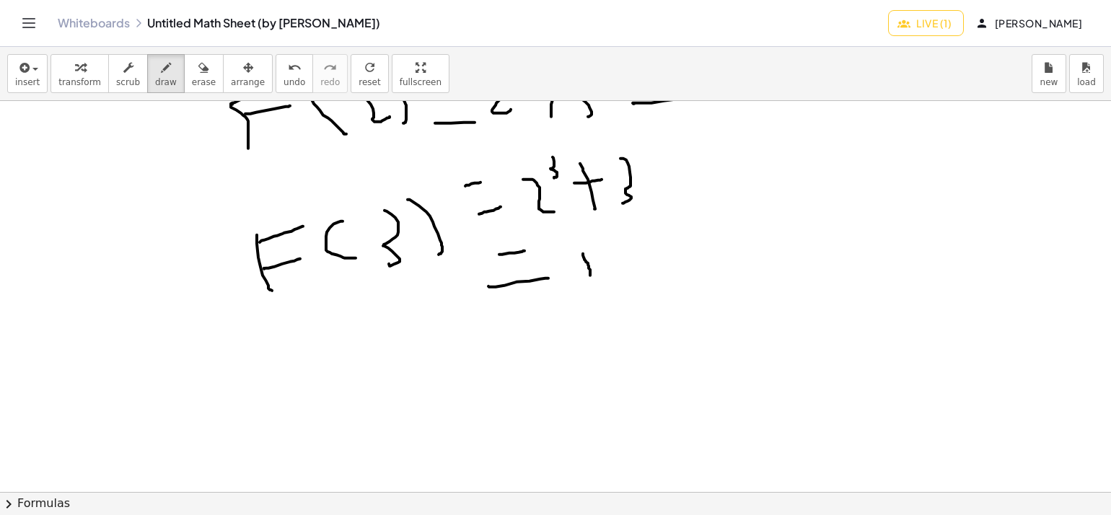
drag, startPoint x: 583, startPoint y: 253, endPoint x: 588, endPoint y: 275, distance: 22.2
click at [589, 275] on div at bounding box center [596, 203] width 1192 height 783
drag, startPoint x: 580, startPoint y: 250, endPoint x: 565, endPoint y: 266, distance: 22.5
click at [561, 266] on div at bounding box center [596, 203] width 1192 height 783
drag, startPoint x: 620, startPoint y: 243, endPoint x: 616, endPoint y: 260, distance: 17.0
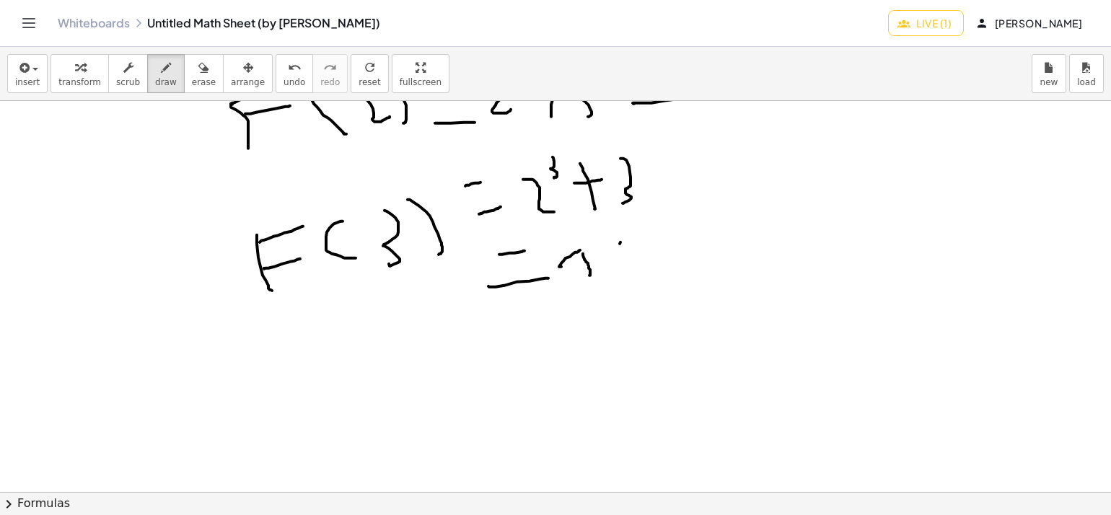
click at [614, 263] on div at bounding box center [596, 203] width 1192 height 783
drag, startPoint x: 613, startPoint y: 240, endPoint x: 589, endPoint y: 247, distance: 24.7
click at [589, 247] on div at bounding box center [596, 203] width 1192 height 783
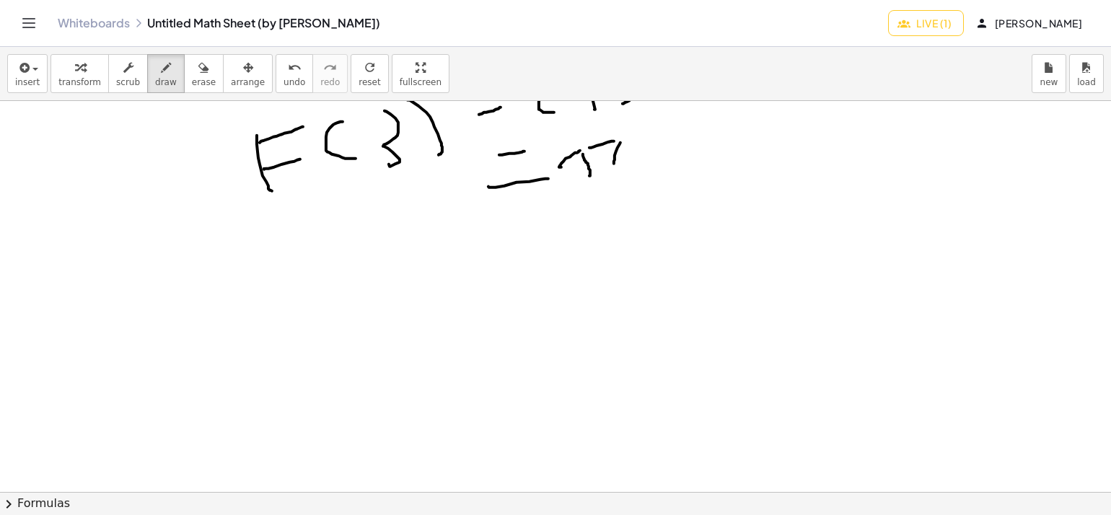
scroll to position [402, 0]
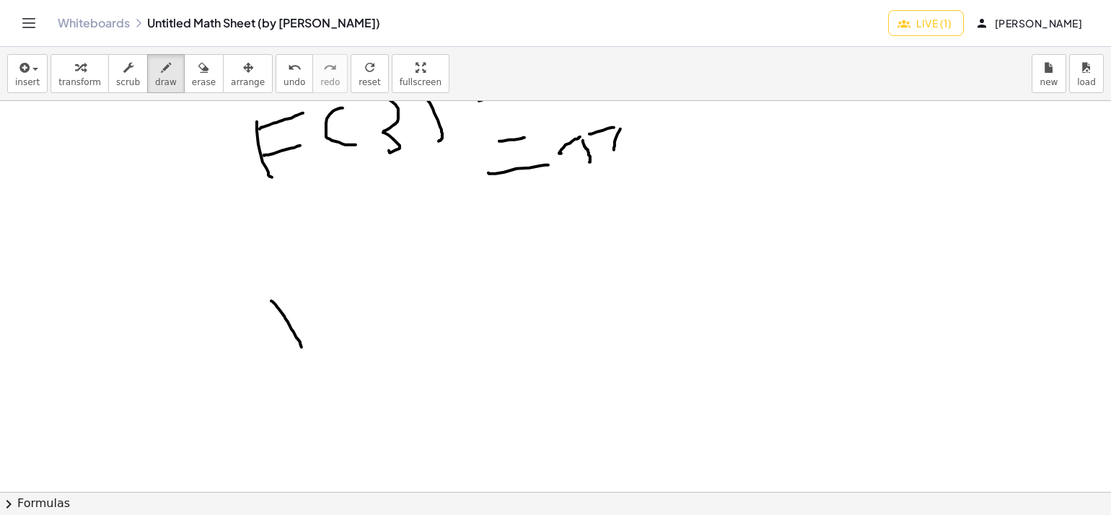
click at [300, 346] on div at bounding box center [596, 286] width 1192 height 1174
drag, startPoint x: 277, startPoint y: 307, endPoint x: 299, endPoint y: 291, distance: 26.8
click at [299, 291] on div at bounding box center [596, 286] width 1192 height 1174
drag, startPoint x: 289, startPoint y: 322, endPoint x: 317, endPoint y: 313, distance: 28.7
click at [317, 313] on div at bounding box center [596, 286] width 1192 height 1174
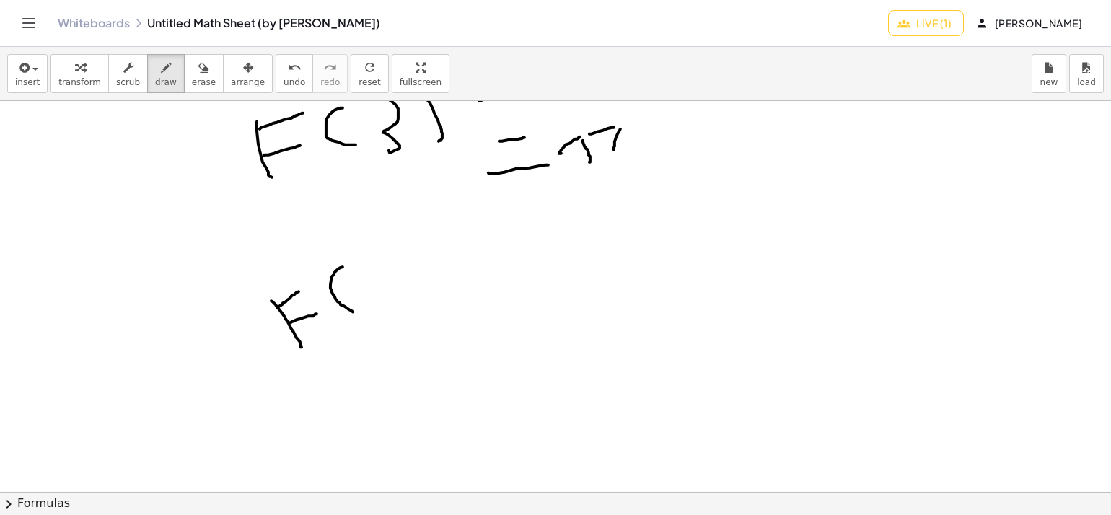
drag, startPoint x: 334, startPoint y: 273, endPoint x: 366, endPoint y: 312, distance: 50.2
click at [366, 312] on div at bounding box center [596, 286] width 1192 height 1174
drag, startPoint x: 365, startPoint y: 286, endPoint x: 405, endPoint y: 263, distance: 46.5
click at [391, 271] on div "**********" at bounding box center [596, 286] width 1192 height 1174
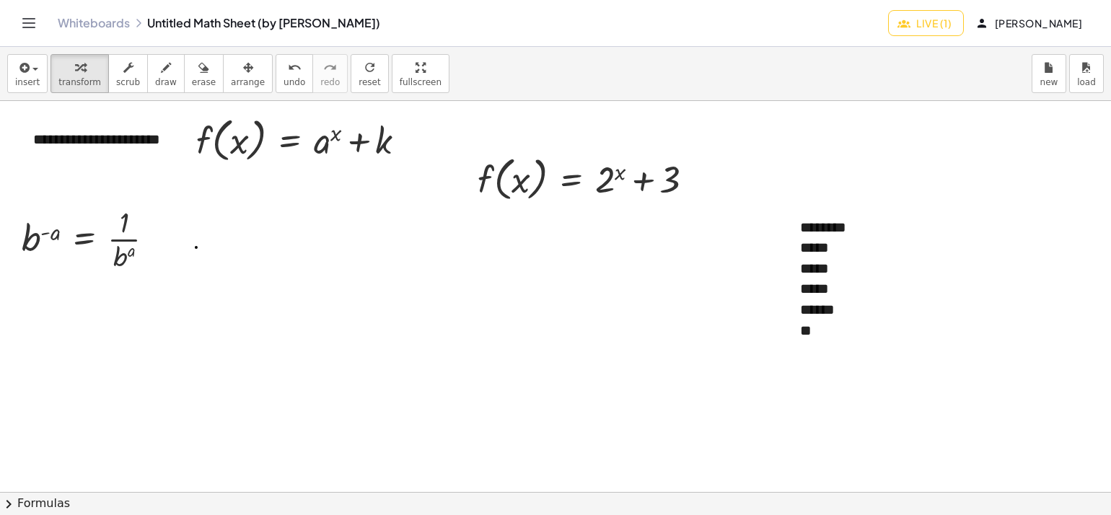
scroll to position [0, 0]
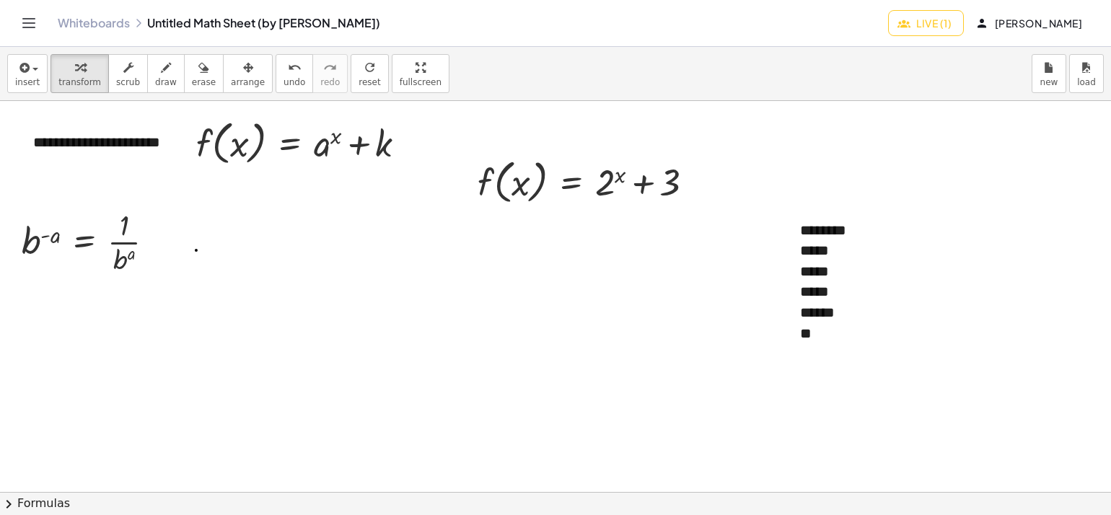
click at [162, 82] on button "draw" at bounding box center [166, 73] width 38 height 39
drag, startPoint x: 308, startPoint y: 317, endPoint x: 308, endPoint y: 359, distance: 41.8
drag, startPoint x: 261, startPoint y: 272, endPoint x: 269, endPoint y: 338, distance: 66.1
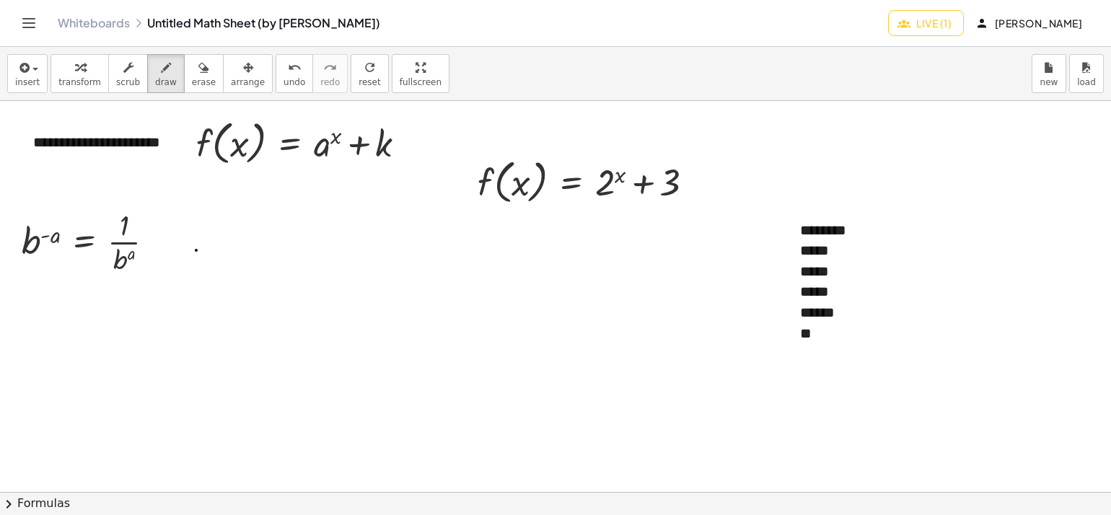
click at [156, 78] on span "draw" at bounding box center [166, 82] width 22 height 10
drag, startPoint x: 275, startPoint y: 287, endPoint x: 266, endPoint y: 251, distance: 37.1
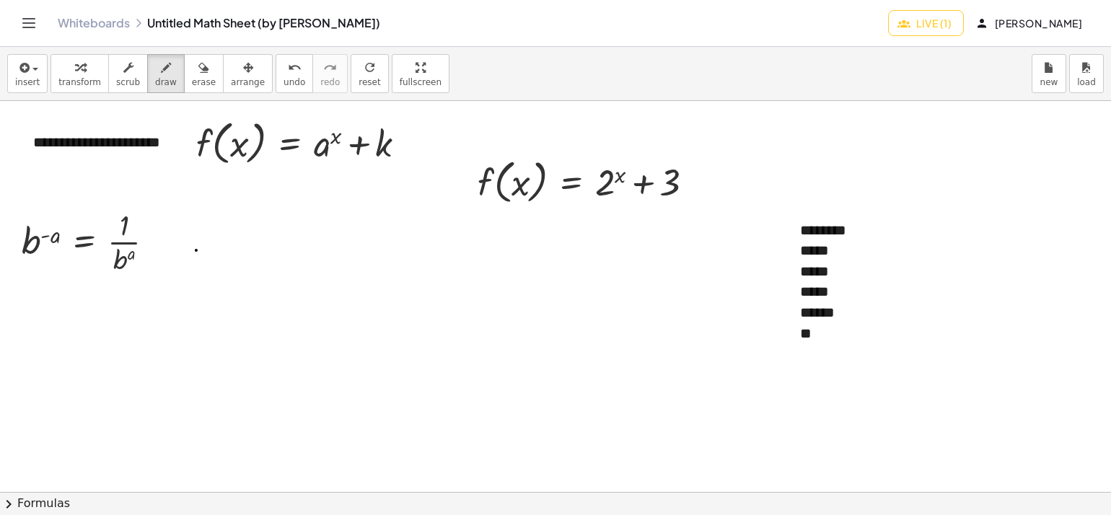
drag, startPoint x: 266, startPoint y: 251, endPoint x: 286, endPoint y: 278, distance: 33.6
drag, startPoint x: 296, startPoint y: 281, endPoint x: 261, endPoint y: 261, distance: 40.7
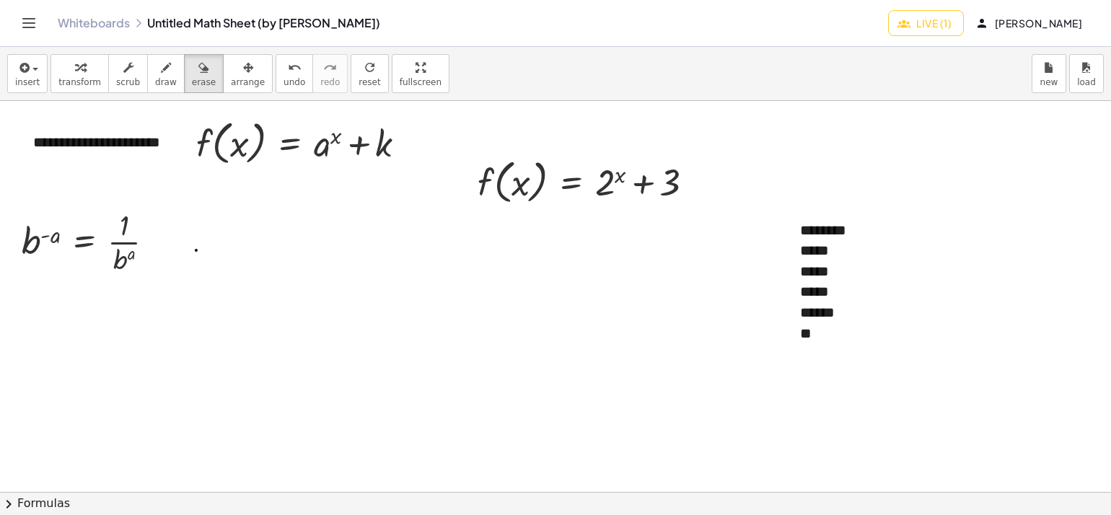
drag, startPoint x: 187, startPoint y: 82, endPoint x: 209, endPoint y: 227, distance: 146.7
click at [192, 87] on span "erase" at bounding box center [204, 82] width 24 height 10
drag, startPoint x: 268, startPoint y: 289, endPoint x: 276, endPoint y: 310, distance: 23.1
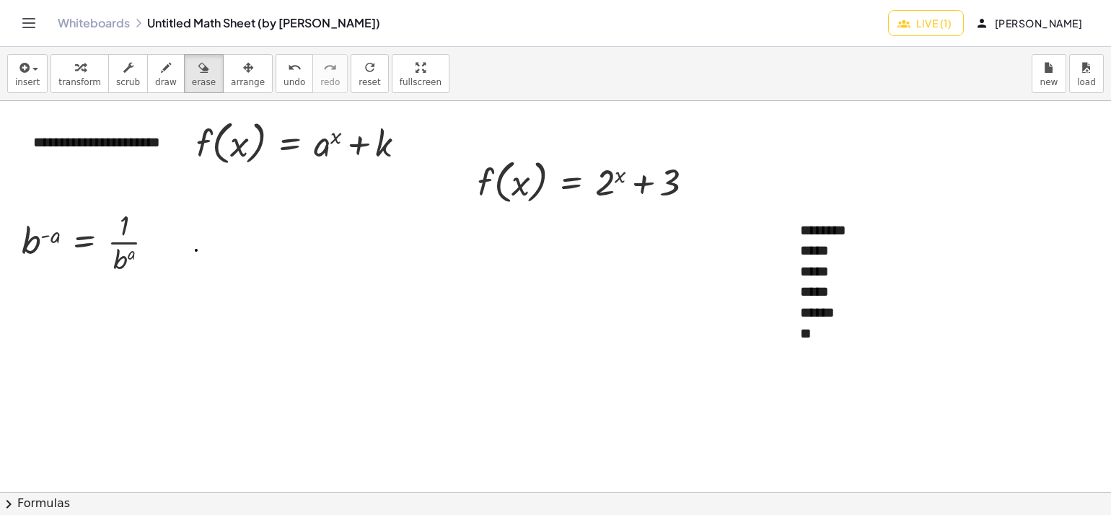
drag, startPoint x: 255, startPoint y: 328, endPoint x: 251, endPoint y: 258, distance: 70.8
click at [155, 85] on span "draw" at bounding box center [166, 82] width 22 height 10
drag, startPoint x: 271, startPoint y: 251, endPoint x: 286, endPoint y: 275, distance: 27.8
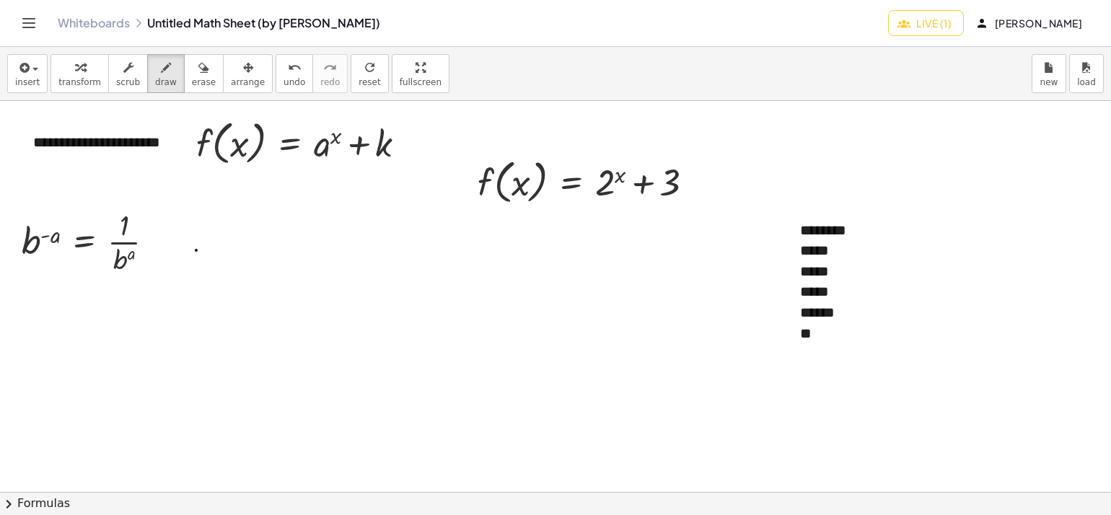
drag, startPoint x: 431, startPoint y: 278, endPoint x: 470, endPoint y: 359, distance: 89.4
drag, startPoint x: 415, startPoint y: 334, endPoint x: 421, endPoint y: 350, distance: 17.1
drag, startPoint x: 417, startPoint y: 345, endPoint x: 292, endPoint y: 318, distance: 127.6
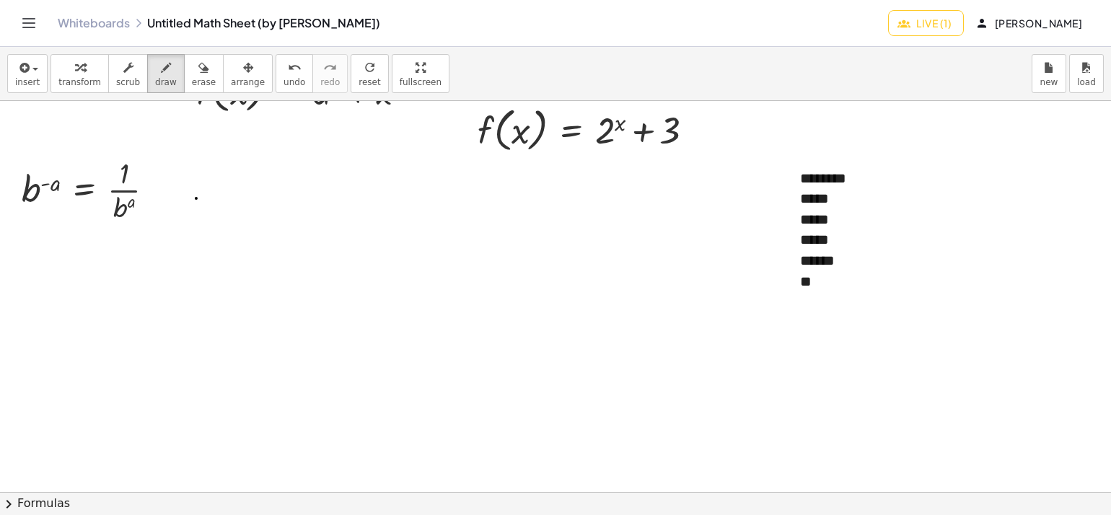
scroll to position [216, 0]
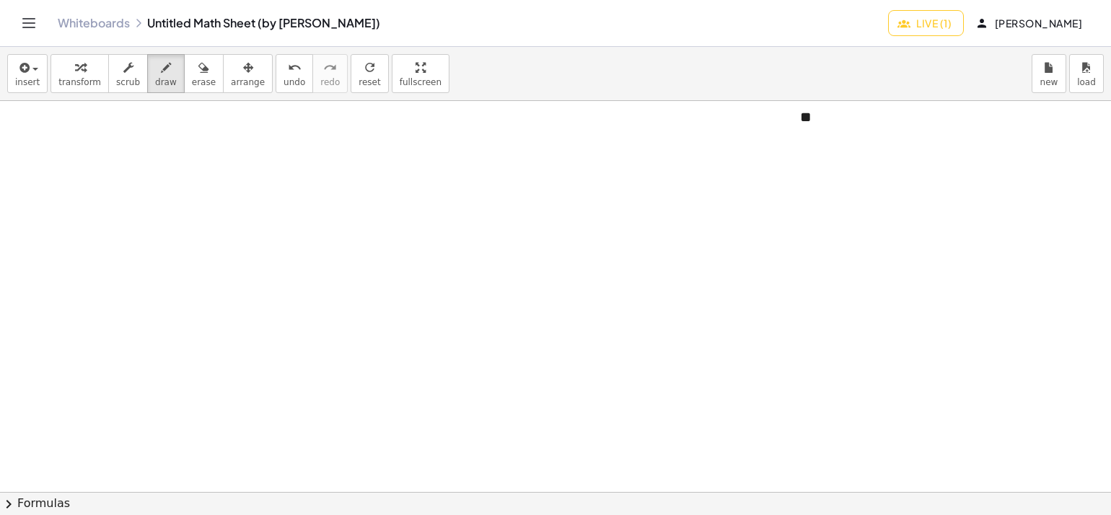
drag, startPoint x: 429, startPoint y: 258, endPoint x: 297, endPoint y: 170, distance: 158.1
click at [443, 269] on div at bounding box center [596, 472] width 1192 height 1174
click at [159, 84] on span "draw" at bounding box center [166, 82] width 22 height 10
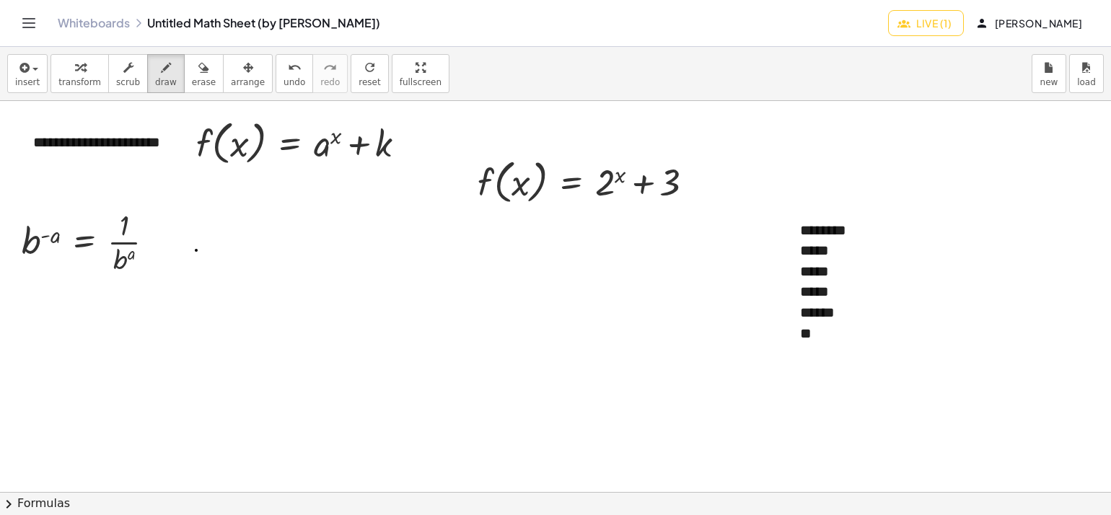
drag, startPoint x: 352, startPoint y: 271, endPoint x: 368, endPoint y: 247, distance: 29.2
click at [361, 298] on div at bounding box center [596, 492] width 1192 height 783
drag, startPoint x: 467, startPoint y: 141, endPoint x: 646, endPoint y: 166, distance: 181.3
click at [646, 166] on div at bounding box center [596, 492] width 1192 height 783
drag, startPoint x: 939, startPoint y: 169, endPoint x: 739, endPoint y: 246, distance: 214.2
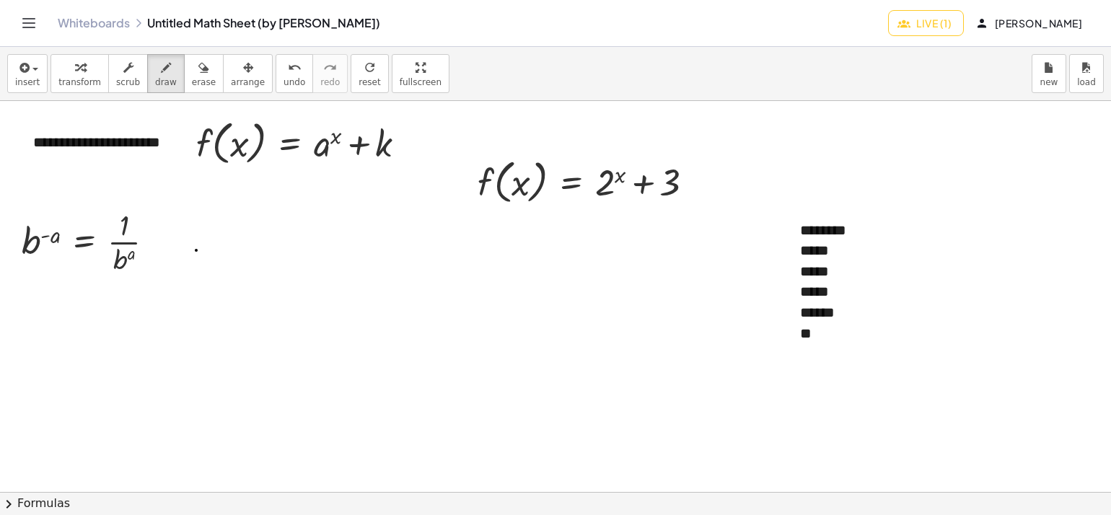
click at [790, 244] on div at bounding box center [596, 492] width 1192 height 783
drag, startPoint x: 180, startPoint y: 273, endPoint x: 215, endPoint y: 255, distance: 39.0
click at [214, 256] on div at bounding box center [596, 492] width 1192 height 783
click at [215, 256] on div at bounding box center [596, 492] width 1192 height 783
drag, startPoint x: 198, startPoint y: 250, endPoint x: 188, endPoint y: 112, distance: 138.8
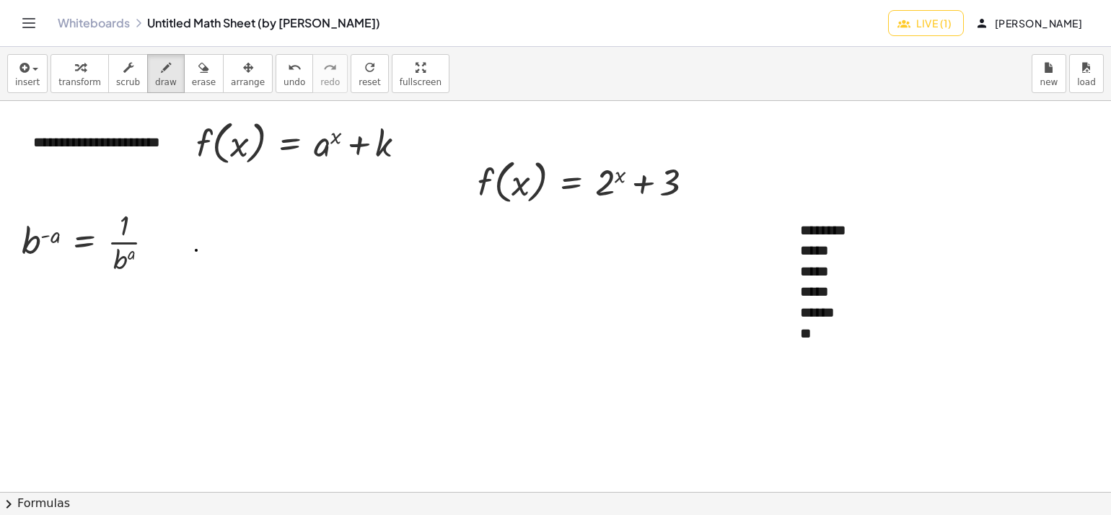
click at [211, 221] on div at bounding box center [596, 492] width 1192 height 783
click at [184, 84] on button "erase" at bounding box center [204, 73] width 40 height 39
click at [156, 79] on span "draw" at bounding box center [166, 82] width 22 height 10
drag, startPoint x: 283, startPoint y: 175, endPoint x: 382, endPoint y: 142, distance: 104.7
click at [281, 183] on div at bounding box center [596, 492] width 1192 height 783
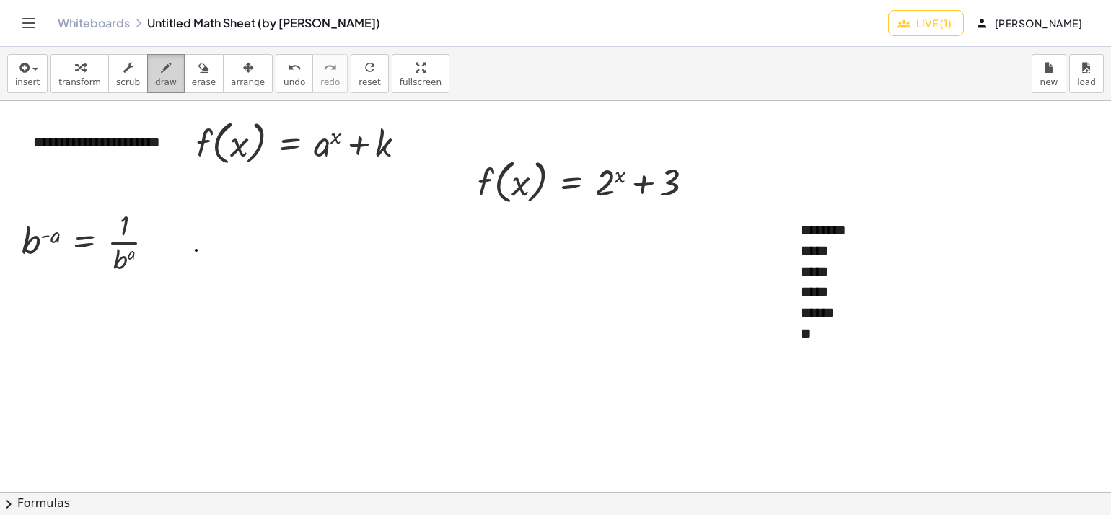
click at [155, 80] on span "draw" at bounding box center [166, 82] width 22 height 10
click at [298, 296] on div at bounding box center [596, 492] width 1192 height 783
click at [147, 65] on button "draw" at bounding box center [166, 73] width 38 height 39
click at [184, 67] on button "erase" at bounding box center [204, 73] width 40 height 39
click at [161, 69] on icon "button" at bounding box center [166, 67] width 10 height 17
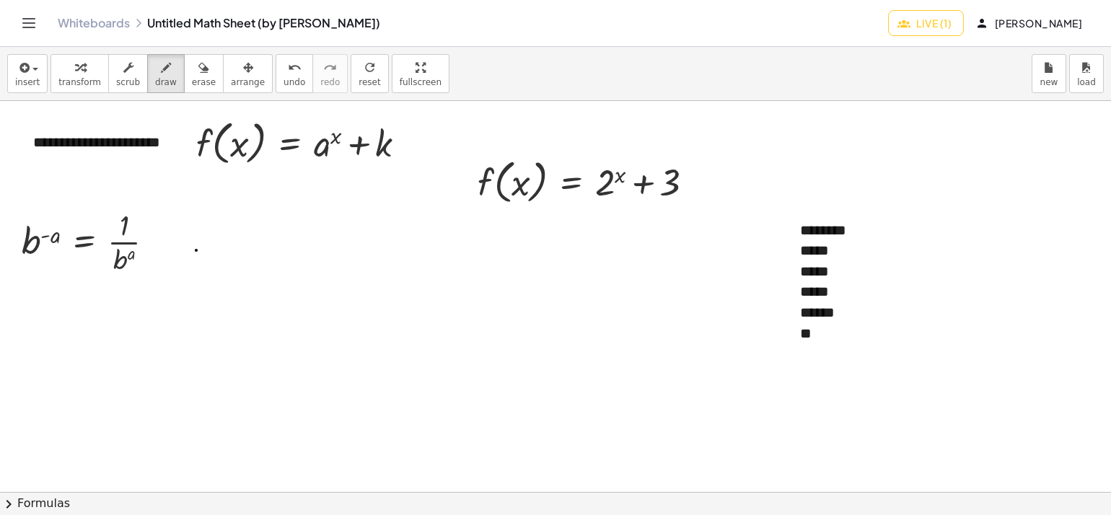
drag, startPoint x: 228, startPoint y: 229, endPoint x: 258, endPoint y: 221, distance: 31.3
click at [260, 229] on div at bounding box center [596, 492] width 1192 height 783
drag, startPoint x: 269, startPoint y: 237, endPoint x: 863, endPoint y: 35, distance: 627.4
click at [279, 247] on div at bounding box center [596, 492] width 1192 height 783
drag, startPoint x: 364, startPoint y: 252, endPoint x: 278, endPoint y: 45, distance: 223.5
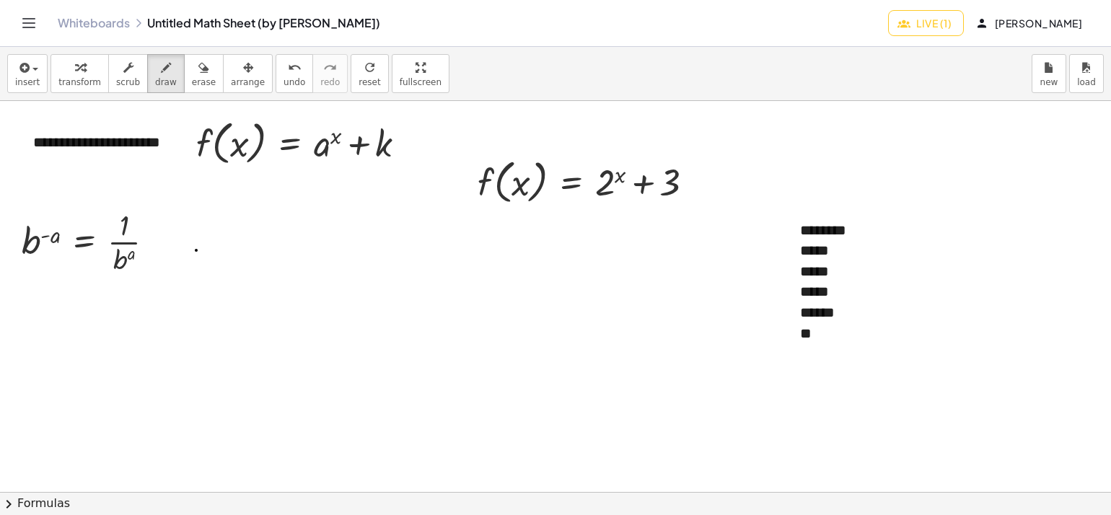
click at [353, 284] on div at bounding box center [596, 492] width 1192 height 783
click at [159, 61] on div "button" at bounding box center [166, 66] width 22 height 17
drag, startPoint x: 303, startPoint y: 311, endPoint x: 268, endPoint y: 221, distance: 96.6
click at [265, 224] on div at bounding box center [596, 492] width 1192 height 783
drag, startPoint x: 359, startPoint y: 246, endPoint x: 219, endPoint y: 170, distance: 159.1
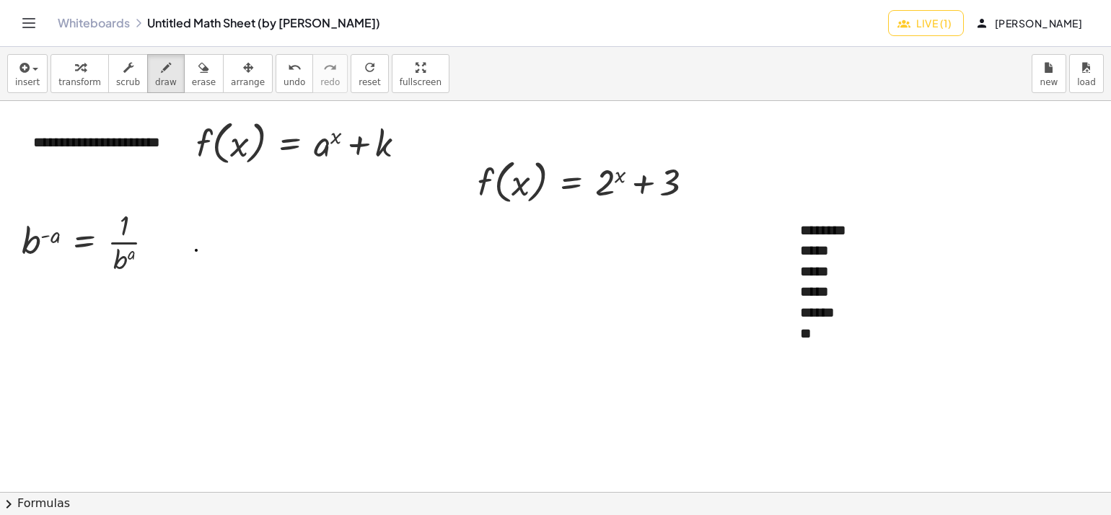
click at [174, 180] on div at bounding box center [596, 492] width 1192 height 783
click at [147, 71] on button "draw" at bounding box center [166, 73] width 38 height 39
click at [161, 71] on icon "button" at bounding box center [166, 67] width 10 height 17
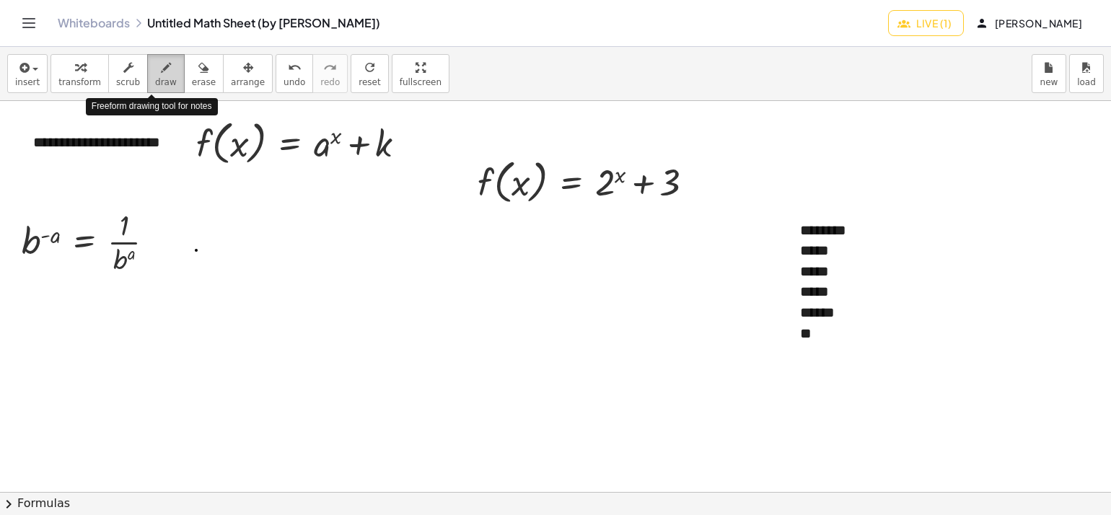
click at [161, 71] on icon "button" at bounding box center [166, 67] width 10 height 17
drag, startPoint x: 249, startPoint y: 214, endPoint x: 249, endPoint y: 241, distance: 26.7
click at [249, 241] on div at bounding box center [555, 492] width 1111 height 783
drag, startPoint x: 237, startPoint y: 290, endPoint x: 242, endPoint y: 302, distance: 13.6
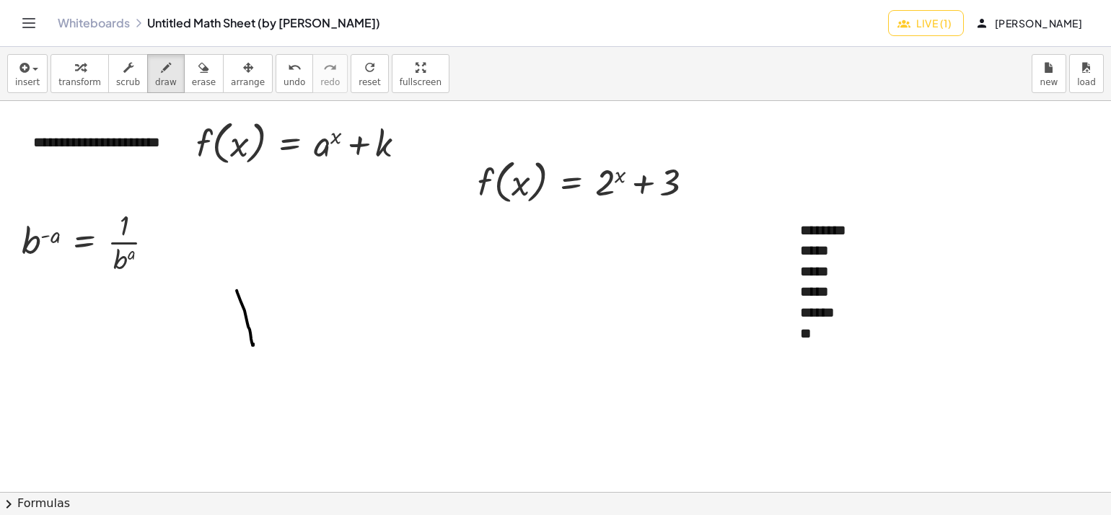
click at [251, 331] on div at bounding box center [555, 492] width 1111 height 783
drag, startPoint x: 236, startPoint y: 292, endPoint x: 263, endPoint y: 279, distance: 29.7
click at [263, 279] on div at bounding box center [555, 492] width 1111 height 783
drag, startPoint x: 242, startPoint y: 317, endPoint x: 270, endPoint y: 301, distance: 31.7
click at [270, 301] on div at bounding box center [555, 492] width 1111 height 783
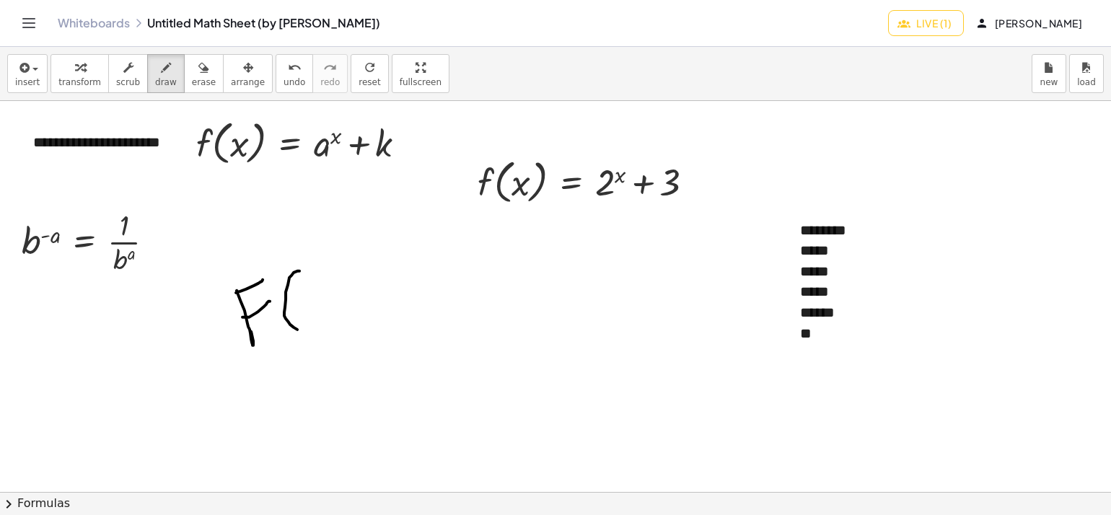
drag, startPoint x: 297, startPoint y: 271, endPoint x: 315, endPoint y: 335, distance: 66.5
click at [315, 335] on div at bounding box center [555, 492] width 1111 height 783
drag, startPoint x: 317, startPoint y: 305, endPoint x: 366, endPoint y: 296, distance: 49.2
click at [352, 302] on div at bounding box center [555, 492] width 1111 height 783
drag, startPoint x: 377, startPoint y: 291, endPoint x: 378, endPoint y: 312, distance: 20.3
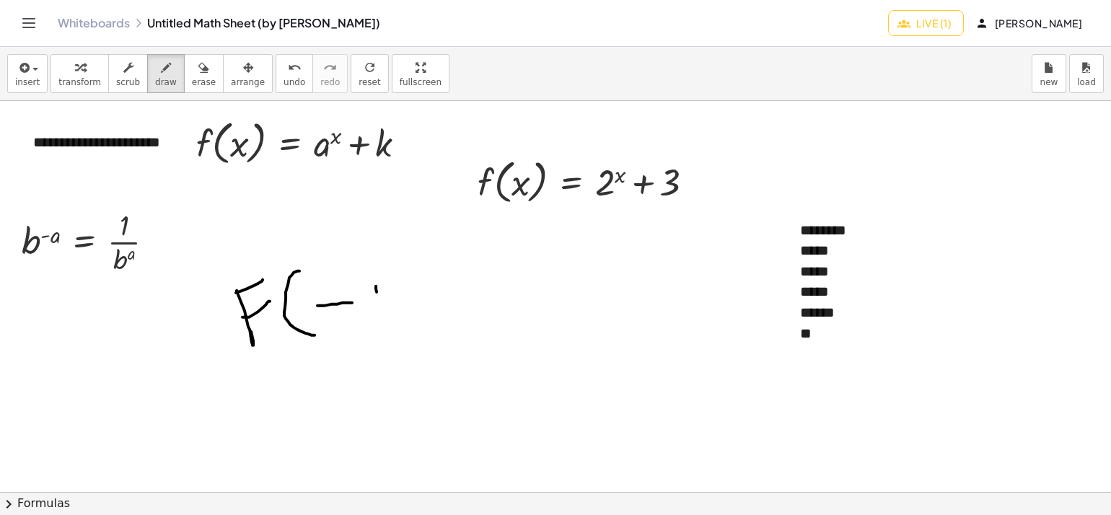
click at [378, 312] on div at bounding box center [555, 492] width 1111 height 783
drag, startPoint x: 373, startPoint y: 283, endPoint x: 362, endPoint y: 286, distance: 11.2
click at [362, 286] on div at bounding box center [555, 492] width 1111 height 783
drag, startPoint x: 395, startPoint y: 255, endPoint x: 416, endPoint y: 322, distance: 70.8
click at [416, 322] on div at bounding box center [555, 492] width 1111 height 783
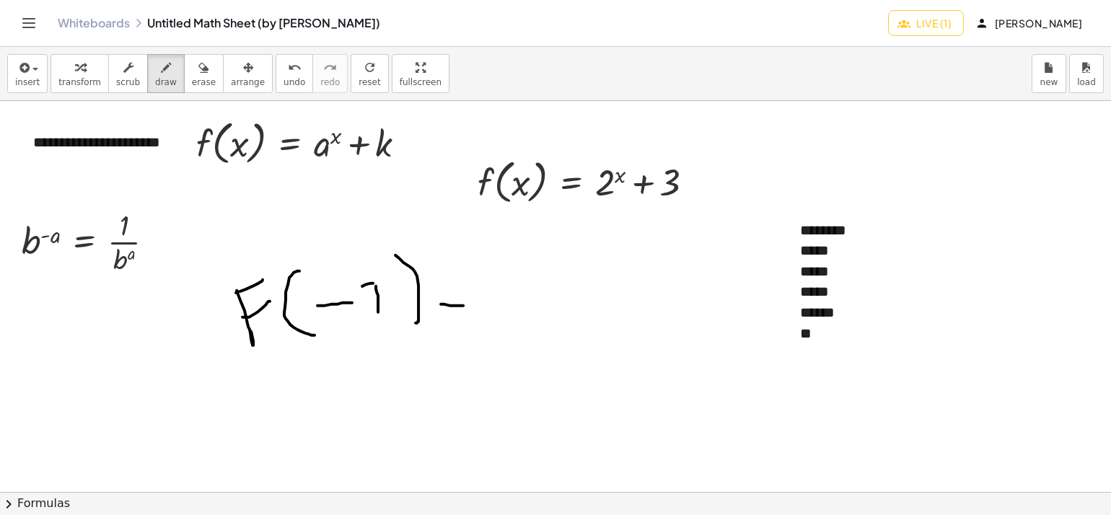
drag, startPoint x: 456, startPoint y: 305, endPoint x: 485, endPoint y: 302, distance: 29.0
click at [485, 302] on div at bounding box center [555, 492] width 1111 height 783
drag, startPoint x: 439, startPoint y: 273, endPoint x: 485, endPoint y: 260, distance: 47.1
click at [485, 260] on div at bounding box center [555, 492] width 1111 height 783
drag, startPoint x: 519, startPoint y: 278, endPoint x: 548, endPoint y: 324, distance: 53.8
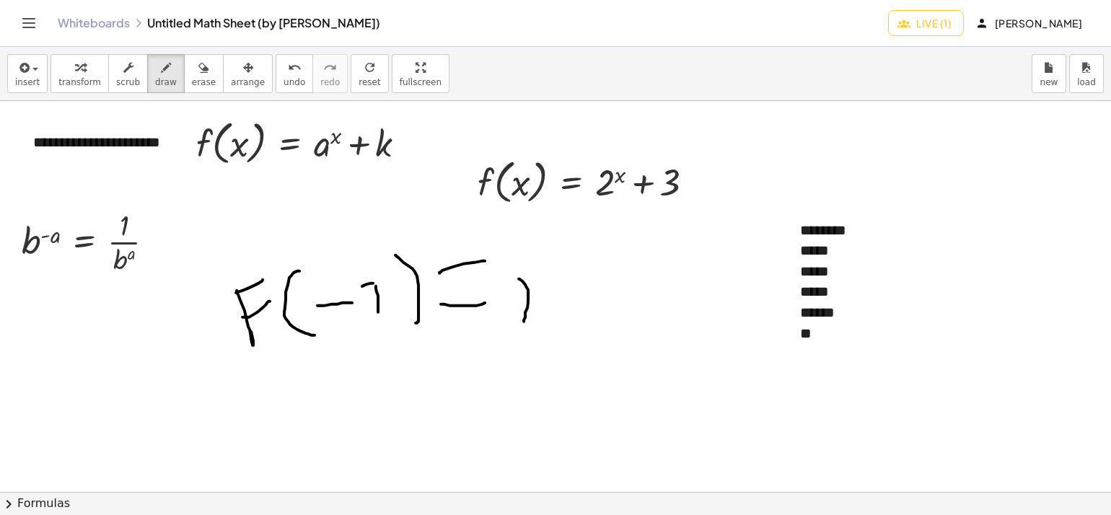
click at [548, 324] on div at bounding box center [555, 492] width 1111 height 783
click at [568, 264] on div at bounding box center [555, 492] width 1111 height 783
drag, startPoint x: 589, startPoint y: 255, endPoint x: 589, endPoint y: 265, distance: 10.1
click at [589, 265] on div at bounding box center [555, 492] width 1111 height 783
click at [577, 257] on div at bounding box center [555, 492] width 1111 height 783
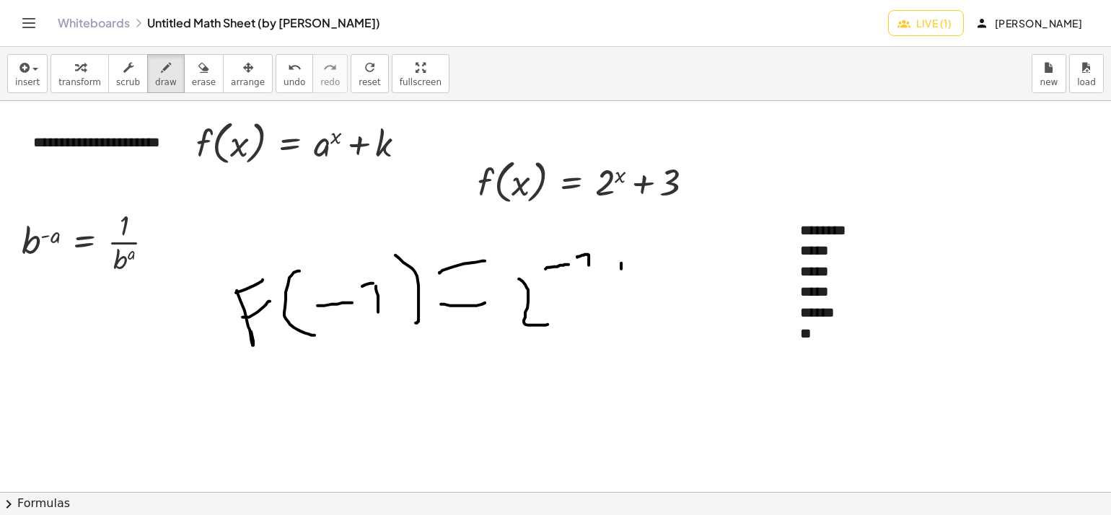
drag, startPoint x: 621, startPoint y: 268, endPoint x: 621, endPoint y: 295, distance: 26.7
click at [621, 295] on div at bounding box center [555, 492] width 1111 height 783
drag, startPoint x: 611, startPoint y: 280, endPoint x: 631, endPoint y: 278, distance: 20.3
click at [631, 278] on div at bounding box center [555, 492] width 1111 height 783
drag, startPoint x: 659, startPoint y: 269, endPoint x: 656, endPoint y: 306, distance: 36.9
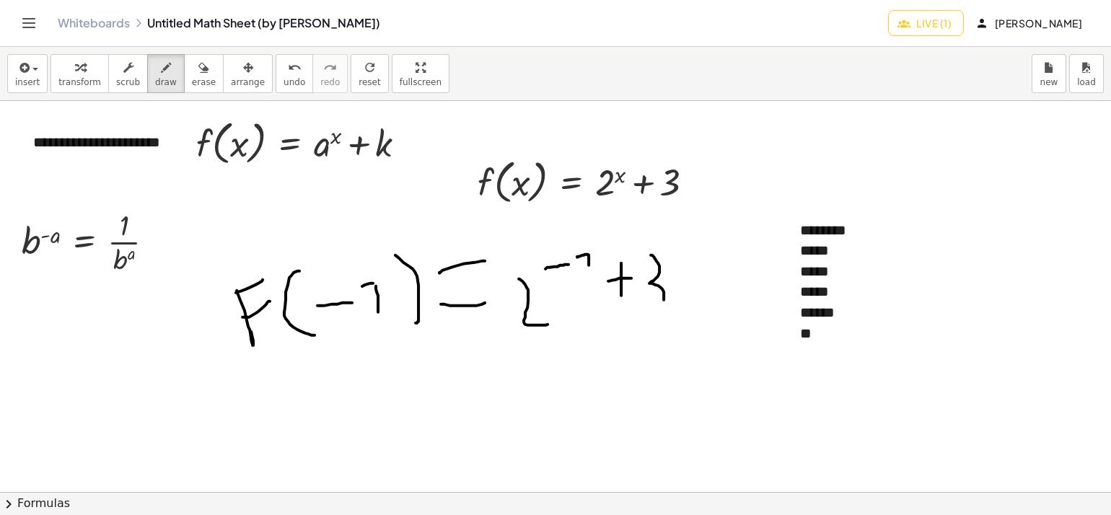
click at [657, 306] on div at bounding box center [555, 492] width 1111 height 783
drag, startPoint x: 462, startPoint y: 429, endPoint x: 457, endPoint y: 413, distance: 16.0
click at [475, 429] on div at bounding box center [555, 492] width 1111 height 783
drag, startPoint x: 438, startPoint y: 380, endPoint x: 504, endPoint y: 396, distance: 67.5
click at [504, 396] on div at bounding box center [555, 492] width 1111 height 783
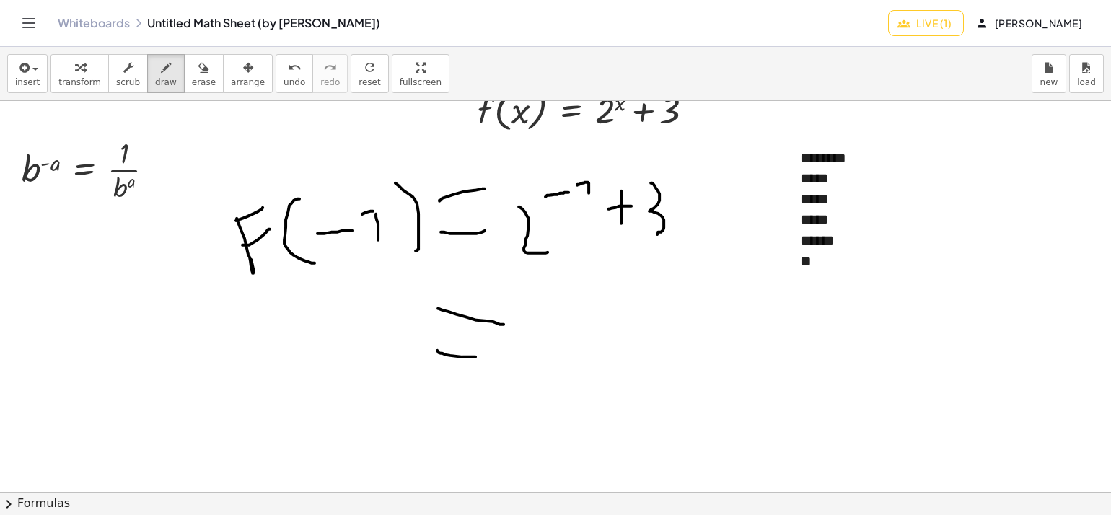
scroll to position [144, 0]
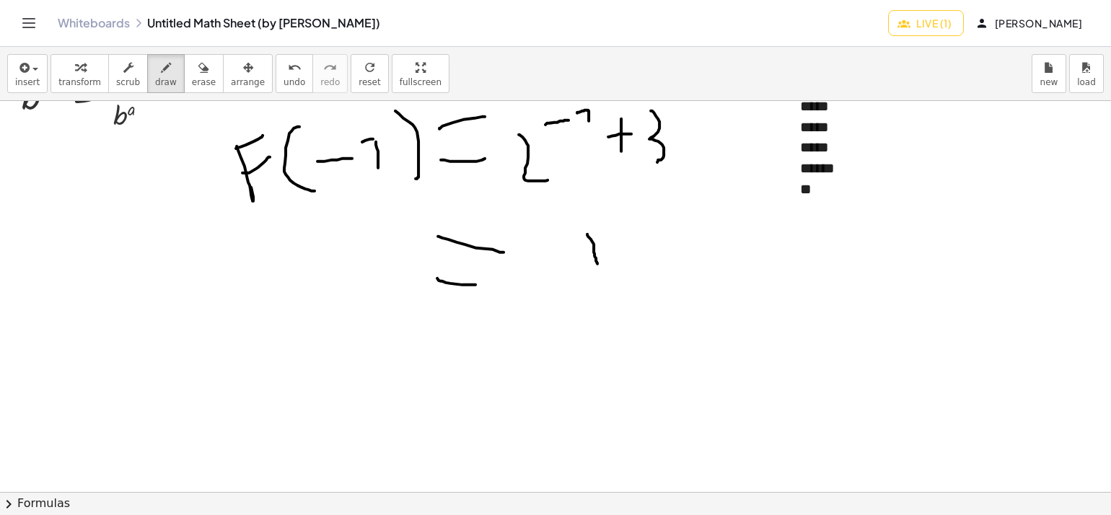
drag, startPoint x: 587, startPoint y: 234, endPoint x: 592, endPoint y: 249, distance: 16.0
click at [597, 261] on div at bounding box center [555, 348] width 1111 height 783
click at [587, 232] on div at bounding box center [555, 348] width 1111 height 783
drag, startPoint x: 567, startPoint y: 268, endPoint x: 638, endPoint y: 274, distance: 71.6
click at [638, 274] on div at bounding box center [555, 348] width 1111 height 783
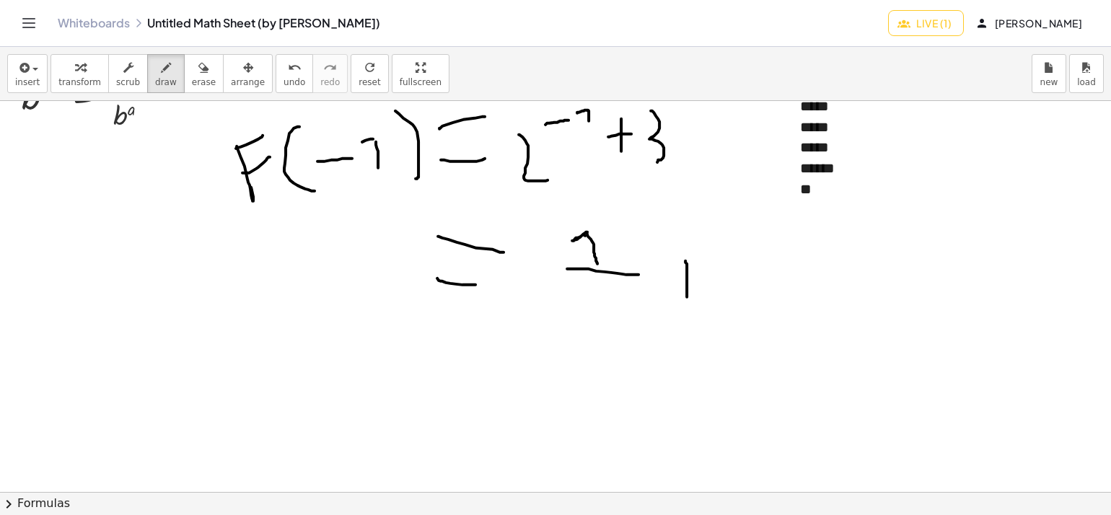
drag, startPoint x: 685, startPoint y: 260, endPoint x: 687, endPoint y: 296, distance: 36.1
click at [687, 296] on div at bounding box center [555, 348] width 1111 height 783
drag, startPoint x: 673, startPoint y: 276, endPoint x: 700, endPoint y: 270, distance: 27.3
click at [698, 271] on div at bounding box center [555, 348] width 1111 height 783
drag, startPoint x: 708, startPoint y: 239, endPoint x: 721, endPoint y: 299, distance: 60.6
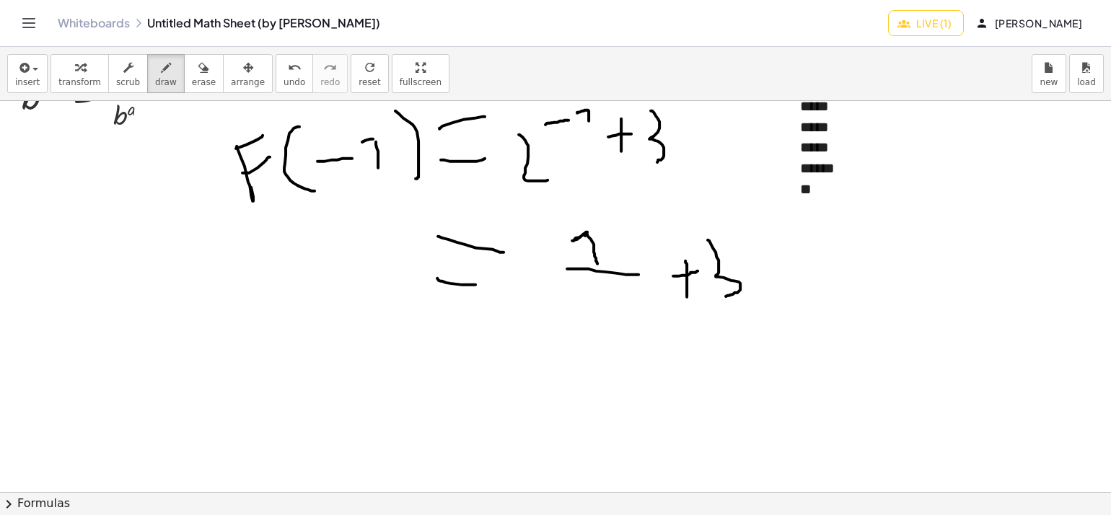
click at [721, 299] on div at bounding box center [555, 348] width 1111 height 783
drag, startPoint x: 566, startPoint y: 302, endPoint x: 605, endPoint y: 327, distance: 46.6
click at [602, 333] on div at bounding box center [555, 348] width 1111 height 783
click at [602, 291] on div at bounding box center [555, 348] width 1111 height 783
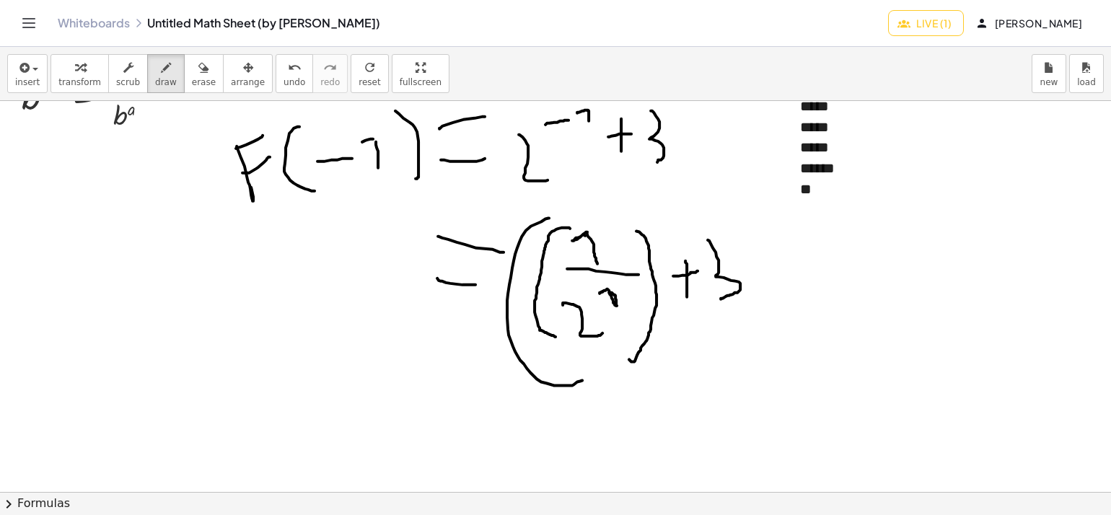
drag, startPoint x: 569, startPoint y: 227, endPoint x: 555, endPoint y: 336, distance: 109.8
click at [555, 336] on div at bounding box center [555, 348] width 1111 height 783
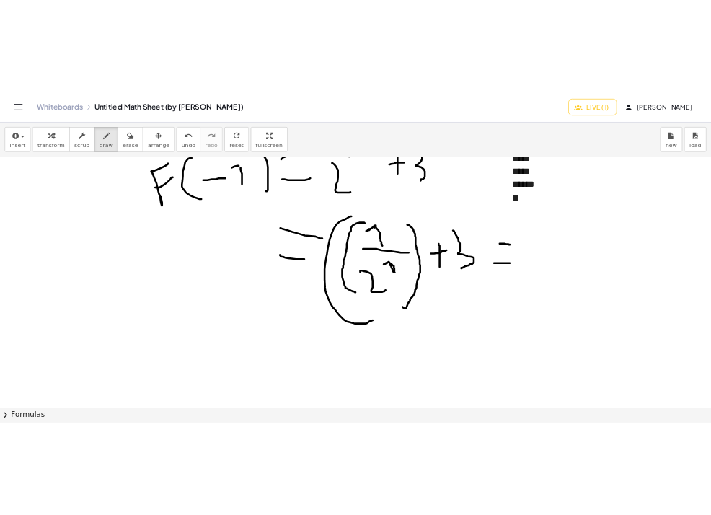
scroll to position [72, 0]
